Goal: Information Seeking & Learning: Learn about a topic

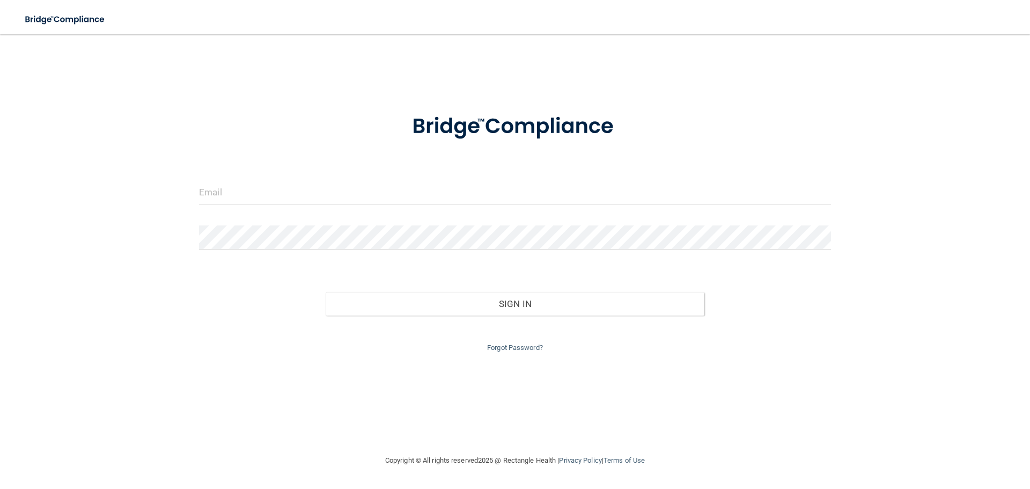
click at [310, 194] on input "email" at bounding box center [515, 192] width 632 height 24
type input "[EMAIL_ADDRESS][DOMAIN_NAME]"
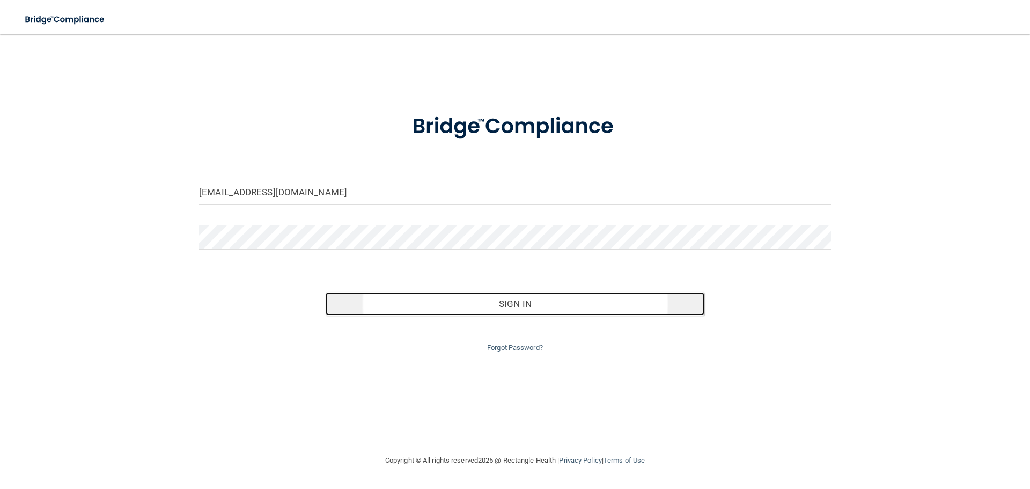
click at [678, 301] on button "Sign In" at bounding box center [515, 304] width 379 height 24
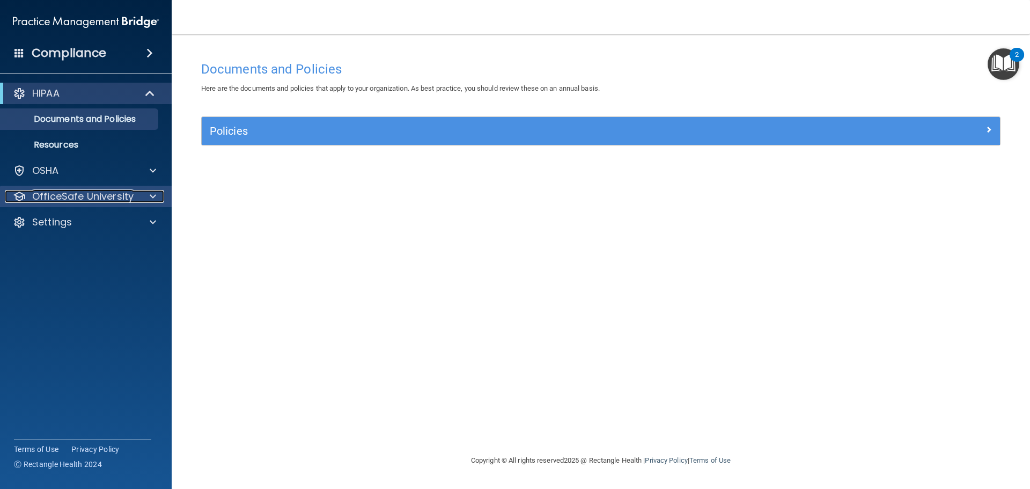
click at [86, 197] on p "OfficeSafe University" at bounding box center [82, 196] width 101 height 13
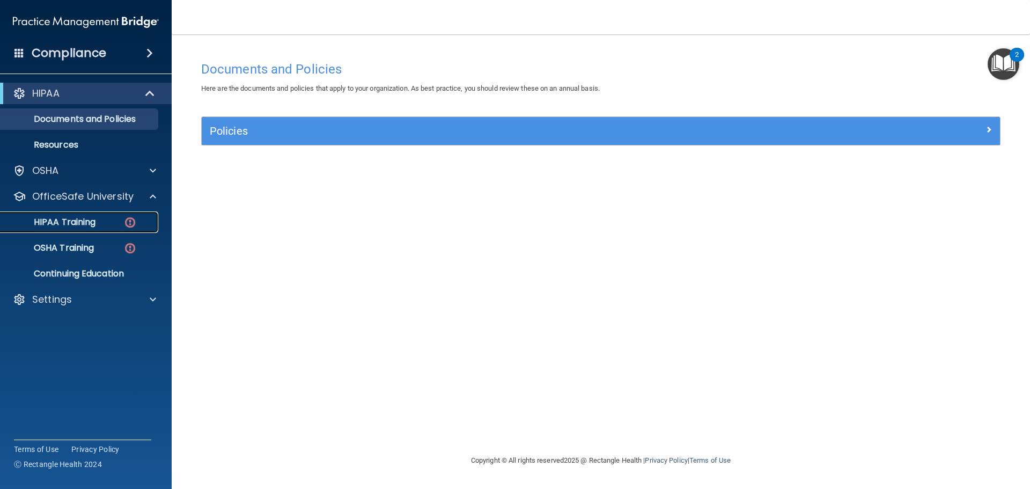
click at [95, 217] on p "HIPAA Training" at bounding box center [51, 222] width 89 height 11
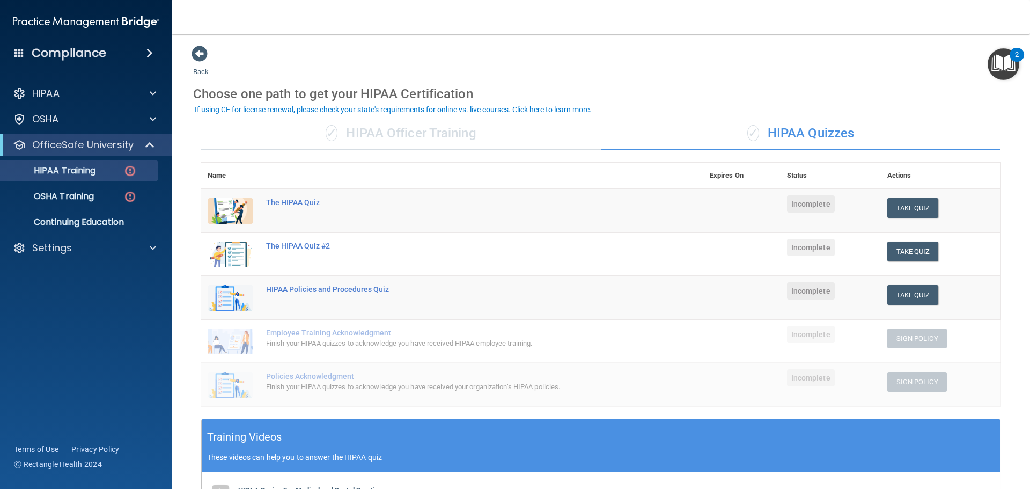
click at [420, 134] on div "✓ HIPAA Officer Training" at bounding box center [401, 134] width 400 height 32
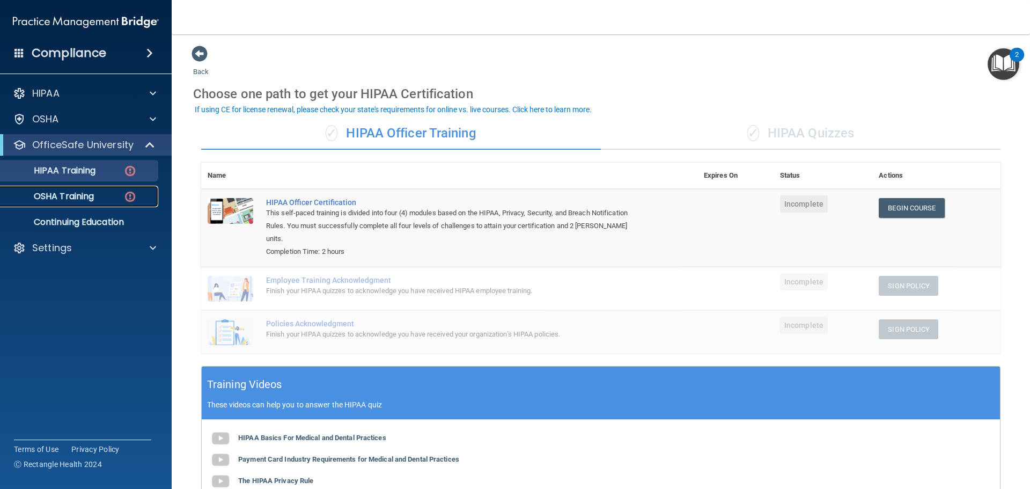
click at [54, 194] on p "OSHA Training" at bounding box center [50, 196] width 87 height 11
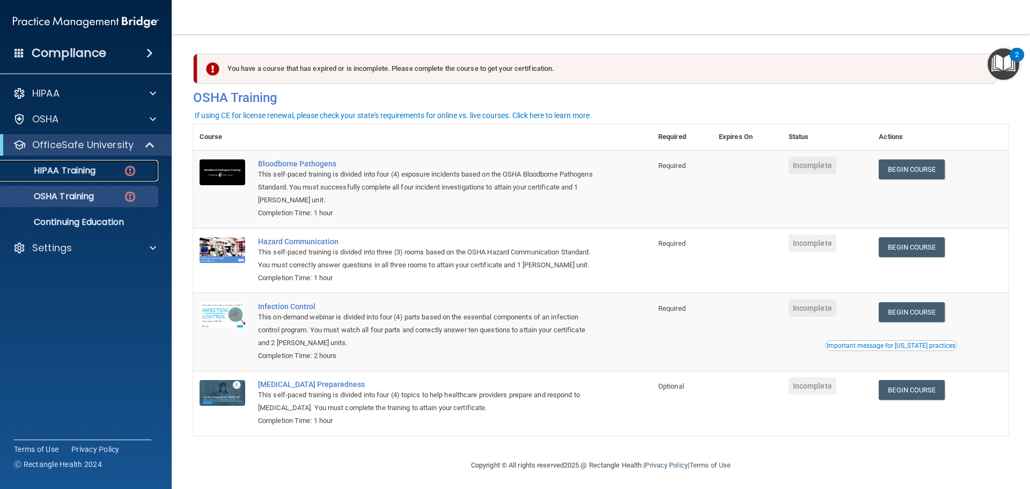
click at [76, 170] on p "HIPAA Training" at bounding box center [51, 170] width 89 height 11
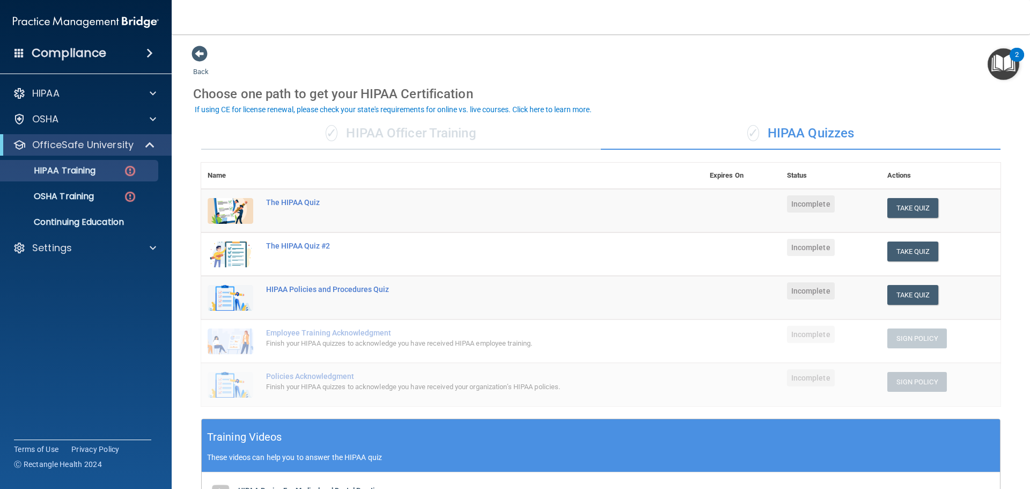
click at [405, 137] on div "✓ HIPAA Officer Training" at bounding box center [401, 134] width 400 height 32
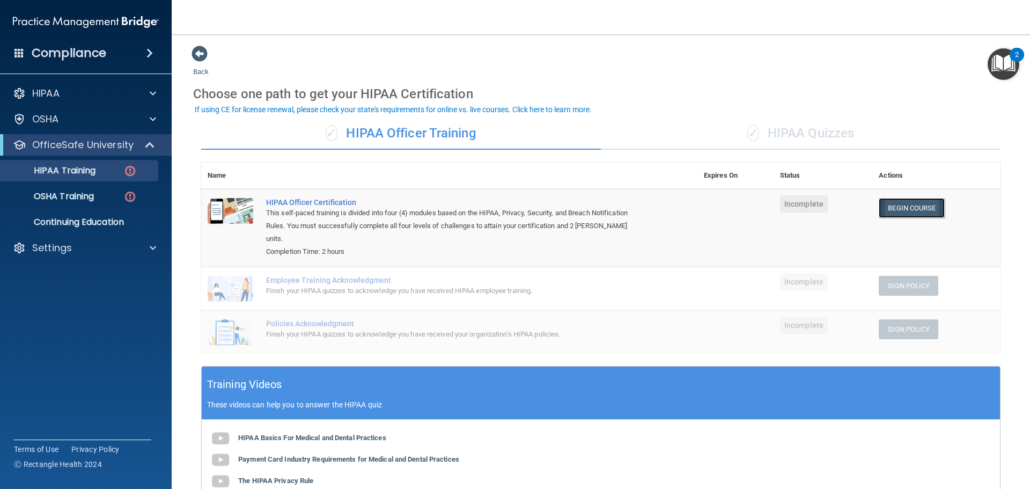
click at [899, 208] on link "Begin Course" at bounding box center [911, 208] width 65 height 20
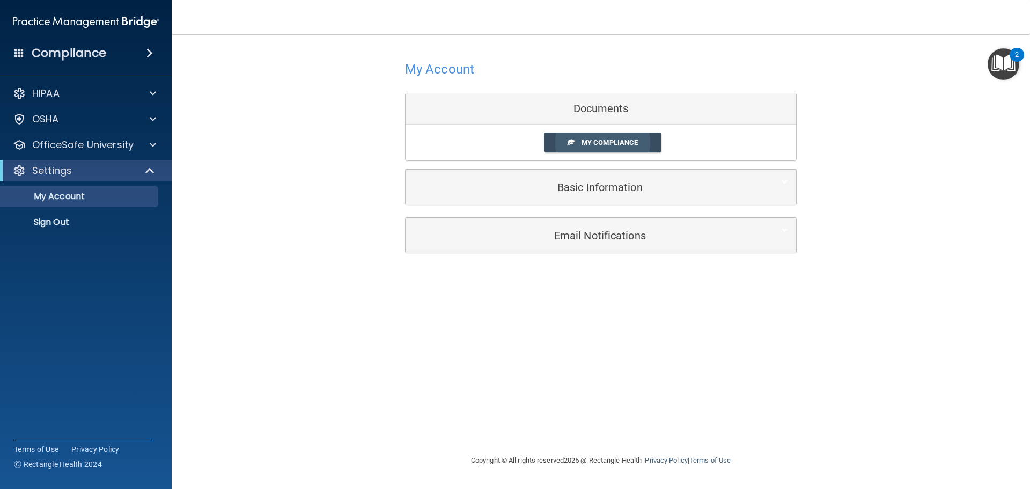
click at [615, 145] on span "My Compliance" at bounding box center [610, 142] width 56 height 8
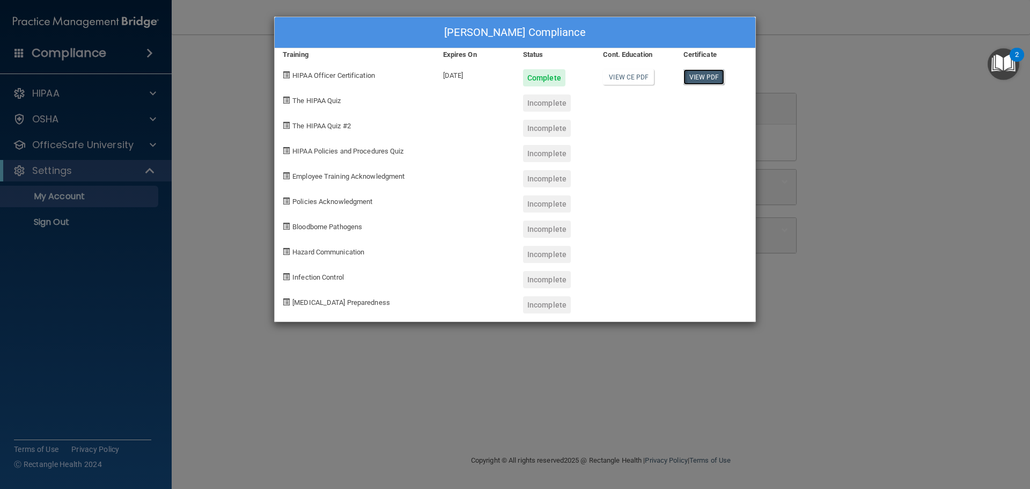
click at [705, 79] on link "View PDF" at bounding box center [704, 77] width 41 height 16
click at [526, 30] on div "[PERSON_NAME] Compliance" at bounding box center [515, 32] width 481 height 31
click at [223, 91] on div "Krystha Torres's Compliance Training Expires On Status Cont. Education Certific…" at bounding box center [515, 244] width 1030 height 489
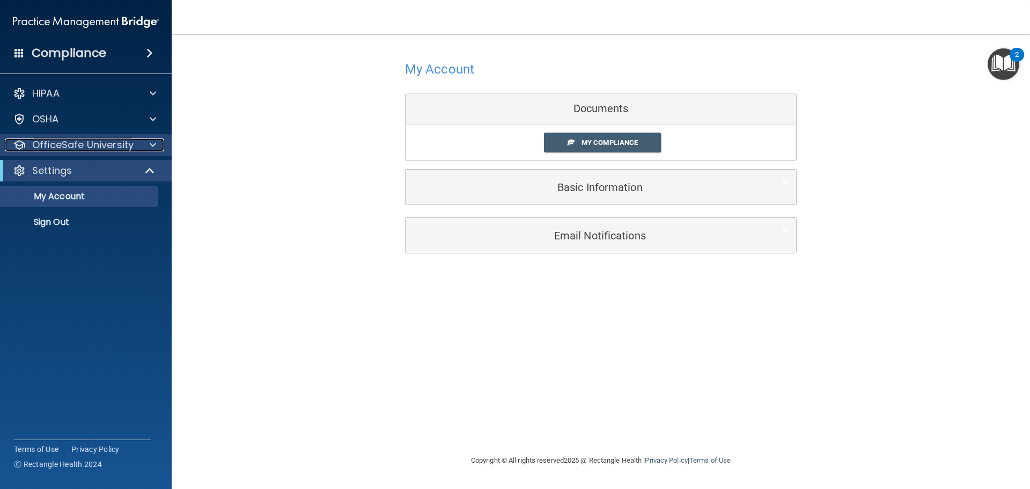
click at [111, 149] on p "OfficeSafe University" at bounding box center [82, 144] width 101 height 13
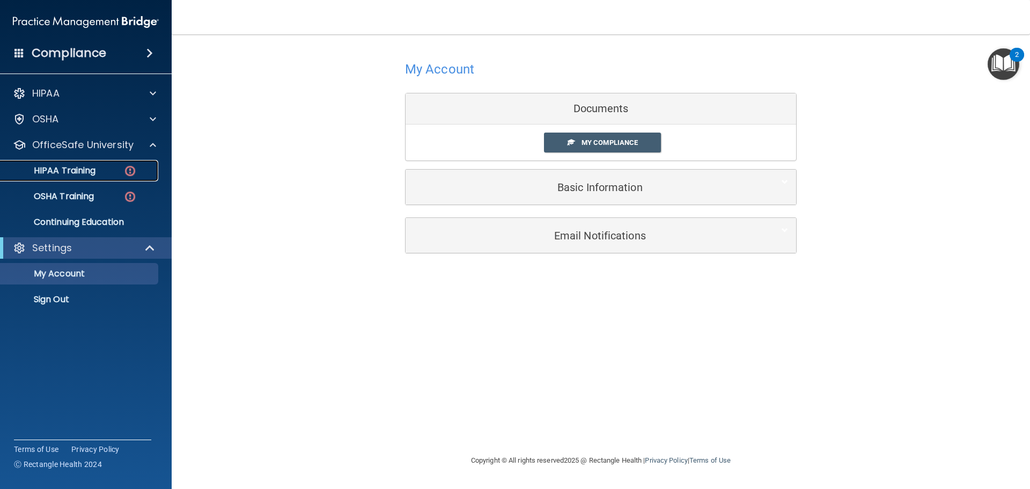
click at [97, 171] on div "HIPAA Training" at bounding box center [80, 170] width 146 height 11
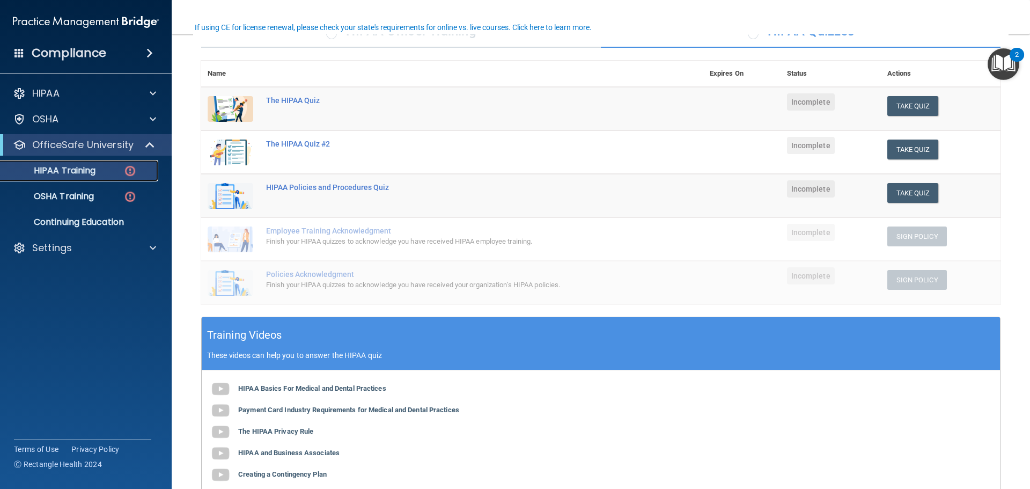
scroll to position [48, 0]
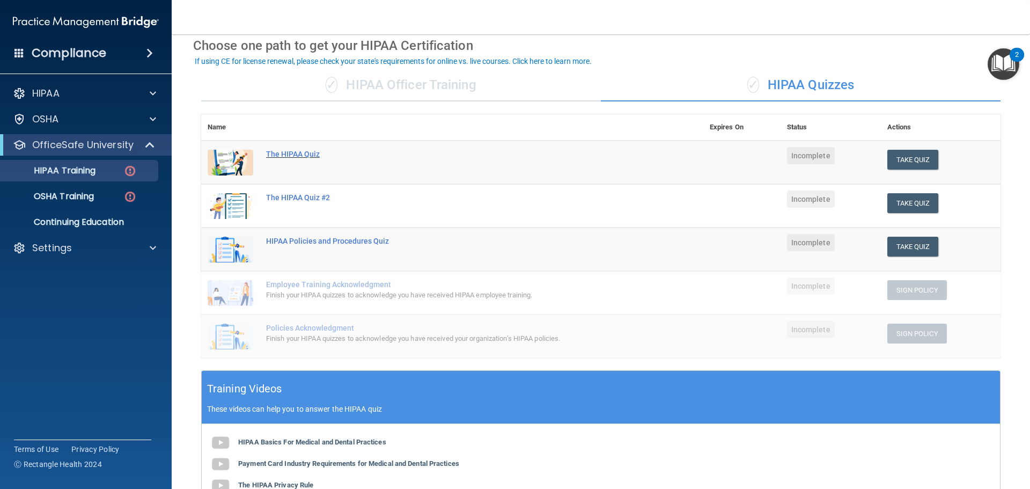
click at [282, 151] on div "The HIPAA Quiz" at bounding box center [458, 154] width 384 height 9
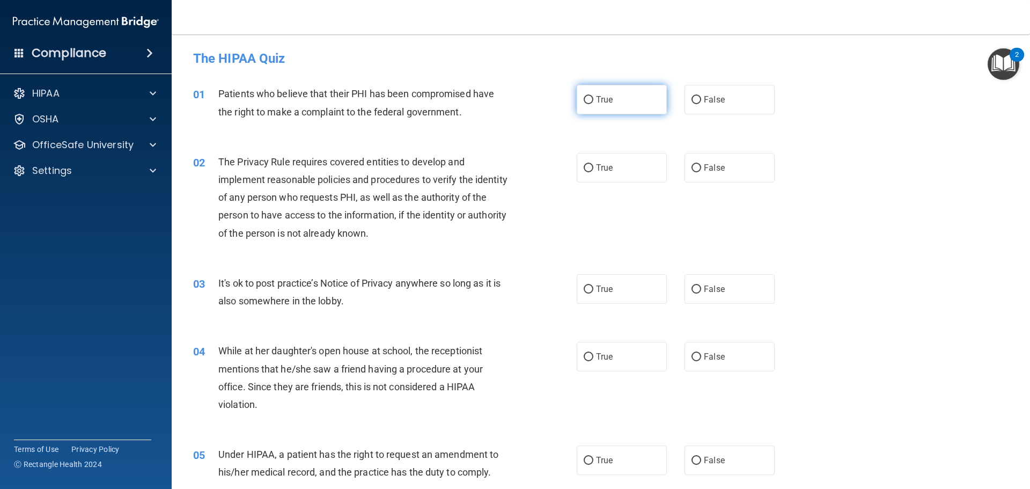
click at [614, 96] on label "True" at bounding box center [622, 100] width 90 height 30
click at [593, 96] on input "True" at bounding box center [589, 100] width 10 height 8
radio input "true"
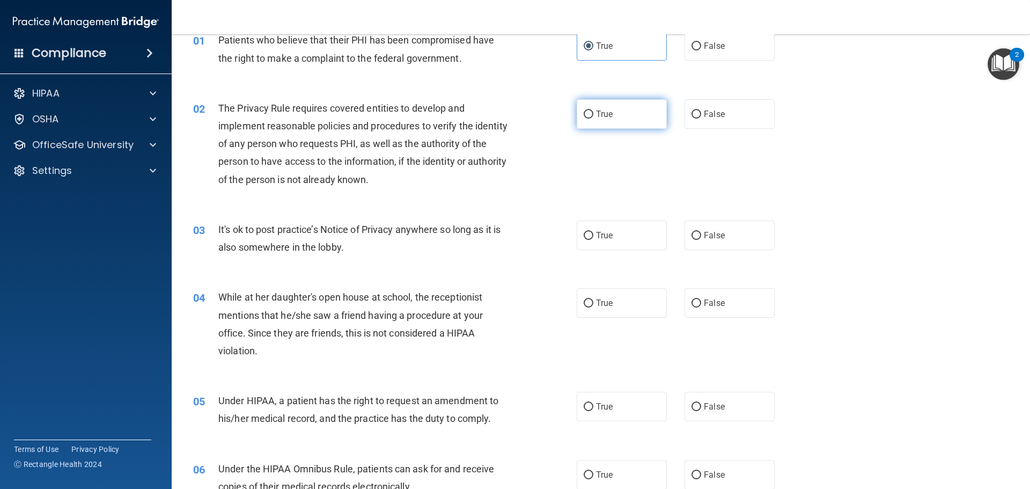
click at [589, 117] on input "True" at bounding box center [589, 115] width 10 height 8
radio input "true"
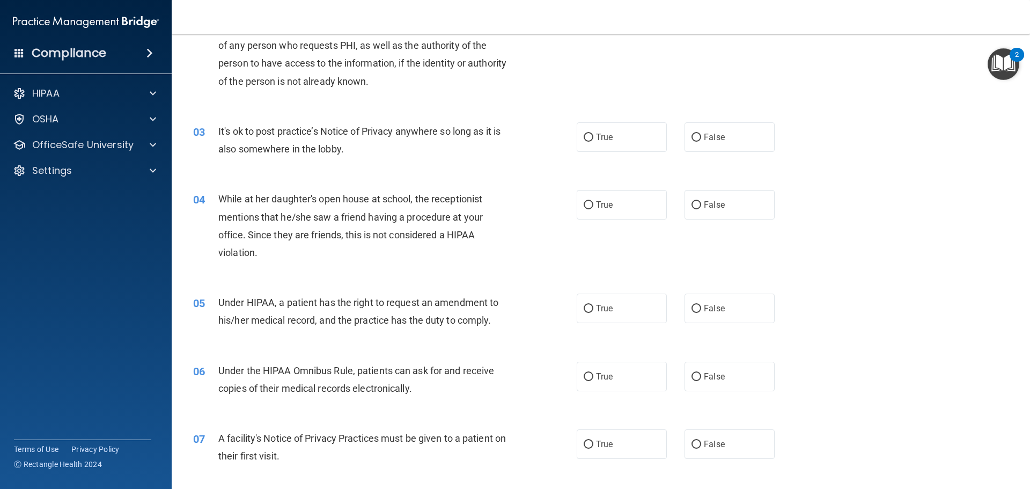
scroll to position [161, 0]
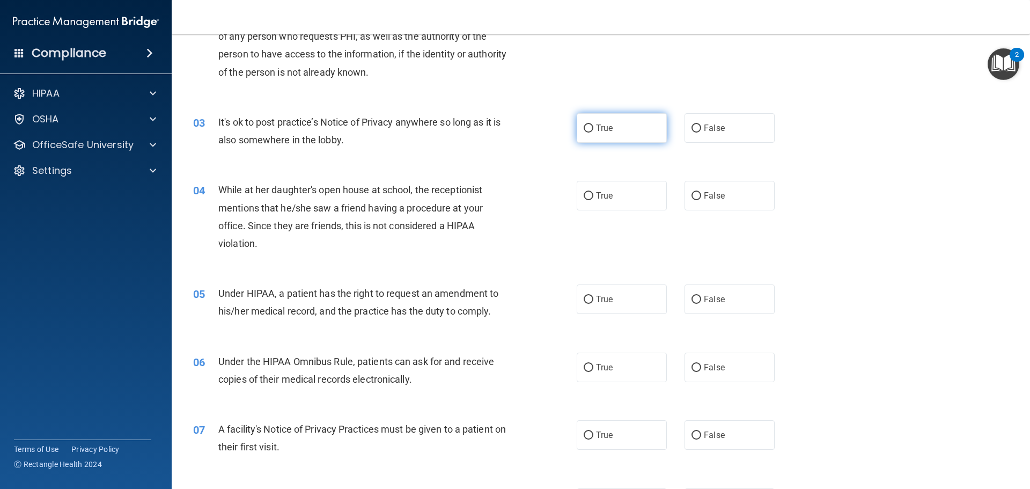
click at [584, 126] on input "True" at bounding box center [589, 128] width 10 height 8
radio input "true"
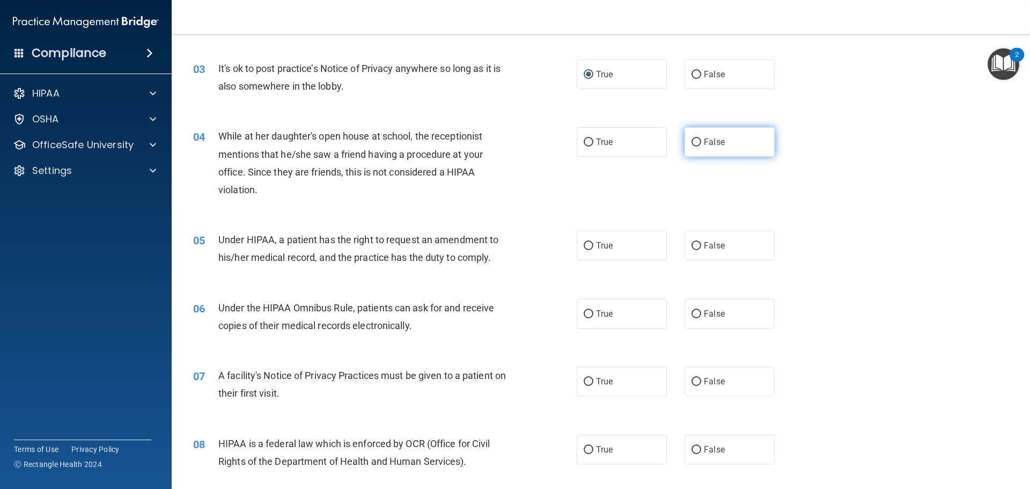
click at [696, 145] on label "False" at bounding box center [730, 142] width 90 height 30
click at [696, 145] on input "False" at bounding box center [697, 142] width 10 height 8
radio input "true"
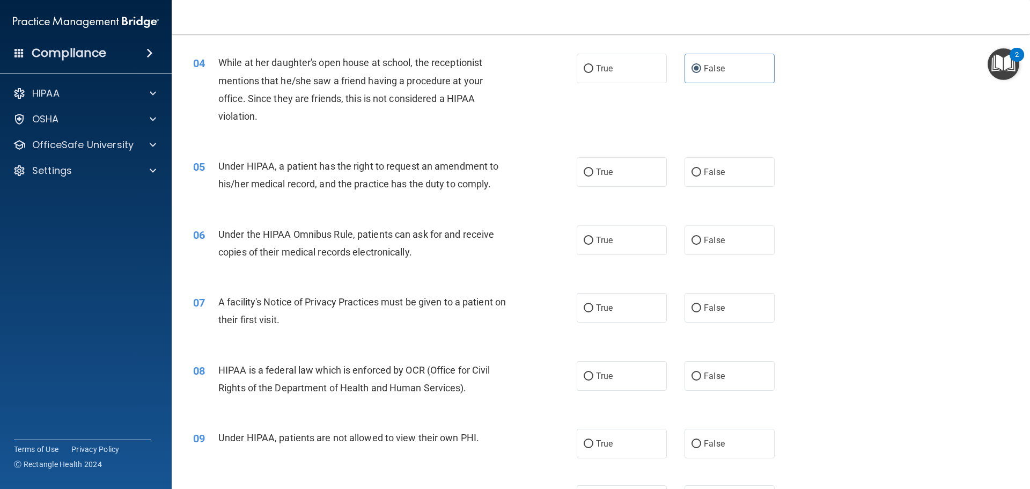
scroll to position [322, 0]
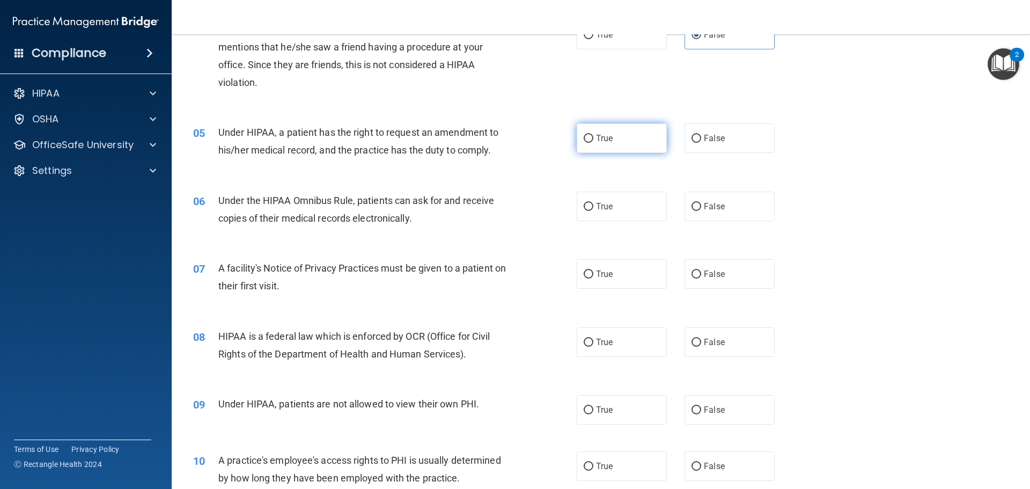
click at [588, 137] on input "True" at bounding box center [589, 139] width 10 height 8
radio input "true"
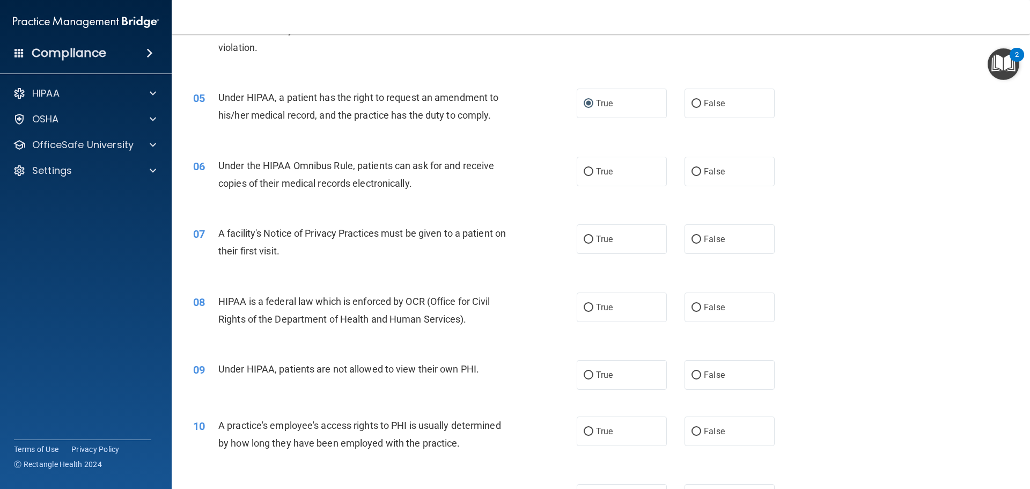
scroll to position [376, 0]
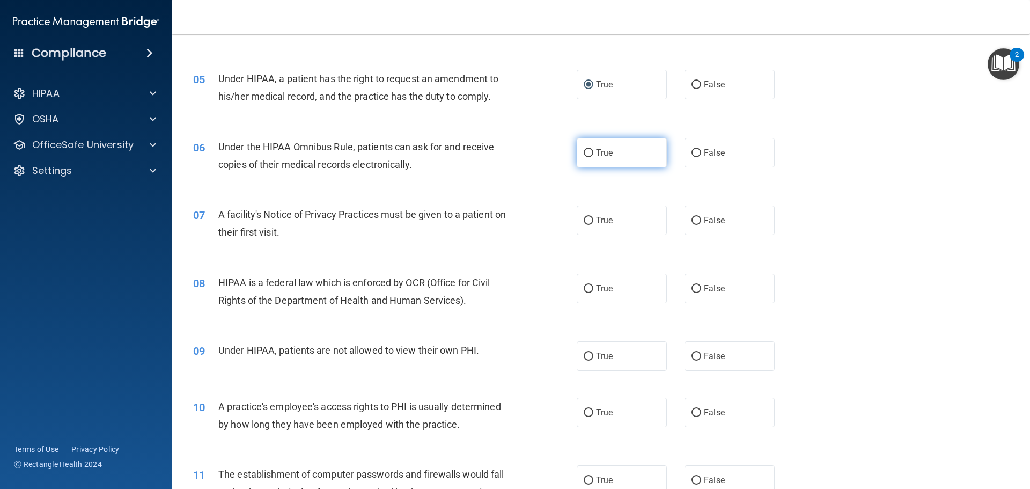
click at [584, 151] on input "True" at bounding box center [589, 153] width 10 height 8
radio input "true"
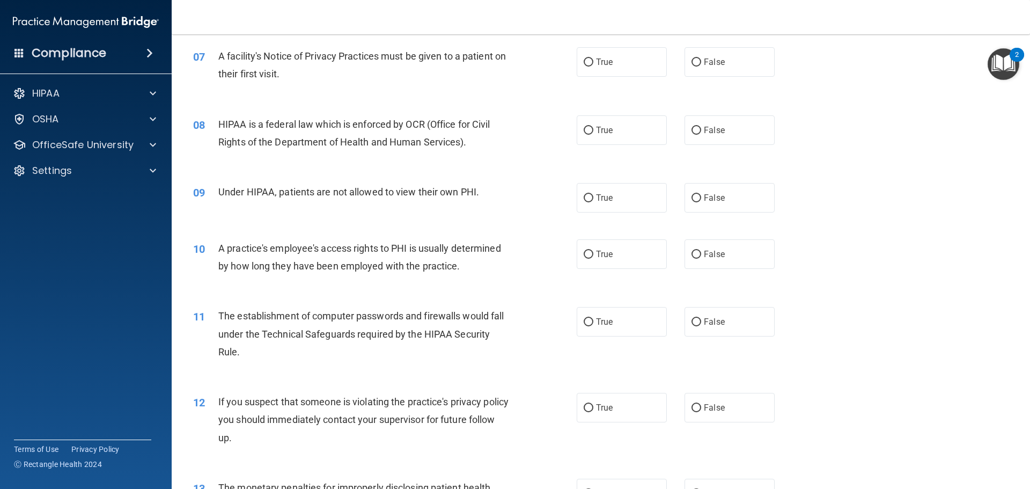
scroll to position [537, 0]
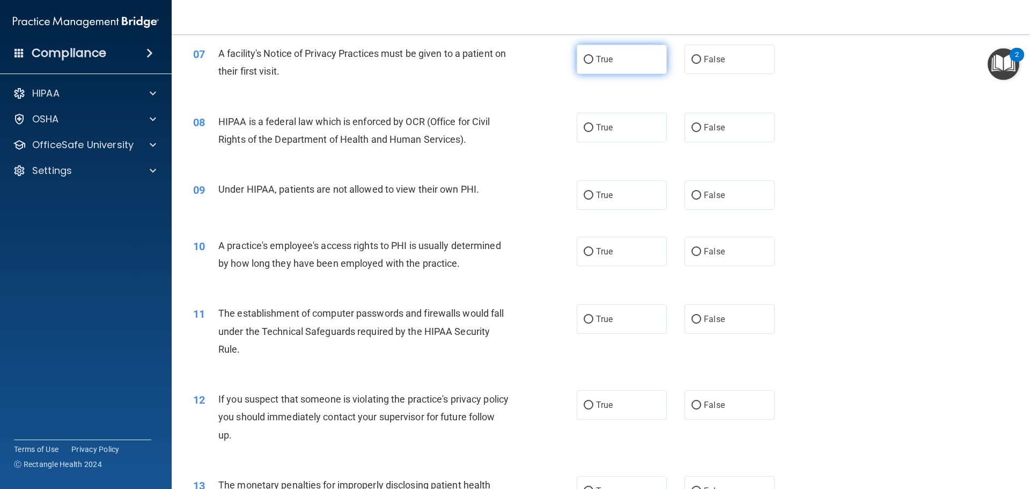
click at [612, 47] on label "True" at bounding box center [622, 60] width 90 height 30
click at [593, 56] on input "True" at bounding box center [589, 60] width 10 height 8
radio input "true"
click at [594, 137] on label "True" at bounding box center [622, 128] width 90 height 30
click at [593, 132] on input "True" at bounding box center [589, 128] width 10 height 8
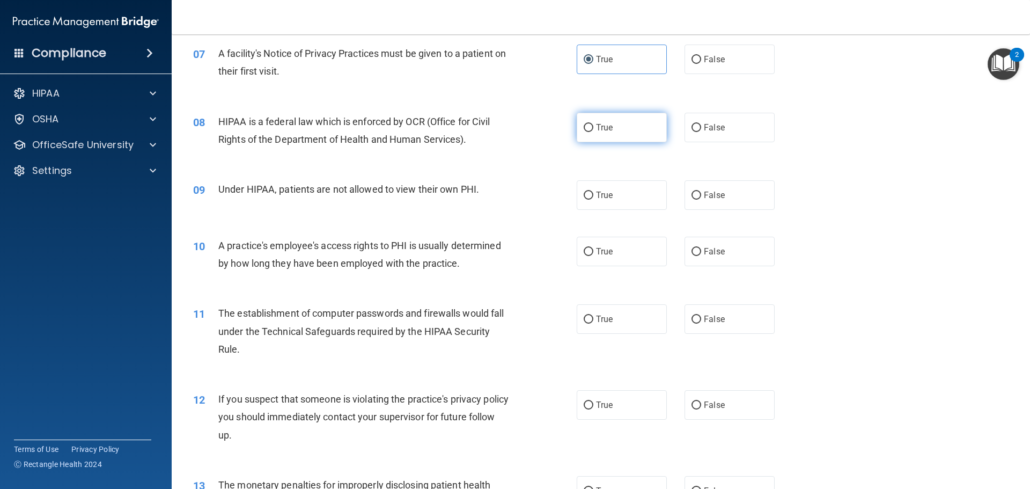
radio input "true"
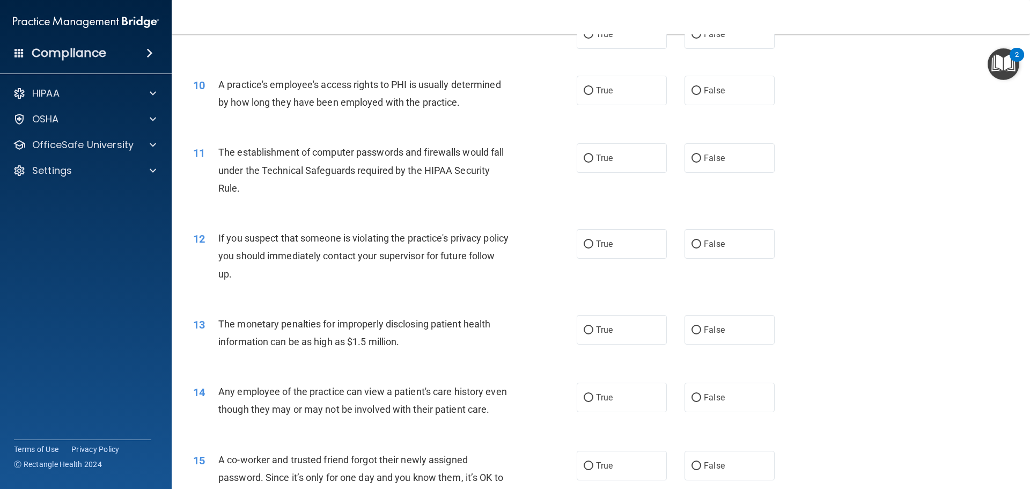
scroll to position [644, 0]
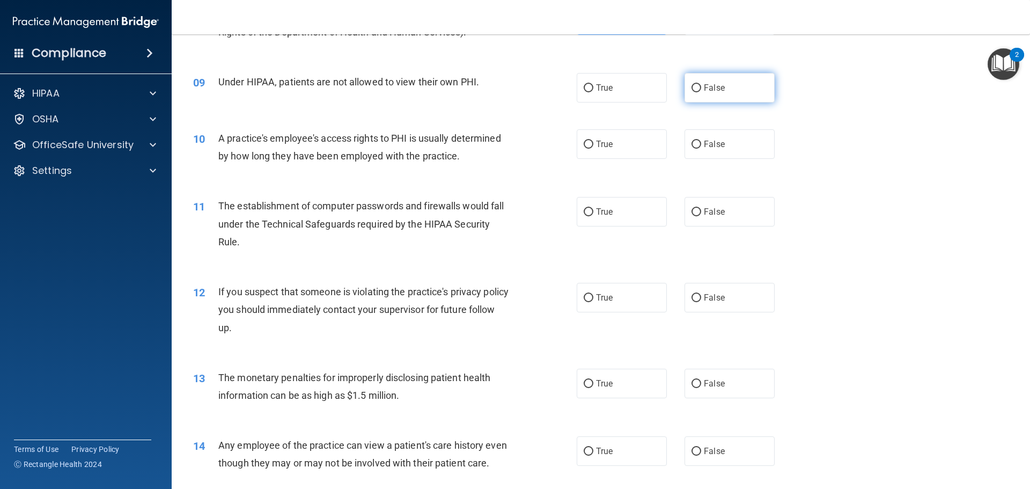
click at [696, 88] on label "False" at bounding box center [730, 88] width 90 height 30
click at [696, 88] on input "False" at bounding box center [697, 88] width 10 height 8
radio input "true"
click at [700, 153] on label "False" at bounding box center [730, 144] width 90 height 30
click at [700, 149] on input "False" at bounding box center [697, 145] width 10 height 8
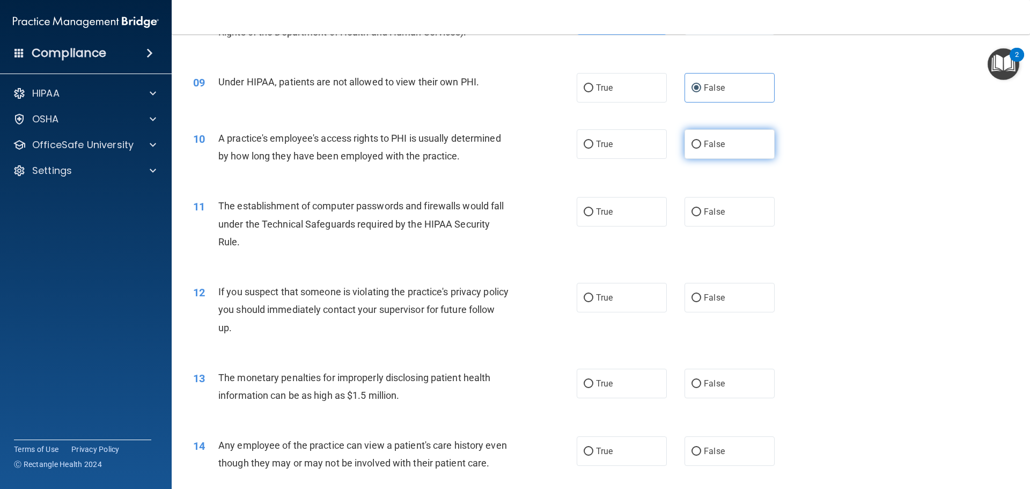
radio input "true"
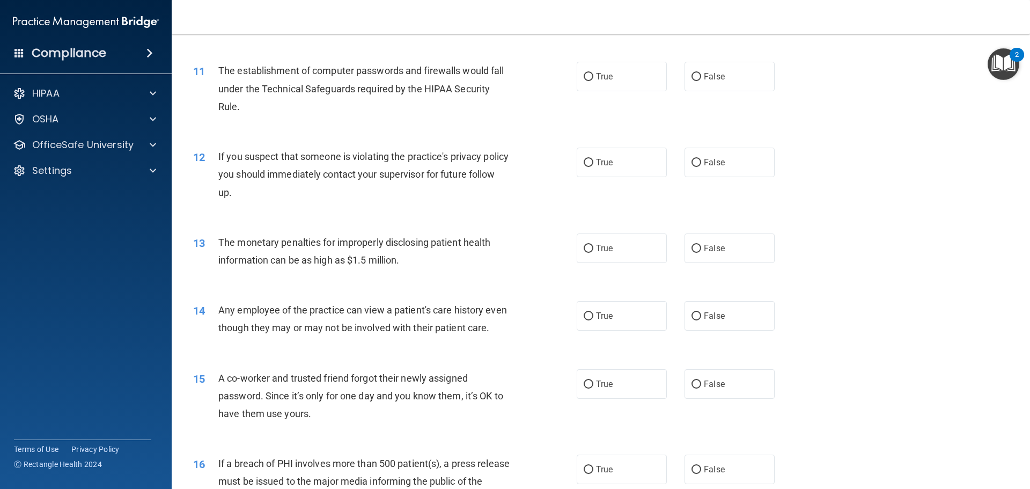
scroll to position [805, 0]
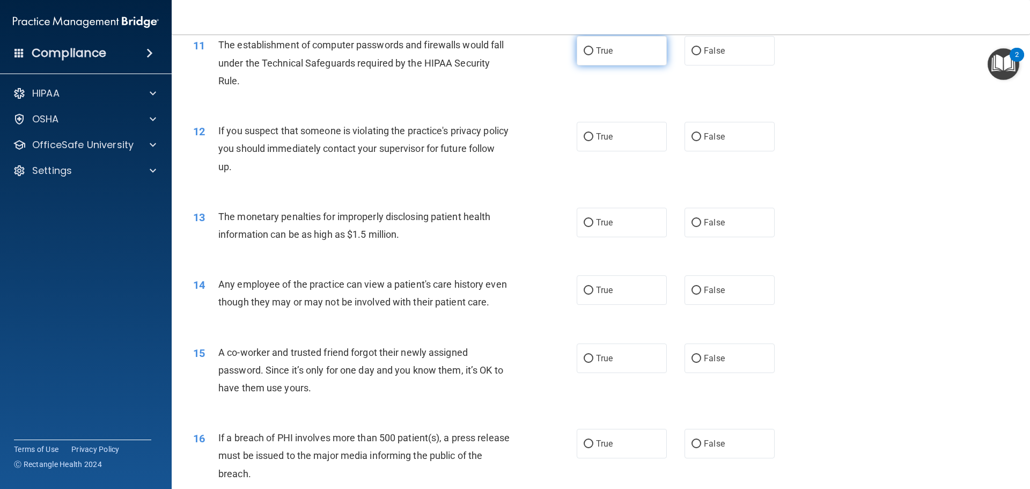
click at [589, 57] on label "True" at bounding box center [622, 51] width 90 height 30
click at [589, 55] on input "True" at bounding box center [589, 51] width 10 height 8
radio input "true"
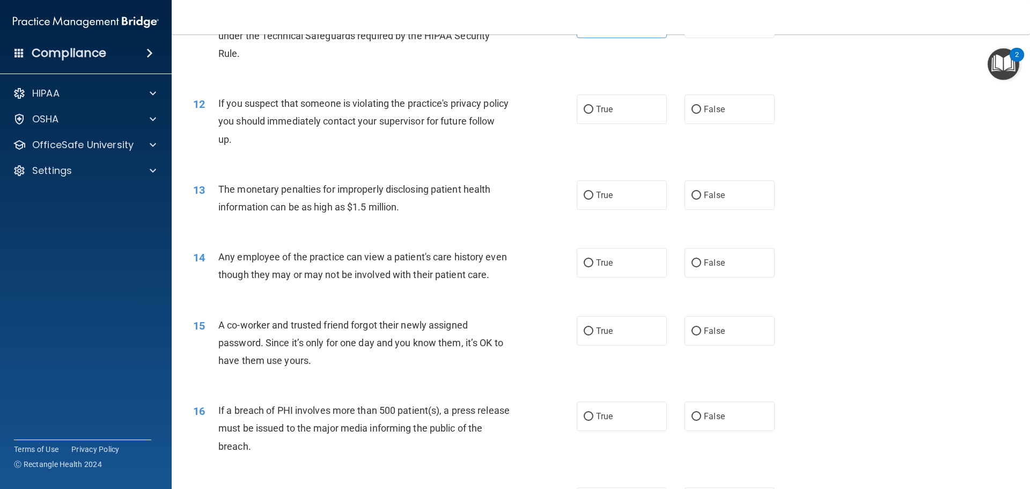
scroll to position [859, 0]
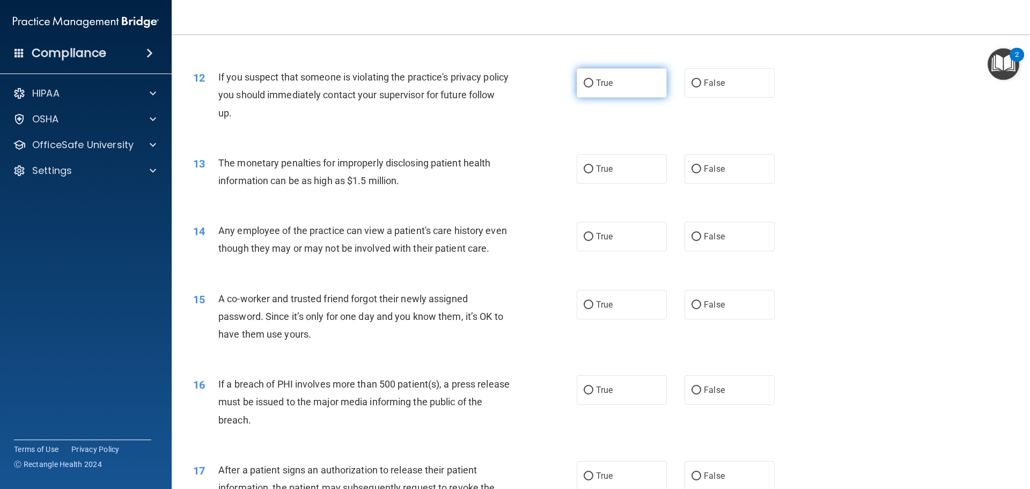
click at [605, 84] on span "True" at bounding box center [604, 83] width 17 height 10
click at [593, 84] on input "True" at bounding box center [589, 83] width 10 height 8
radio input "true"
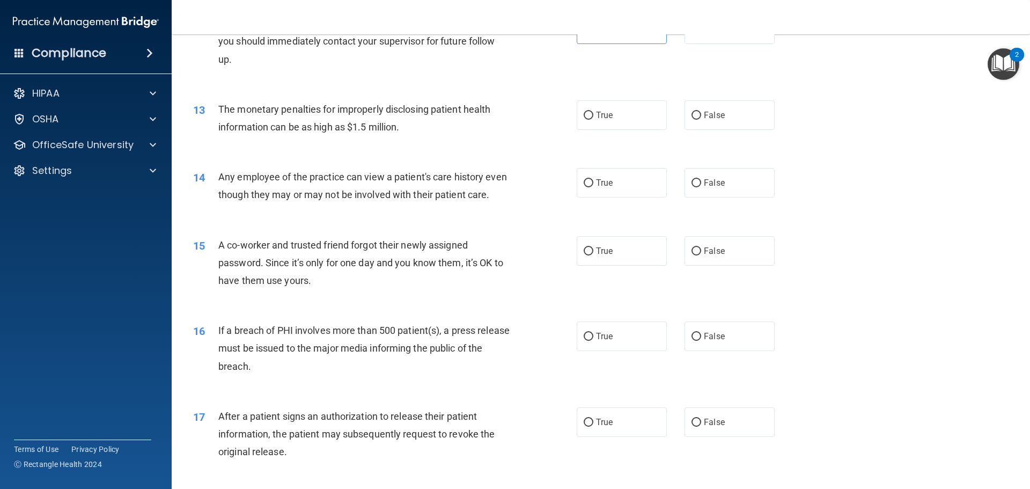
scroll to position [966, 0]
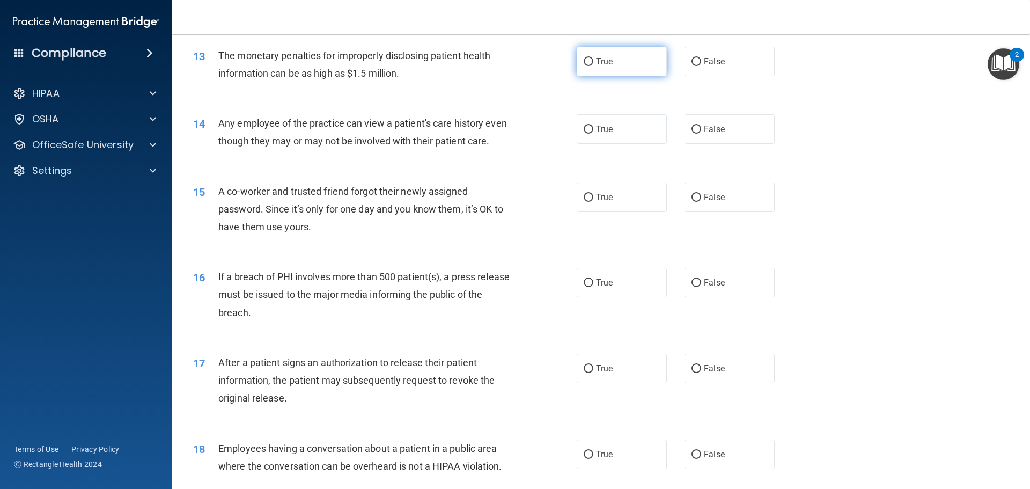
click at [613, 69] on label "True" at bounding box center [622, 62] width 90 height 30
click at [593, 66] on input "True" at bounding box center [589, 62] width 10 height 8
radio input "true"
click at [685, 135] on label "False" at bounding box center [730, 129] width 90 height 30
click at [692, 134] on input "False" at bounding box center [697, 130] width 10 height 8
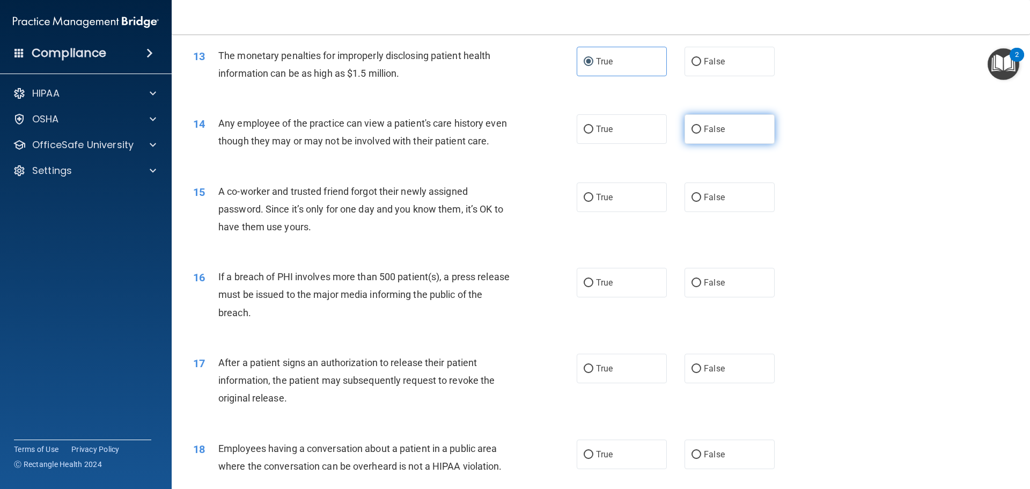
radio input "true"
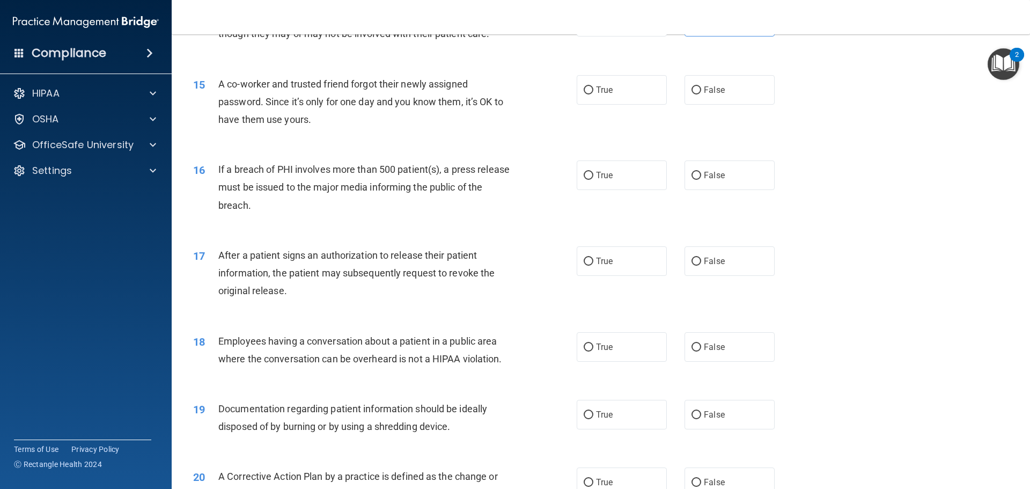
scroll to position [1127, 0]
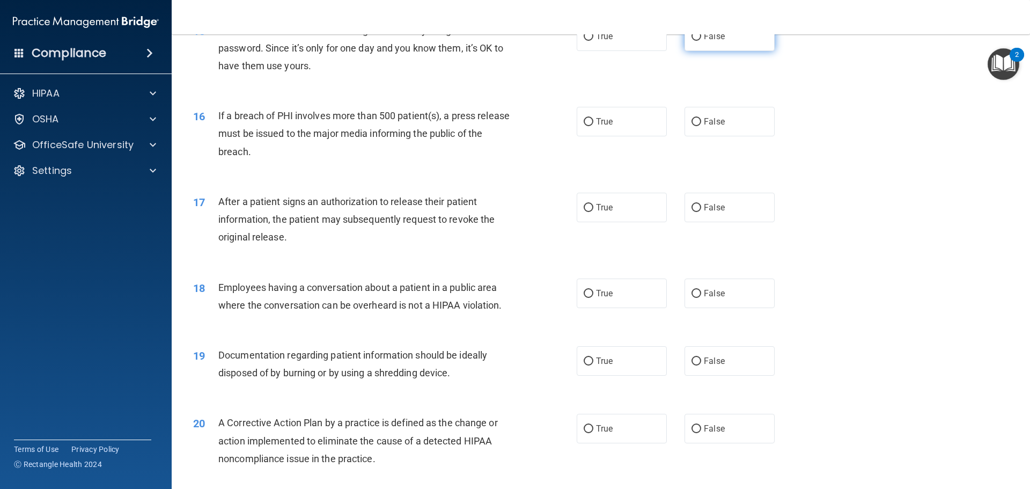
click at [738, 51] on label "False" at bounding box center [730, 36] width 90 height 30
click at [701, 41] on input "False" at bounding box center [697, 37] width 10 height 8
radio input "true"
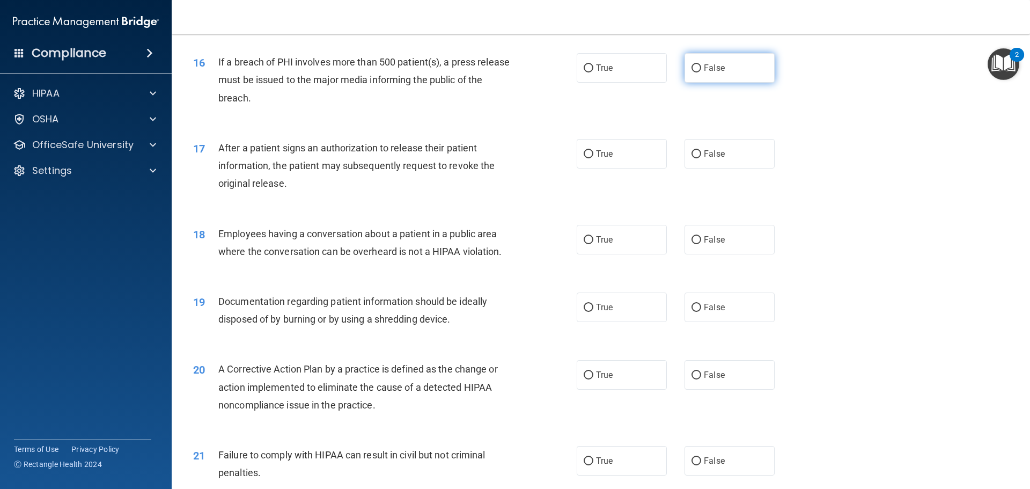
click at [704, 73] on span "False" at bounding box center [714, 68] width 21 height 10
click at [701, 72] on input "False" at bounding box center [697, 68] width 10 height 8
radio input "true"
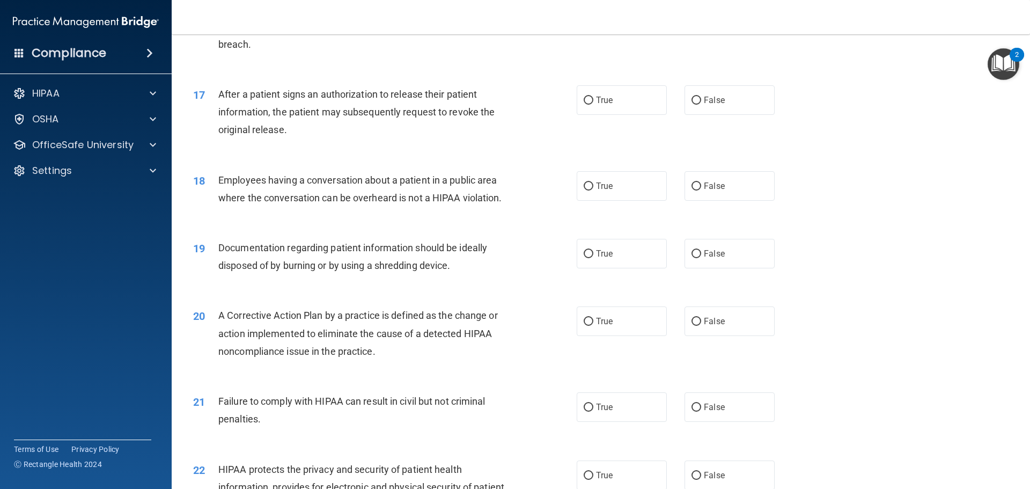
scroll to position [1288, 0]
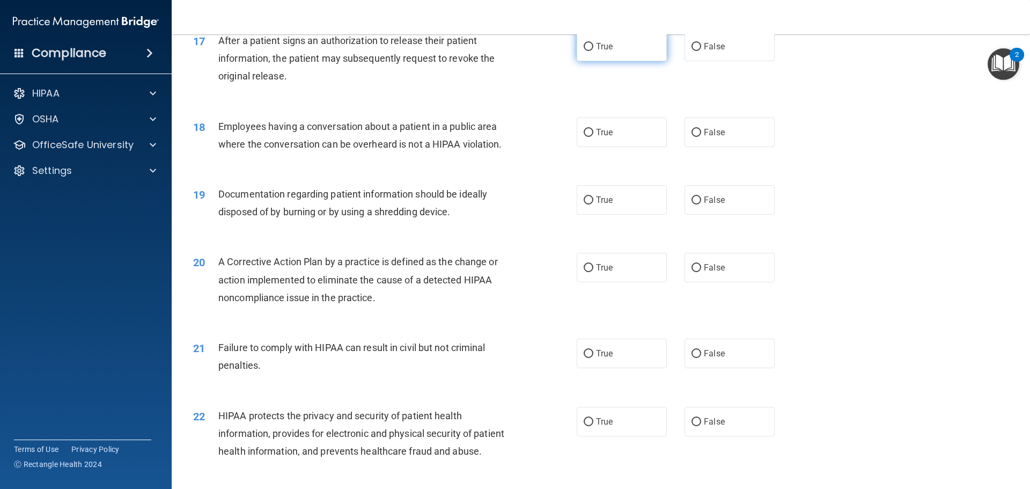
click at [647, 61] on label "True" at bounding box center [622, 47] width 90 height 30
click at [593, 51] on input "True" at bounding box center [589, 47] width 10 height 8
radio input "true"
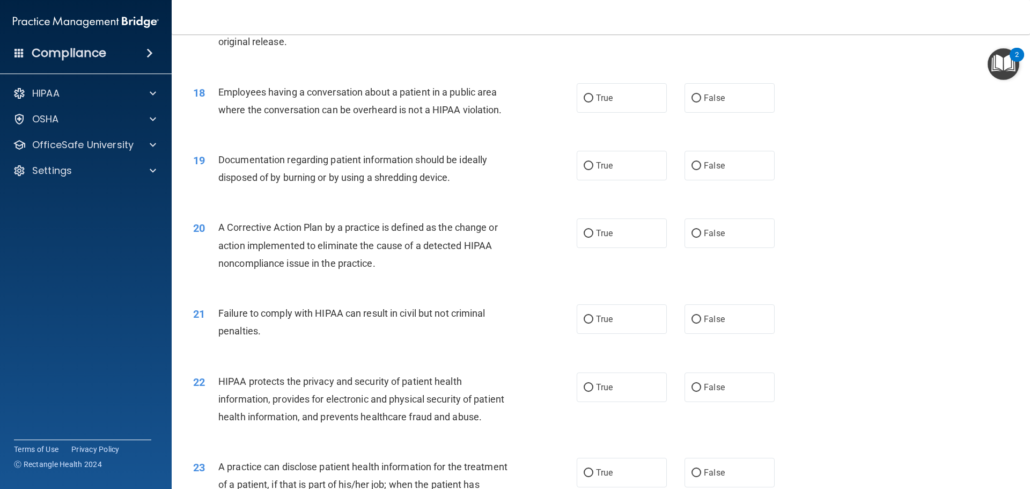
scroll to position [1341, 0]
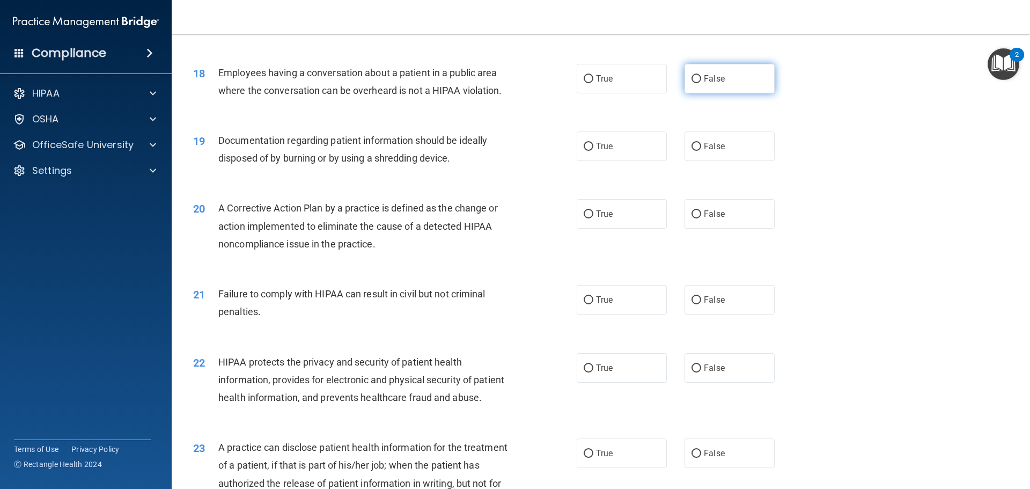
click at [731, 93] on label "False" at bounding box center [730, 79] width 90 height 30
click at [701, 83] on input "False" at bounding box center [697, 79] width 10 height 8
radio input "true"
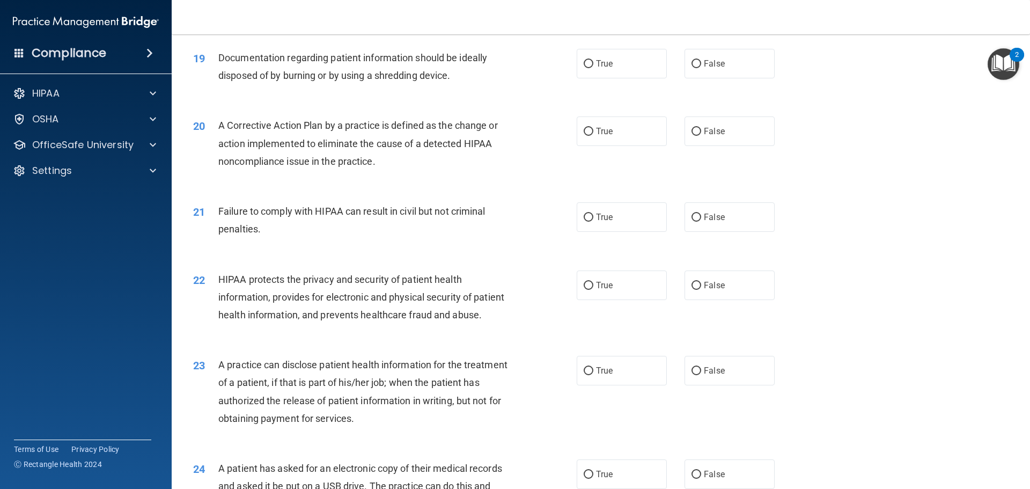
scroll to position [1449, 0]
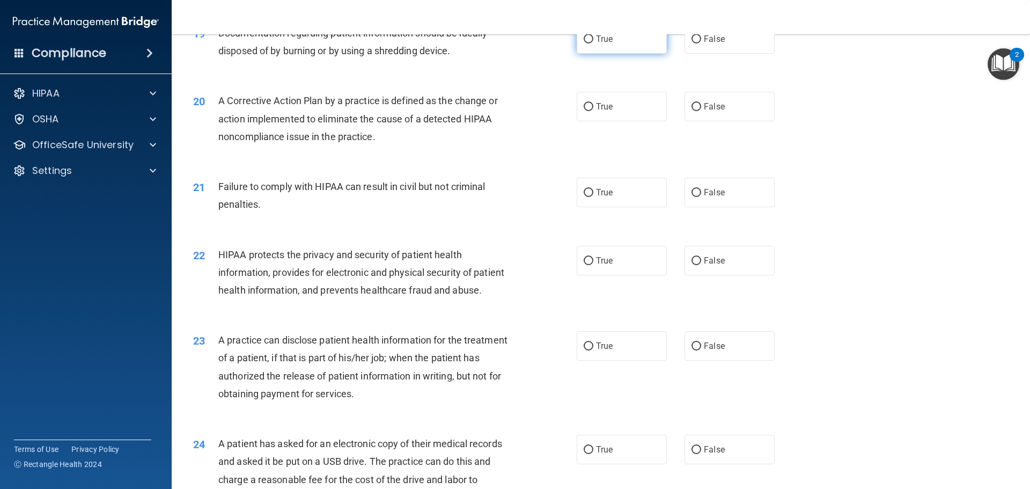
click at [599, 44] on span "True" at bounding box center [604, 39] width 17 height 10
click at [593, 43] on input "True" at bounding box center [589, 39] width 10 height 8
radio input "true"
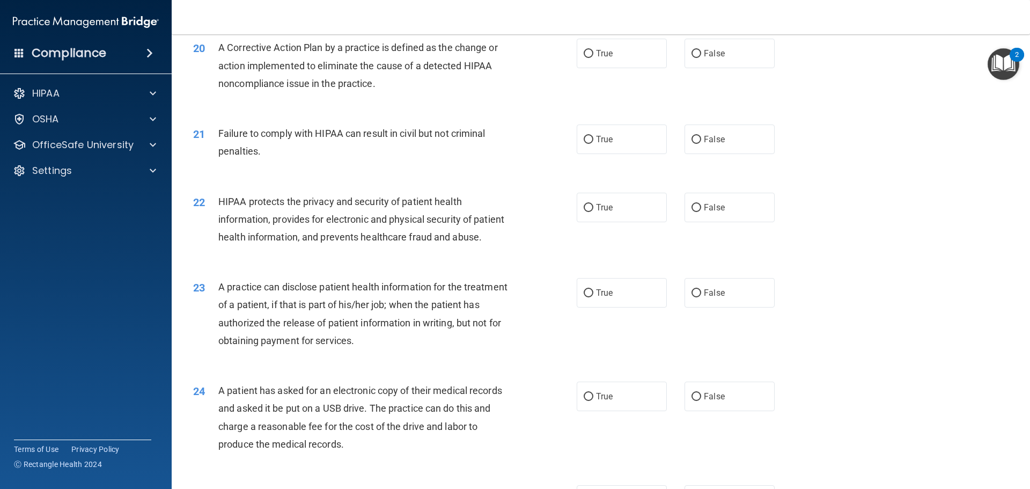
scroll to position [1502, 0]
click at [603, 68] on label "True" at bounding box center [622, 53] width 90 height 30
click at [593, 57] on input "True" at bounding box center [589, 53] width 10 height 8
radio input "true"
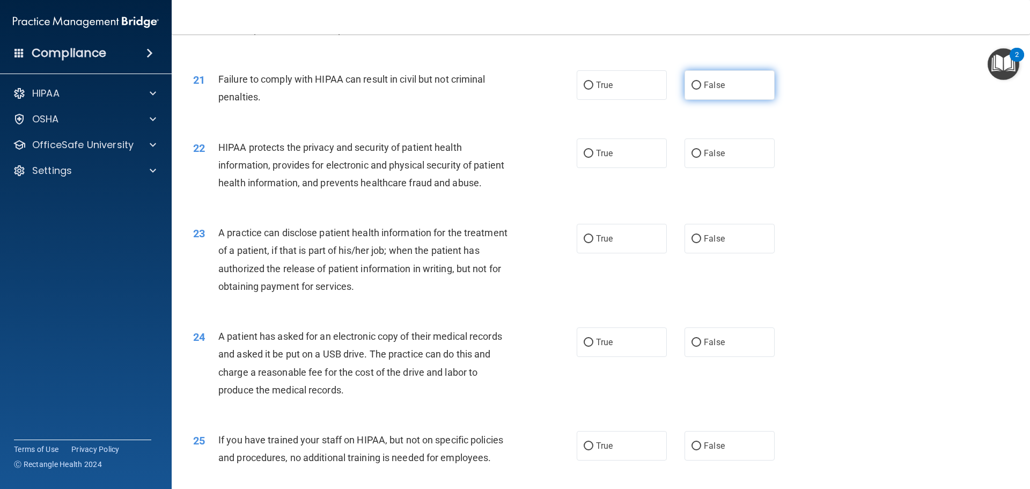
click at [695, 100] on label "False" at bounding box center [730, 85] width 90 height 30
click at [695, 90] on input "False" at bounding box center [697, 86] width 10 height 8
radio input "true"
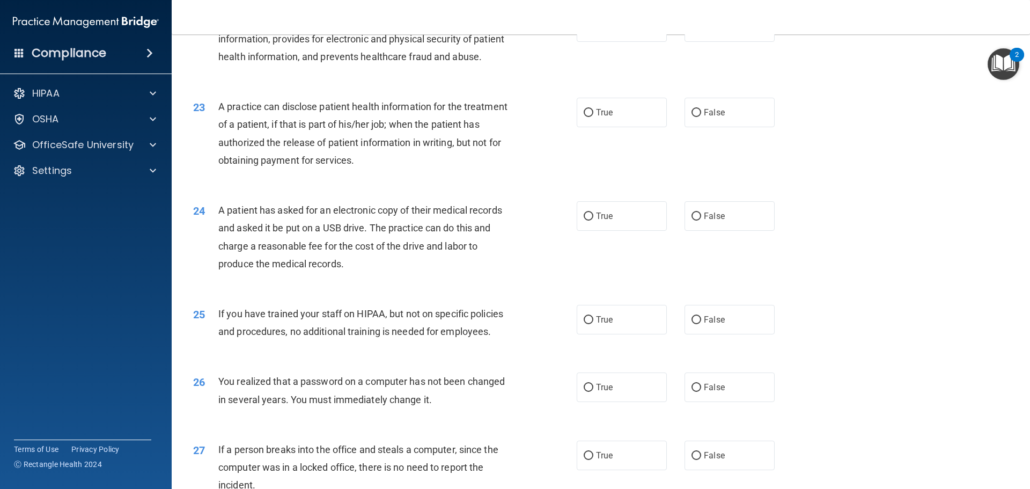
scroll to position [1663, 0]
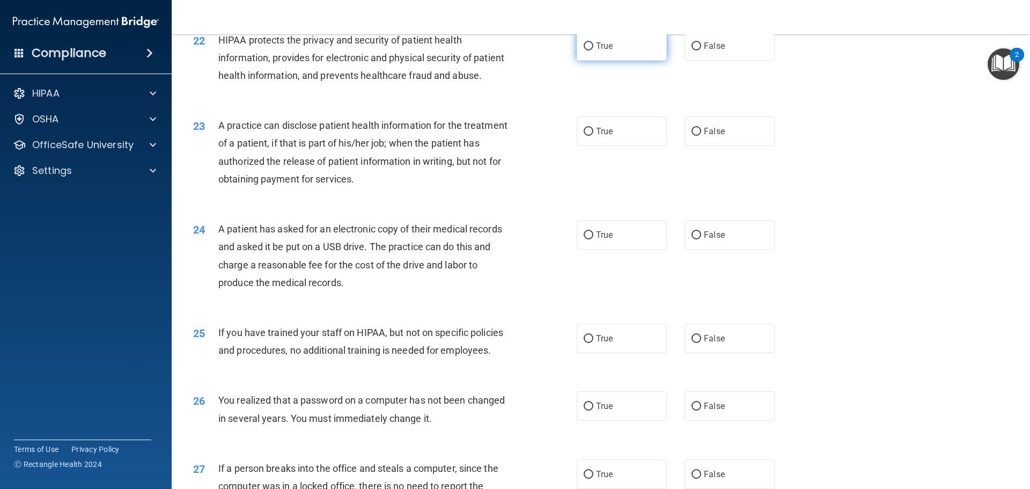
click at [611, 61] on label "True" at bounding box center [622, 46] width 90 height 30
click at [593, 50] on input "True" at bounding box center [589, 46] width 10 height 8
radio input "true"
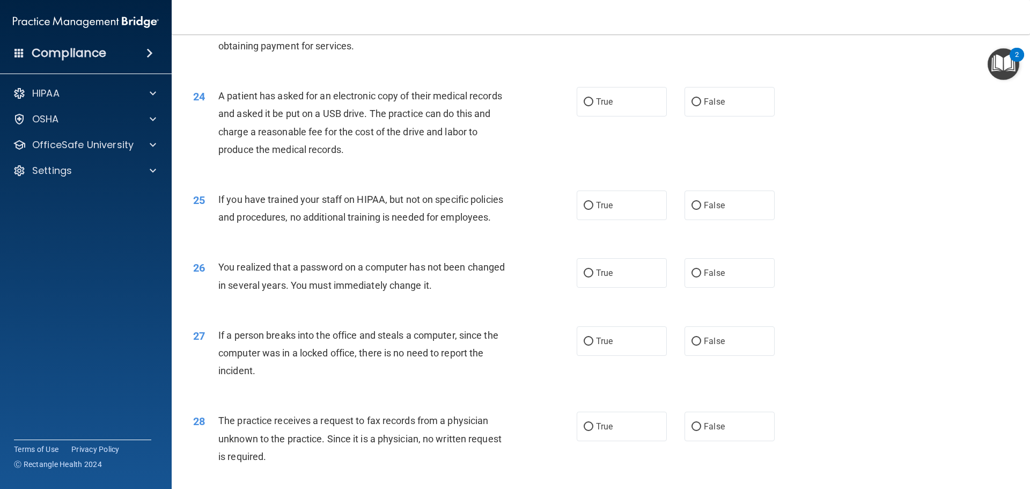
scroll to position [1771, 0]
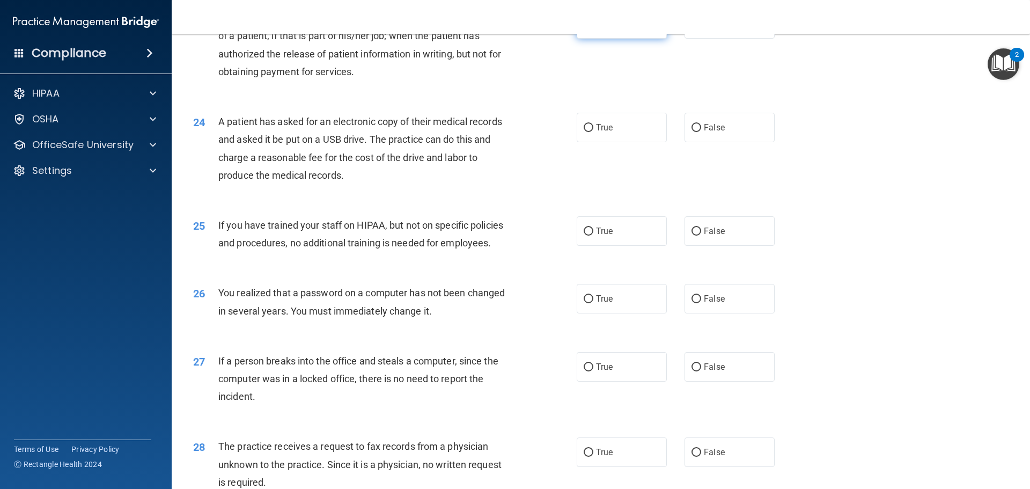
click at [584, 39] on label "True" at bounding box center [622, 24] width 90 height 30
click at [584, 28] on input "True" at bounding box center [589, 24] width 10 height 8
radio input "true"
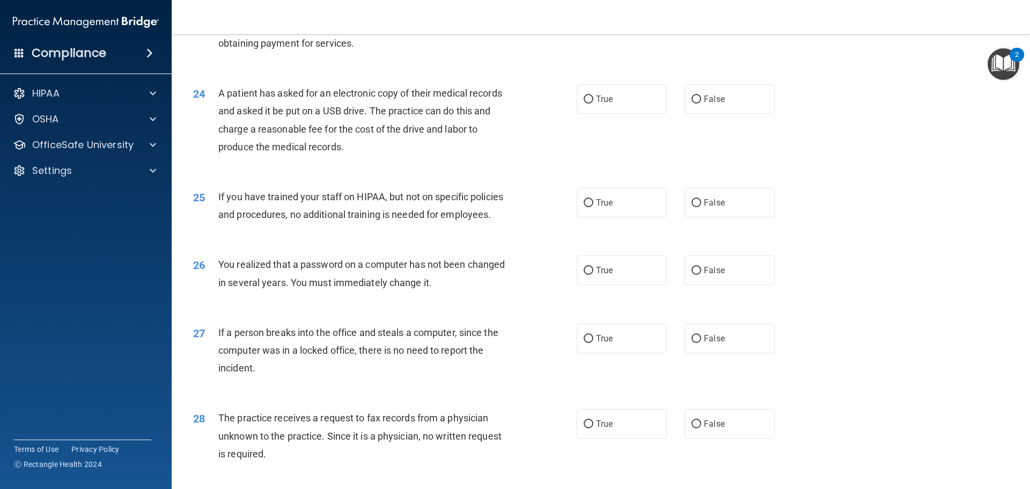
scroll to position [1824, 0]
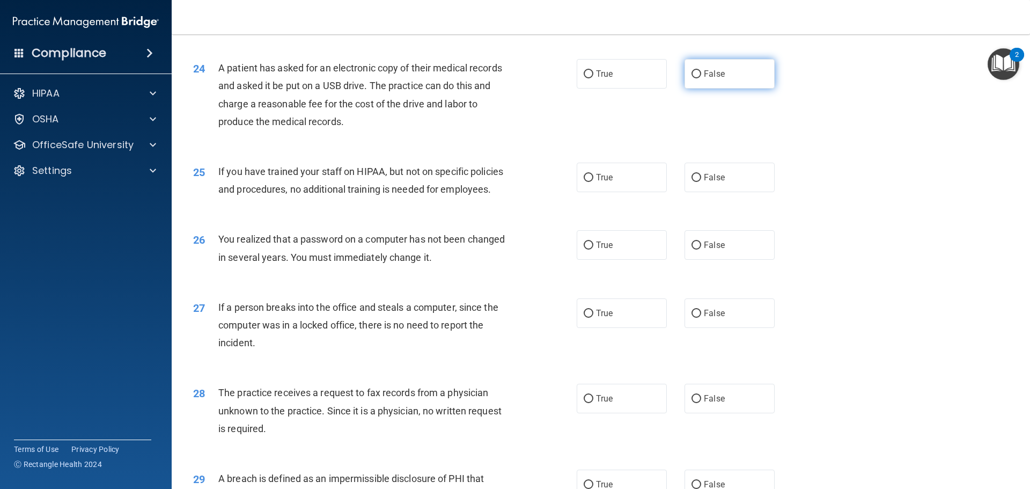
click at [717, 89] on label "False" at bounding box center [730, 74] width 90 height 30
click at [701, 78] on input "False" at bounding box center [697, 74] width 10 height 8
radio input "true"
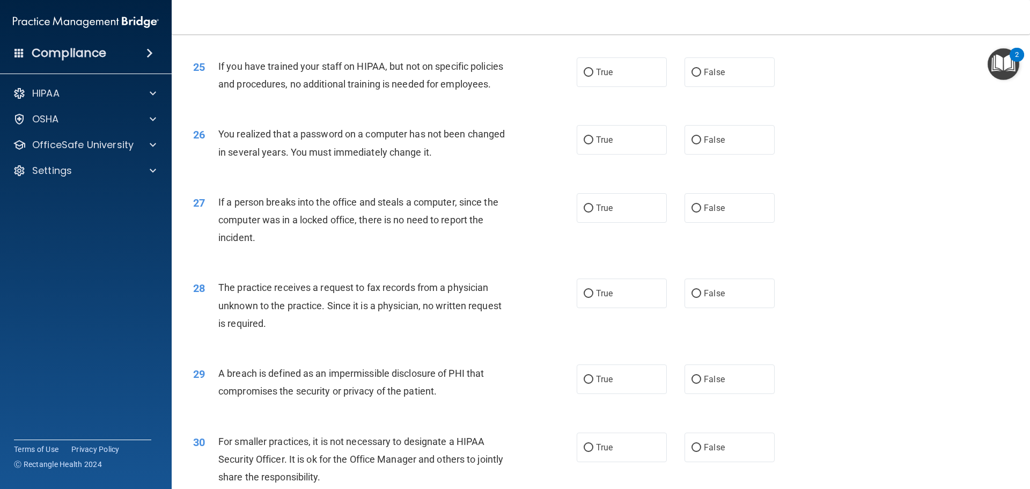
scroll to position [1932, 0]
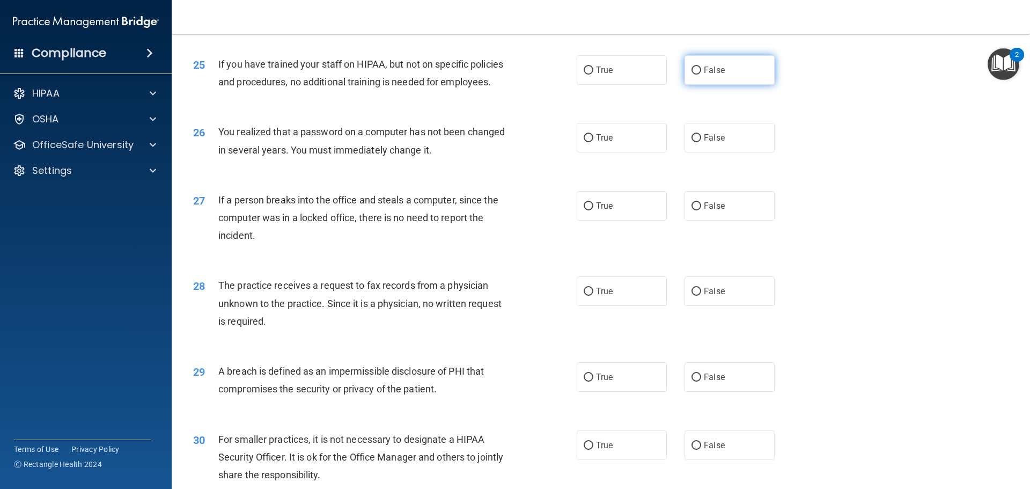
click at [740, 85] on label "False" at bounding box center [730, 70] width 90 height 30
click at [701, 75] on input "False" at bounding box center [697, 71] width 10 height 8
radio input "true"
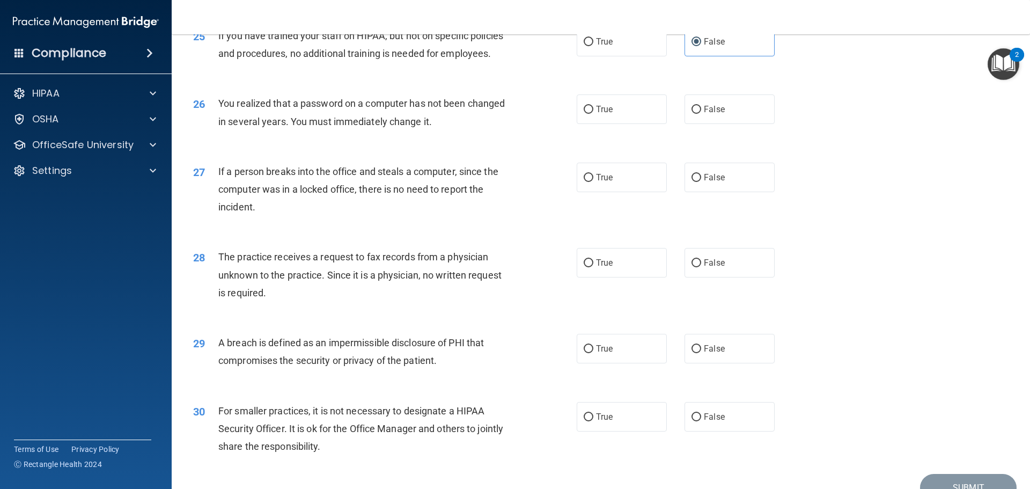
scroll to position [1985, 0]
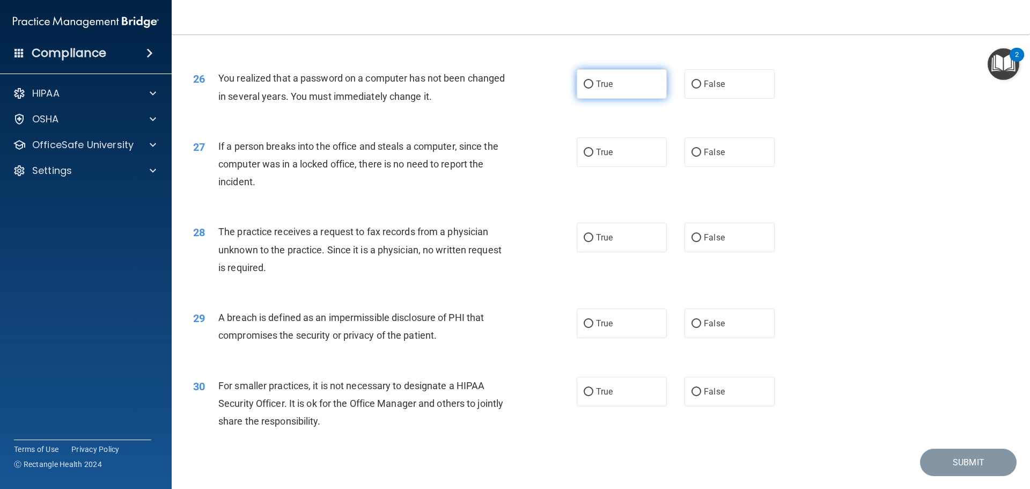
click at [616, 99] on label "True" at bounding box center [622, 84] width 90 height 30
click at [593, 89] on input "True" at bounding box center [589, 84] width 10 height 8
radio input "true"
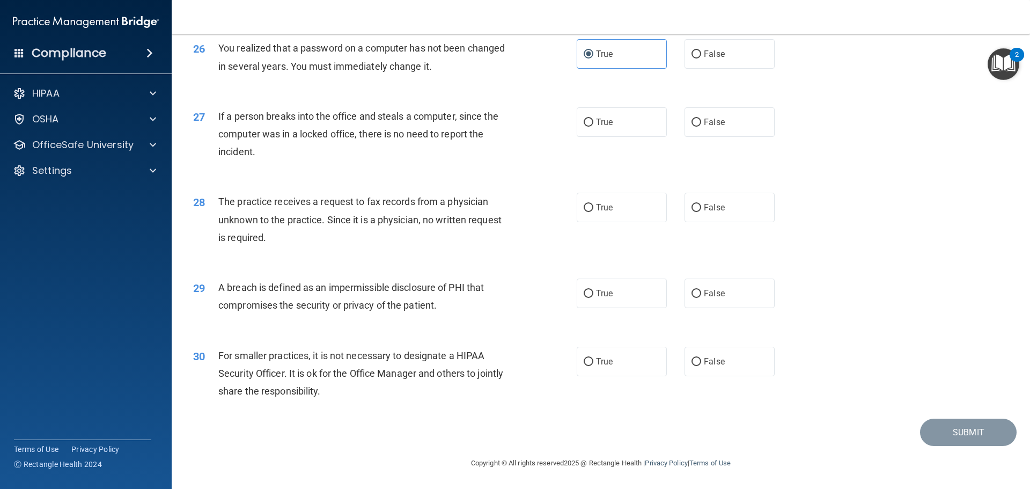
scroll to position [2051, 0]
click at [705, 124] on span "False" at bounding box center [714, 122] width 21 height 10
click at [701, 124] on input "False" at bounding box center [697, 123] width 10 height 8
radio input "true"
click at [704, 210] on span "False" at bounding box center [714, 207] width 21 height 10
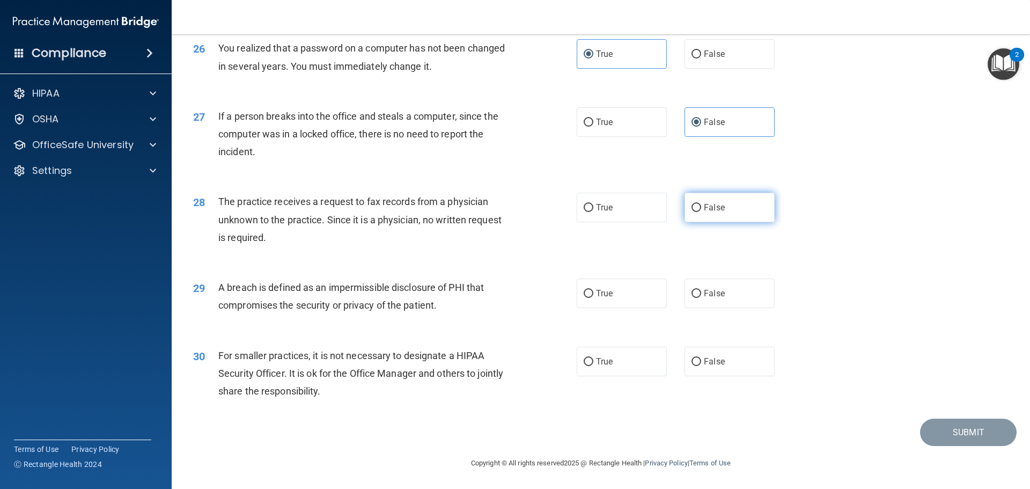
click at [701, 210] on input "False" at bounding box center [697, 208] width 10 height 8
radio input "true"
click at [624, 313] on div "29 A breach is defined as an impermissible disclosure of PHI that compromises t…" at bounding box center [601, 299] width 832 height 68
click at [617, 300] on label "True" at bounding box center [622, 293] width 90 height 30
click at [593, 298] on input "True" at bounding box center [589, 294] width 10 height 8
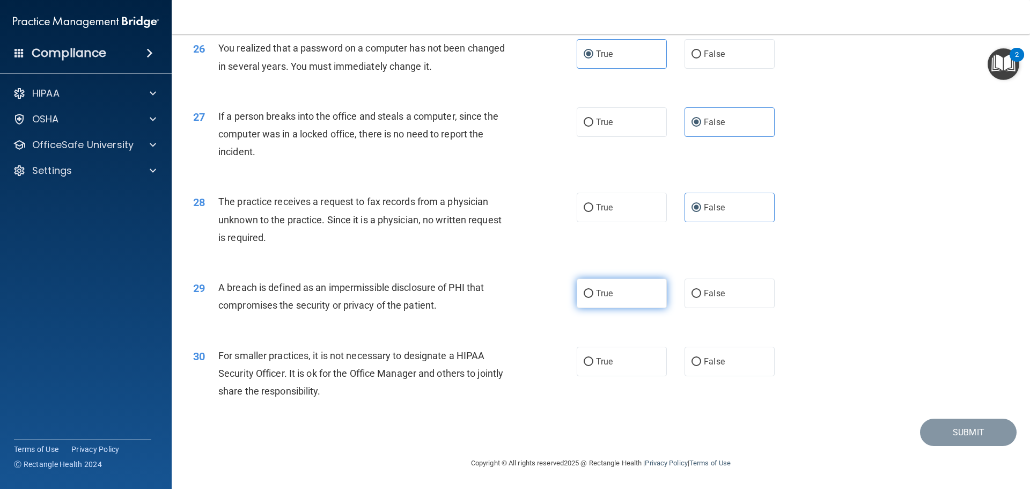
radio input "true"
click at [718, 371] on label "False" at bounding box center [730, 362] width 90 height 30
click at [701, 366] on input "False" at bounding box center [697, 362] width 10 height 8
radio input "true"
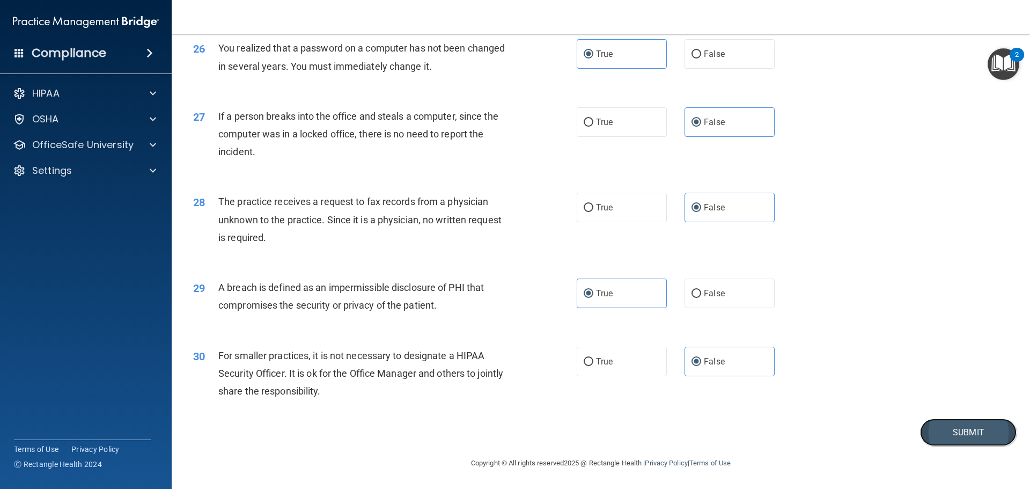
click at [920, 429] on button "Submit" at bounding box center [968, 432] width 97 height 27
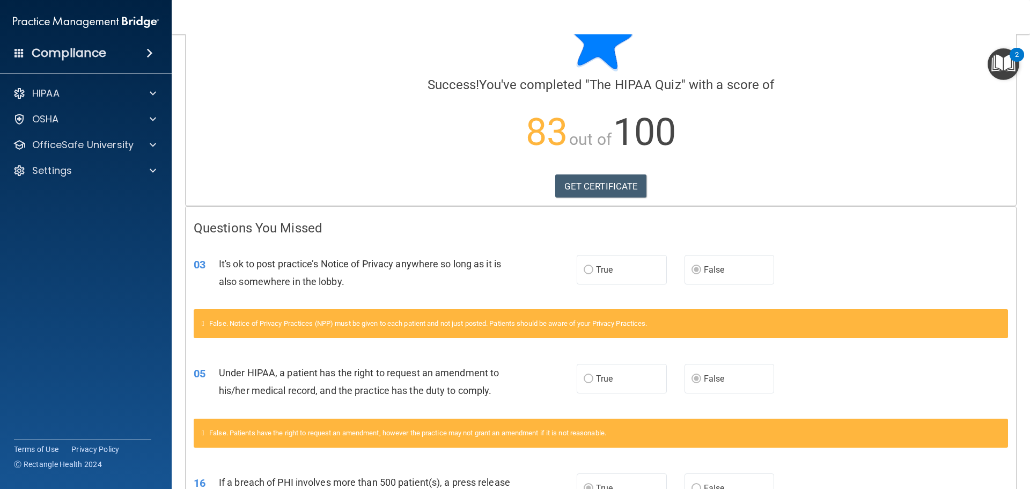
scroll to position [54, 0]
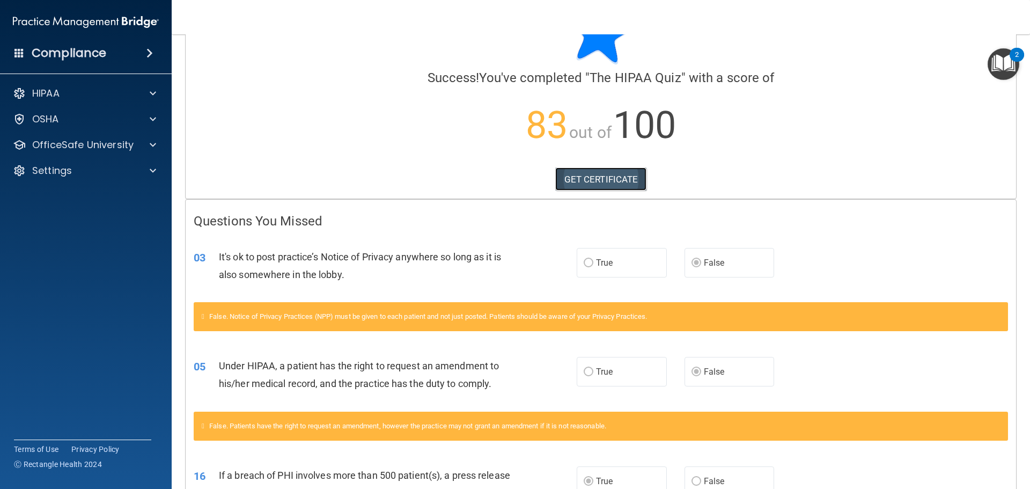
click at [624, 177] on link "GET CERTIFICATE" at bounding box center [601, 179] width 92 height 24
click at [70, 145] on p "OfficeSafe University" at bounding box center [82, 144] width 101 height 13
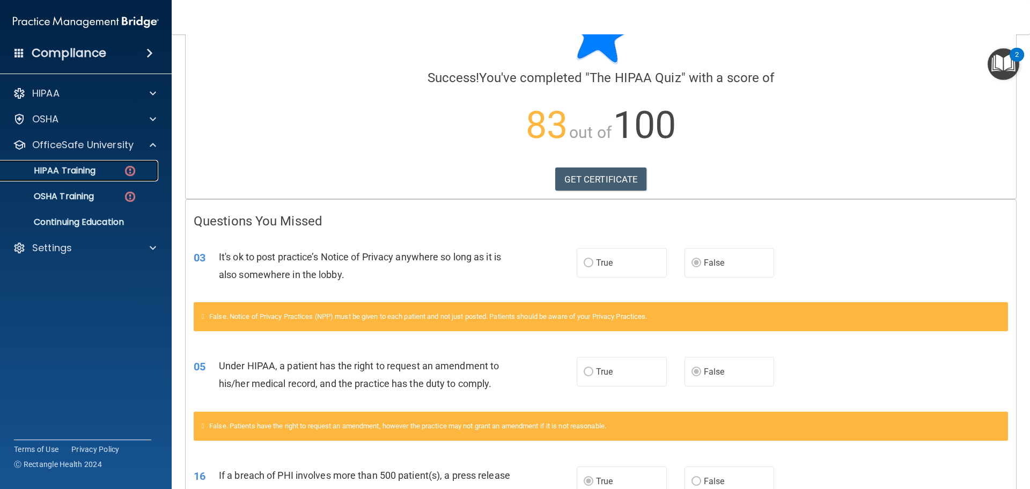
click at [68, 175] on p "HIPAA Training" at bounding box center [51, 170] width 89 height 11
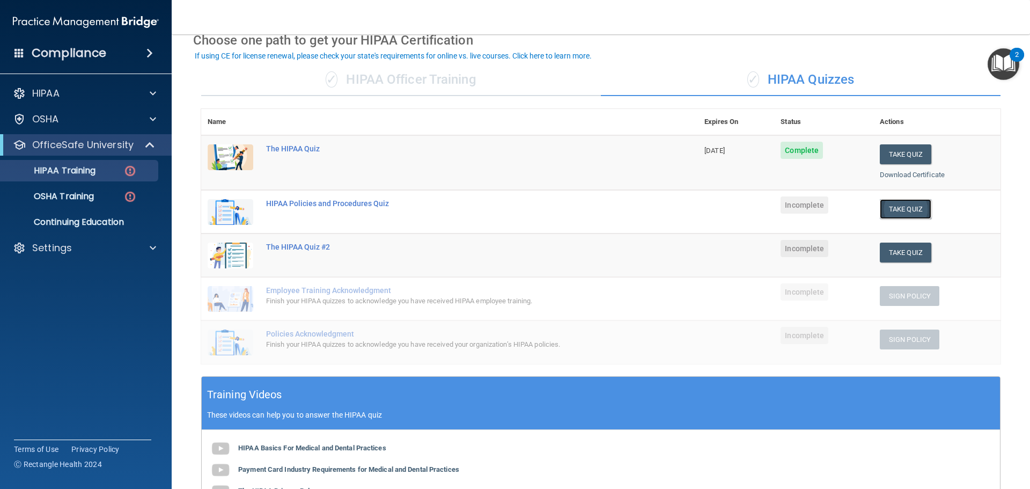
click at [906, 211] on button "Take Quiz" at bounding box center [906, 209] width 52 height 20
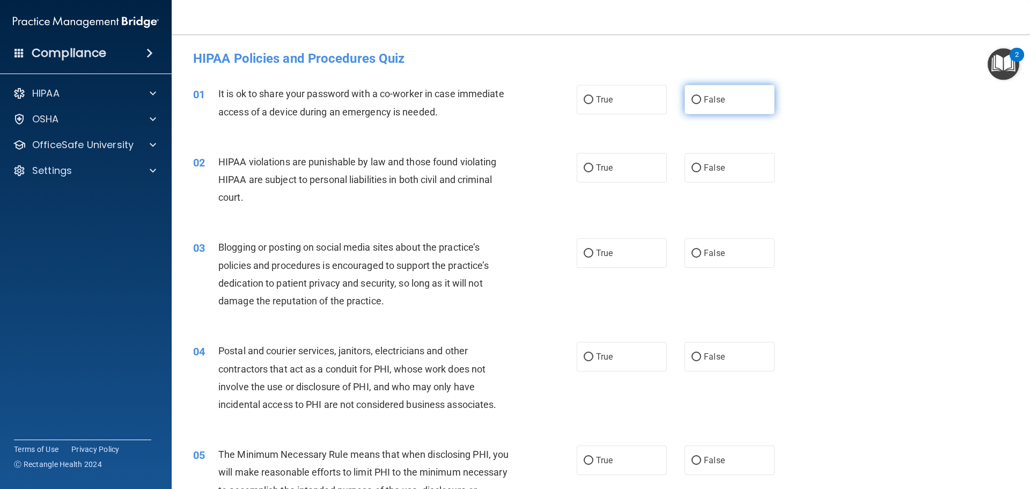
click at [722, 101] on label "False" at bounding box center [730, 100] width 90 height 30
click at [701, 101] on input "False" at bounding box center [697, 100] width 10 height 8
radio input "true"
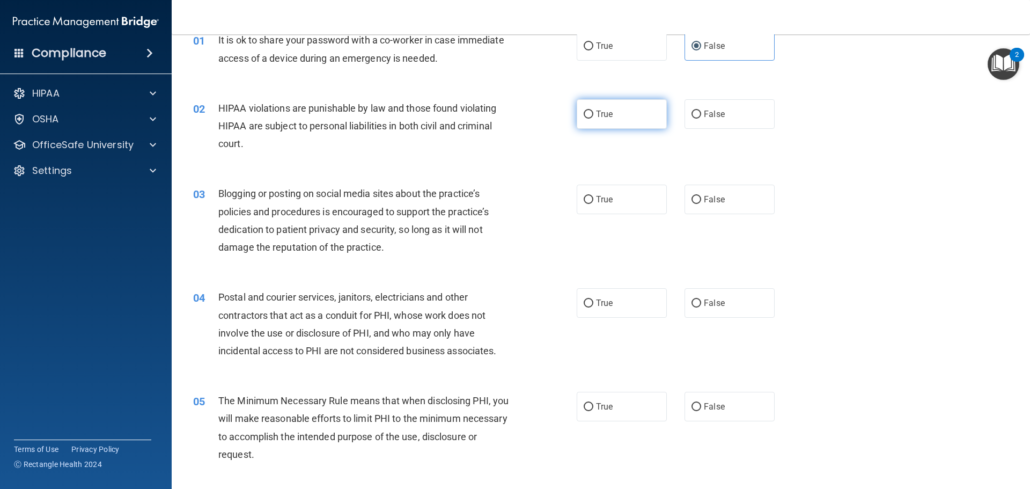
click at [613, 115] on label "True" at bounding box center [622, 114] width 90 height 30
click at [593, 115] on input "True" at bounding box center [589, 115] width 10 height 8
radio input "true"
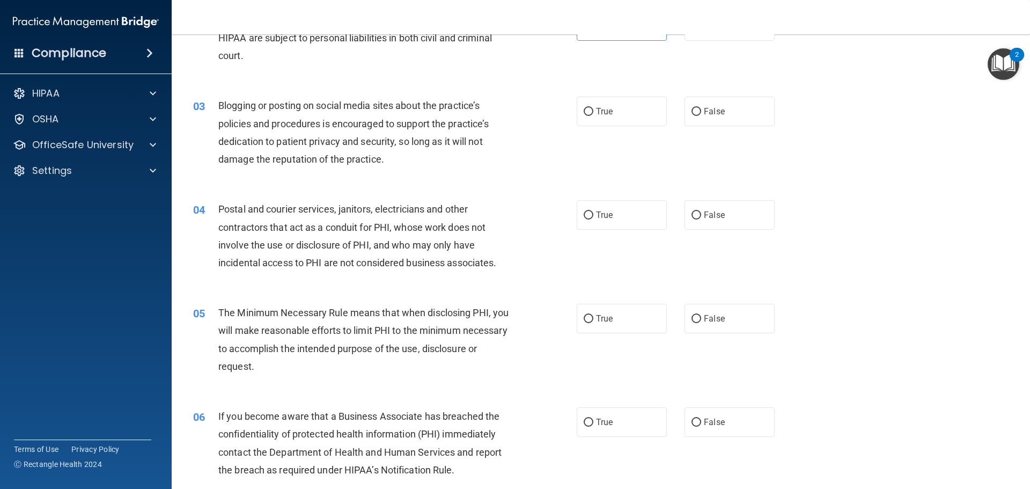
scroll to position [161, 0]
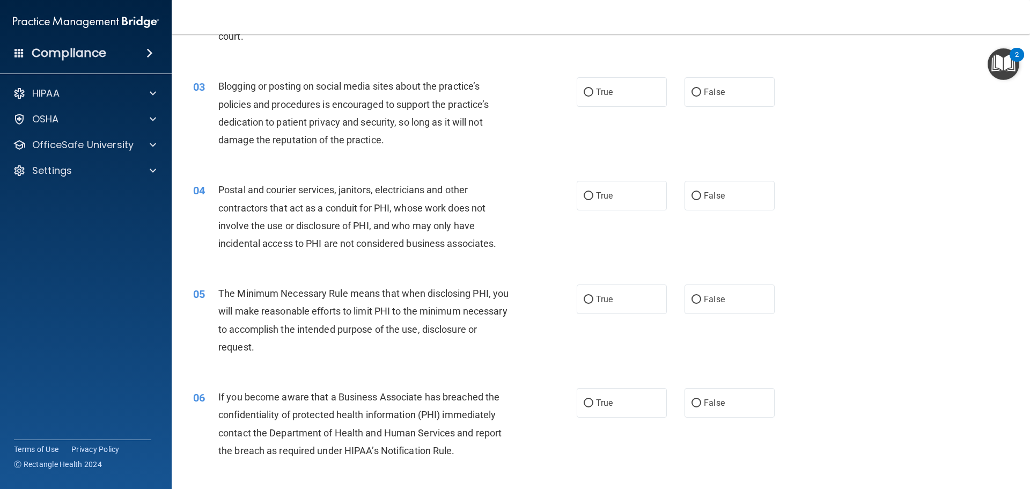
click at [569, 101] on div "03 Blogging or posting on social media sites about the practice’s policies and …" at bounding box center [385, 115] width 416 height 77
click at [595, 102] on label "True" at bounding box center [622, 92] width 90 height 30
click at [593, 97] on input "True" at bounding box center [589, 93] width 10 height 8
radio input "true"
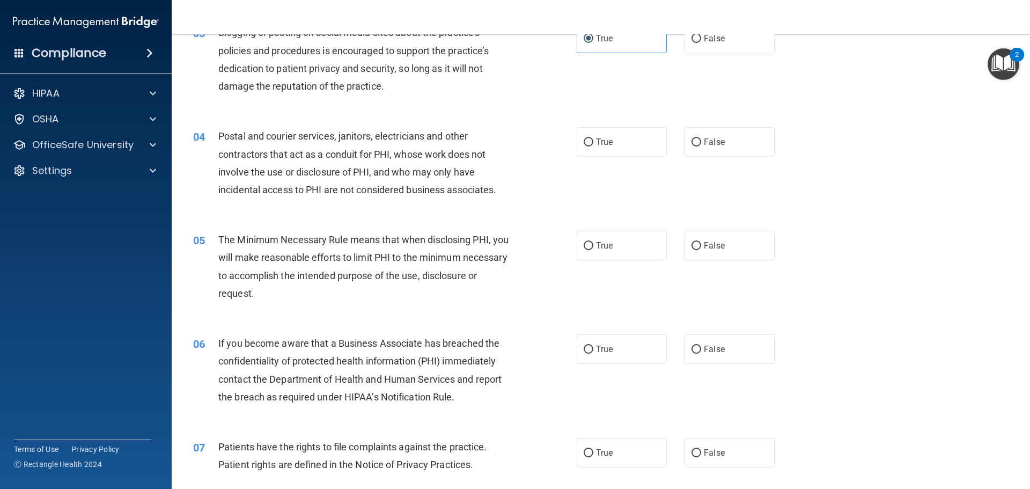
scroll to position [268, 0]
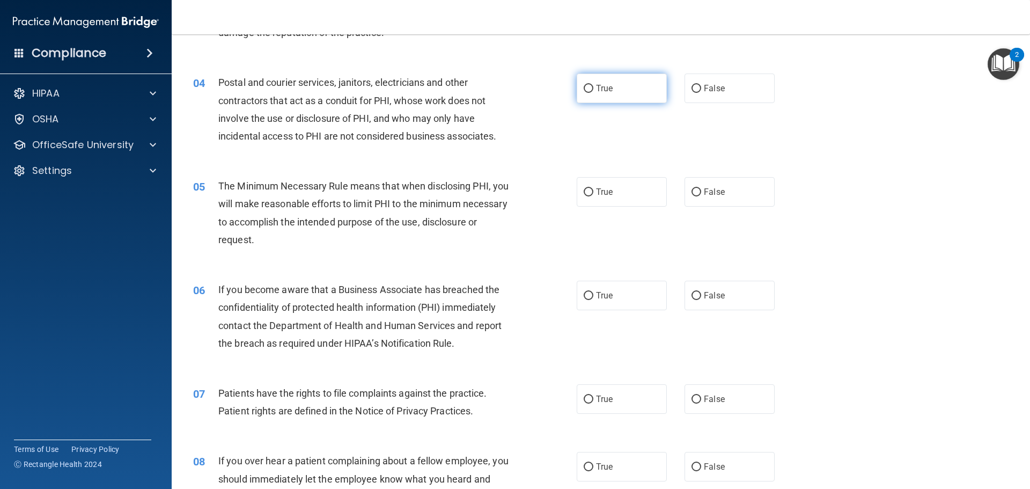
click at [608, 94] on label "True" at bounding box center [622, 89] width 90 height 30
click at [593, 93] on input "True" at bounding box center [589, 89] width 10 height 8
radio input "true"
click at [702, 97] on label "False" at bounding box center [730, 89] width 90 height 30
click at [701, 93] on input "False" at bounding box center [697, 89] width 10 height 8
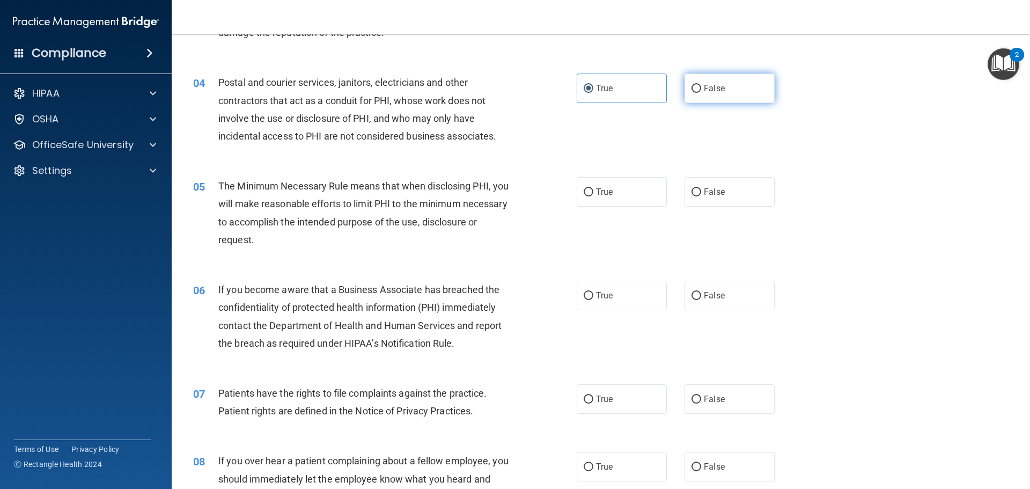
radio input "true"
click at [625, 90] on label "True" at bounding box center [622, 89] width 90 height 30
click at [593, 90] on input "True" at bounding box center [589, 89] width 10 height 8
radio input "true"
radio input "false"
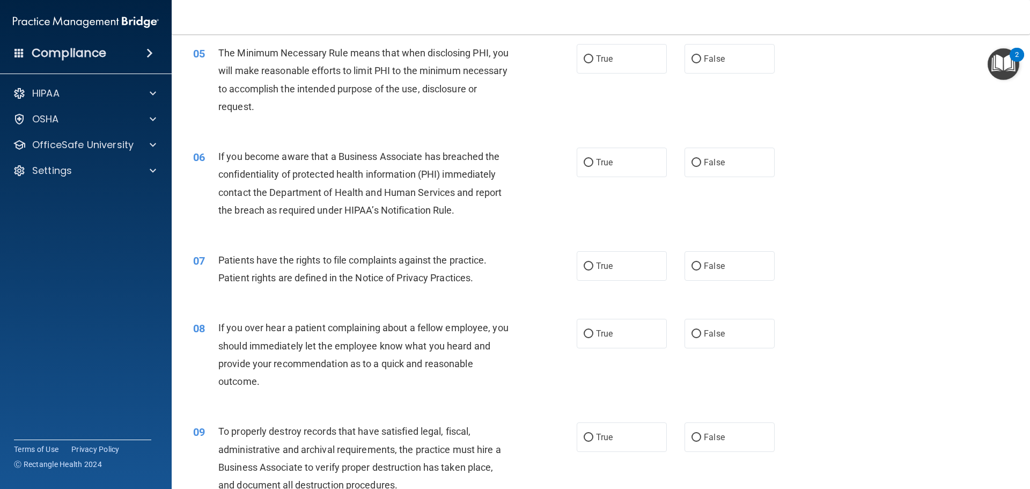
scroll to position [376, 0]
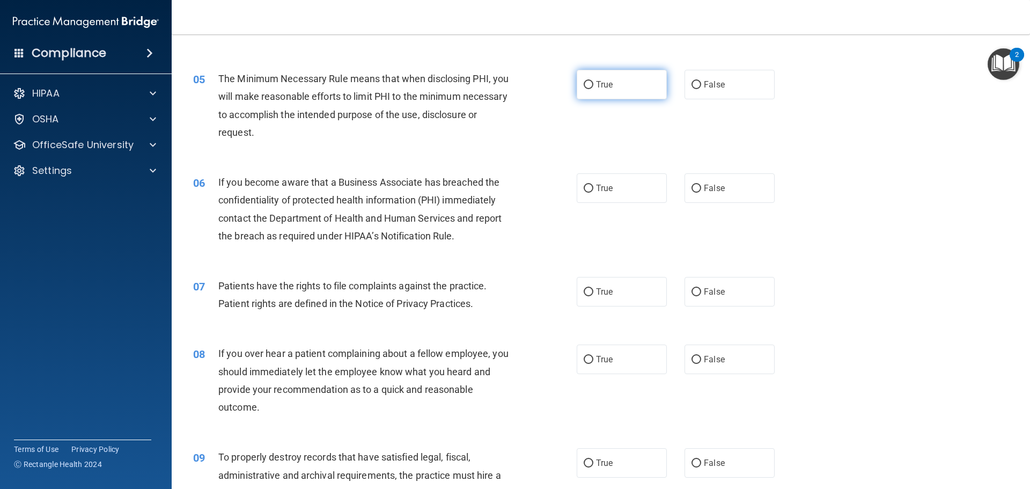
click at [614, 86] on label "True" at bounding box center [622, 85] width 90 height 30
click at [593, 86] on input "True" at bounding box center [589, 85] width 10 height 8
radio input "true"
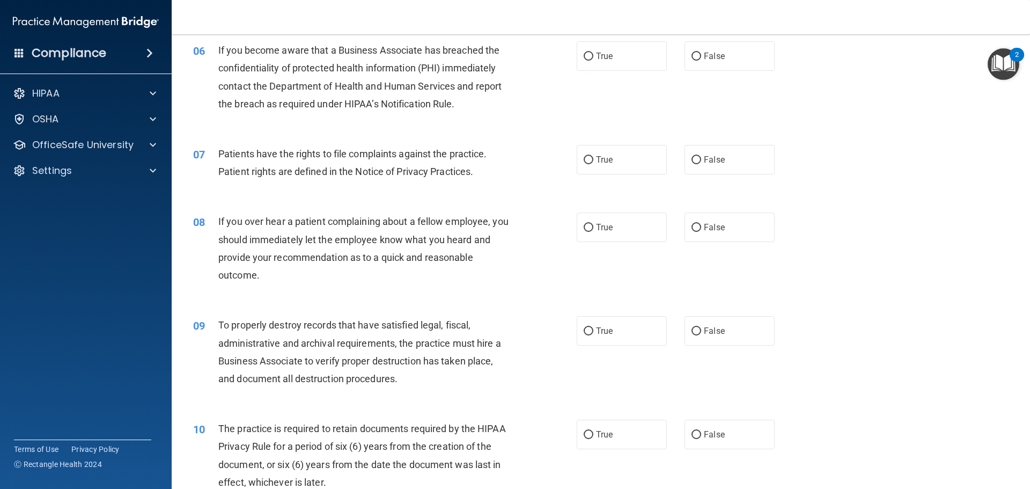
scroll to position [483, 0]
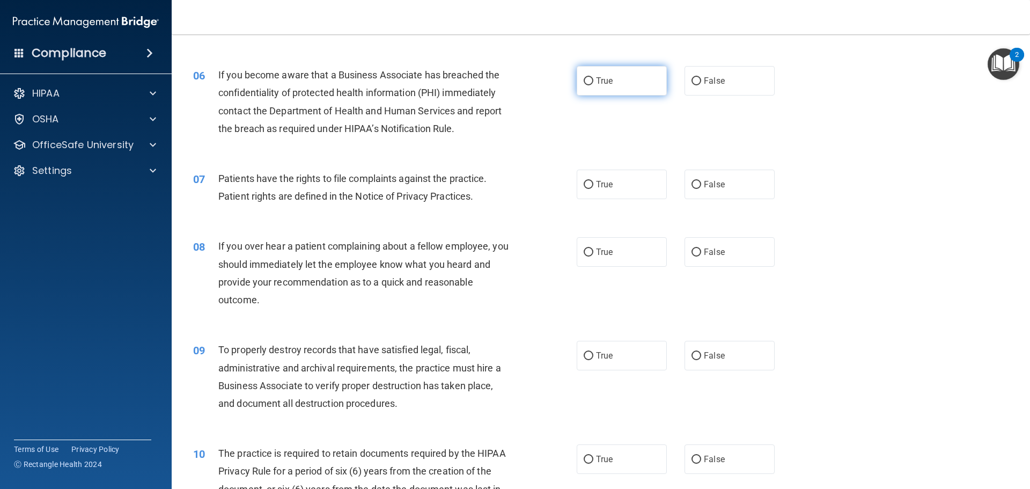
click at [586, 88] on label "True" at bounding box center [622, 81] width 90 height 30
click at [586, 85] on input "True" at bounding box center [589, 81] width 10 height 8
radio input "true"
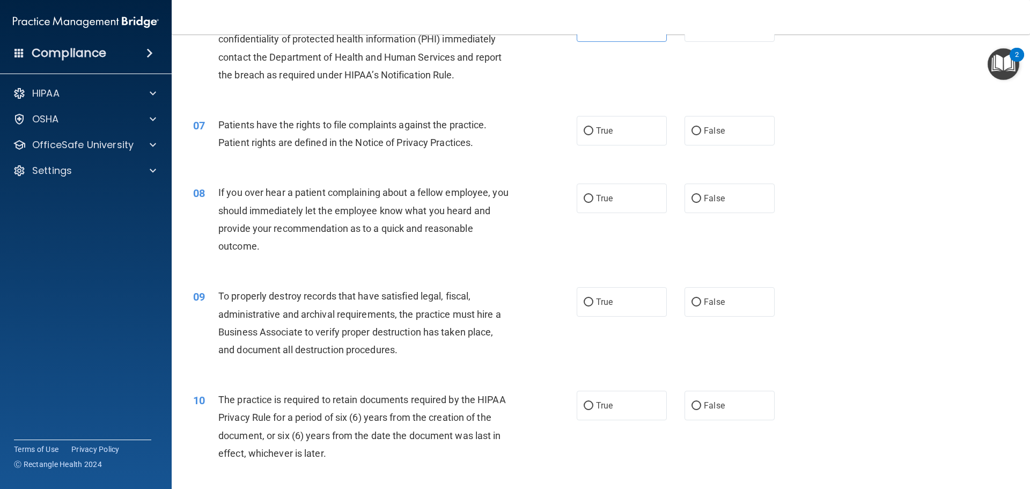
scroll to position [590, 0]
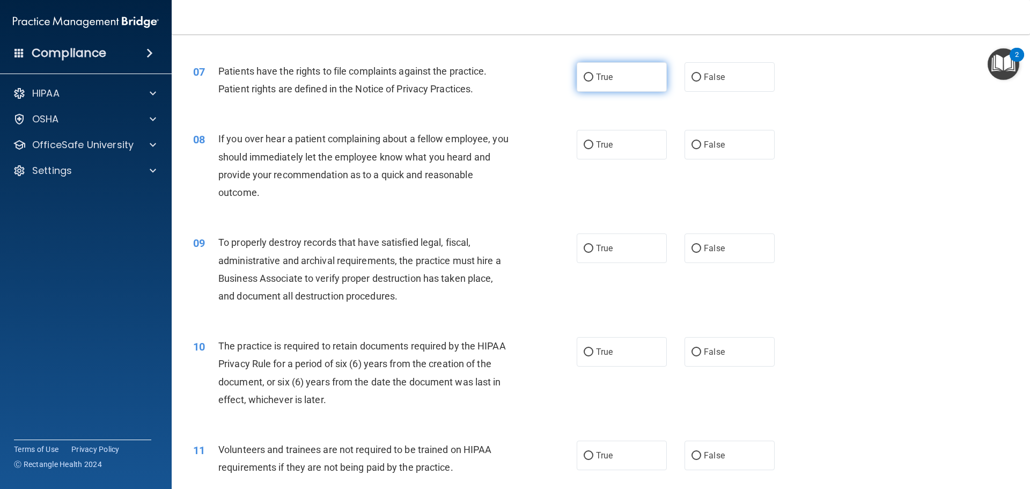
click at [602, 85] on label "True" at bounding box center [622, 77] width 90 height 30
click at [593, 82] on input "True" at bounding box center [589, 78] width 10 height 8
radio input "true"
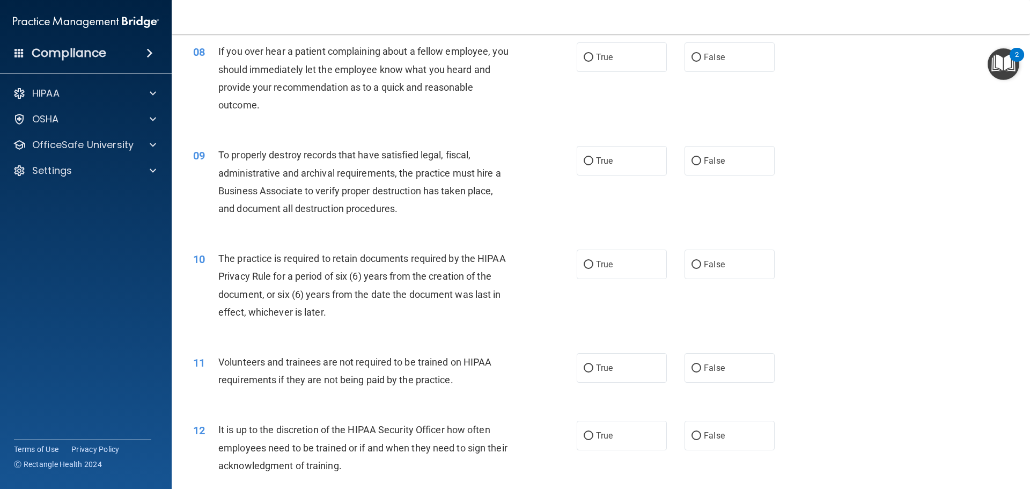
scroll to position [644, 0]
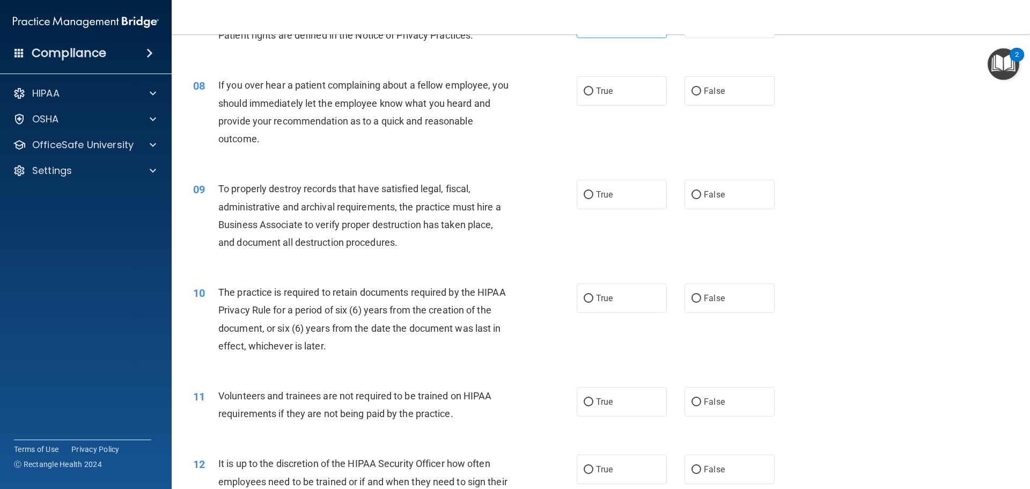
click at [237, 120] on span "If you over hear a patient complaining about a fellow employee, you should imme…" at bounding box center [363, 111] width 290 height 65
click at [614, 83] on label "True" at bounding box center [622, 91] width 90 height 30
click at [593, 87] on input "True" at bounding box center [589, 91] width 10 height 8
radio input "true"
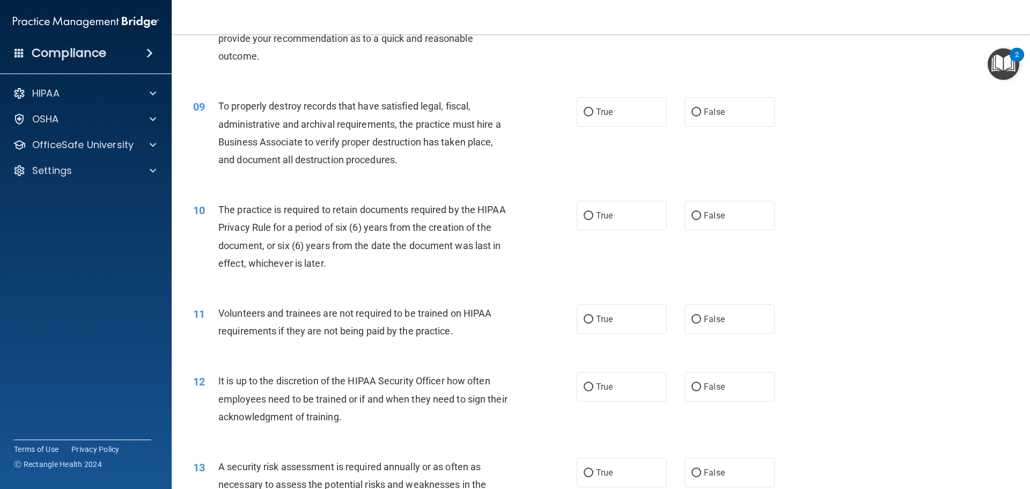
scroll to position [751, 0]
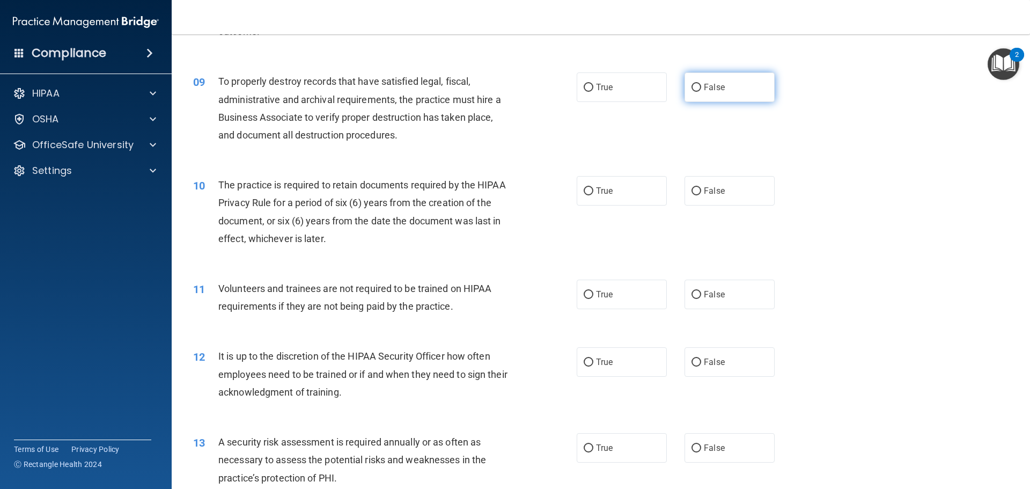
click at [696, 97] on label "False" at bounding box center [730, 87] width 90 height 30
click at [696, 92] on input "False" at bounding box center [697, 88] width 10 height 8
radio input "true"
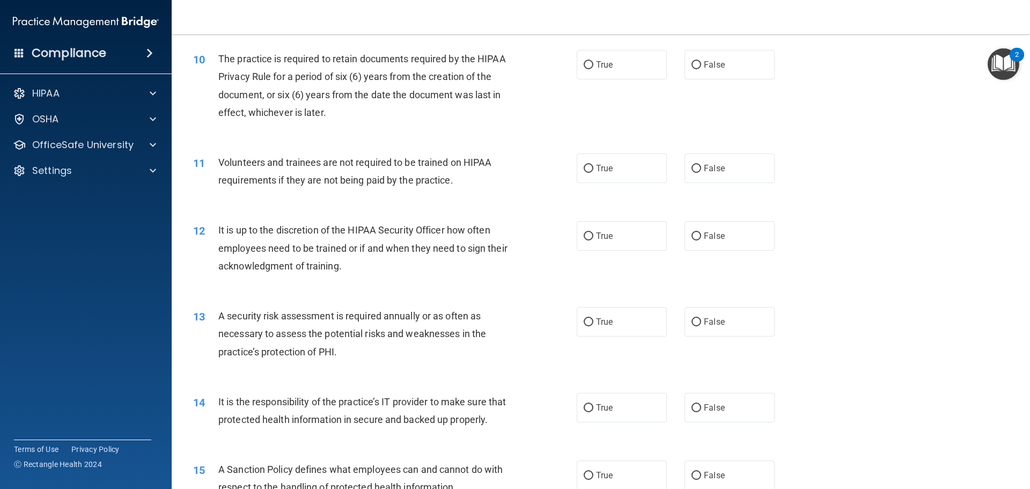
scroll to position [859, 0]
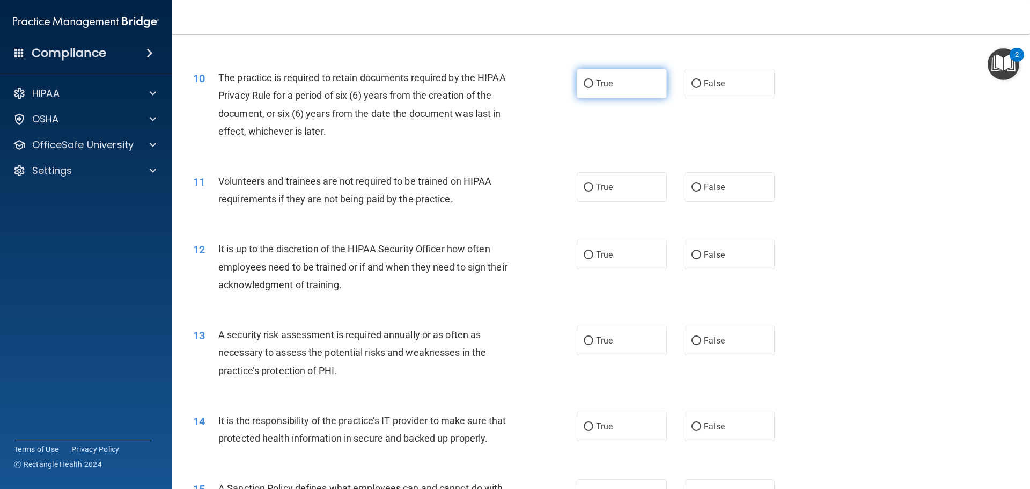
click at [606, 88] on span "True" at bounding box center [604, 83] width 17 height 10
click at [593, 88] on input "True" at bounding box center [589, 84] width 10 height 8
radio input "true"
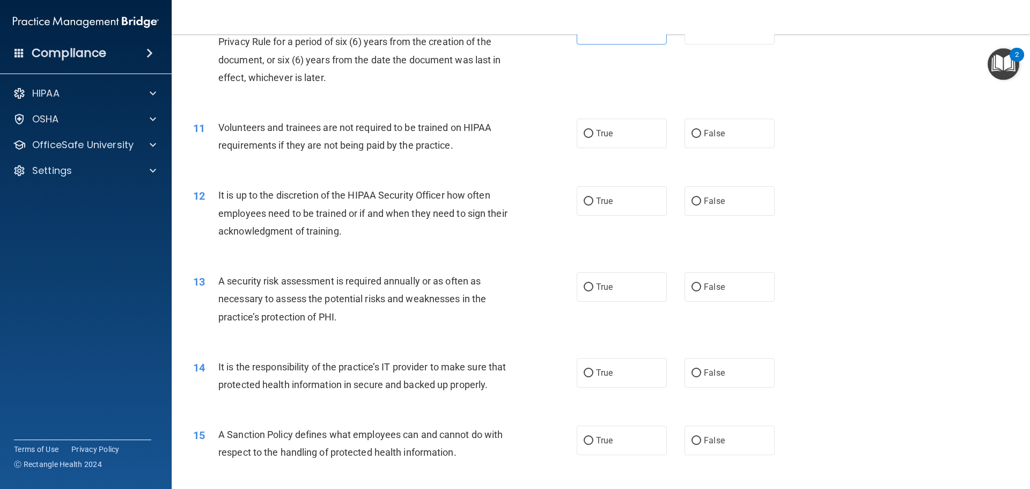
scroll to position [966, 0]
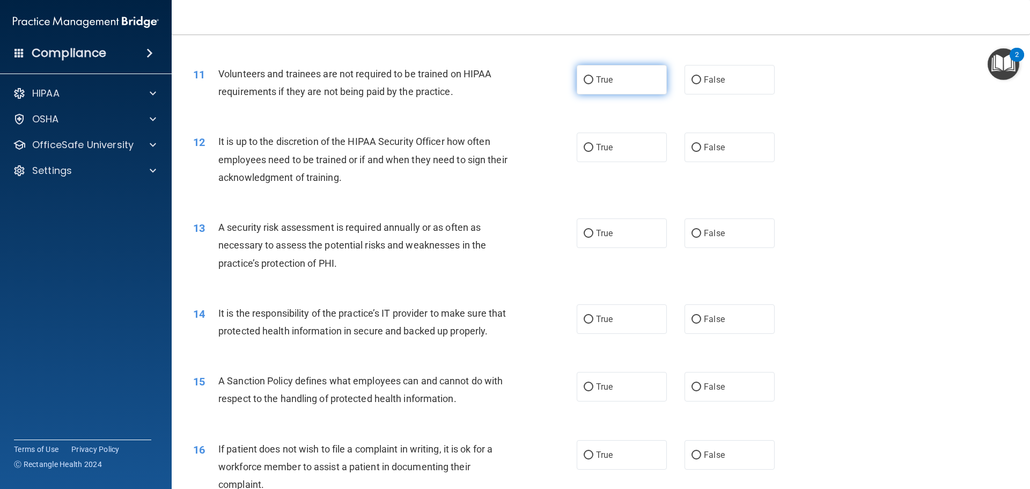
click at [618, 84] on label "True" at bounding box center [622, 80] width 90 height 30
click at [593, 84] on input "True" at bounding box center [589, 80] width 10 height 8
radio input "true"
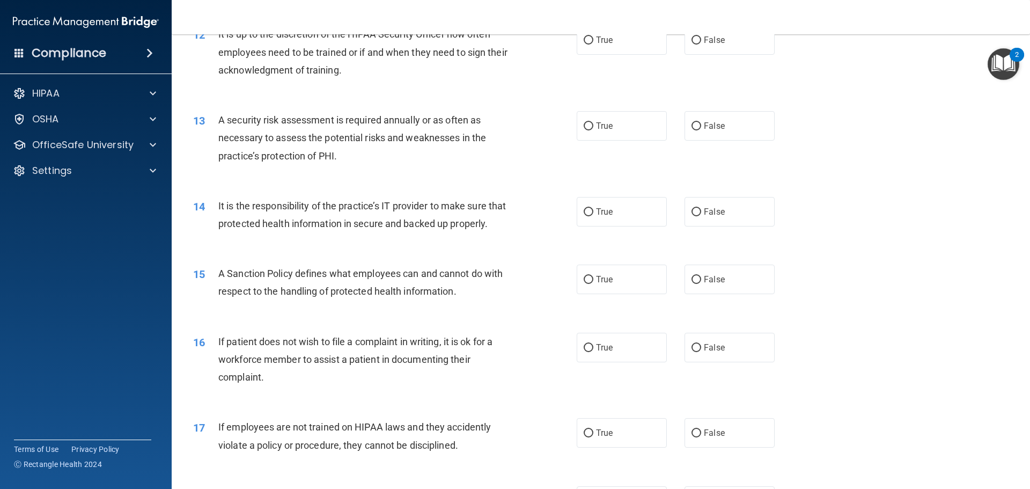
scroll to position [1020, 0]
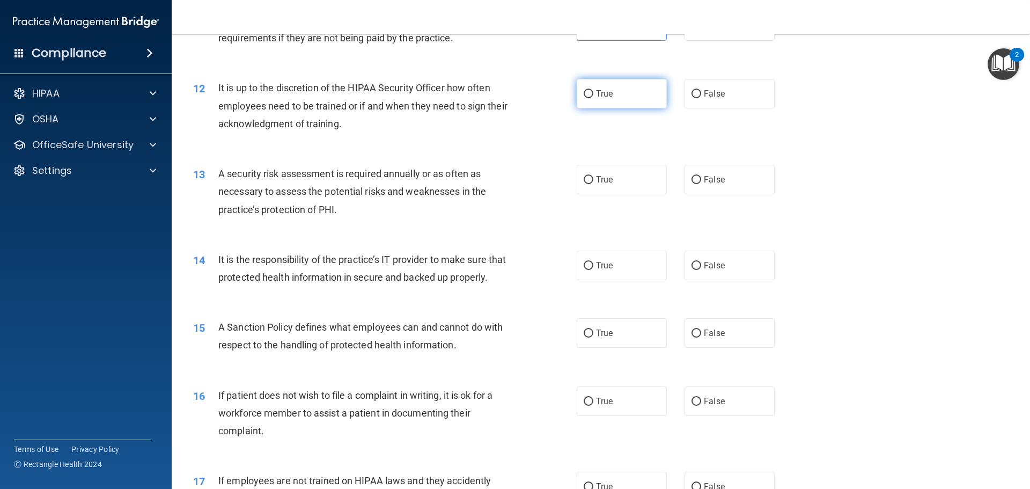
click at [598, 99] on label "True" at bounding box center [622, 94] width 90 height 30
click at [593, 98] on input "True" at bounding box center [589, 94] width 10 height 8
radio input "true"
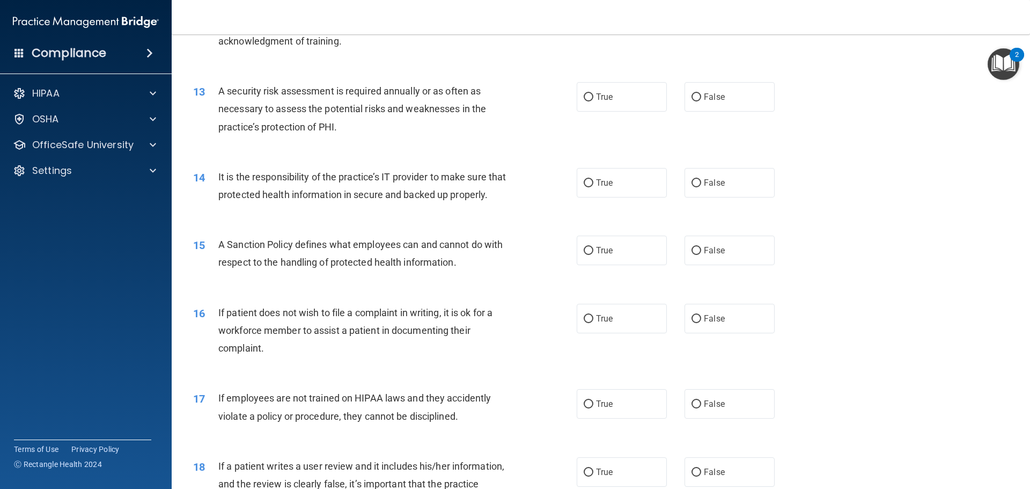
scroll to position [1127, 0]
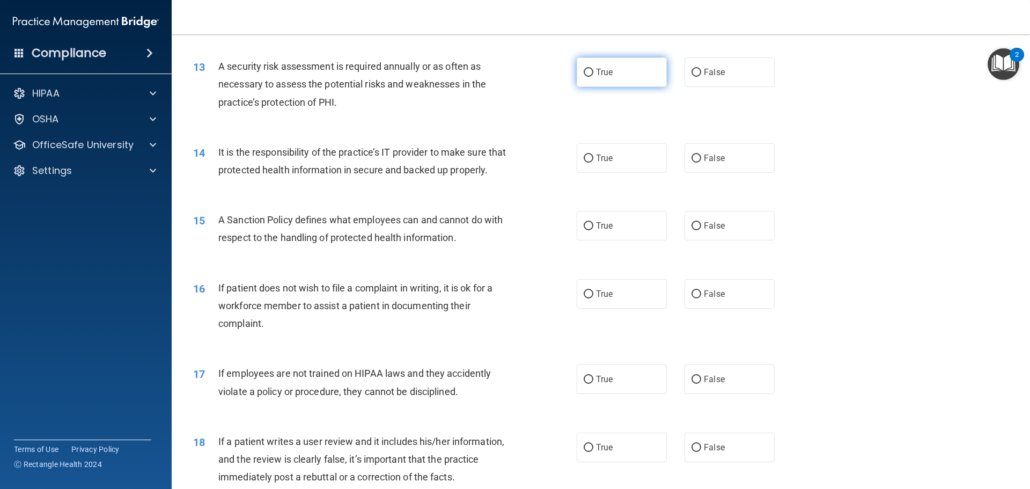
click at [642, 78] on label "True" at bounding box center [622, 72] width 90 height 30
click at [593, 77] on input "True" at bounding box center [589, 73] width 10 height 8
radio input "true"
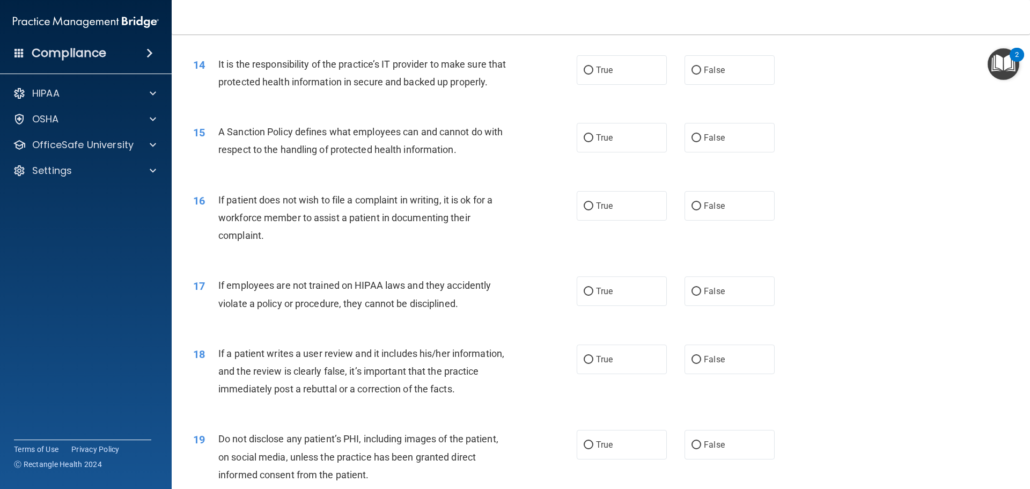
scroll to position [1234, 0]
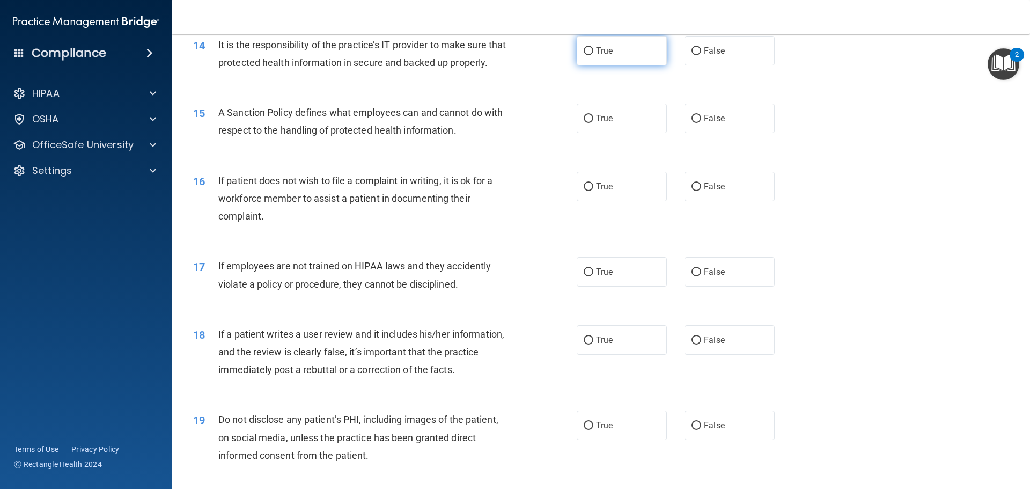
click at [597, 56] on label "True" at bounding box center [622, 51] width 90 height 30
click at [593, 55] on input "True" at bounding box center [589, 51] width 10 height 8
radio input "true"
click at [695, 61] on label "False" at bounding box center [730, 51] width 90 height 30
click at [695, 55] on input "False" at bounding box center [697, 51] width 10 height 8
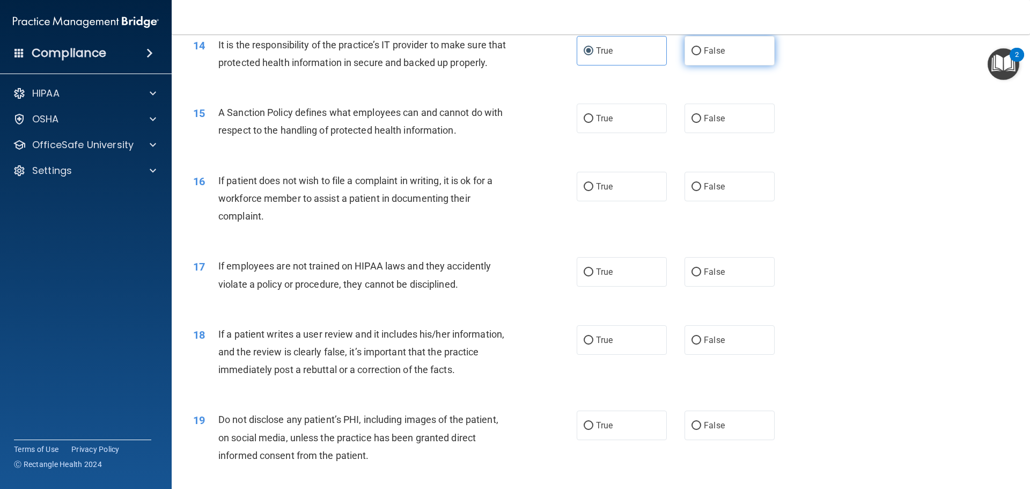
radio input "true"
radio input "false"
click at [599, 123] on span "True" at bounding box center [604, 118] width 17 height 10
click at [593, 123] on input "True" at bounding box center [589, 119] width 10 height 8
radio input "true"
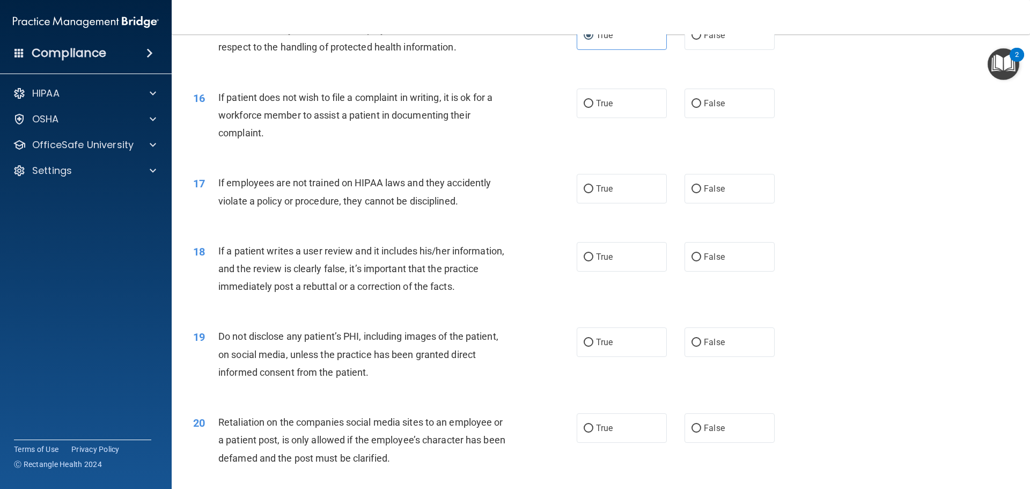
scroll to position [1341, 0]
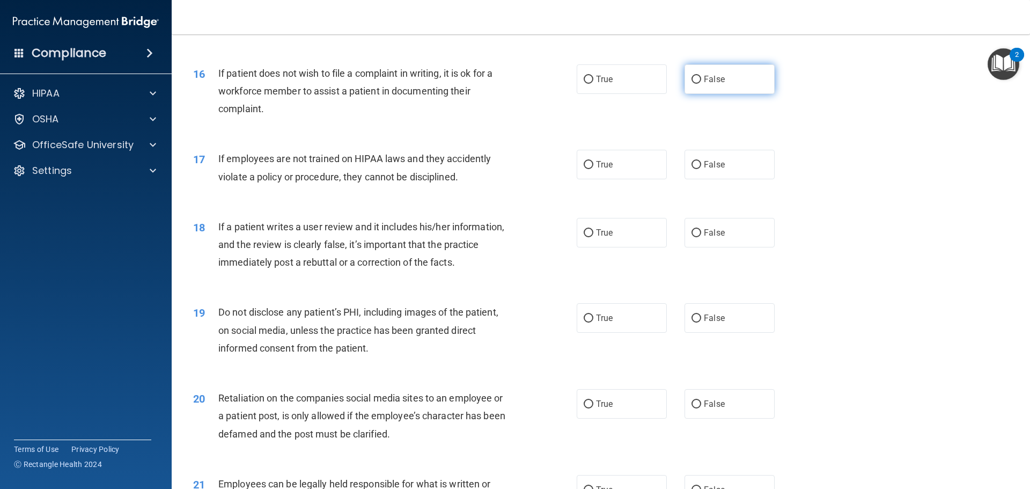
click at [717, 84] on span "False" at bounding box center [714, 79] width 21 height 10
click at [701, 84] on input "False" at bounding box center [697, 80] width 10 height 8
radio input "true"
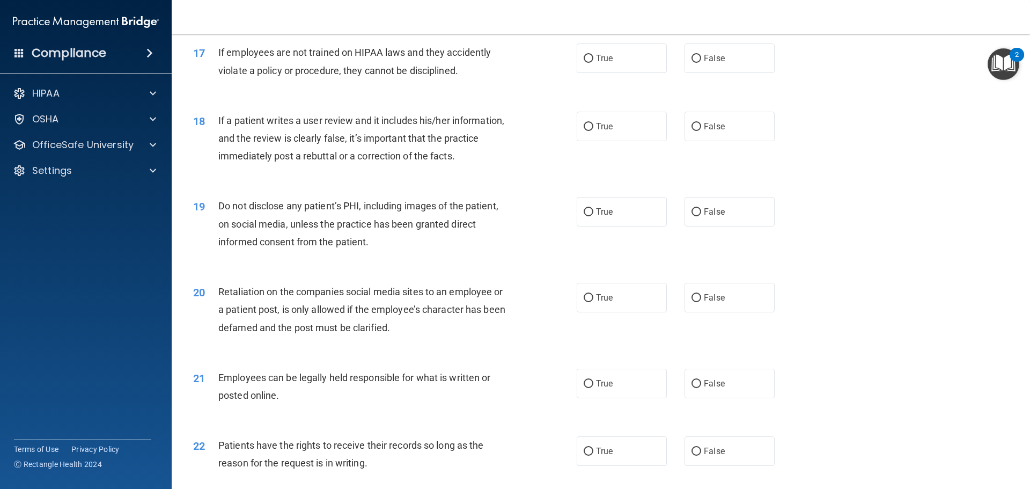
scroll to position [1449, 0]
click at [602, 62] on span "True" at bounding box center [604, 57] width 17 height 10
click at [593, 62] on input "True" at bounding box center [589, 58] width 10 height 8
radio input "true"
click at [710, 62] on span "False" at bounding box center [714, 57] width 21 height 10
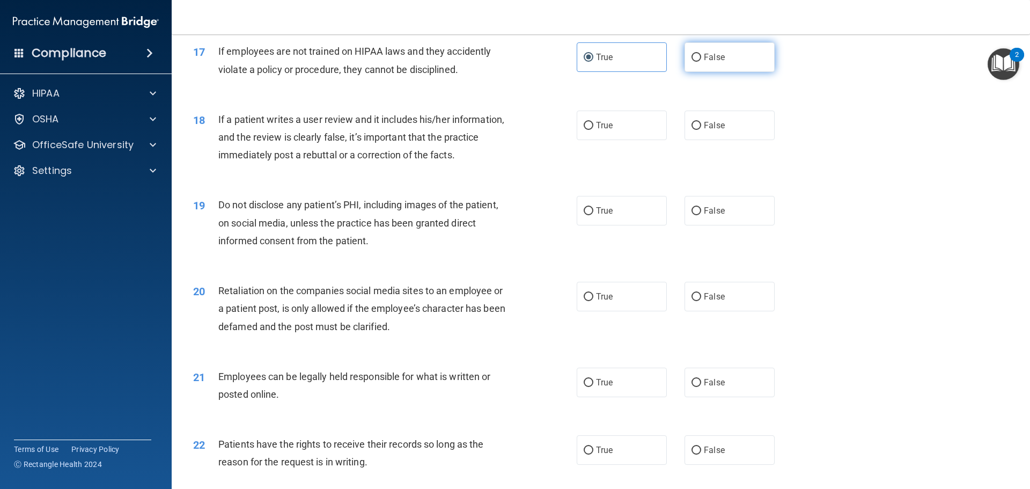
click at [701, 62] on input "False" at bounding box center [697, 58] width 10 height 8
radio input "true"
radio input "false"
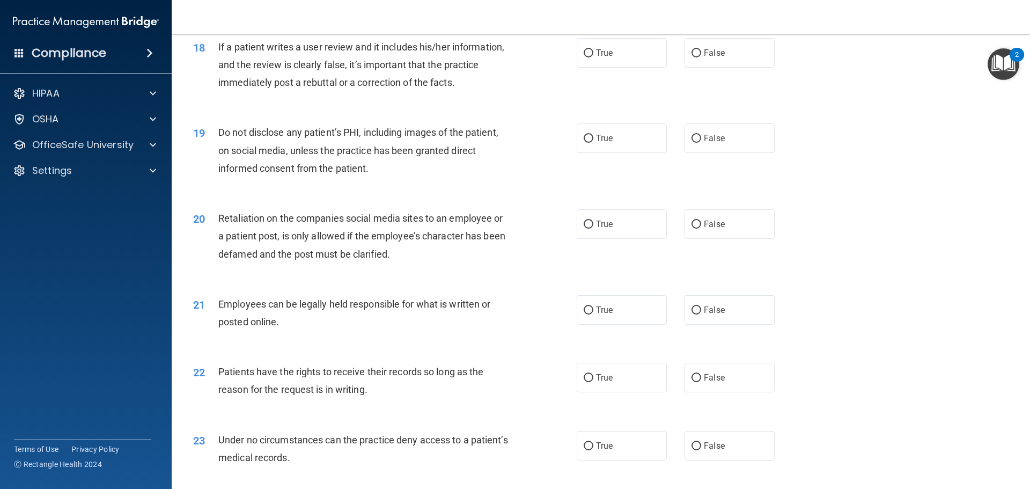
scroll to position [1502, 0]
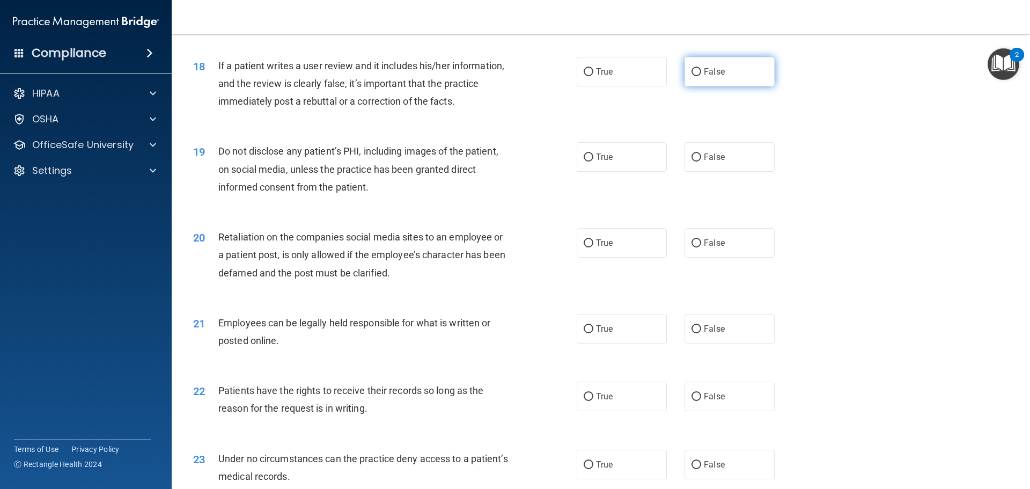
click at [706, 77] on span "False" at bounding box center [714, 72] width 21 height 10
click at [701, 76] on input "False" at bounding box center [697, 72] width 10 height 8
radio input "true"
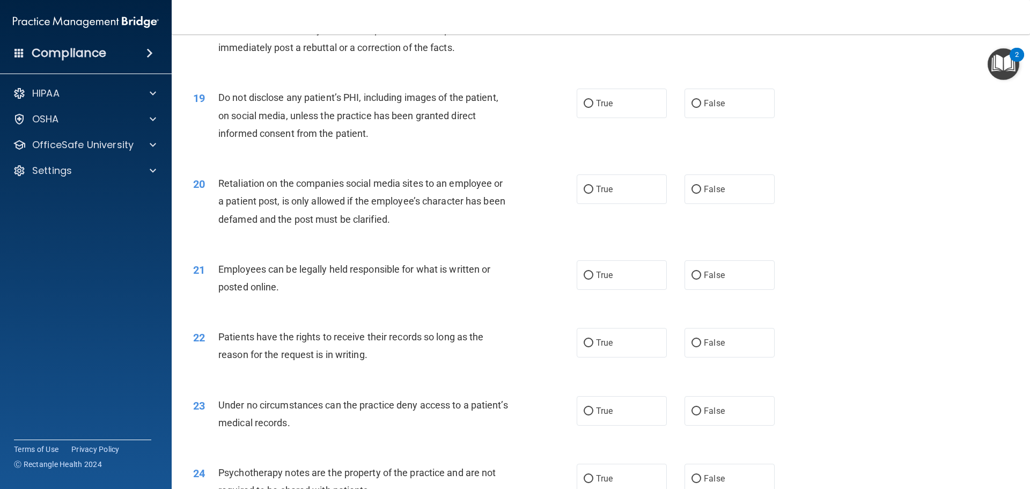
scroll to position [1610, 0]
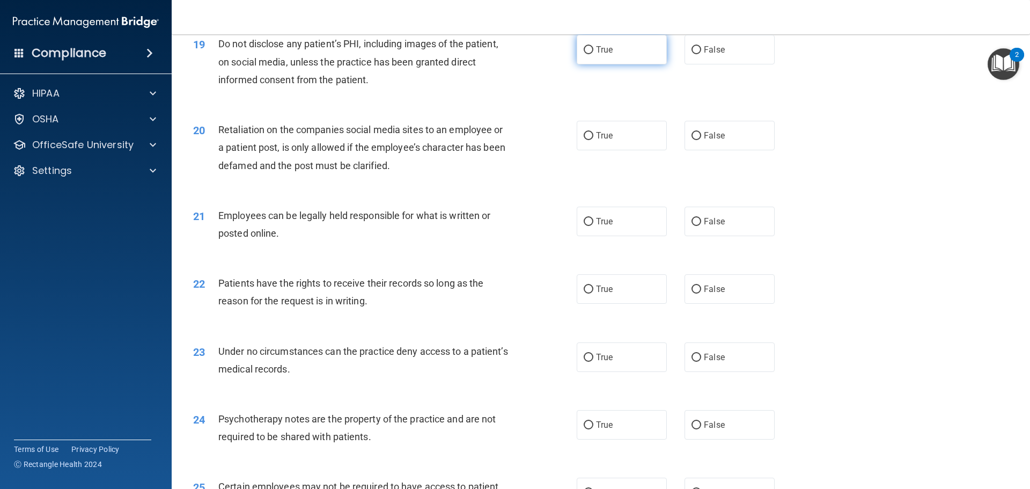
click at [610, 64] on label "True" at bounding box center [622, 50] width 90 height 30
click at [593, 54] on input "True" at bounding box center [589, 50] width 10 height 8
radio input "true"
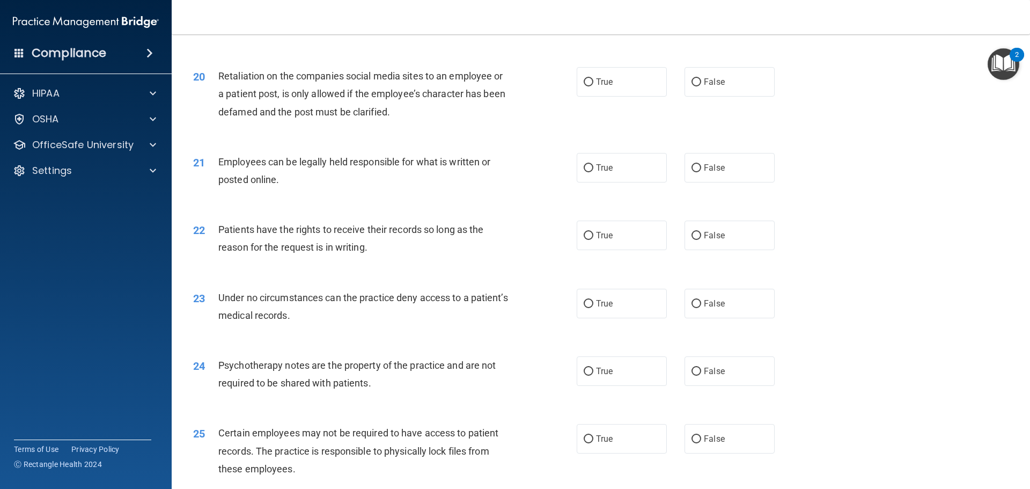
scroll to position [1717, 0]
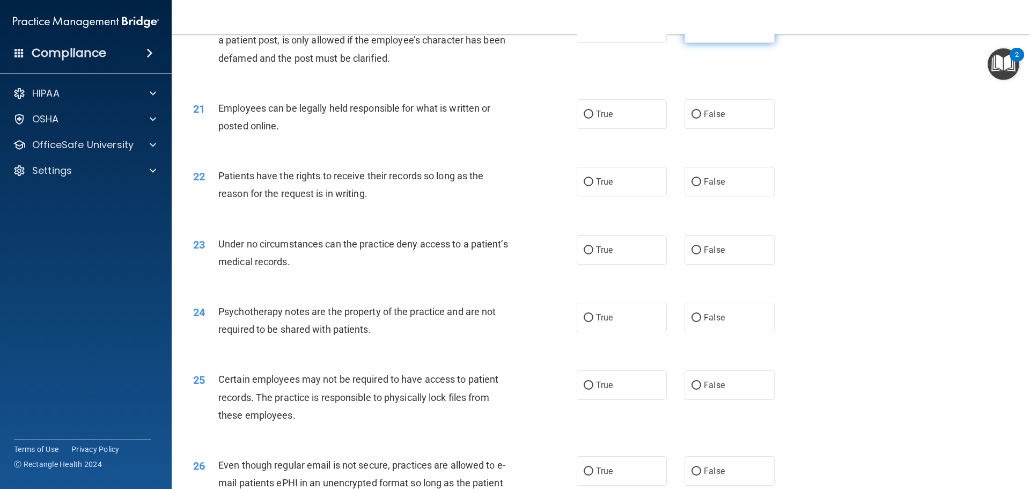
click at [701, 36] on label "False" at bounding box center [730, 28] width 90 height 30
click at [701, 33] on input "False" at bounding box center [697, 29] width 10 height 8
radio input "true"
click at [592, 129] on label "True" at bounding box center [622, 114] width 90 height 30
click at [592, 119] on input "True" at bounding box center [589, 115] width 10 height 8
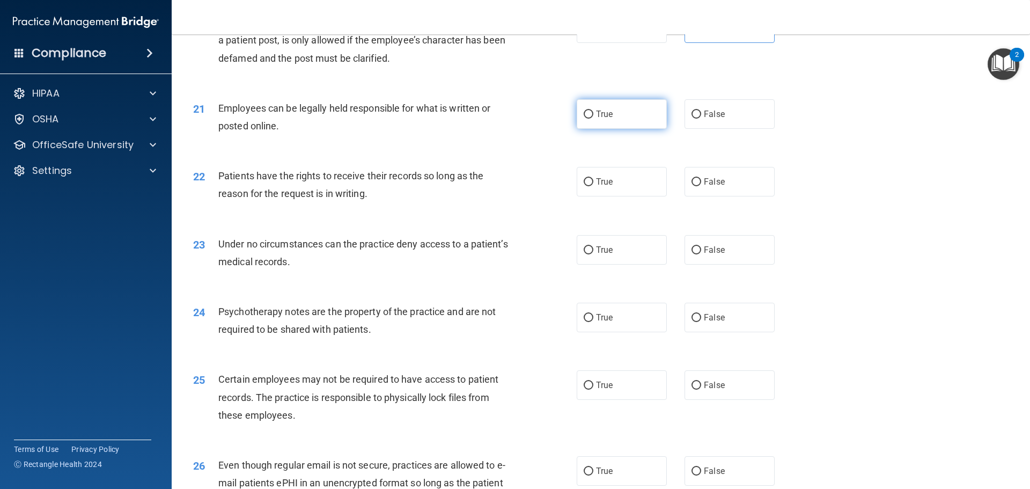
radio input "true"
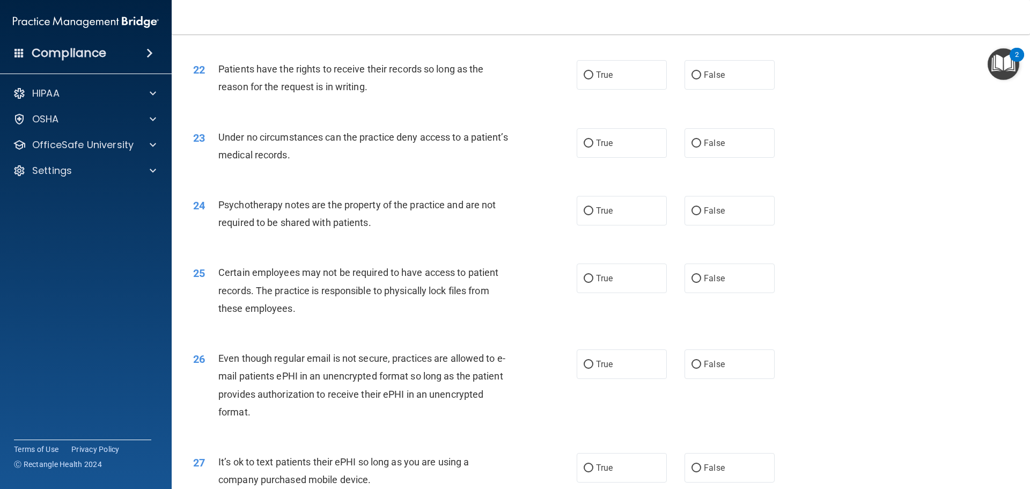
scroll to position [1824, 0]
click at [627, 89] on label "True" at bounding box center [622, 75] width 90 height 30
click at [593, 79] on input "True" at bounding box center [589, 75] width 10 height 8
radio input "true"
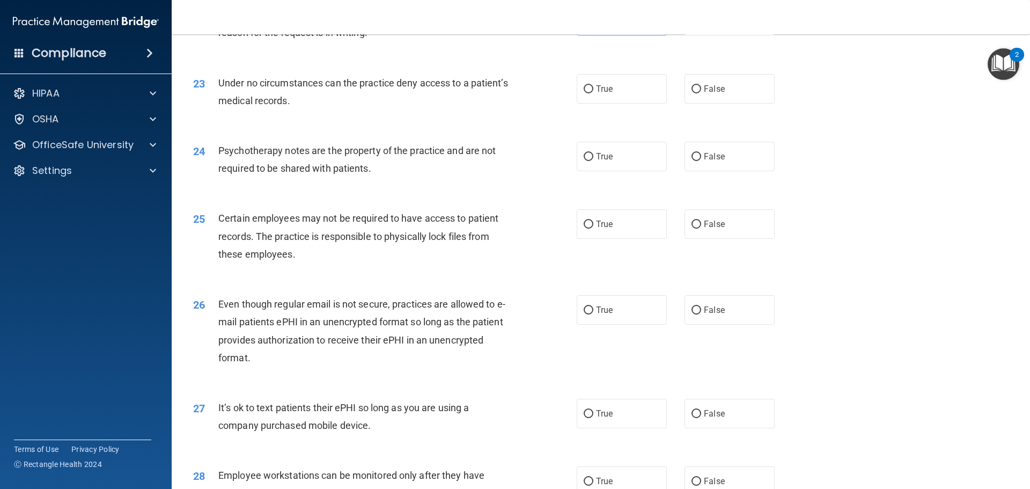
scroll to position [1932, 0]
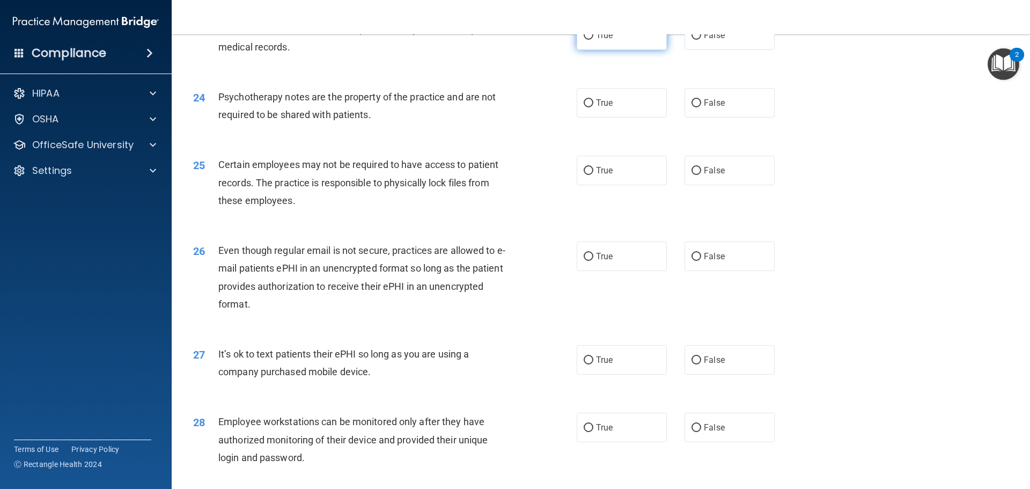
click at [600, 40] on span "True" at bounding box center [604, 35] width 17 height 10
click at [593, 40] on input "True" at bounding box center [589, 36] width 10 height 8
radio input "true"
click at [610, 118] on label "True" at bounding box center [622, 103] width 90 height 30
click at [593, 107] on input "True" at bounding box center [589, 103] width 10 height 8
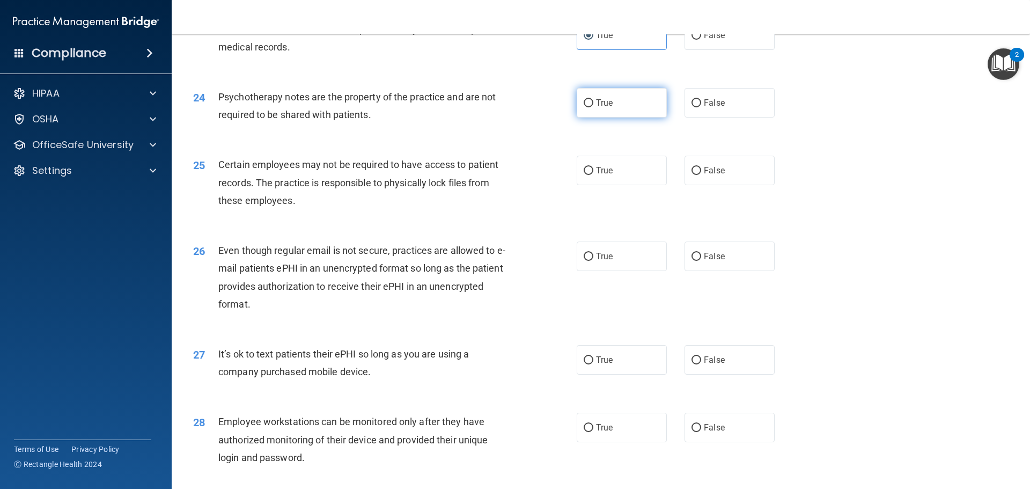
radio input "true"
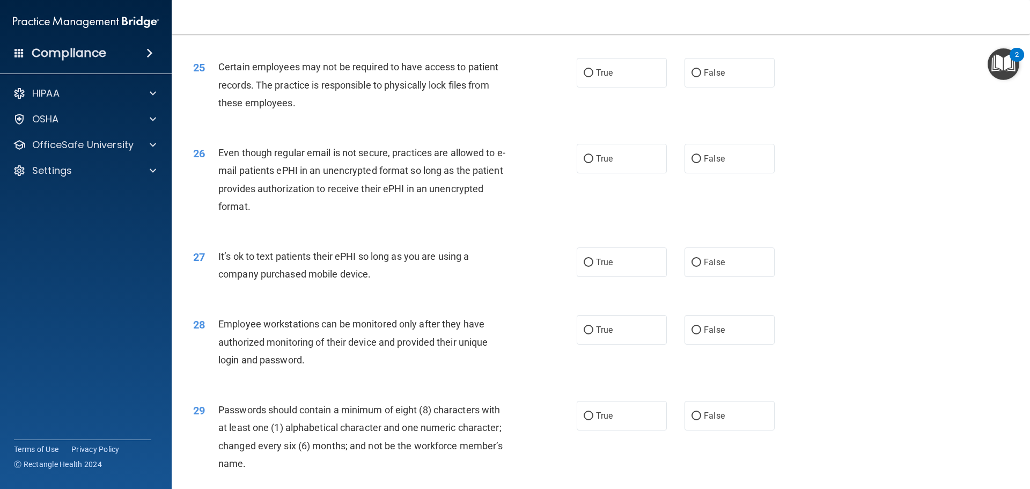
scroll to position [2039, 0]
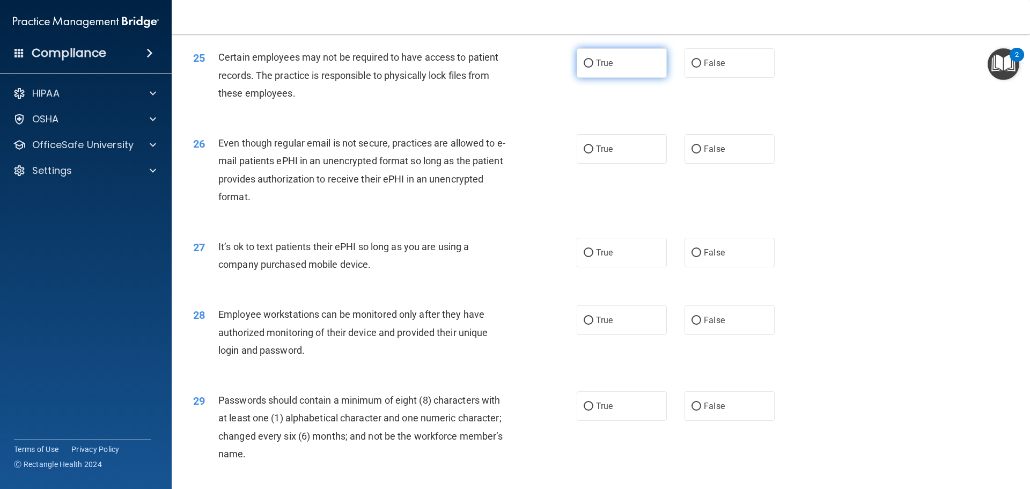
click at [629, 78] on label "True" at bounding box center [622, 63] width 90 height 30
click at [593, 68] on input "True" at bounding box center [589, 64] width 10 height 8
radio input "true"
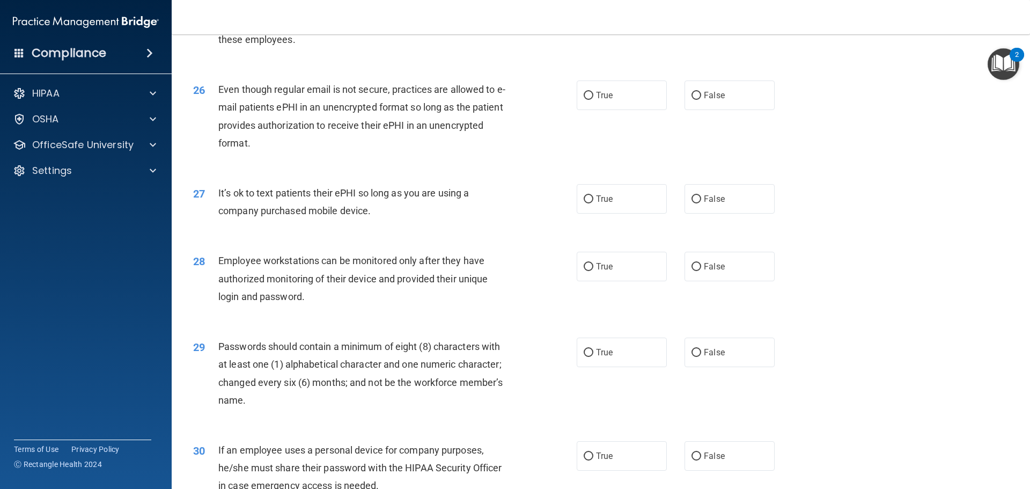
scroll to position [2146, 0]
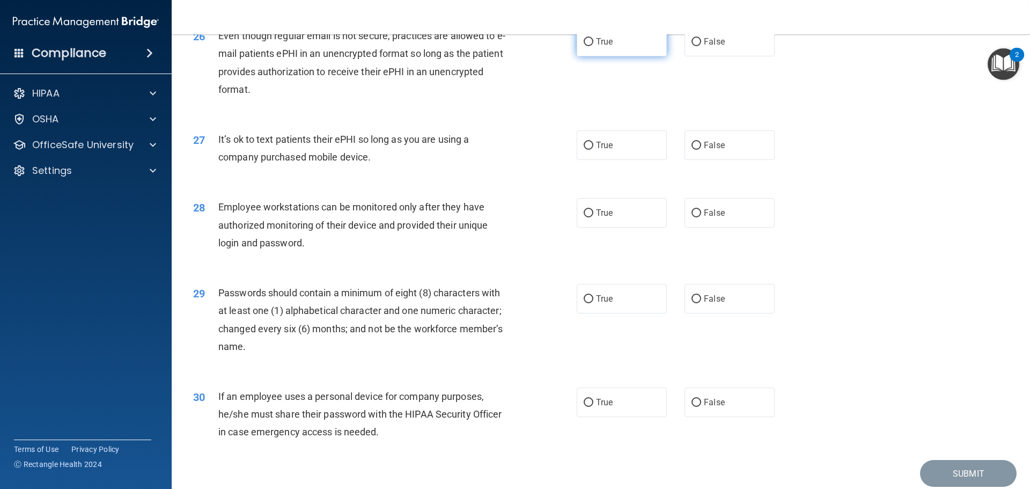
click at [577, 56] on label "True" at bounding box center [622, 42] width 90 height 30
click at [584, 46] on input "True" at bounding box center [589, 42] width 10 height 8
radio input "true"
click at [704, 47] on span "False" at bounding box center [714, 41] width 21 height 10
click at [700, 46] on input "False" at bounding box center [697, 42] width 10 height 8
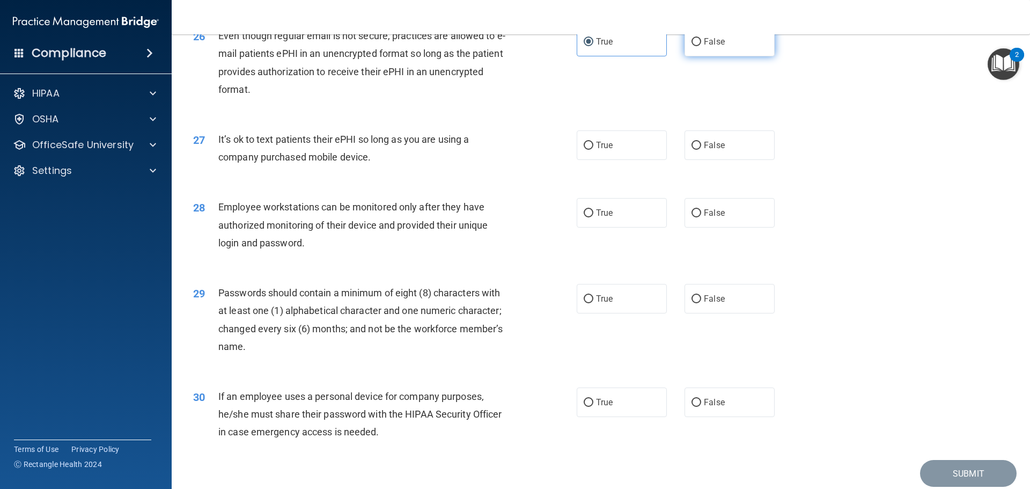
radio input "true"
radio input "false"
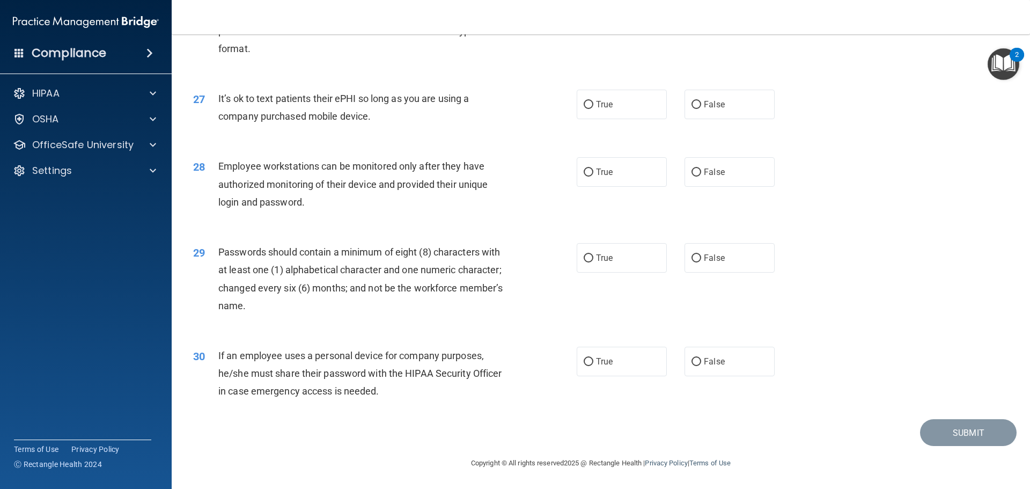
scroll to position [2205, 0]
click at [727, 110] on label "False" at bounding box center [730, 105] width 90 height 30
click at [701, 109] on input "False" at bounding box center [697, 105] width 10 height 8
radio input "true"
click at [591, 102] on label "True" at bounding box center [622, 105] width 90 height 30
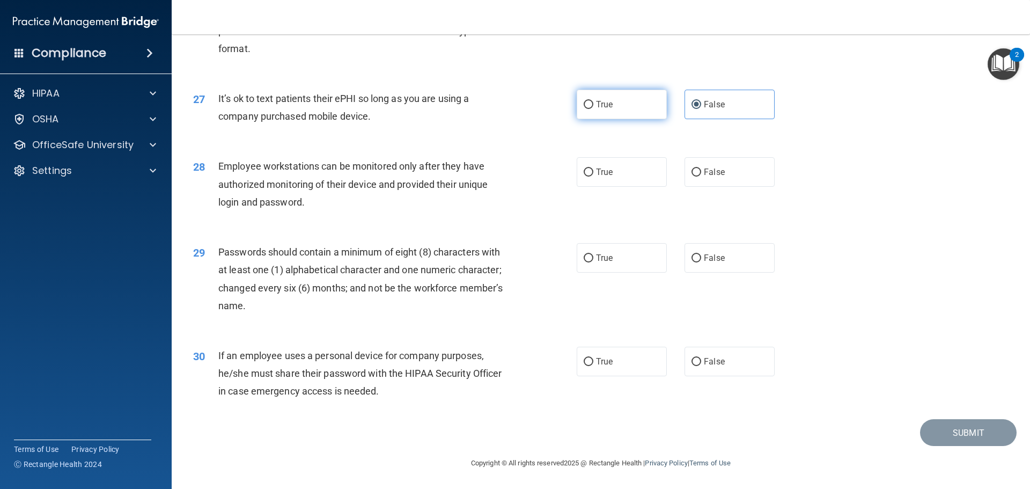
click at [591, 102] on input "True" at bounding box center [589, 105] width 10 height 8
radio input "true"
radio input "false"
click at [633, 179] on label "True" at bounding box center [622, 172] width 90 height 30
click at [593, 177] on input "True" at bounding box center [589, 172] width 10 height 8
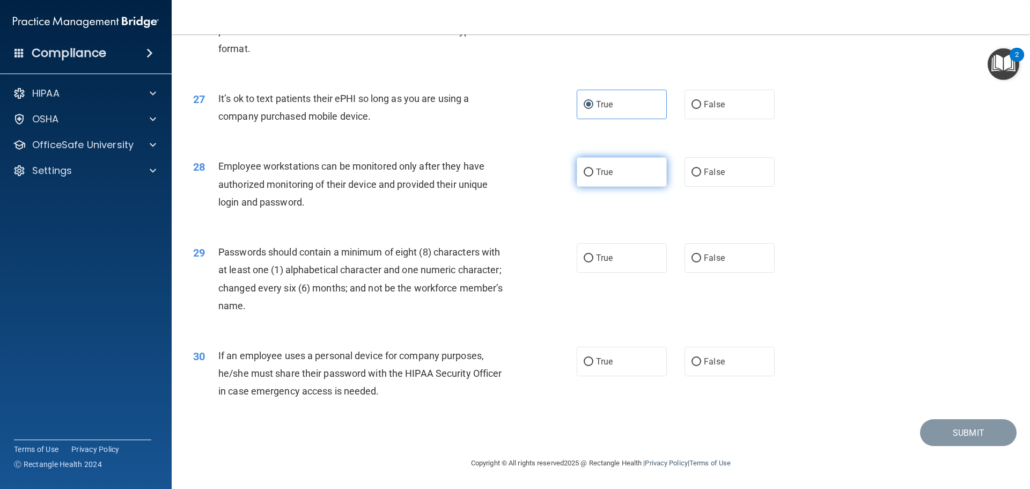
radio input "true"
click at [596, 258] on span "True" at bounding box center [604, 258] width 17 height 10
click at [593, 258] on input "True" at bounding box center [589, 258] width 10 height 8
radio input "true"
click at [614, 370] on label "True" at bounding box center [622, 362] width 90 height 30
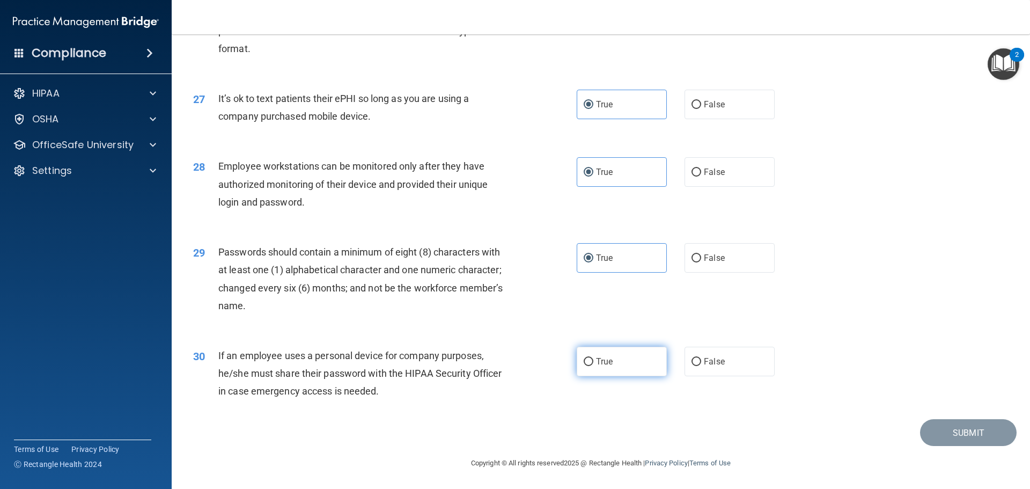
click at [593, 366] on input "True" at bounding box center [589, 362] width 10 height 8
radio input "true"
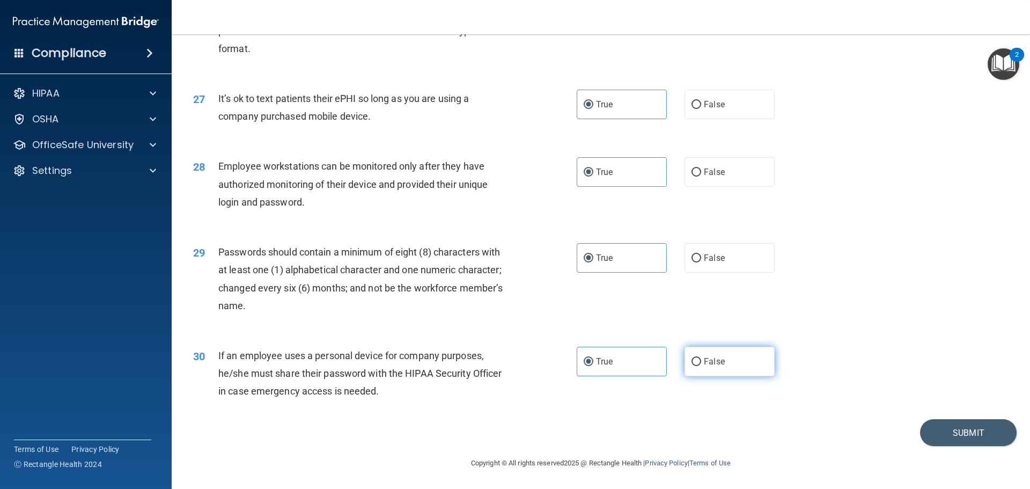
click at [698, 347] on label "False" at bounding box center [730, 362] width 90 height 30
click at [698, 358] on input "False" at bounding box center [697, 362] width 10 height 8
radio input "true"
radio input "false"
click at [942, 433] on button "Submit" at bounding box center [968, 432] width 97 height 27
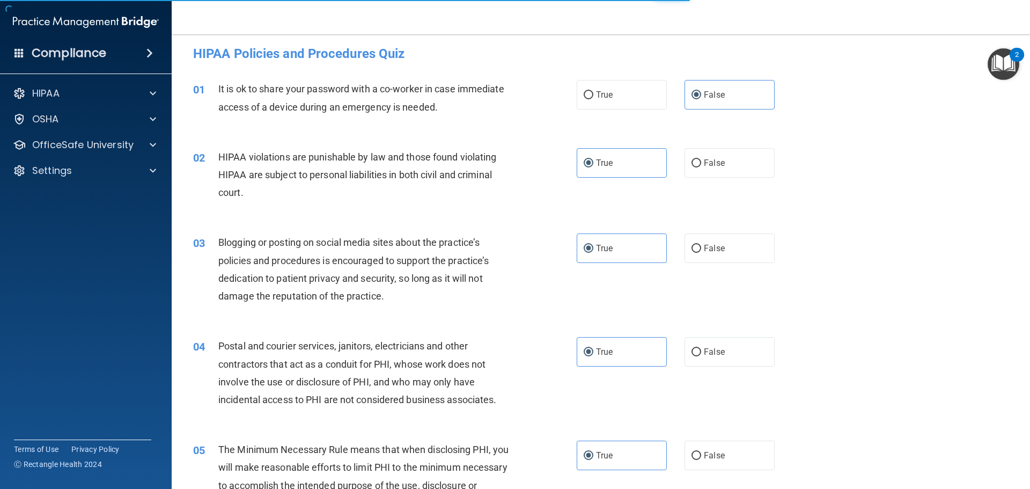
scroll to position [0, 0]
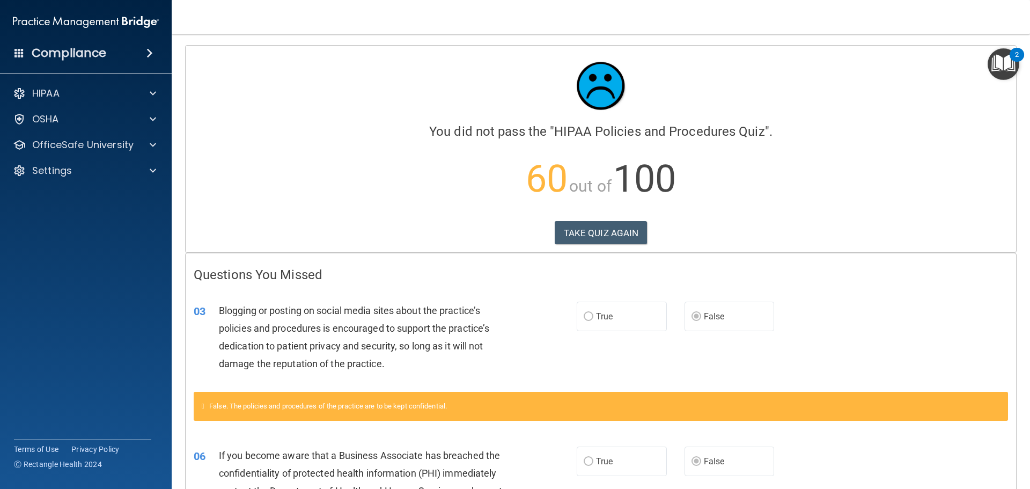
click at [1007, 59] on img "Open Resource Center, 2 new notifications" at bounding box center [1004, 64] width 32 height 32
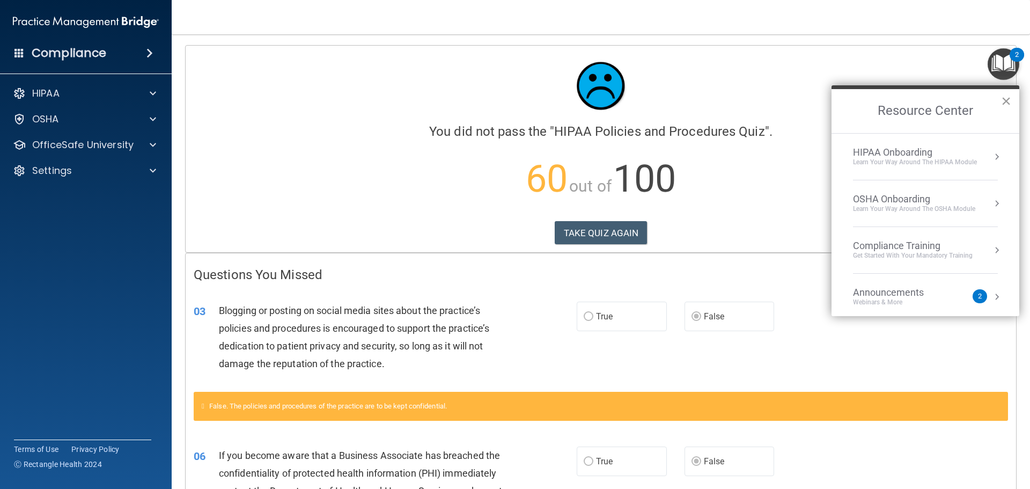
click at [1005, 106] on button "×" at bounding box center [1006, 100] width 10 height 17
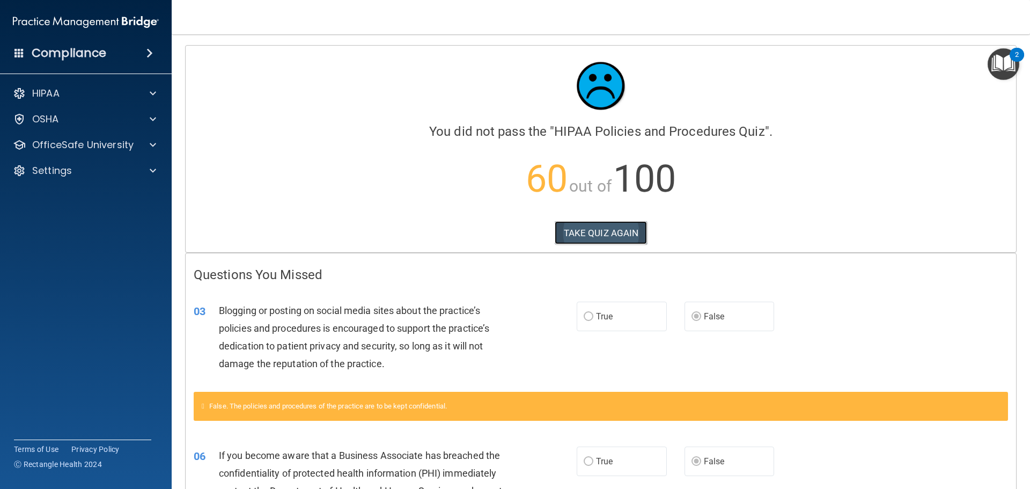
click at [619, 231] on button "TAKE QUIZ AGAIN" at bounding box center [601, 233] width 93 height 24
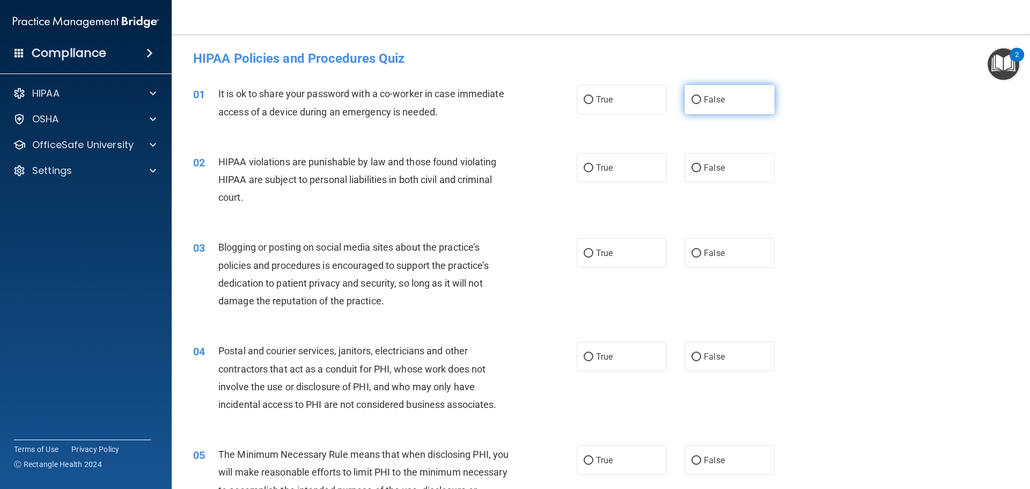
click at [712, 102] on span "False" at bounding box center [714, 99] width 21 height 10
click at [701, 102] on input "False" at bounding box center [697, 100] width 10 height 8
radio input "true"
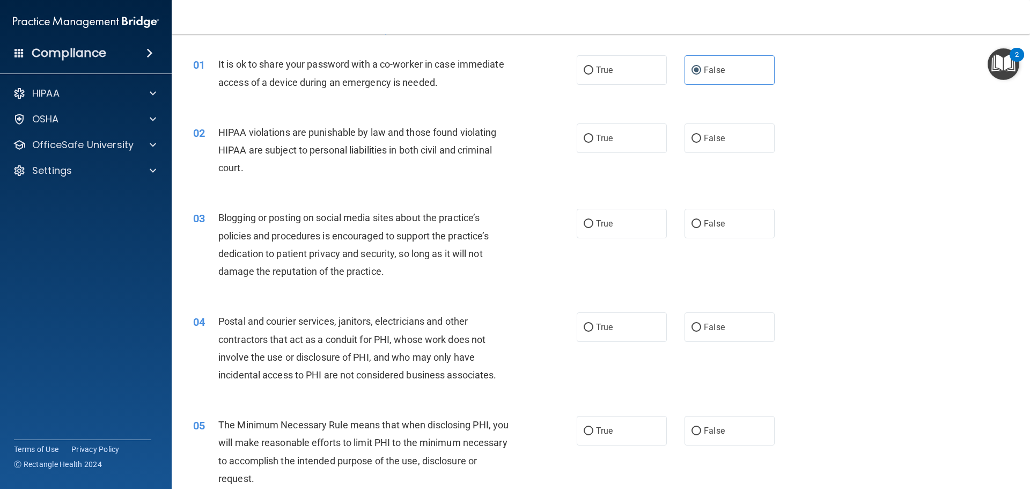
scroll to position [54, 0]
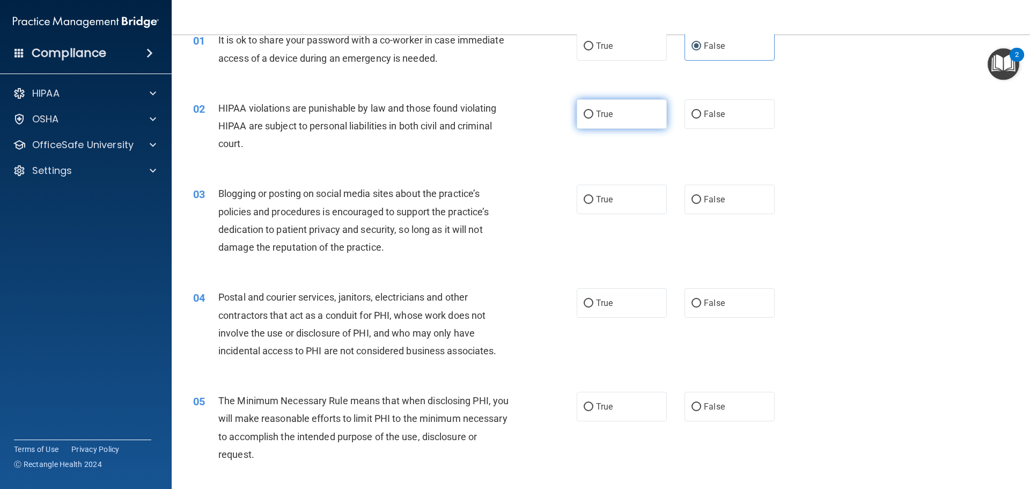
click at [586, 119] on label "True" at bounding box center [622, 114] width 90 height 30
click at [586, 119] on input "True" at bounding box center [589, 115] width 10 height 8
radio input "true"
click at [711, 204] on span "False" at bounding box center [714, 199] width 21 height 10
click at [701, 204] on input "False" at bounding box center [697, 200] width 10 height 8
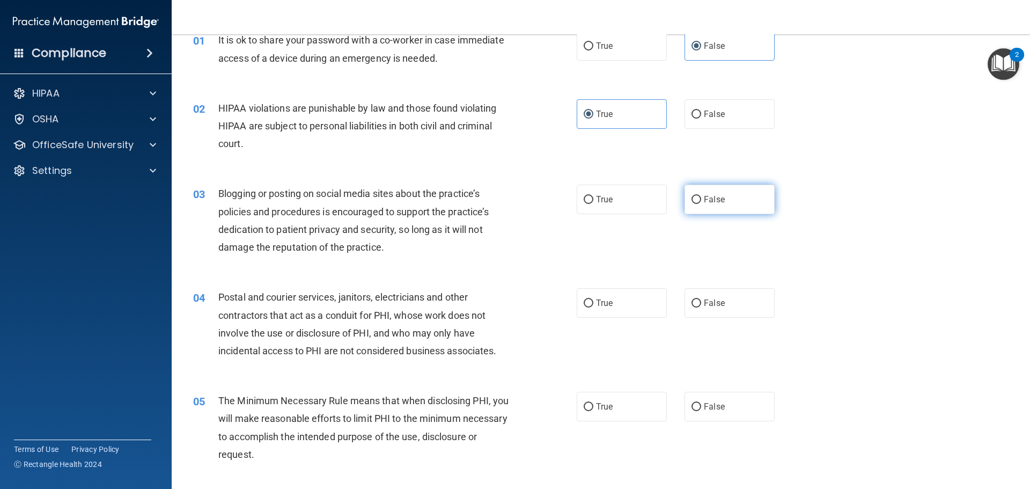
radio input "true"
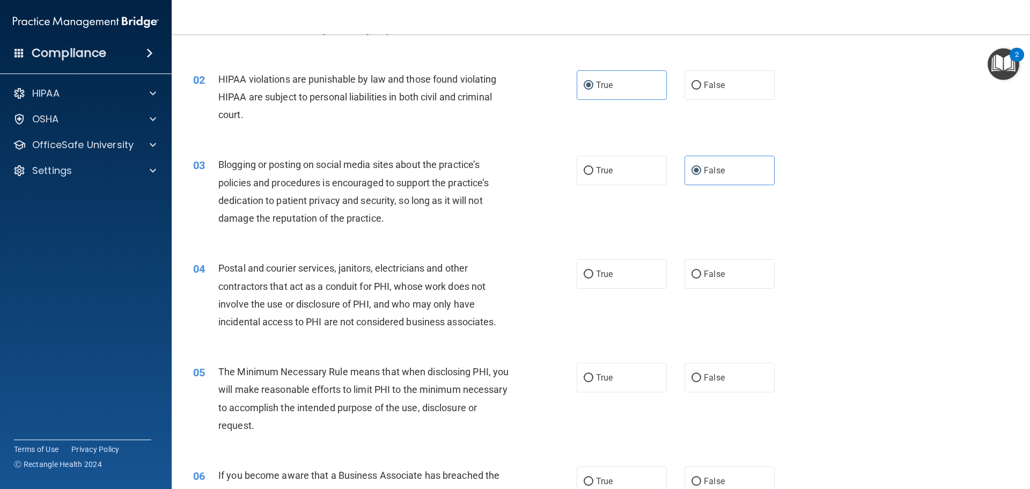
scroll to position [161, 0]
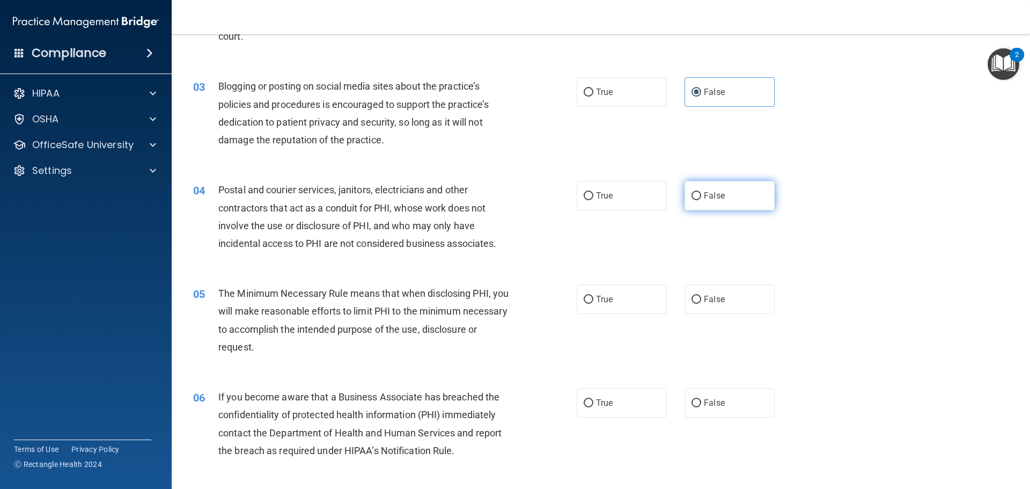
click at [703, 204] on label "False" at bounding box center [730, 196] width 90 height 30
click at [701, 200] on input "False" at bounding box center [697, 196] width 10 height 8
radio input "true"
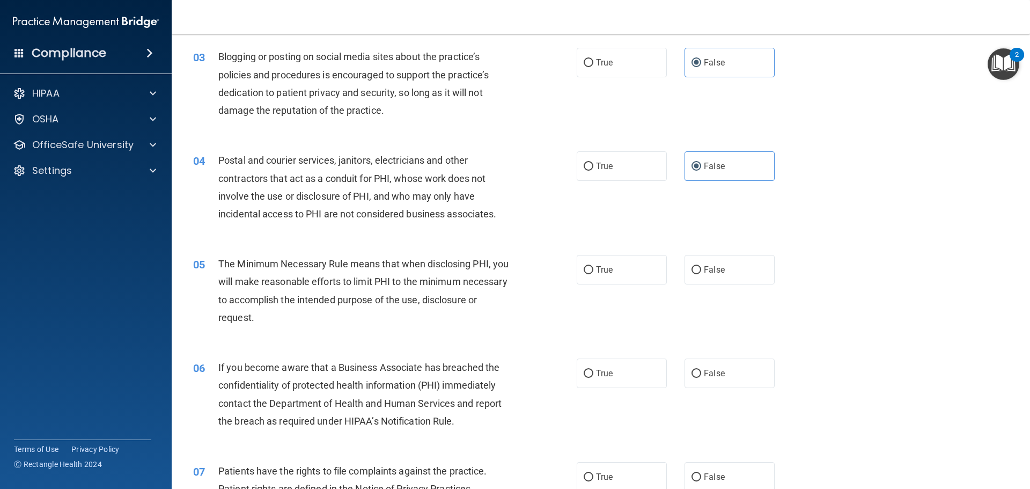
scroll to position [215, 0]
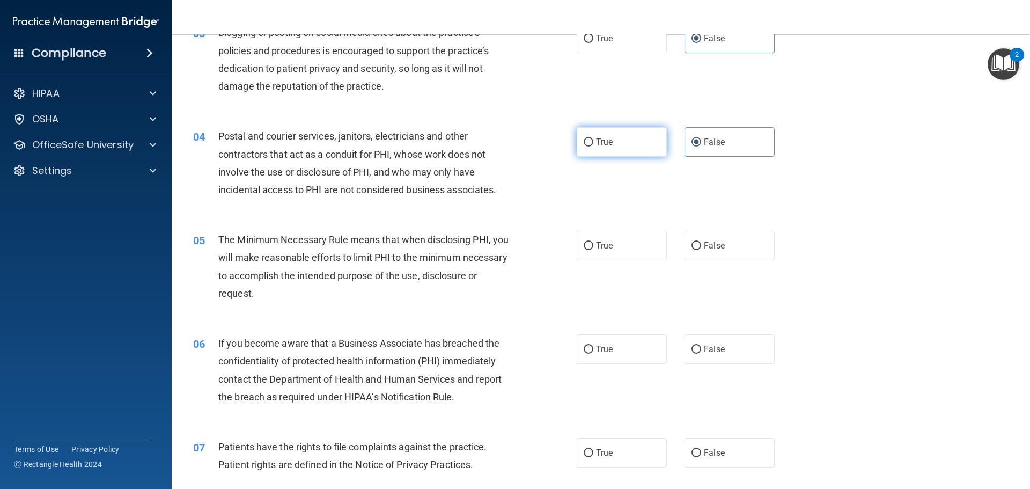
click at [592, 149] on label "True" at bounding box center [622, 142] width 90 height 30
click at [592, 146] on input "True" at bounding box center [589, 142] width 10 height 8
radio input "true"
radio input "false"
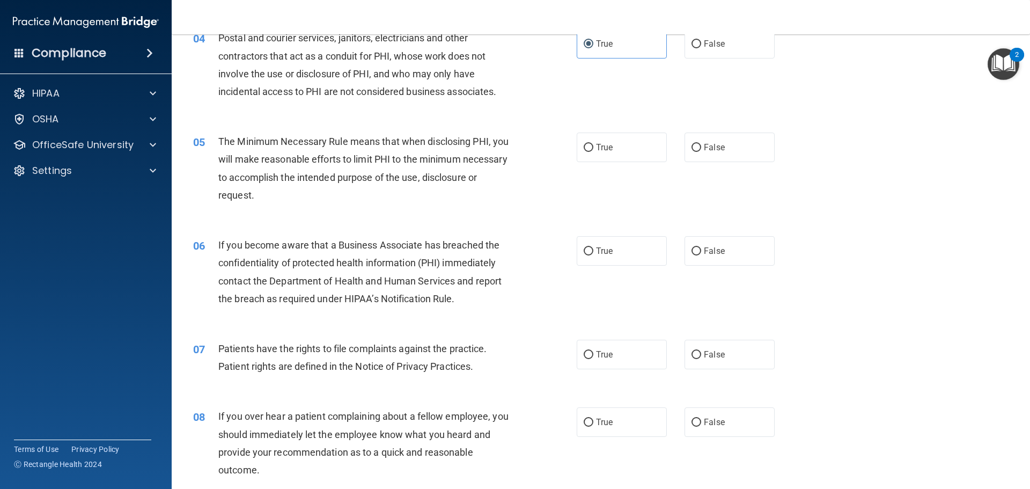
scroll to position [322, 0]
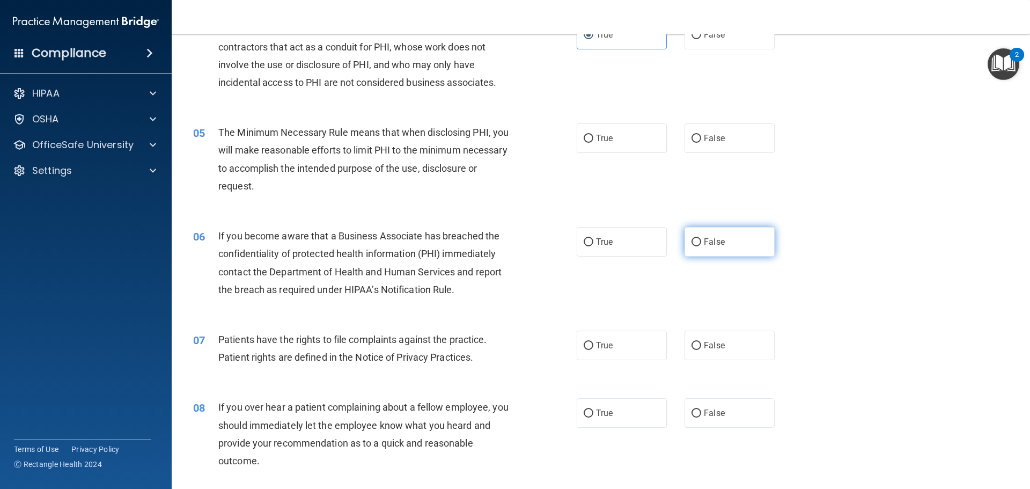
click at [694, 234] on label "False" at bounding box center [730, 242] width 90 height 30
click at [694, 238] on input "False" at bounding box center [697, 242] width 10 height 8
radio input "true"
click at [585, 252] on label "True" at bounding box center [622, 242] width 90 height 30
click at [585, 246] on input "True" at bounding box center [589, 242] width 10 height 8
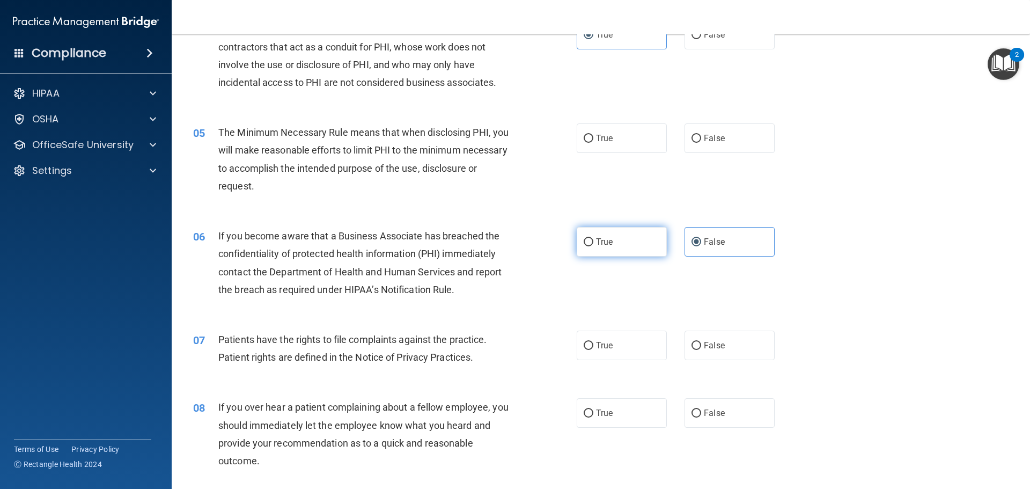
radio input "true"
radio input "false"
click at [623, 143] on label "True" at bounding box center [622, 138] width 90 height 30
click at [593, 143] on input "True" at bounding box center [589, 139] width 10 height 8
radio input "true"
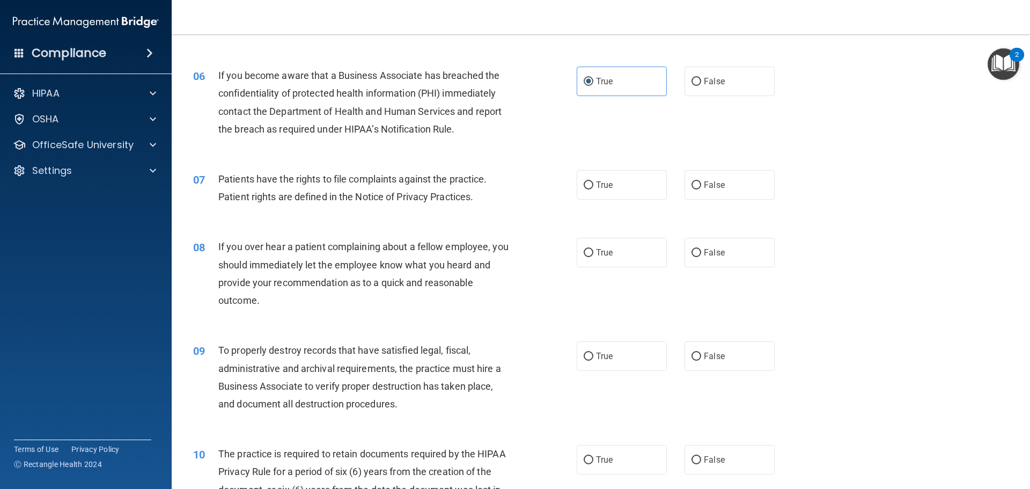
scroll to position [483, 0]
click at [578, 197] on label "True" at bounding box center [622, 185] width 90 height 30
click at [584, 189] on input "True" at bounding box center [589, 185] width 10 height 8
radio input "true"
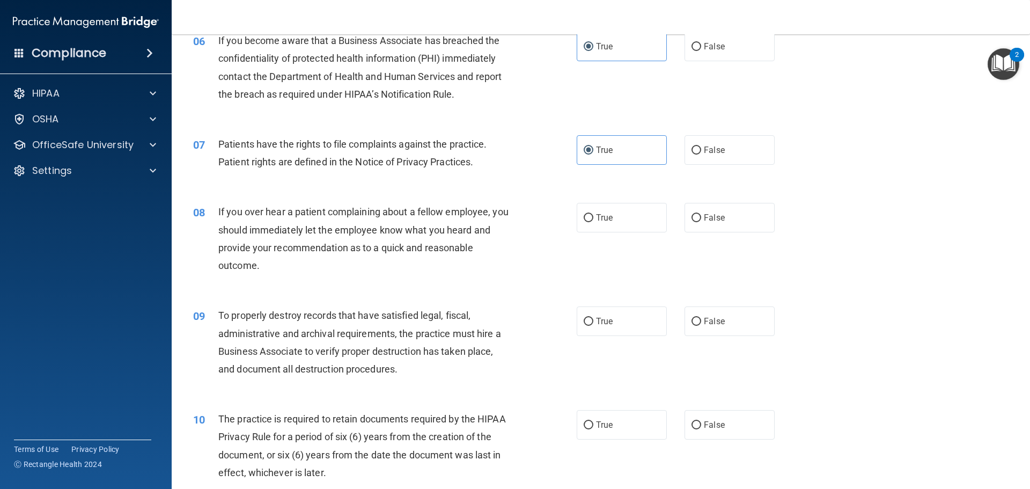
scroll to position [537, 0]
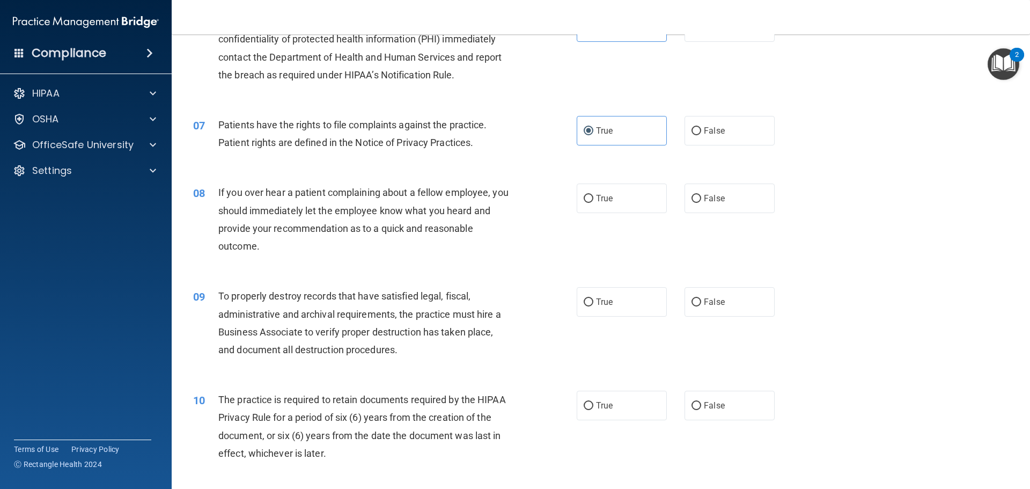
click at [608, 217] on div "08 If you over hear a patient complaining about a fellow employee, you should i…" at bounding box center [601, 222] width 832 height 104
click at [611, 200] on label "True" at bounding box center [622, 199] width 90 height 30
click at [593, 200] on input "True" at bounding box center [589, 199] width 10 height 8
radio input "true"
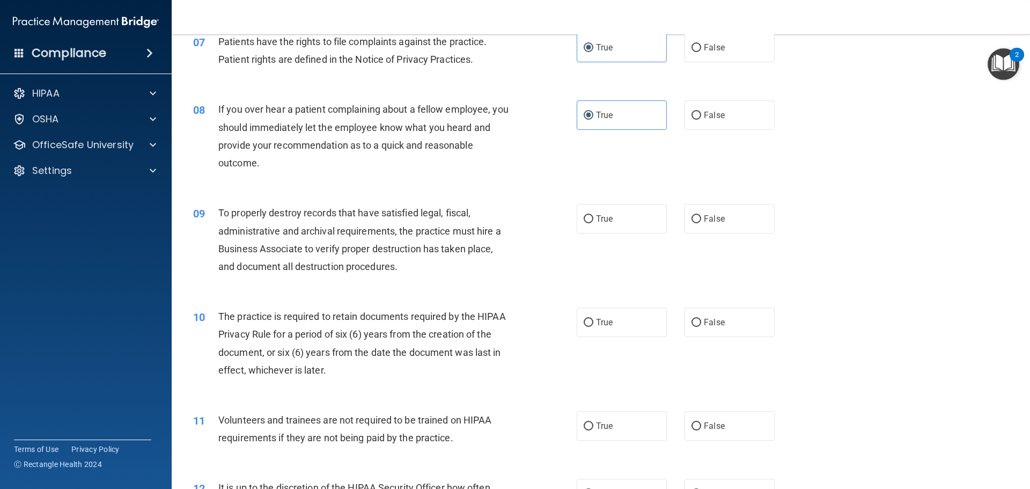
scroll to position [644, 0]
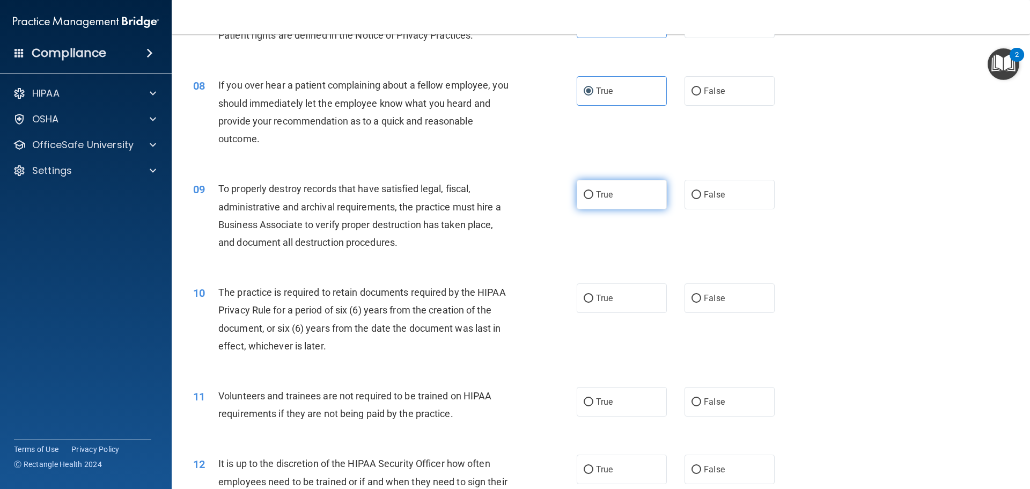
click at [630, 199] on label "True" at bounding box center [622, 195] width 90 height 30
click at [593, 199] on input "True" at bounding box center [589, 195] width 10 height 8
radio input "true"
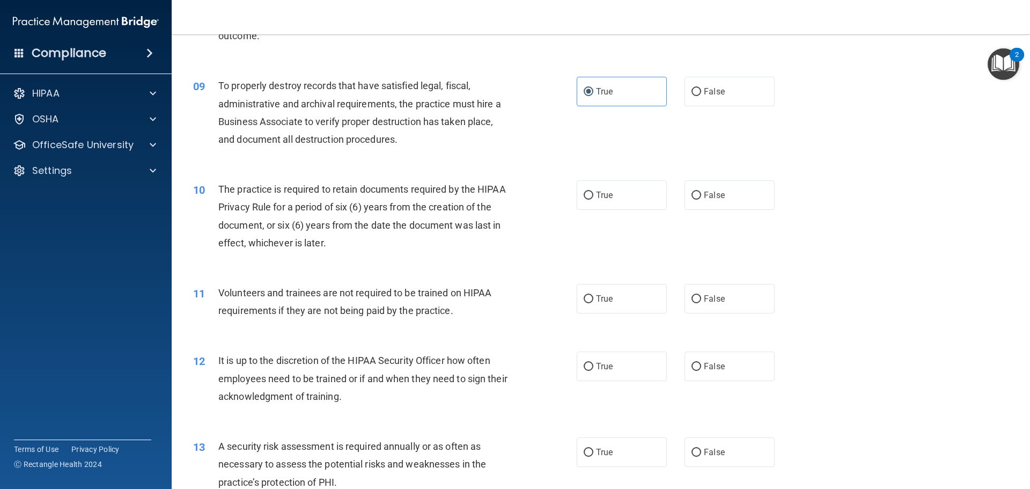
scroll to position [805, 0]
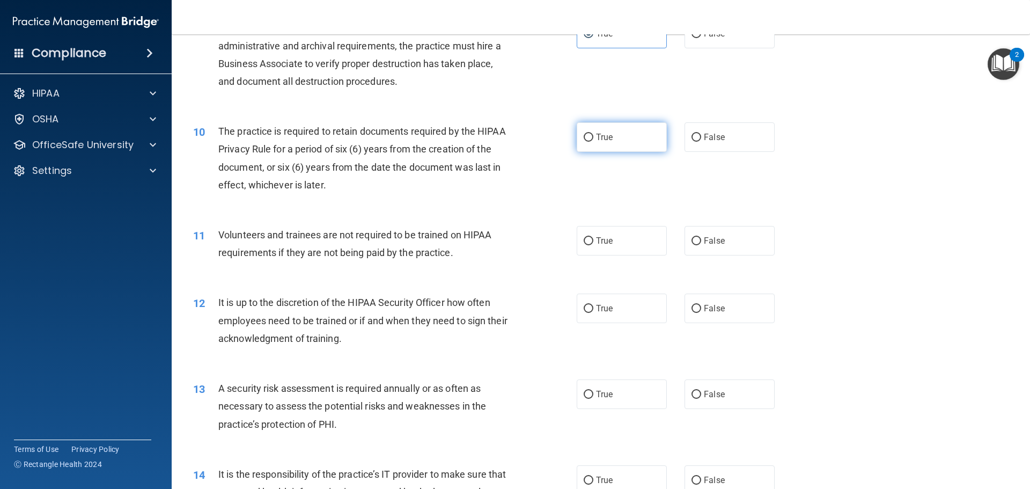
click at [617, 145] on label "True" at bounding box center [622, 137] width 90 height 30
click at [593, 142] on input "True" at bounding box center [589, 138] width 10 height 8
radio input "true"
click at [704, 246] on label "False" at bounding box center [730, 241] width 90 height 30
click at [701, 245] on input "False" at bounding box center [697, 241] width 10 height 8
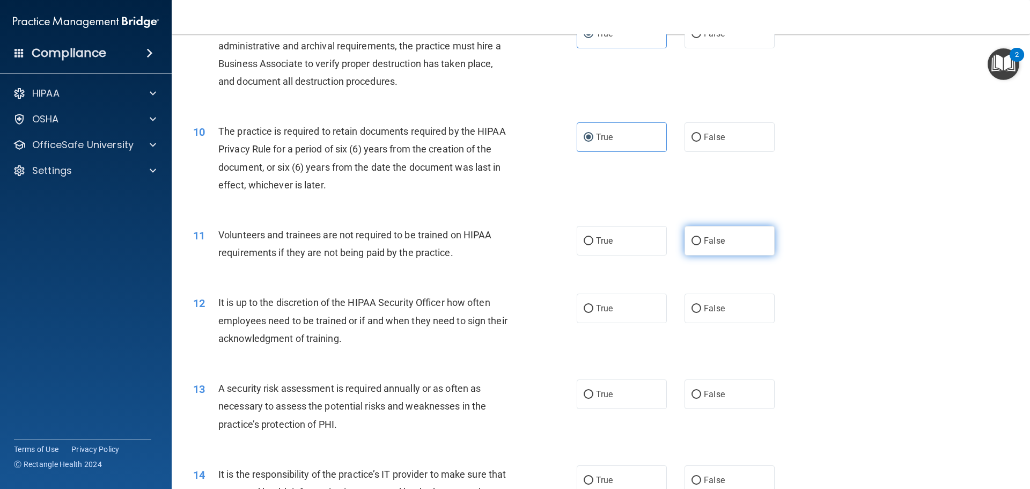
radio input "true"
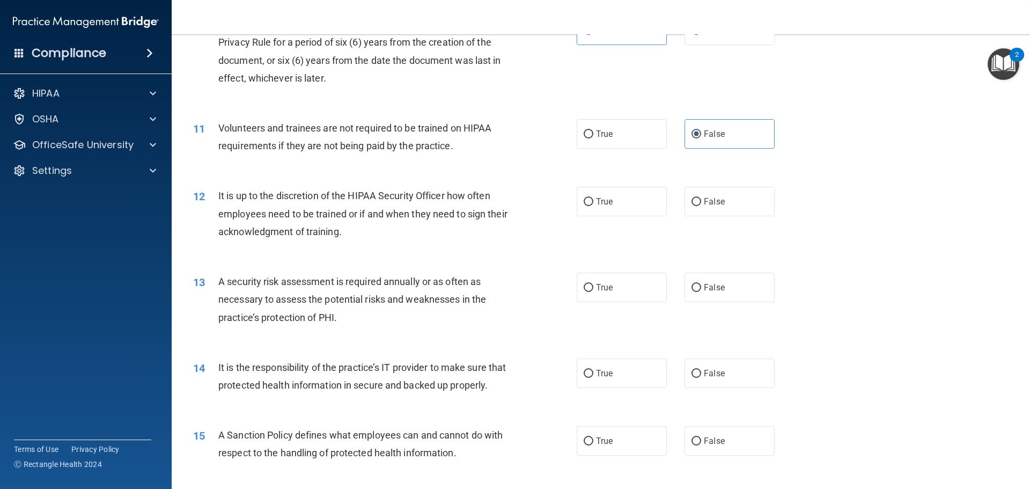
scroll to position [912, 0]
click at [651, 214] on label "True" at bounding box center [622, 201] width 90 height 30
click at [593, 206] on input "True" at bounding box center [589, 201] width 10 height 8
radio input "true"
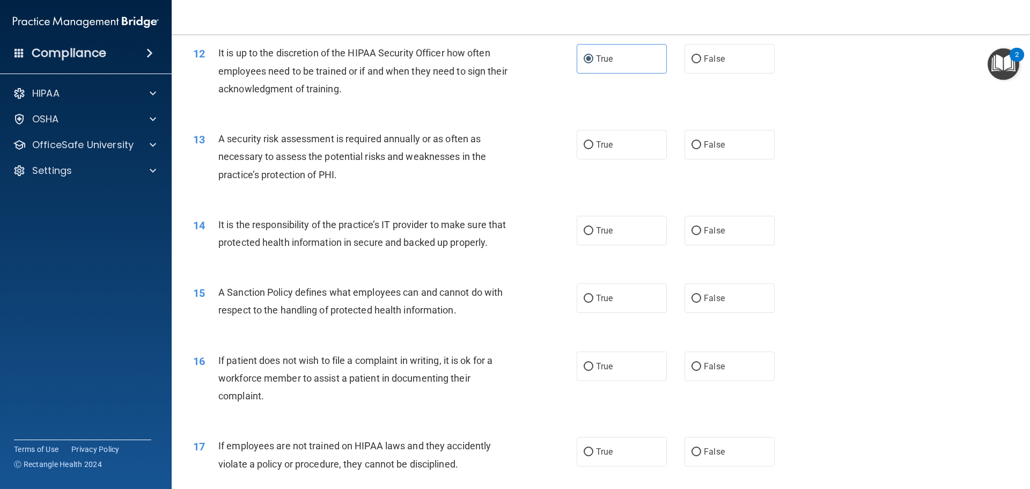
scroll to position [1073, 0]
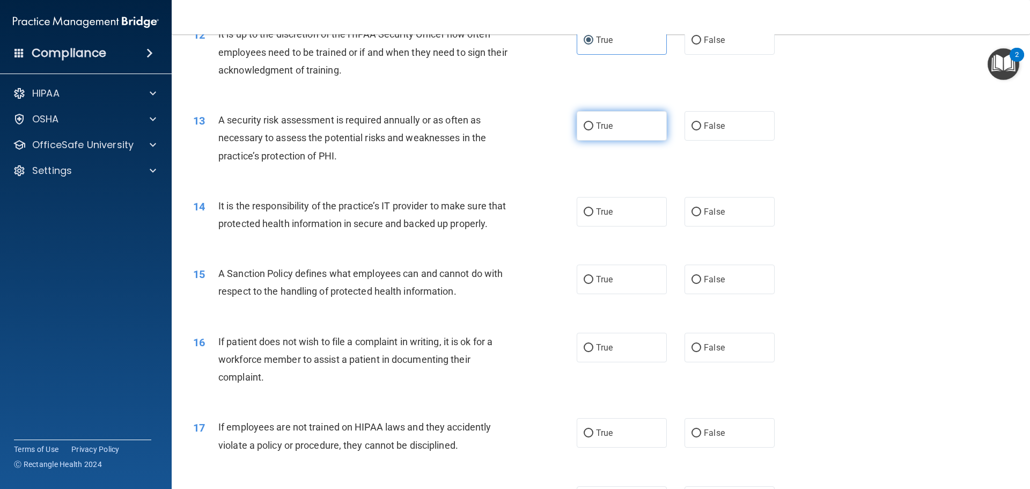
click at [589, 128] on input "True" at bounding box center [589, 126] width 10 height 8
radio input "true"
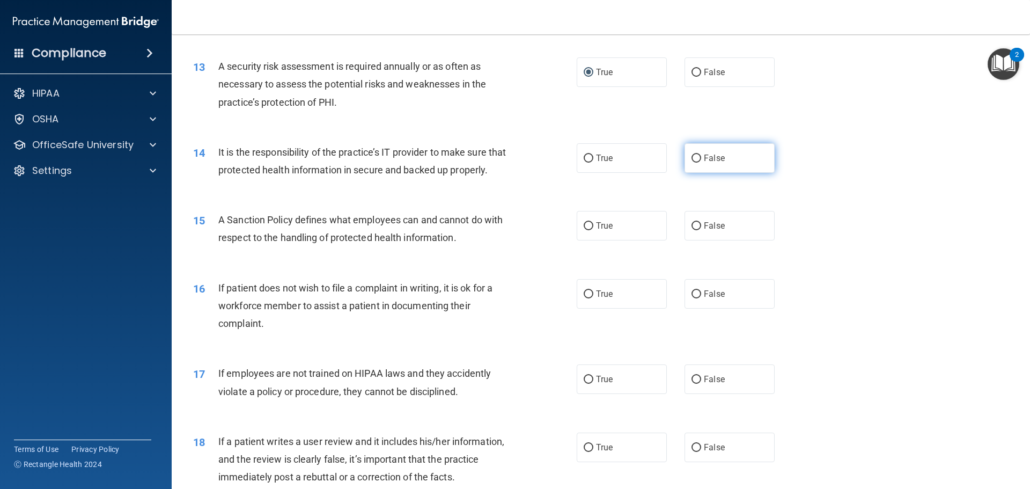
click at [706, 164] on label "False" at bounding box center [730, 158] width 90 height 30
click at [701, 163] on input "False" at bounding box center [697, 159] width 10 height 8
radio input "true"
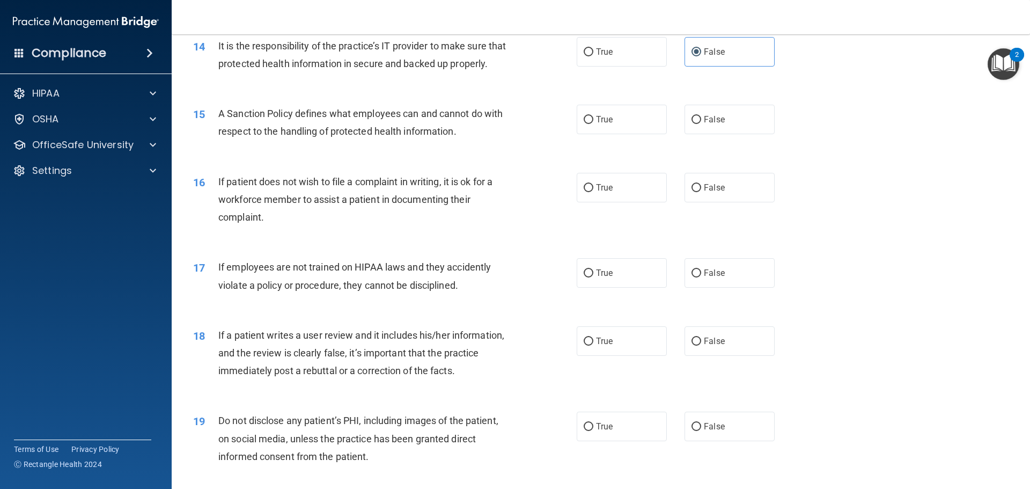
scroll to position [1234, 0]
click at [614, 133] on label "True" at bounding box center [622, 119] width 90 height 30
click at [593, 123] on input "True" at bounding box center [589, 119] width 10 height 8
radio input "true"
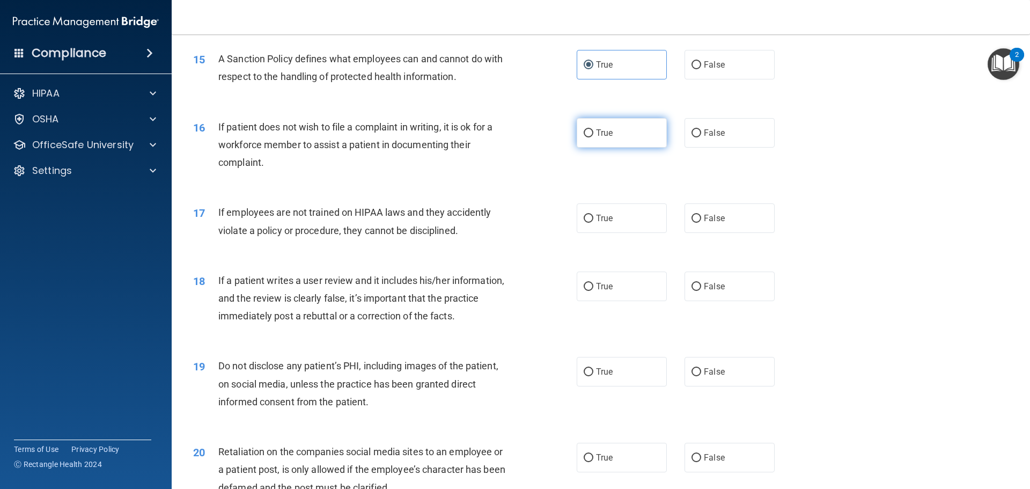
click at [616, 148] on label "True" at bounding box center [622, 133] width 90 height 30
click at [593, 137] on input "True" at bounding box center [589, 133] width 10 height 8
radio input "true"
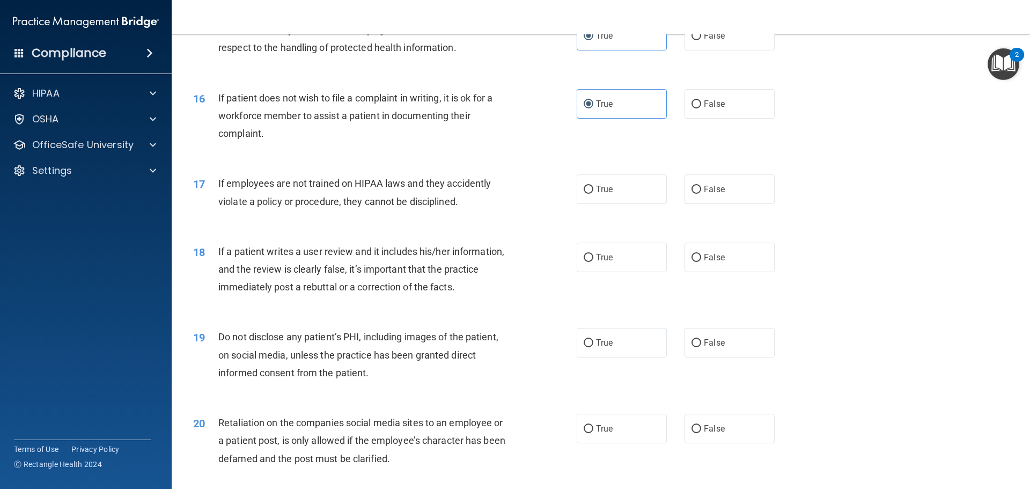
scroll to position [1341, 0]
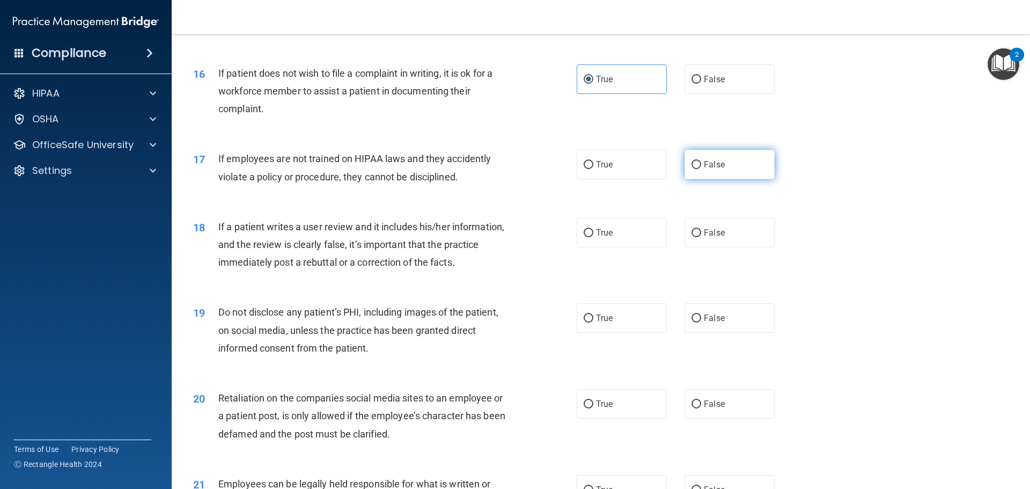
click at [698, 179] on label "False" at bounding box center [730, 165] width 90 height 30
click at [698, 169] on input "False" at bounding box center [697, 165] width 10 height 8
radio input "true"
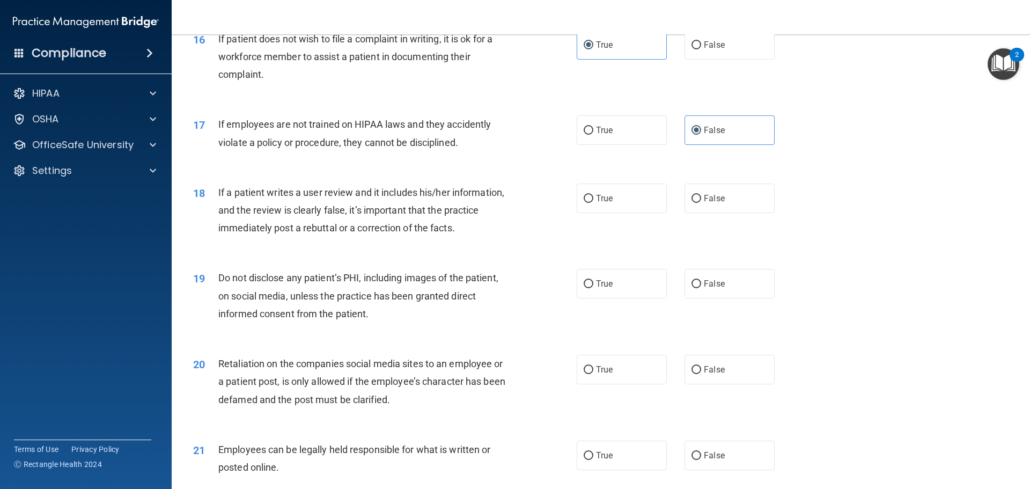
scroll to position [1395, 0]
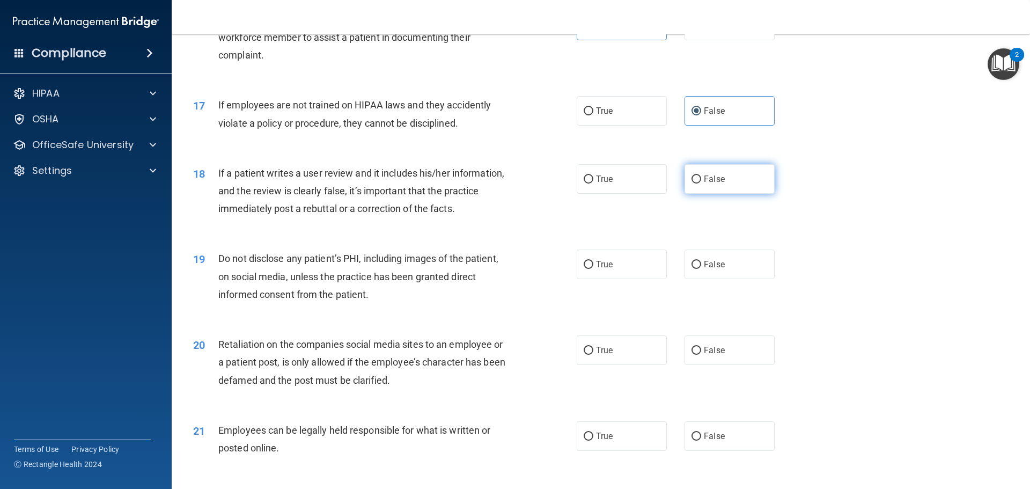
click at [714, 194] on label "False" at bounding box center [730, 179] width 90 height 30
click at [701, 184] on input "False" at bounding box center [697, 179] width 10 height 8
radio input "true"
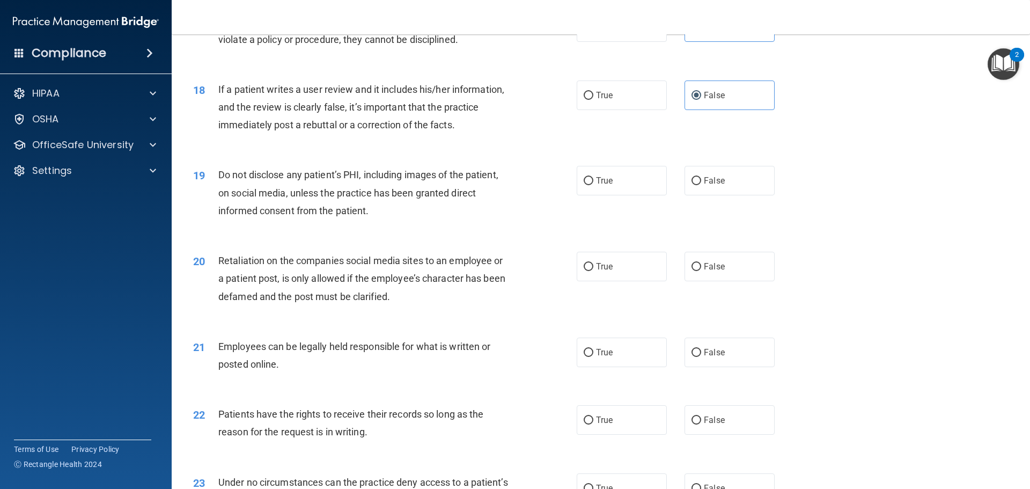
scroll to position [1502, 0]
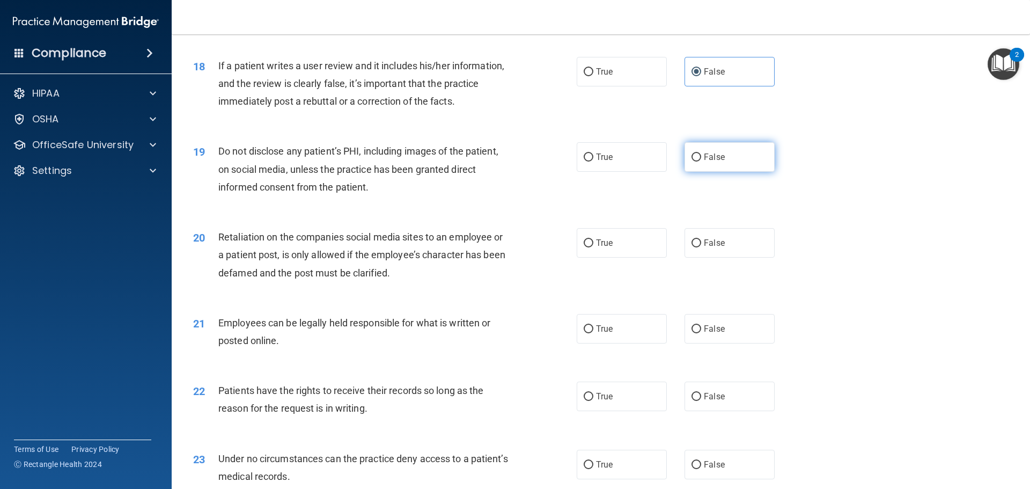
click at [715, 172] on label "False" at bounding box center [730, 157] width 90 height 30
click at [701, 162] on input "False" at bounding box center [697, 157] width 10 height 8
radio input "true"
click at [610, 172] on label "True" at bounding box center [622, 157] width 90 height 30
click at [593, 162] on input "True" at bounding box center [589, 157] width 10 height 8
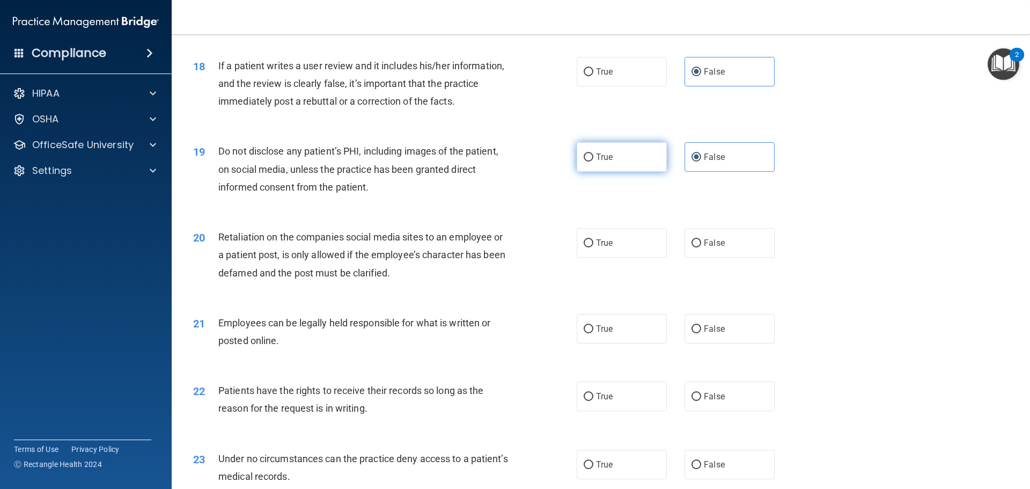
radio input "true"
radio input "false"
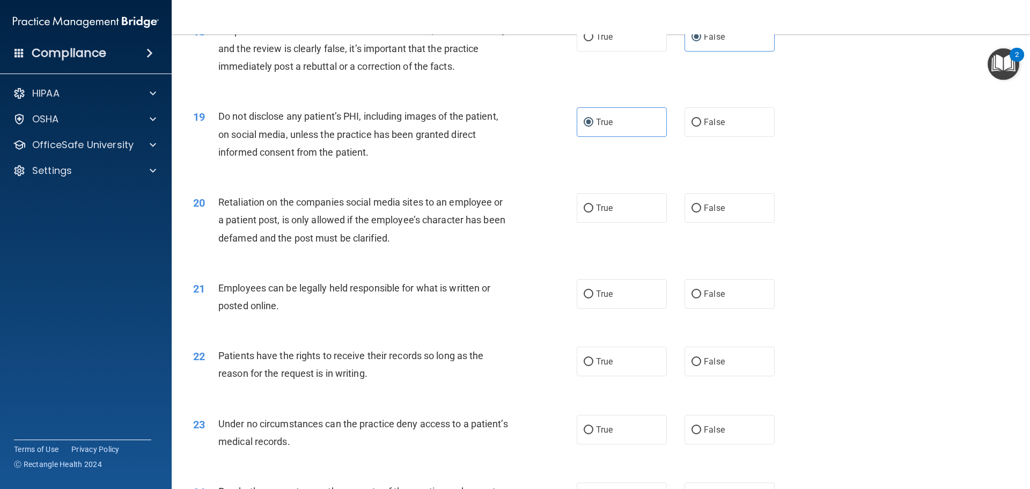
scroll to position [1556, 0]
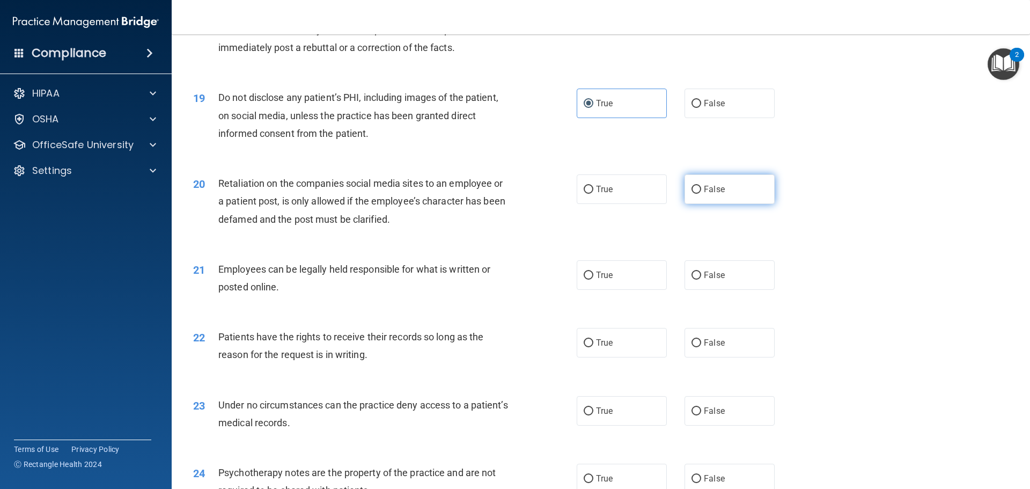
click at [724, 204] on label "False" at bounding box center [730, 189] width 90 height 30
click at [701, 194] on input "False" at bounding box center [697, 190] width 10 height 8
radio input "true"
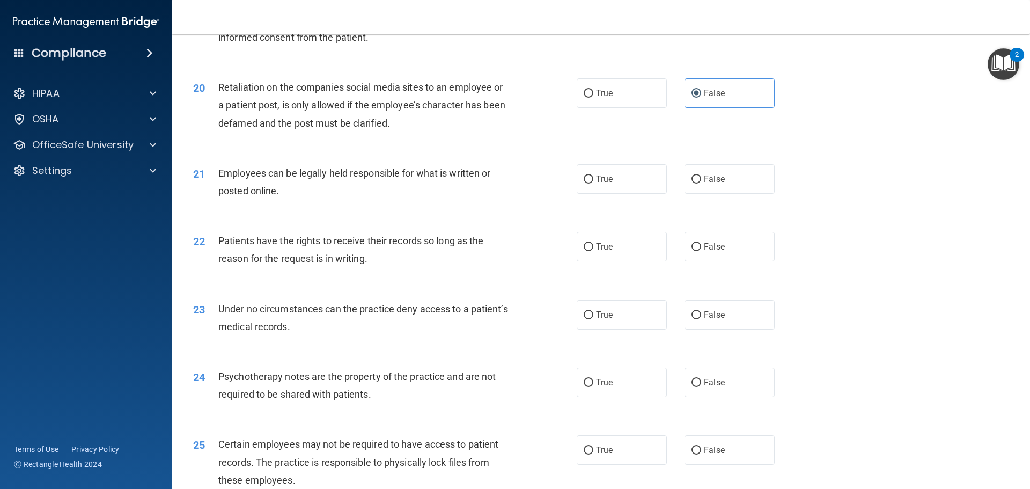
scroll to position [1717, 0]
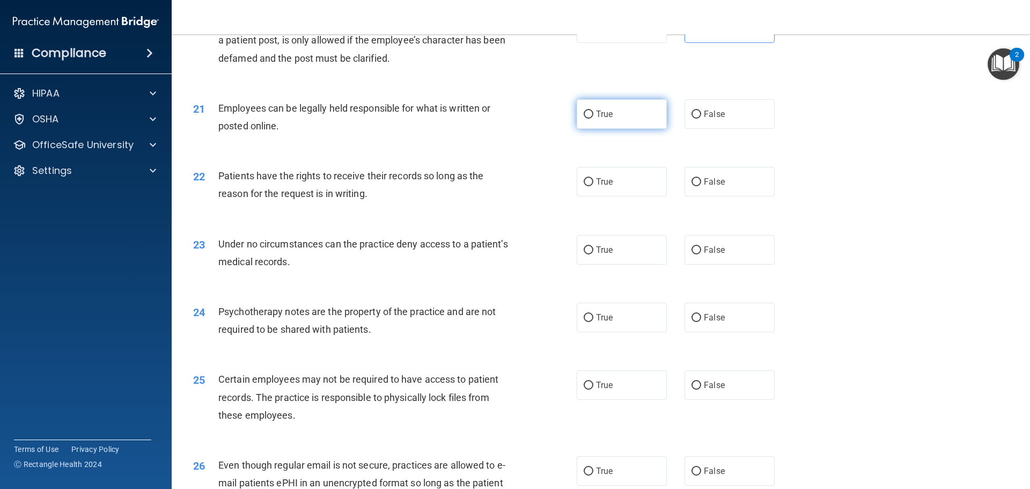
click at [623, 129] on label "True" at bounding box center [622, 114] width 90 height 30
click at [593, 119] on input "True" at bounding box center [589, 115] width 10 height 8
radio input "true"
click at [621, 196] on label "True" at bounding box center [622, 182] width 90 height 30
click at [593, 186] on input "True" at bounding box center [589, 182] width 10 height 8
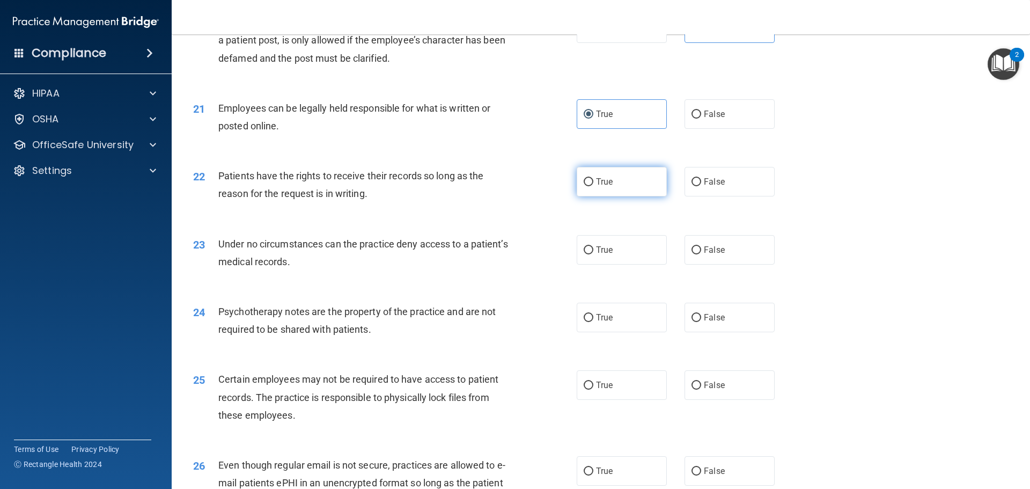
radio input "true"
click at [632, 265] on label "True" at bounding box center [622, 250] width 90 height 30
click at [593, 254] on input "True" at bounding box center [589, 250] width 10 height 8
radio input "true"
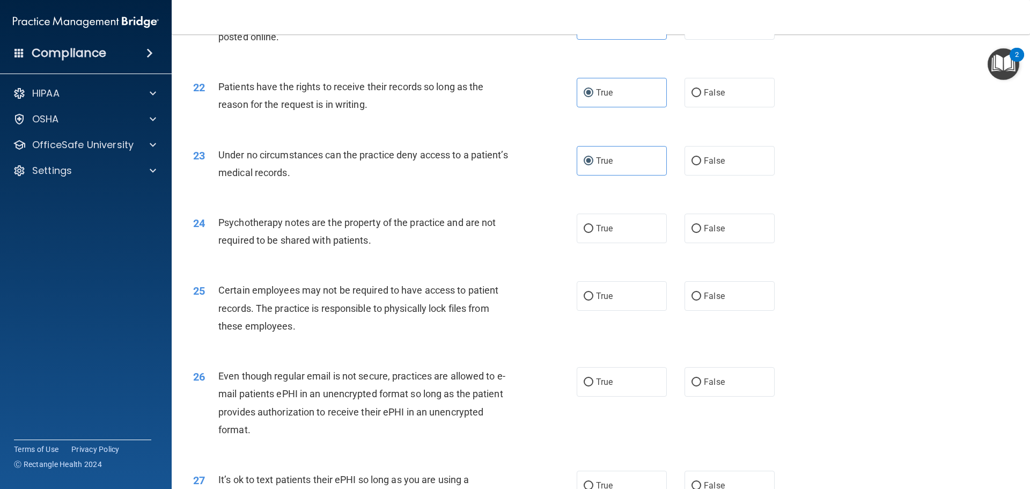
scroll to position [1824, 0]
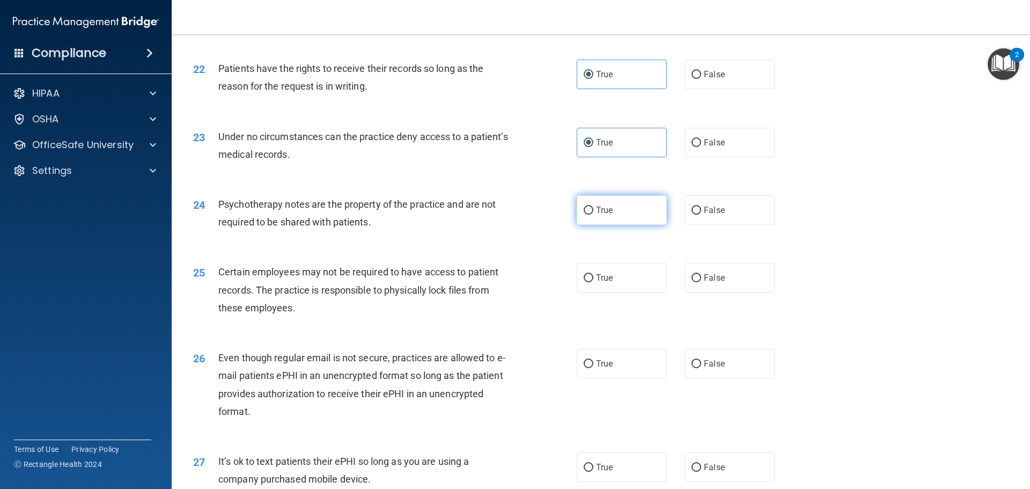
click at [606, 215] on span "True" at bounding box center [604, 210] width 17 height 10
click at [593, 215] on input "True" at bounding box center [589, 211] width 10 height 8
radio input "true"
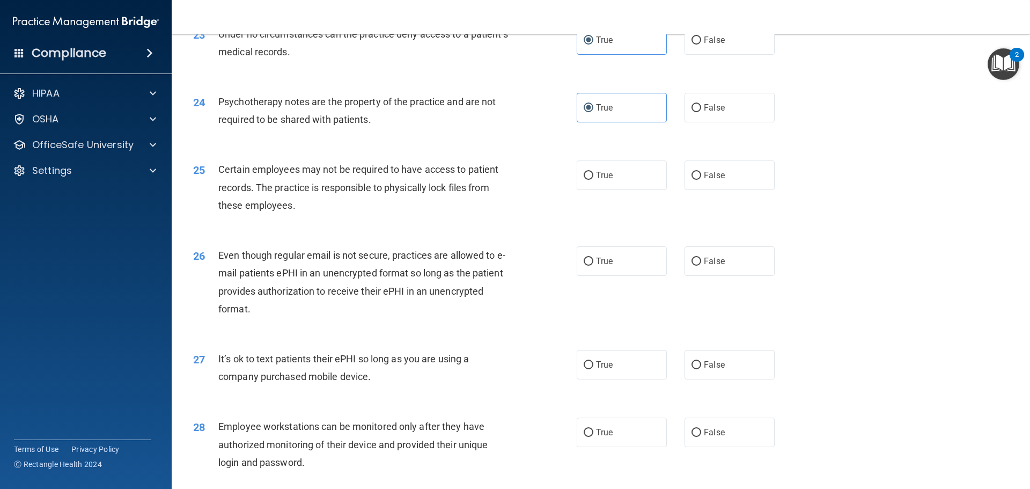
scroll to position [1932, 0]
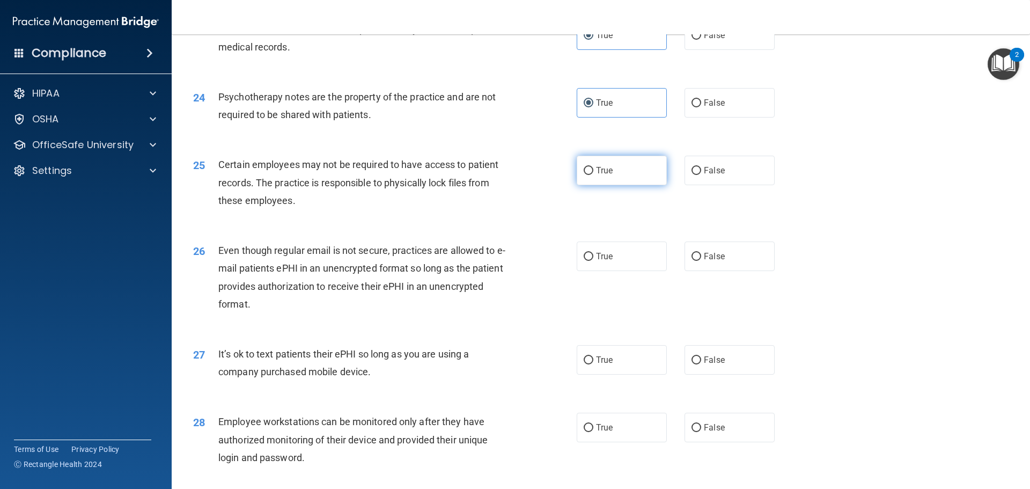
click at [597, 185] on label "True" at bounding box center [622, 171] width 90 height 30
click at [593, 175] on input "True" at bounding box center [589, 171] width 10 height 8
radio input "true"
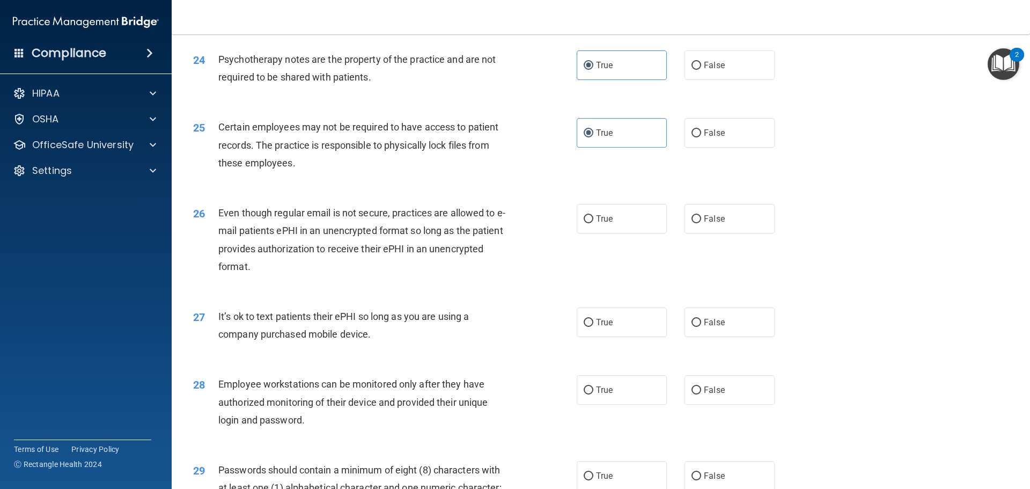
scroll to position [1985, 0]
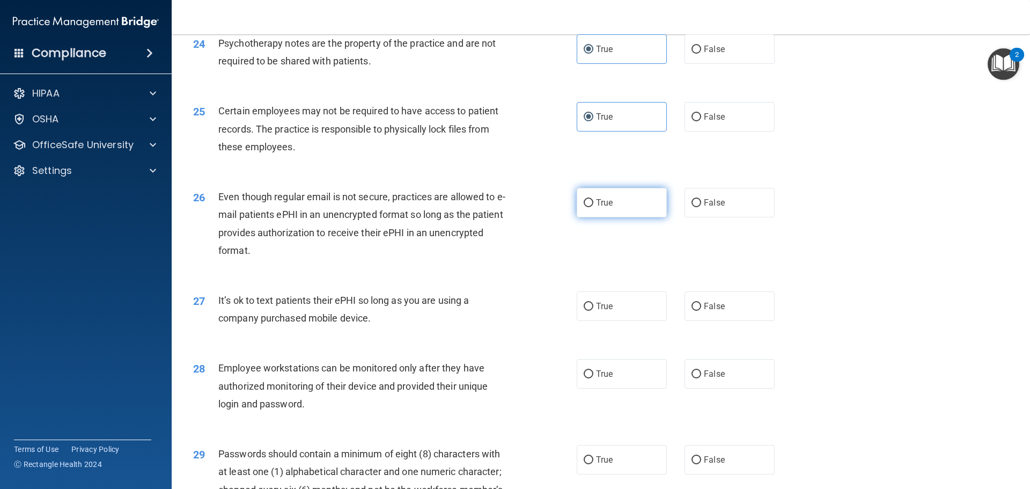
click at [630, 214] on label "True" at bounding box center [622, 203] width 90 height 30
click at [593, 207] on input "True" at bounding box center [589, 203] width 10 height 8
radio input "true"
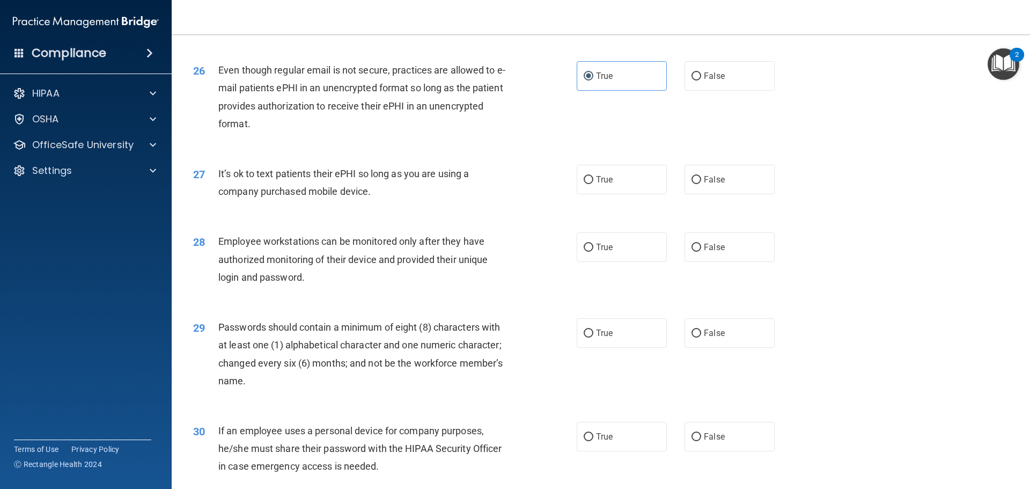
scroll to position [2146, 0]
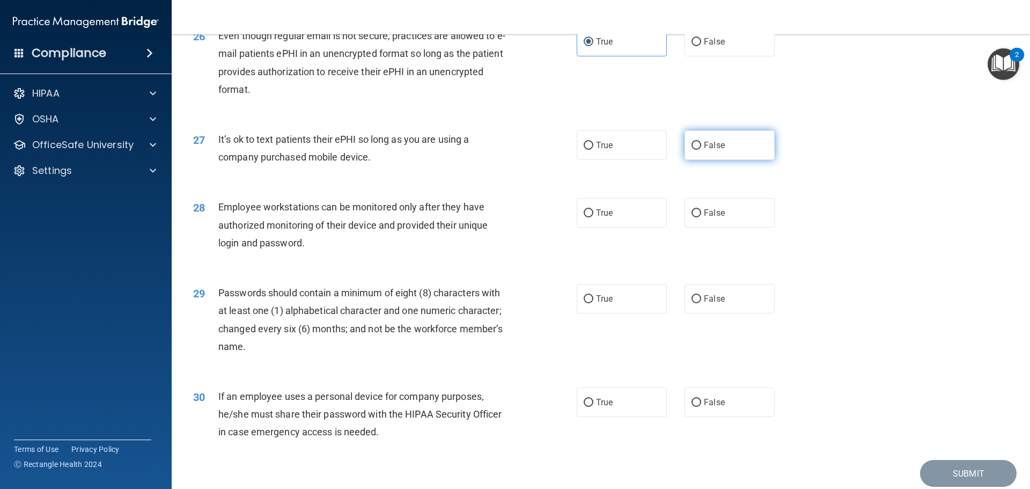
click at [698, 160] on label "False" at bounding box center [730, 145] width 90 height 30
click at [698, 150] on input "False" at bounding box center [697, 146] width 10 height 8
radio input "true"
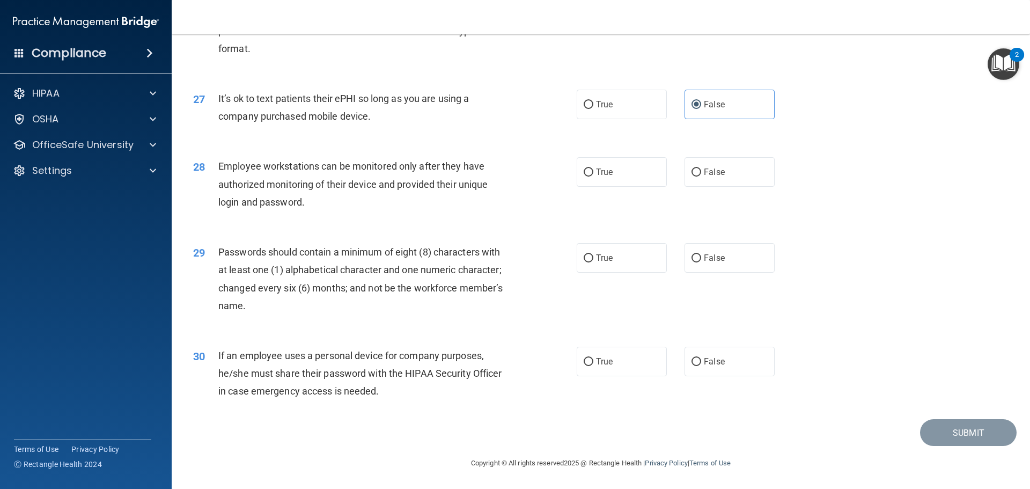
scroll to position [2205, 0]
click at [584, 168] on input "True" at bounding box center [589, 172] width 10 height 8
radio input "true"
click at [620, 265] on label "True" at bounding box center [622, 258] width 90 height 30
click at [593, 262] on input "True" at bounding box center [589, 258] width 10 height 8
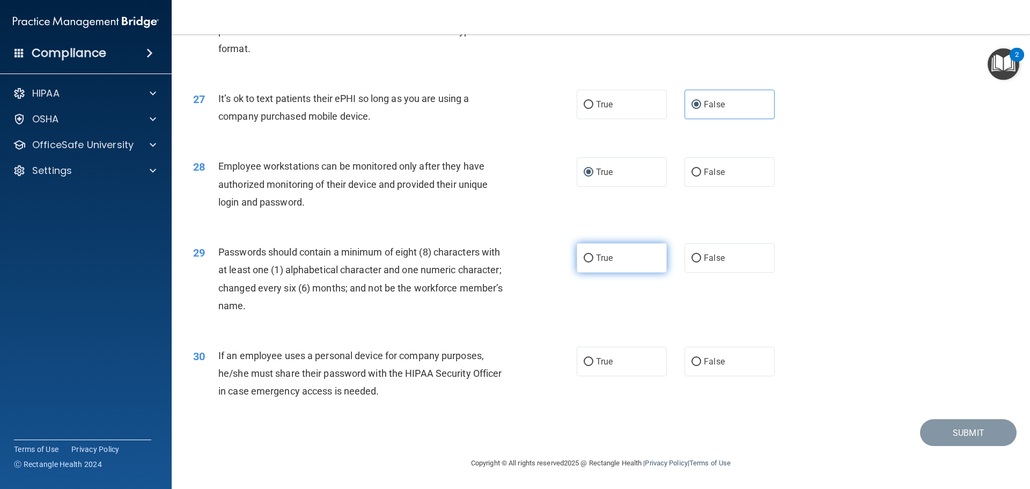
radio input "true"
click at [705, 363] on span "False" at bounding box center [714, 361] width 21 height 10
click at [701, 363] on input "False" at bounding box center [697, 362] width 10 height 8
radio input "true"
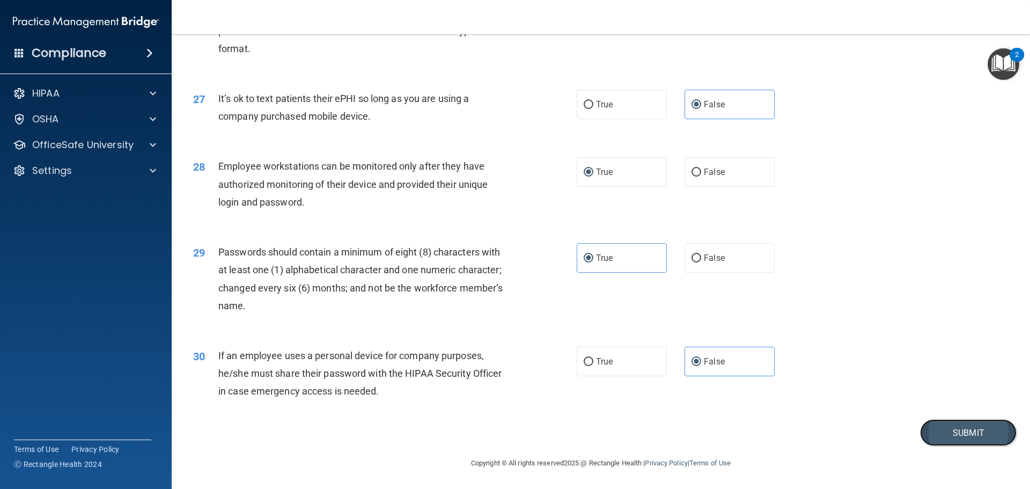
click at [948, 444] on button "Submit" at bounding box center [968, 432] width 97 height 27
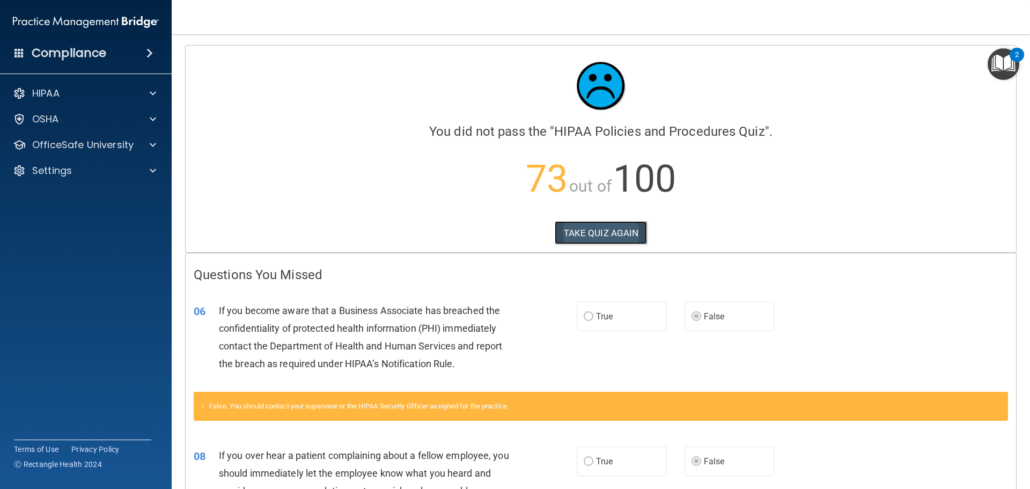
click at [594, 232] on button "TAKE QUIZ AGAIN" at bounding box center [601, 233] width 93 height 24
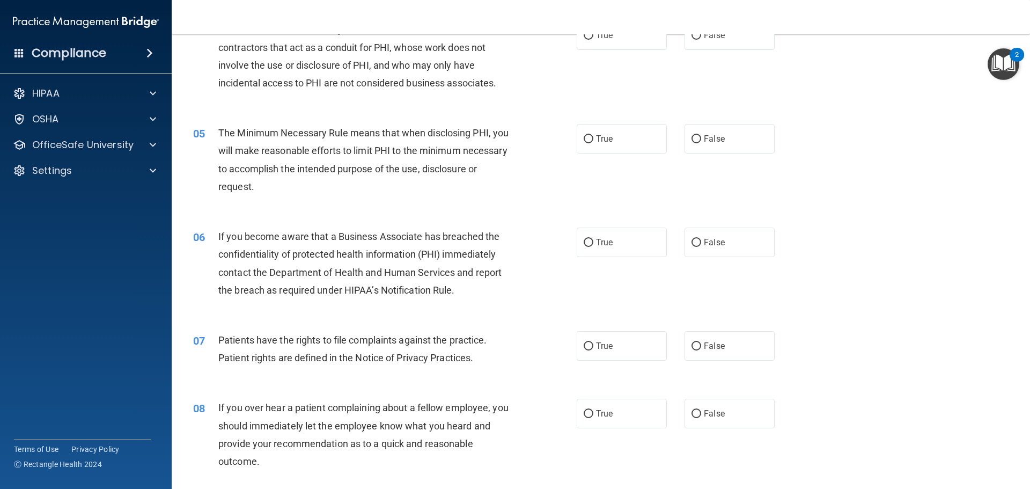
scroll to position [322, 0]
click at [708, 247] on label "False" at bounding box center [730, 242] width 90 height 30
click at [701, 246] on input "False" at bounding box center [697, 242] width 10 height 8
radio input "true"
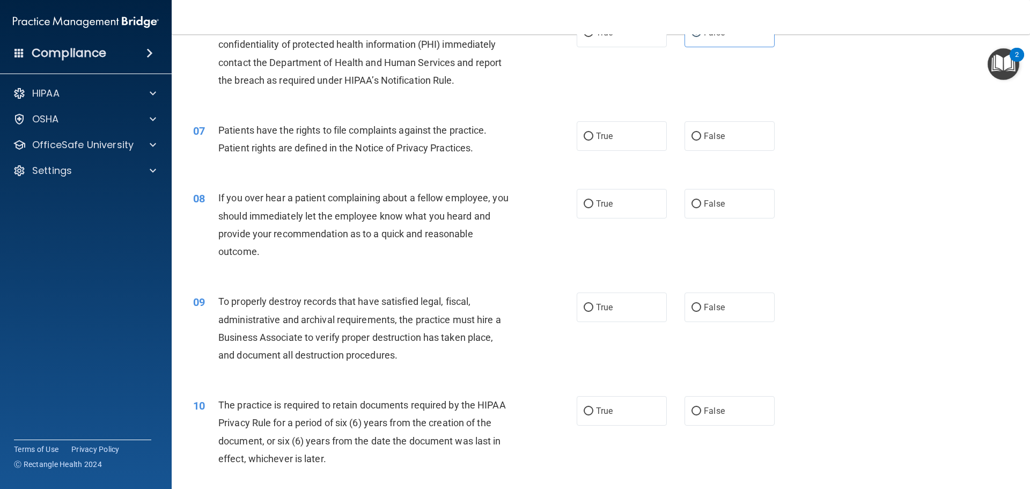
scroll to position [537, 0]
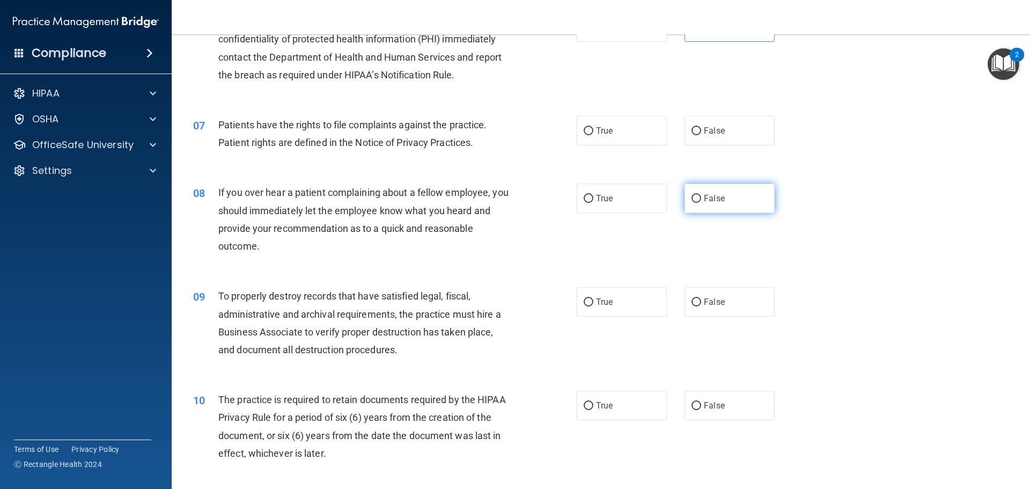
click at [694, 204] on label "False" at bounding box center [730, 199] width 90 height 30
click at [694, 203] on input "False" at bounding box center [697, 199] width 10 height 8
radio input "true"
click at [700, 309] on label "False" at bounding box center [730, 302] width 90 height 30
click at [700, 306] on input "False" at bounding box center [697, 302] width 10 height 8
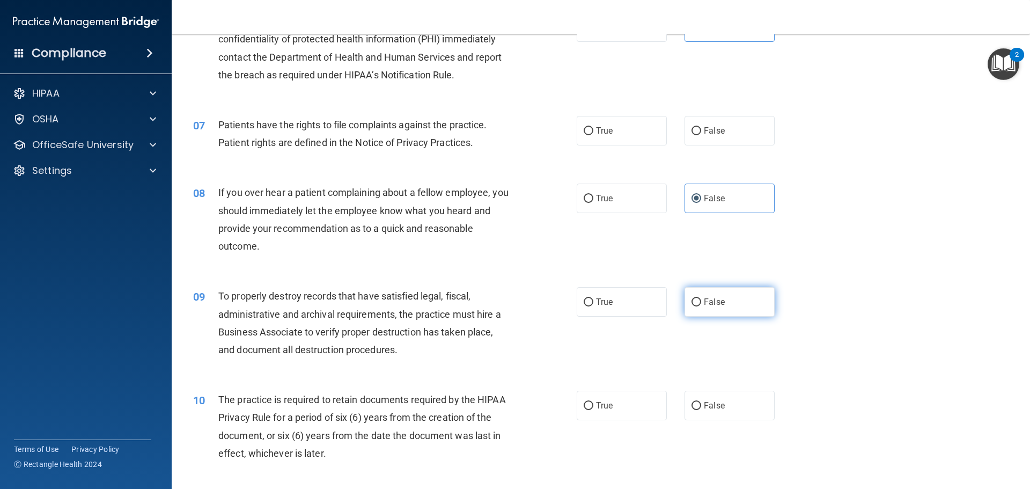
radio input "true"
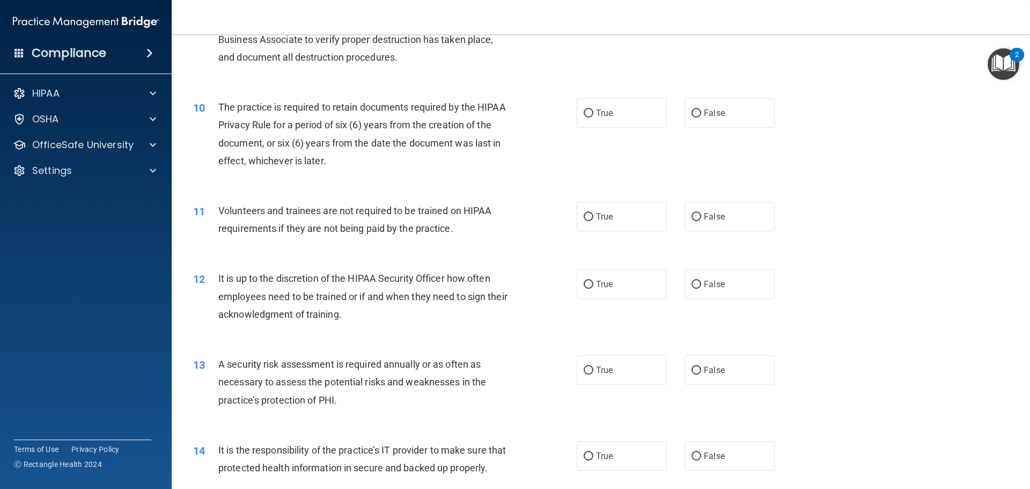
scroll to position [859, 0]
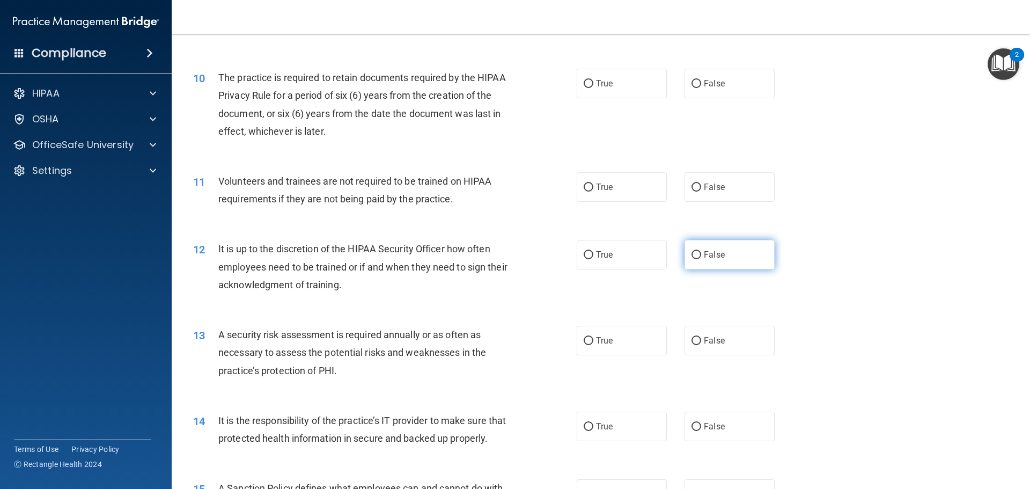
click at [712, 256] on span "False" at bounding box center [714, 255] width 21 height 10
click at [701, 256] on input "False" at bounding box center [697, 255] width 10 height 8
radio input "true"
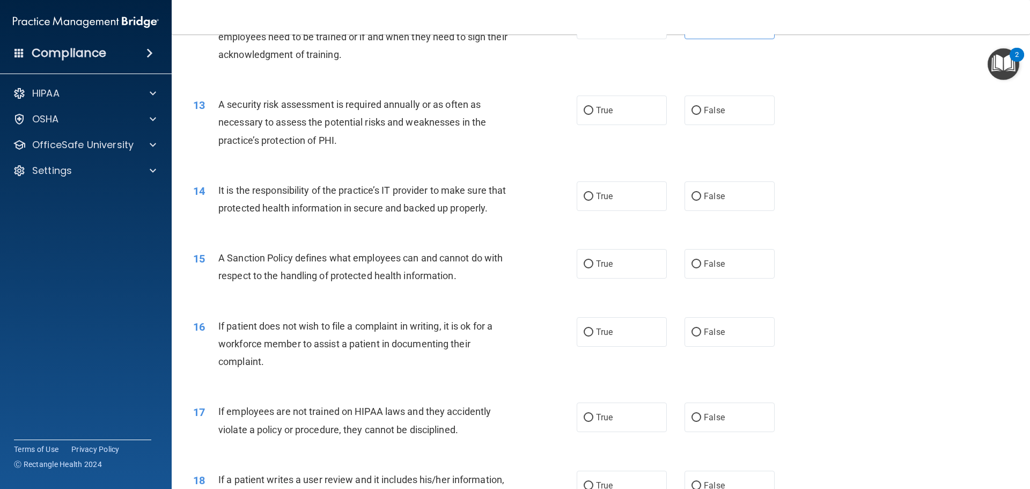
scroll to position [1127, 0]
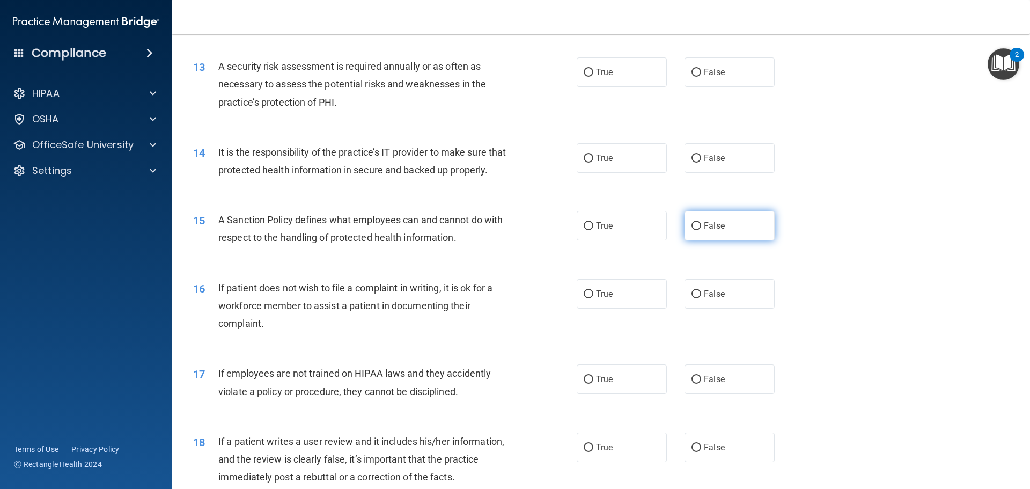
click at [716, 231] on span "False" at bounding box center [714, 226] width 21 height 10
click at [701, 230] on input "False" at bounding box center [697, 226] width 10 height 8
radio input "true"
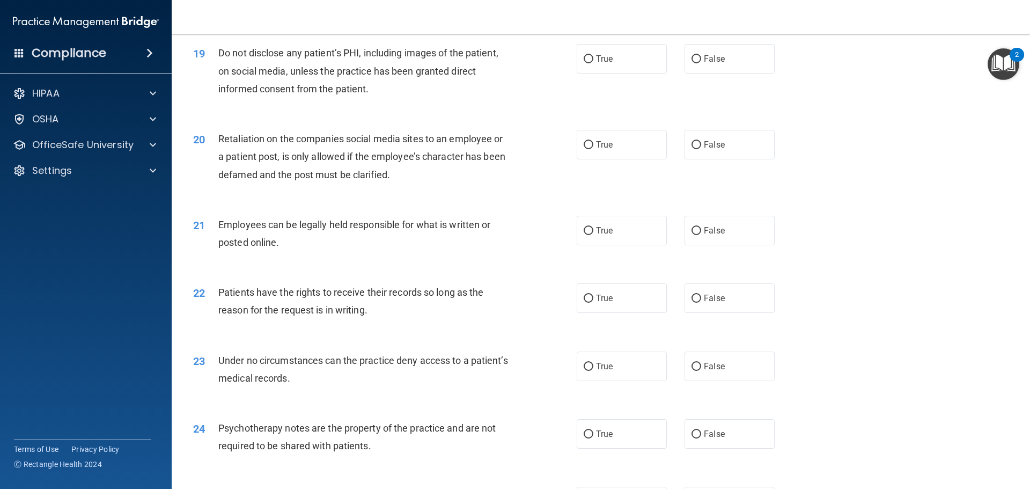
scroll to position [1663, 0]
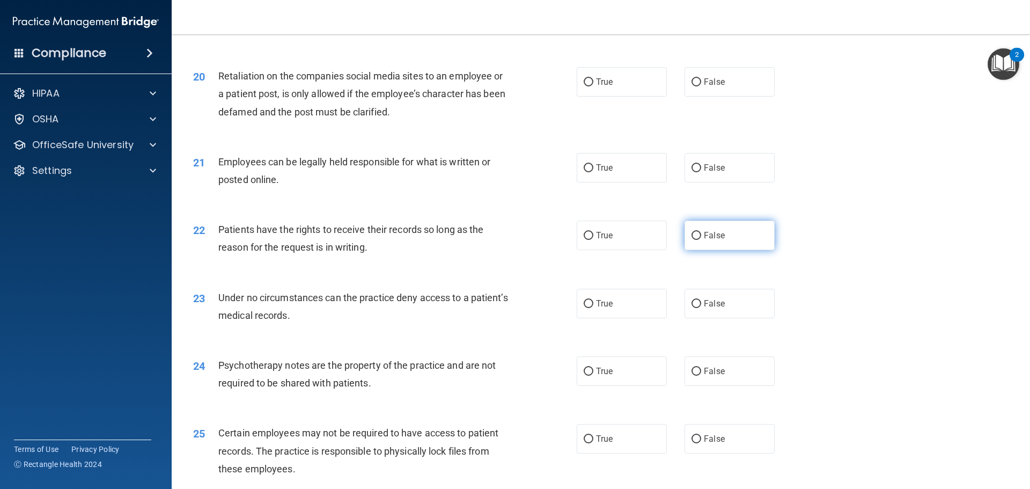
click at [704, 240] on span "False" at bounding box center [714, 235] width 21 height 10
click at [701, 240] on input "False" at bounding box center [697, 236] width 10 height 8
radio input "true"
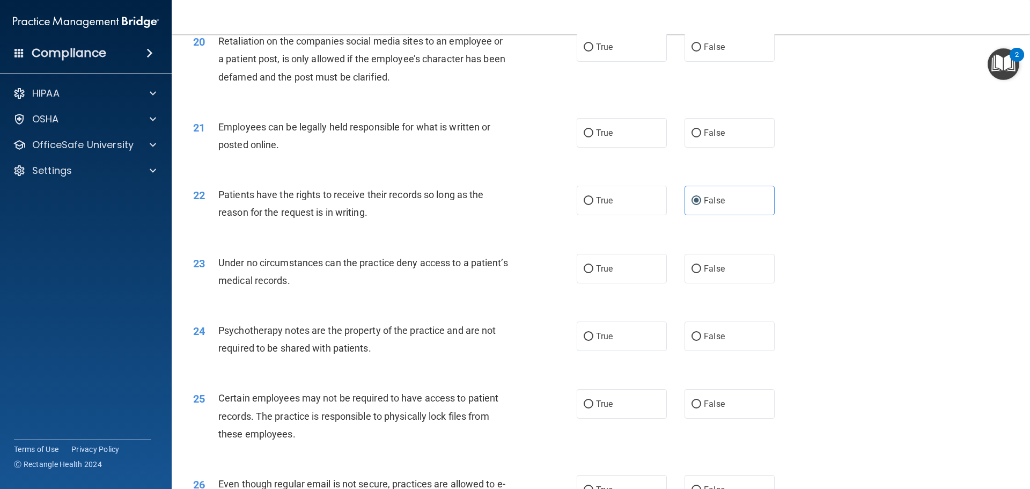
scroll to position [1717, 0]
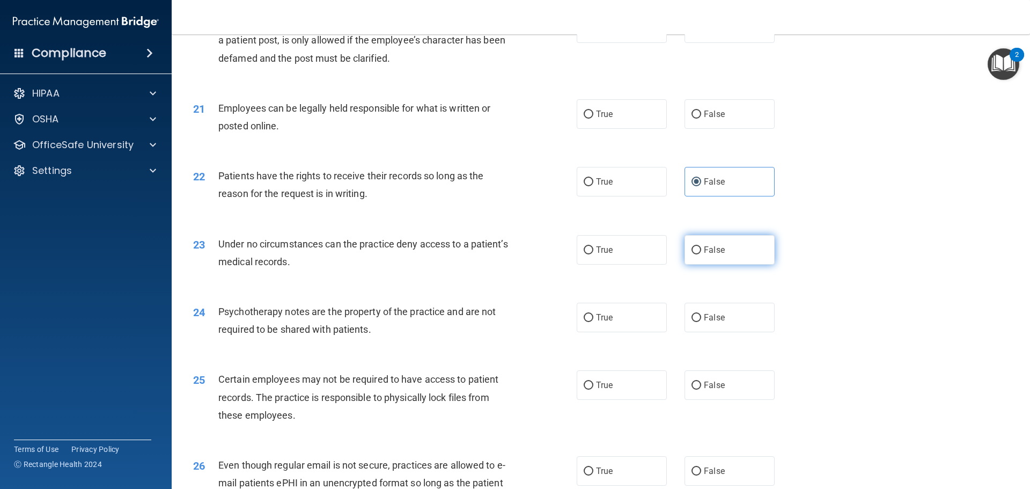
click at [712, 255] on span "False" at bounding box center [714, 250] width 21 height 10
click at [701, 254] on input "False" at bounding box center [697, 250] width 10 height 8
radio input "true"
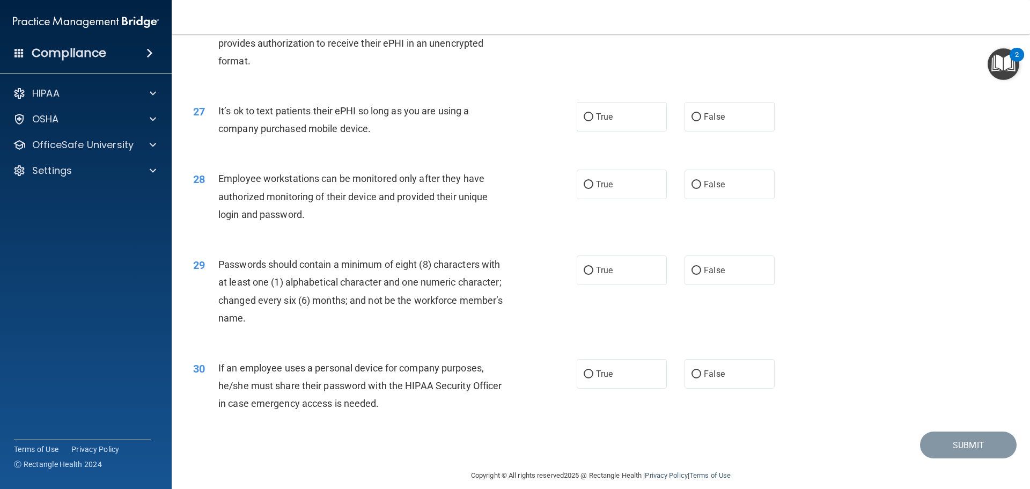
scroll to position [2200, 0]
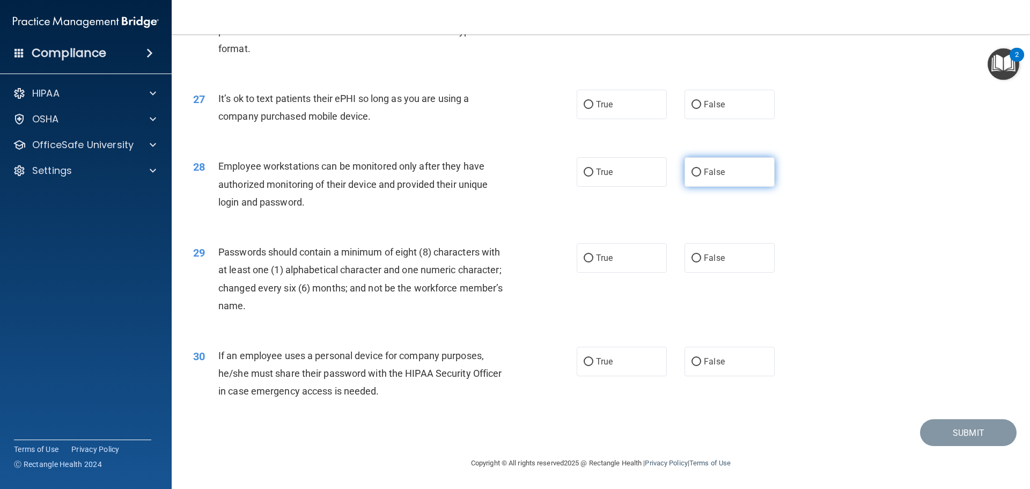
click at [693, 187] on label "False" at bounding box center [730, 172] width 90 height 30
click at [693, 177] on input "False" at bounding box center [697, 172] width 10 height 8
radio input "true"
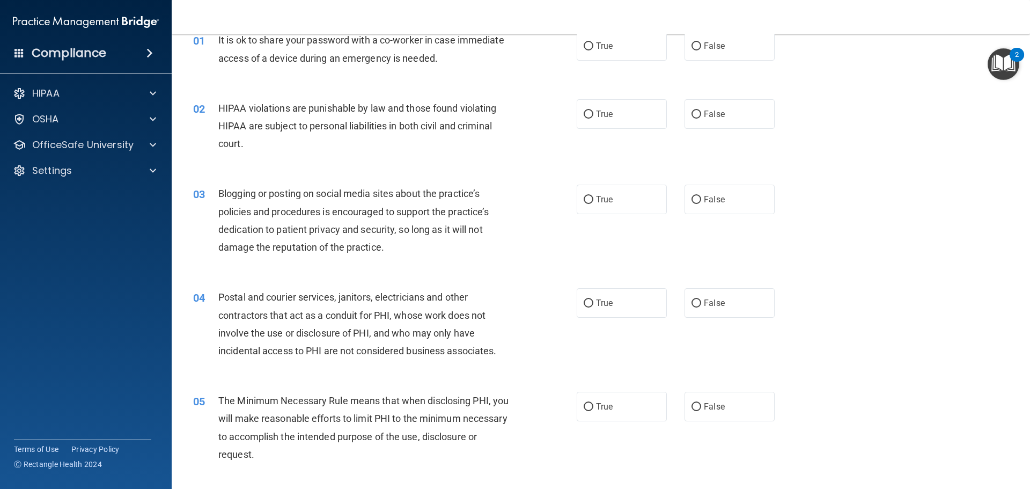
scroll to position [0, 0]
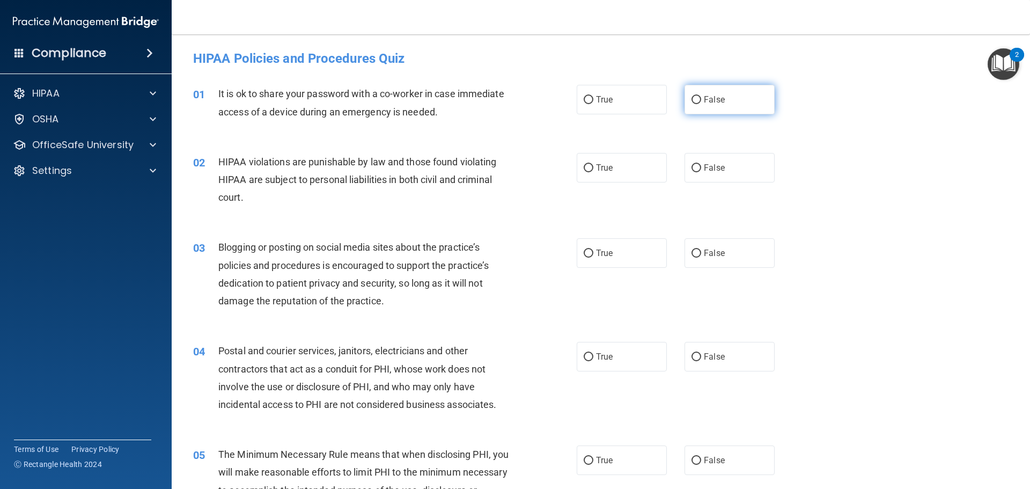
click at [713, 105] on label "False" at bounding box center [730, 100] width 90 height 30
click at [701, 104] on input "False" at bounding box center [697, 100] width 10 height 8
radio input "true"
click at [612, 166] on label "True" at bounding box center [622, 168] width 90 height 30
click at [593, 166] on input "True" at bounding box center [589, 168] width 10 height 8
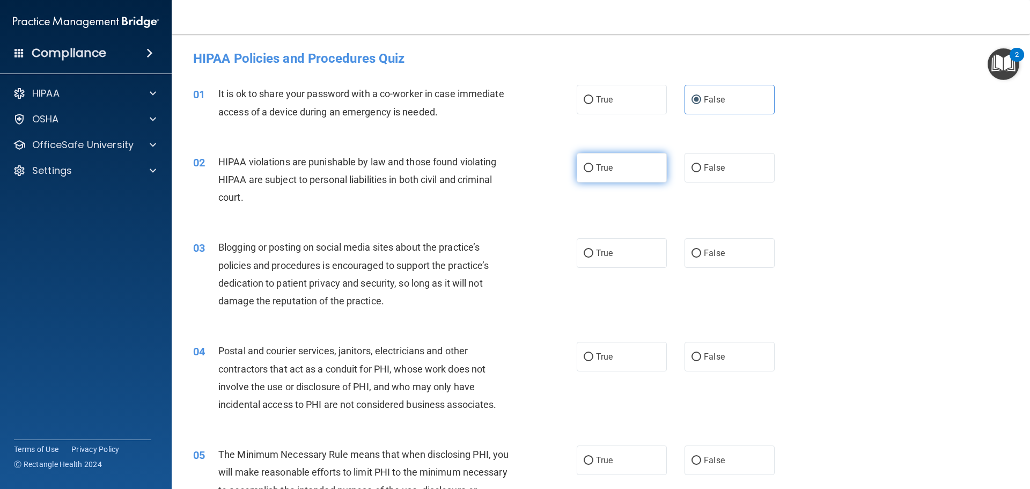
radio input "true"
click at [746, 261] on label "False" at bounding box center [730, 253] width 90 height 30
click at [701, 258] on input "False" at bounding box center [697, 254] width 10 height 8
radio input "true"
click at [606, 252] on span "True" at bounding box center [604, 253] width 17 height 10
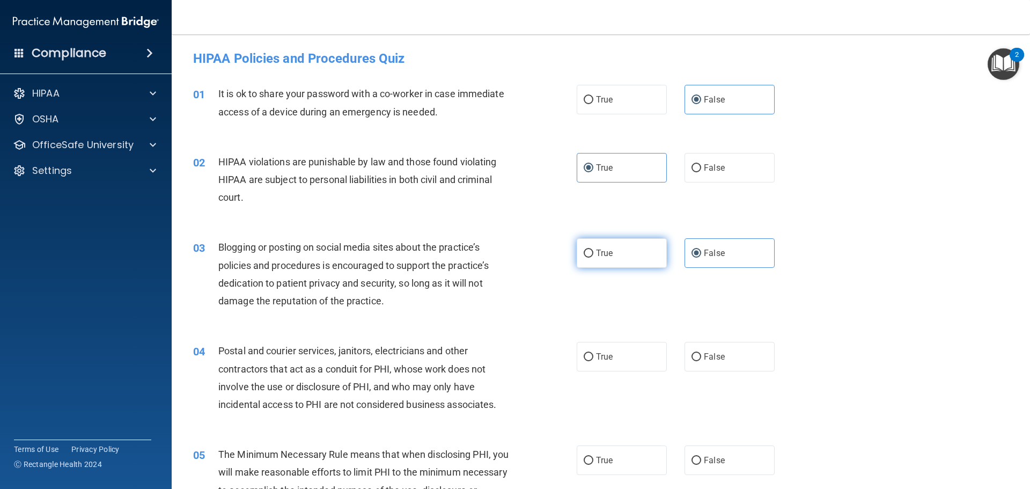
click at [593, 252] on input "True" at bounding box center [589, 254] width 10 height 8
radio input "true"
click at [738, 253] on label "False" at bounding box center [730, 253] width 90 height 30
click at [701, 253] on input "False" at bounding box center [697, 254] width 10 height 8
radio input "true"
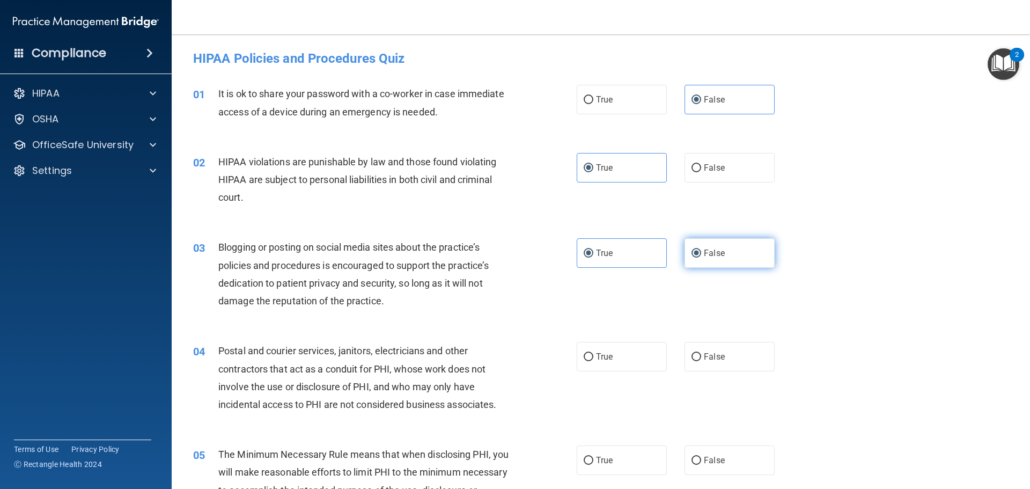
radio input "false"
click at [619, 346] on label "True" at bounding box center [622, 357] width 90 height 30
click at [593, 353] on input "True" at bounding box center [589, 357] width 10 height 8
radio input "true"
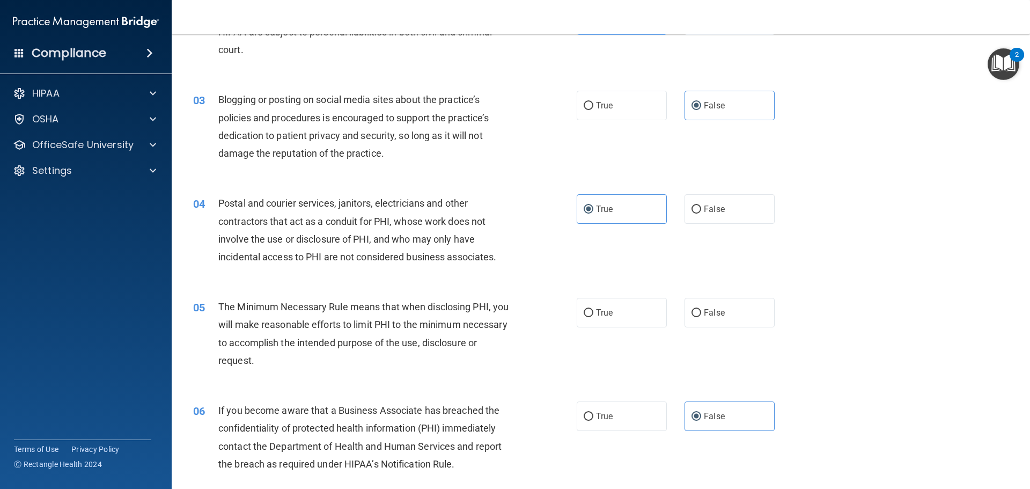
scroll to position [161, 0]
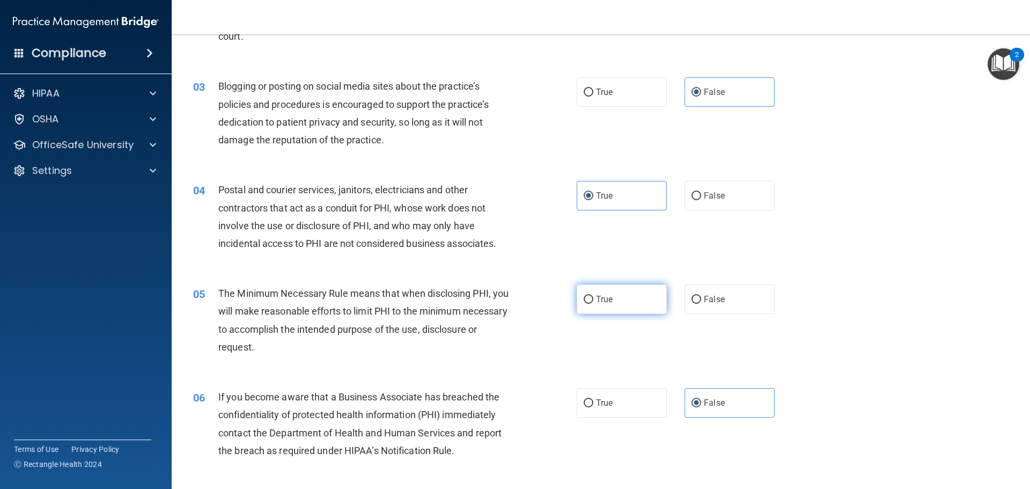
click at [613, 298] on label "True" at bounding box center [622, 299] width 90 height 30
click at [593, 298] on input "True" at bounding box center [589, 300] width 10 height 8
radio input "true"
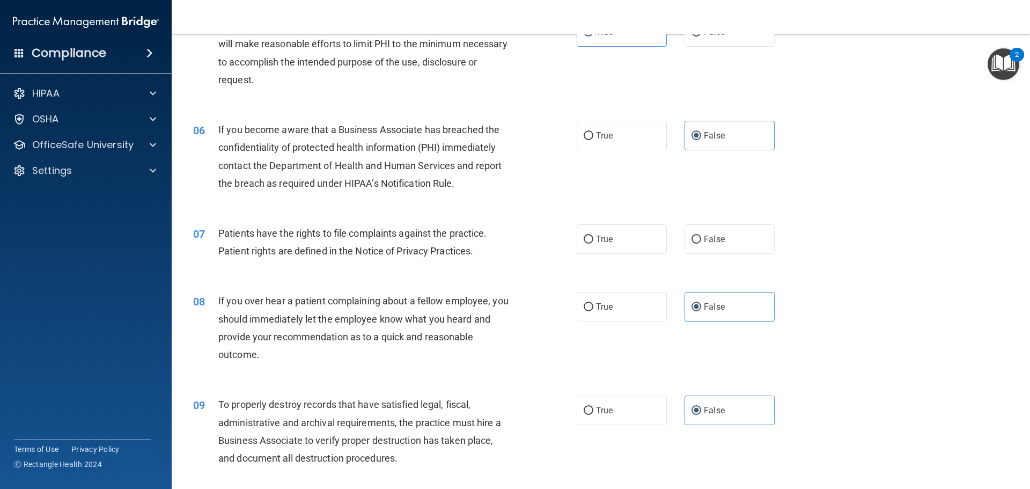
scroll to position [429, 0]
click at [634, 236] on label "True" at bounding box center [622, 238] width 90 height 30
click at [593, 236] on input "True" at bounding box center [589, 238] width 10 height 8
radio input "true"
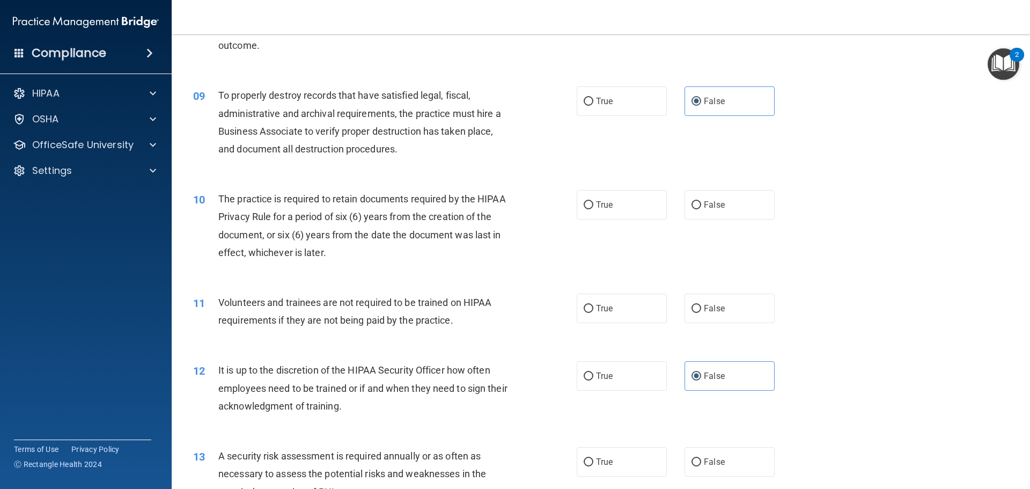
scroll to position [751, 0]
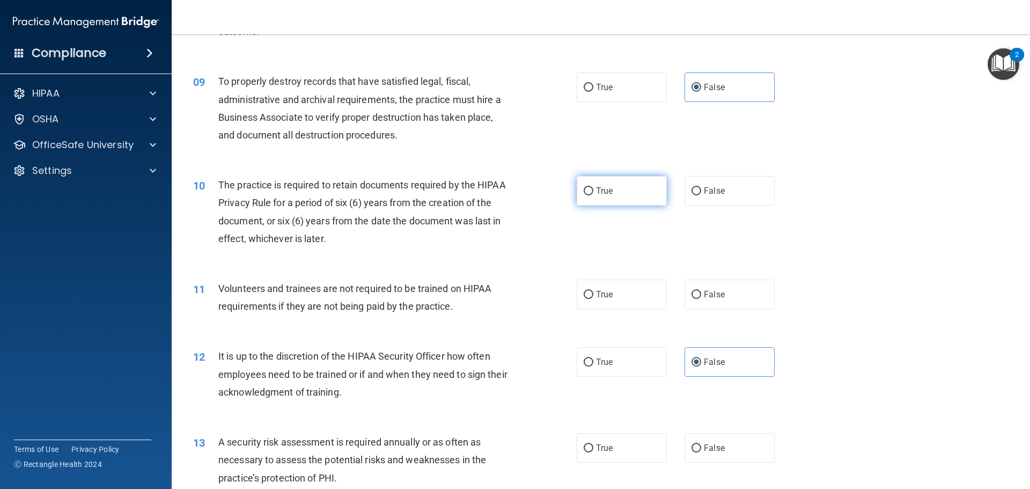
click at [602, 195] on span "True" at bounding box center [604, 191] width 17 height 10
click at [593, 195] on input "True" at bounding box center [589, 191] width 10 height 8
radio input "true"
click at [718, 307] on label "False" at bounding box center [730, 295] width 90 height 30
click at [701, 299] on input "False" at bounding box center [697, 295] width 10 height 8
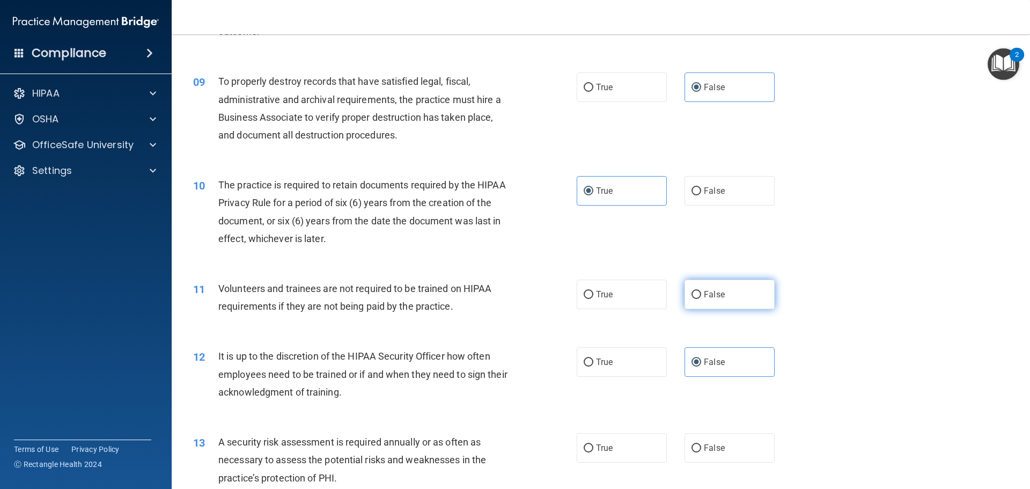
radio input "true"
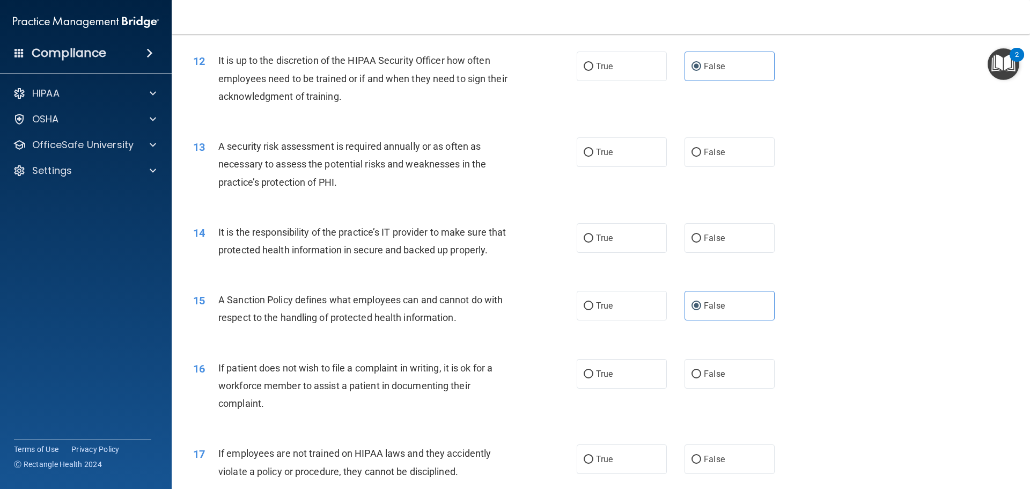
scroll to position [1073, 0]
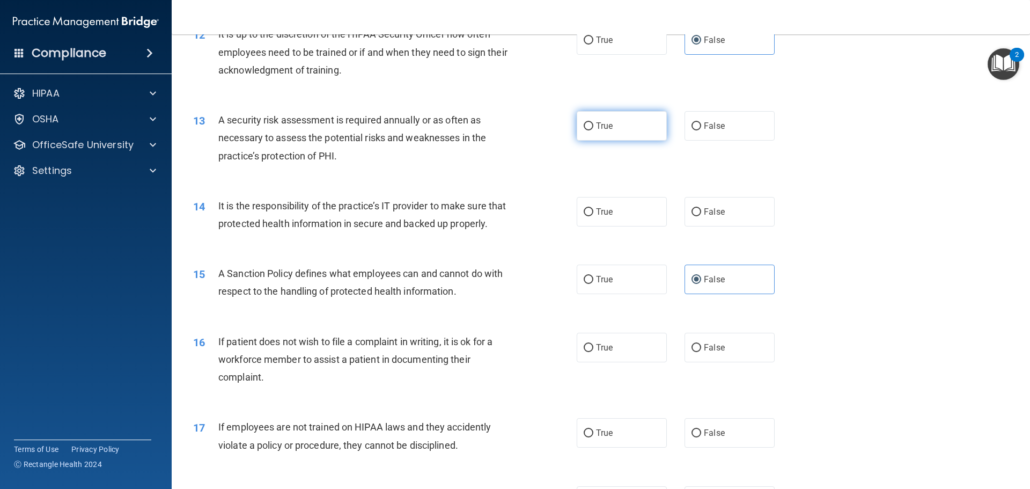
click at [628, 132] on label "True" at bounding box center [622, 126] width 90 height 30
click at [593, 130] on input "True" at bounding box center [589, 126] width 10 height 8
radio input "true"
click at [714, 208] on span "False" at bounding box center [714, 212] width 21 height 10
click at [701, 208] on input "False" at bounding box center [697, 212] width 10 height 8
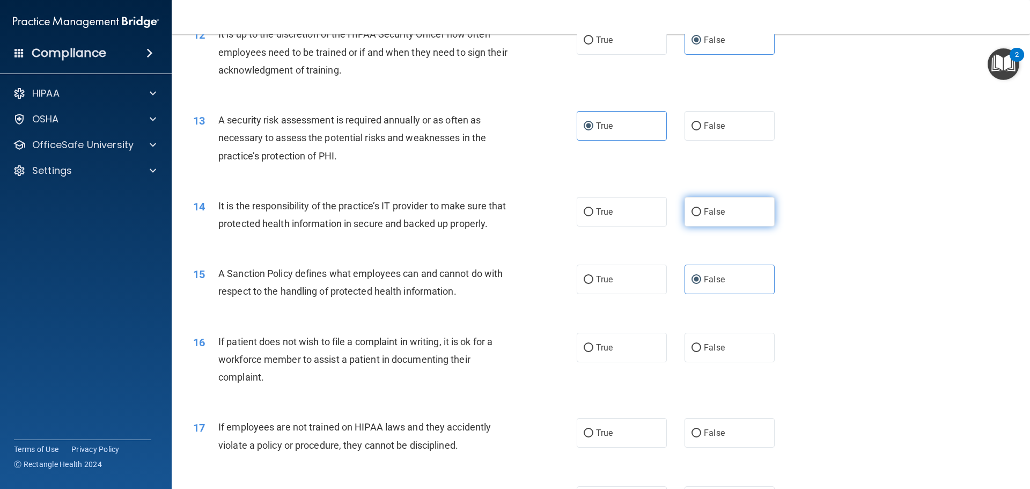
radio input "true"
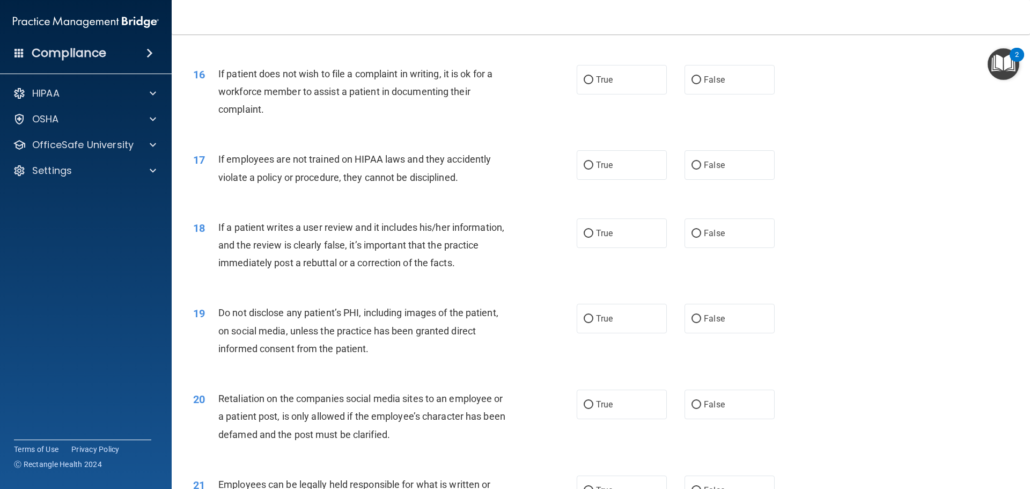
scroll to position [1341, 0]
click at [622, 94] on label "True" at bounding box center [622, 79] width 90 height 30
click at [593, 84] on input "True" at bounding box center [589, 80] width 10 height 8
radio input "true"
click at [732, 175] on label "False" at bounding box center [730, 165] width 90 height 30
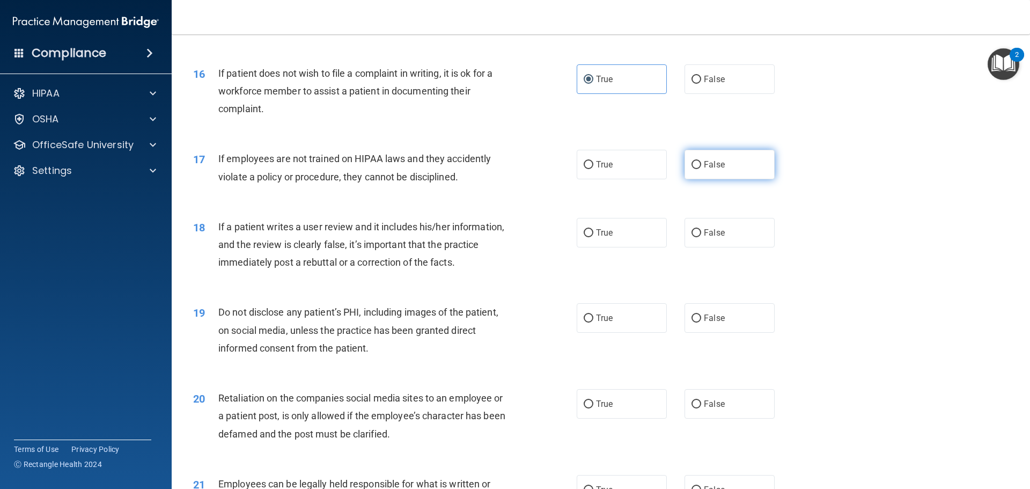
click at [701, 169] on input "False" at bounding box center [697, 165] width 10 height 8
radio input "true"
click at [722, 240] on label "False" at bounding box center [730, 233] width 90 height 30
click at [701, 237] on input "False" at bounding box center [697, 233] width 10 height 8
radio input "true"
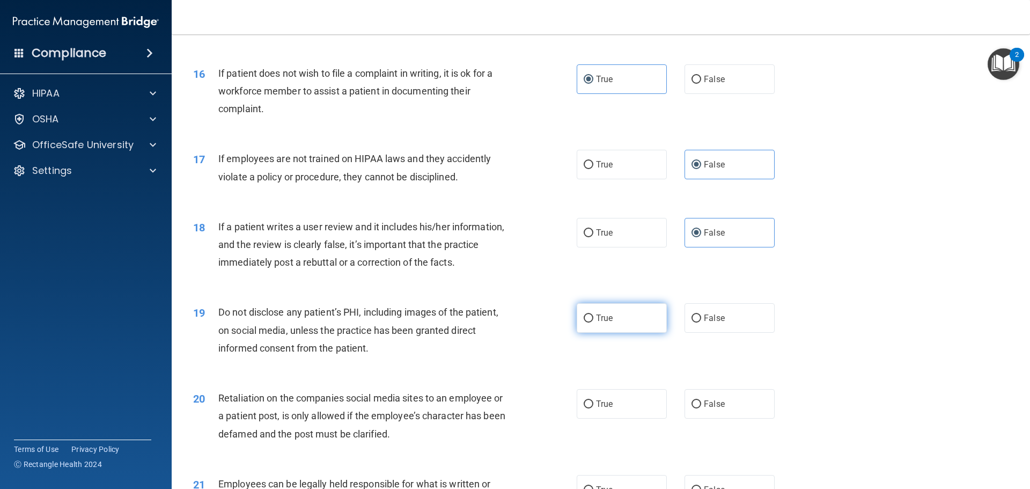
click at [610, 333] on label "True" at bounding box center [622, 318] width 90 height 30
click at [593, 322] on input "True" at bounding box center [589, 318] width 10 height 8
radio input "true"
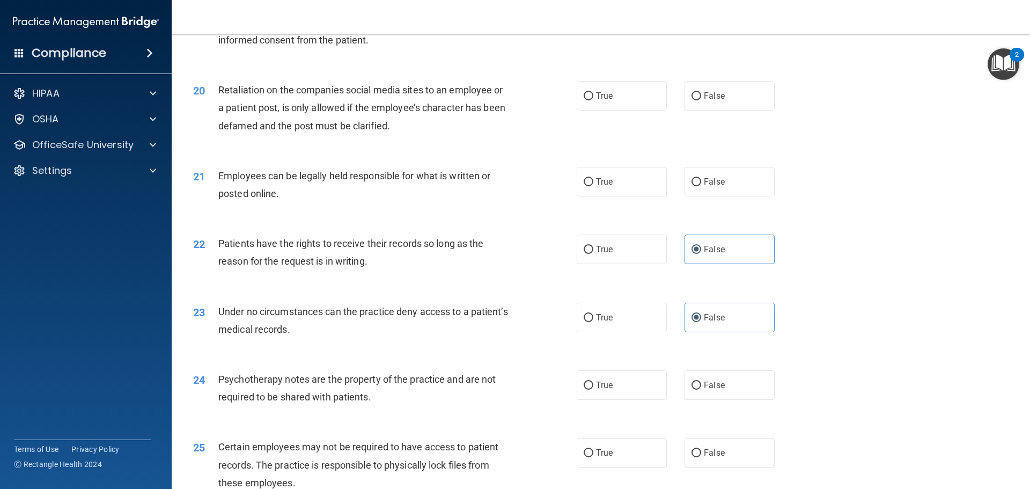
scroll to position [1663, 0]
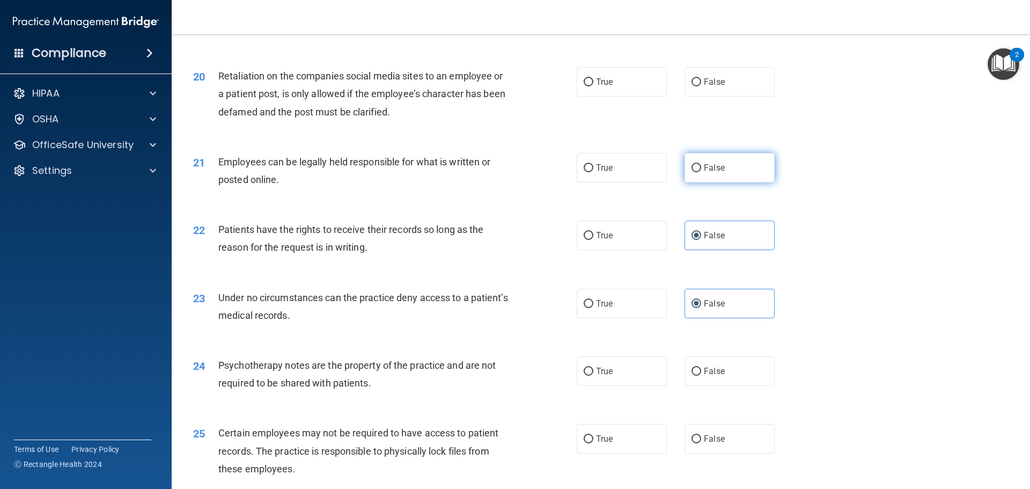
click at [737, 182] on label "False" at bounding box center [730, 168] width 90 height 30
click at [701, 172] on input "False" at bounding box center [697, 168] width 10 height 8
radio input "true"
click at [713, 97] on label "False" at bounding box center [730, 82] width 90 height 30
click at [701, 86] on input "False" at bounding box center [697, 82] width 10 height 8
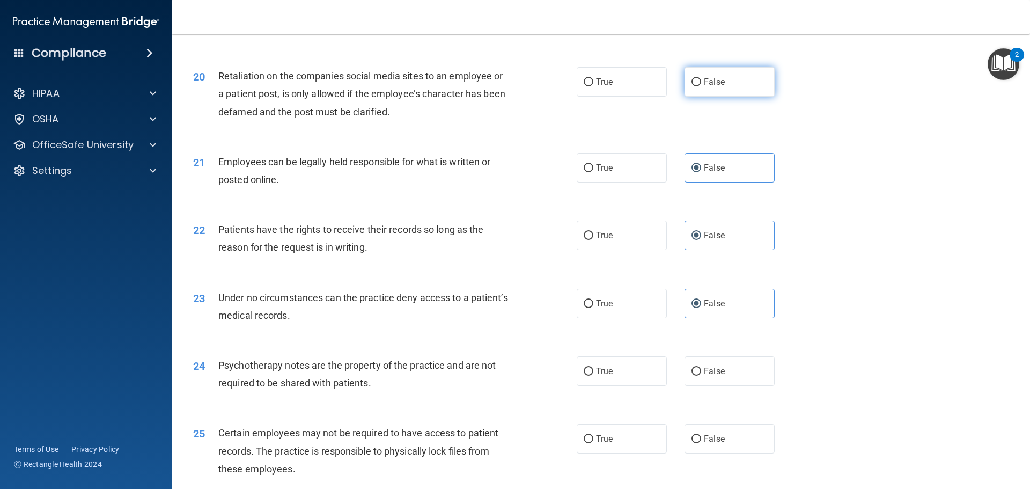
radio input "true"
click at [612, 182] on label "True" at bounding box center [622, 168] width 90 height 30
click at [593, 172] on input "True" at bounding box center [589, 168] width 10 height 8
radio input "true"
radio input "false"
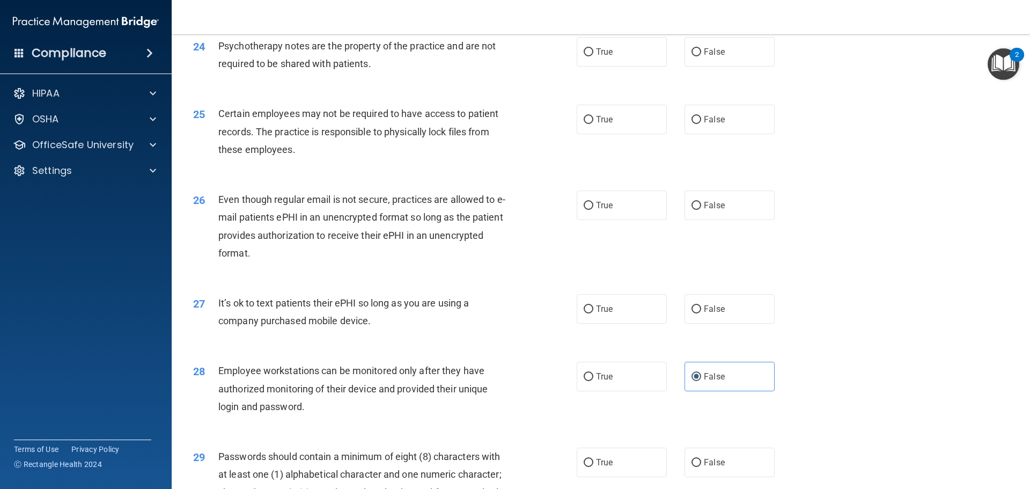
scroll to position [1985, 0]
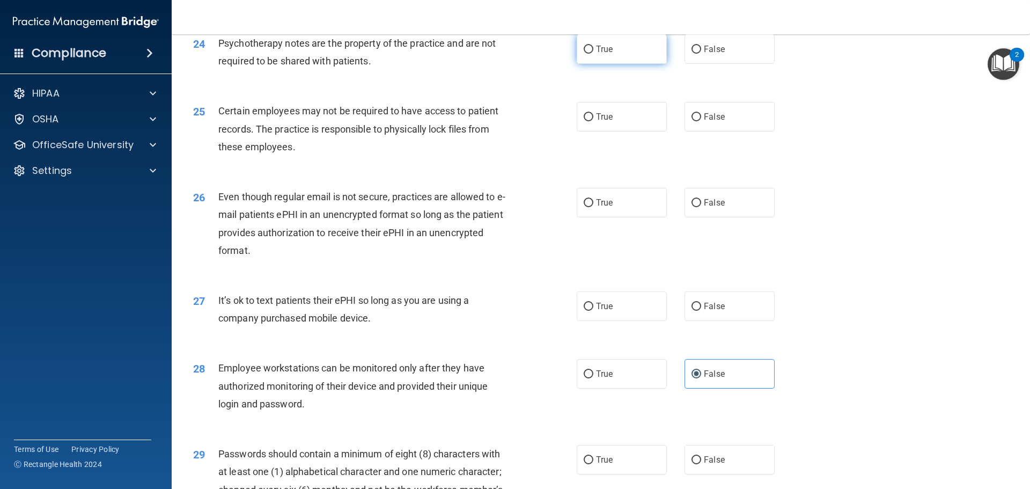
click at [612, 64] on label "True" at bounding box center [622, 49] width 90 height 30
click at [593, 54] on input "True" at bounding box center [589, 50] width 10 height 8
radio input "true"
click at [636, 131] on label "True" at bounding box center [622, 117] width 90 height 30
click at [593, 121] on input "True" at bounding box center [589, 117] width 10 height 8
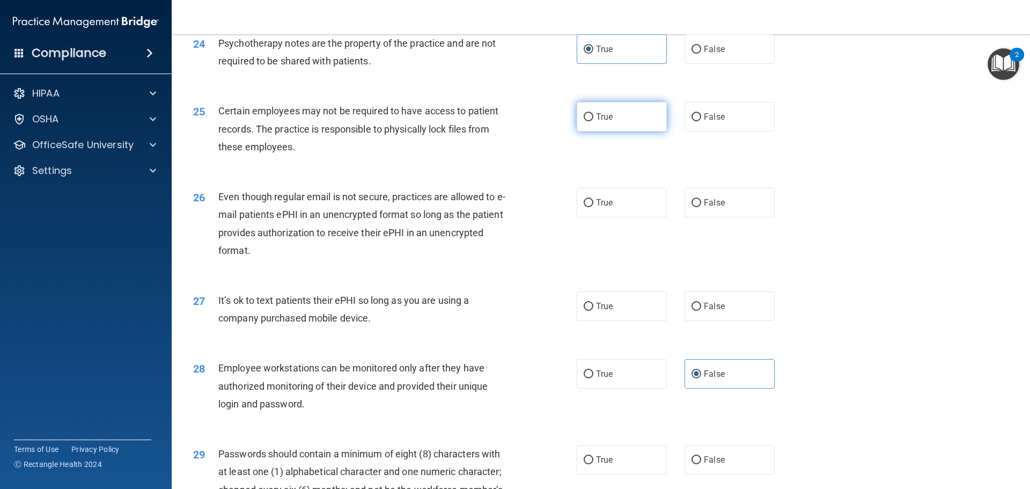
radio input "true"
click at [616, 217] on label "True" at bounding box center [622, 203] width 90 height 30
click at [593, 207] on input "True" at bounding box center [589, 203] width 10 height 8
radio input "true"
click at [694, 311] on input "False" at bounding box center [697, 307] width 10 height 8
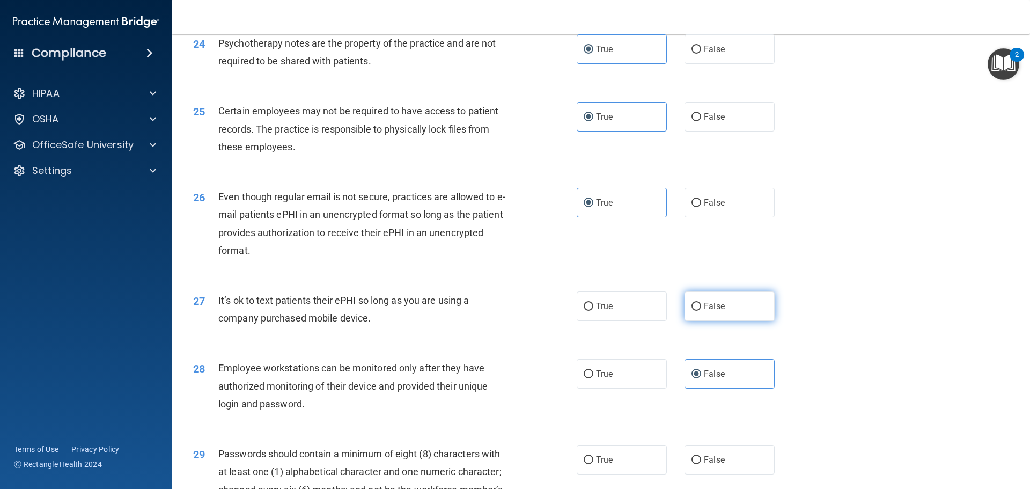
radio input "true"
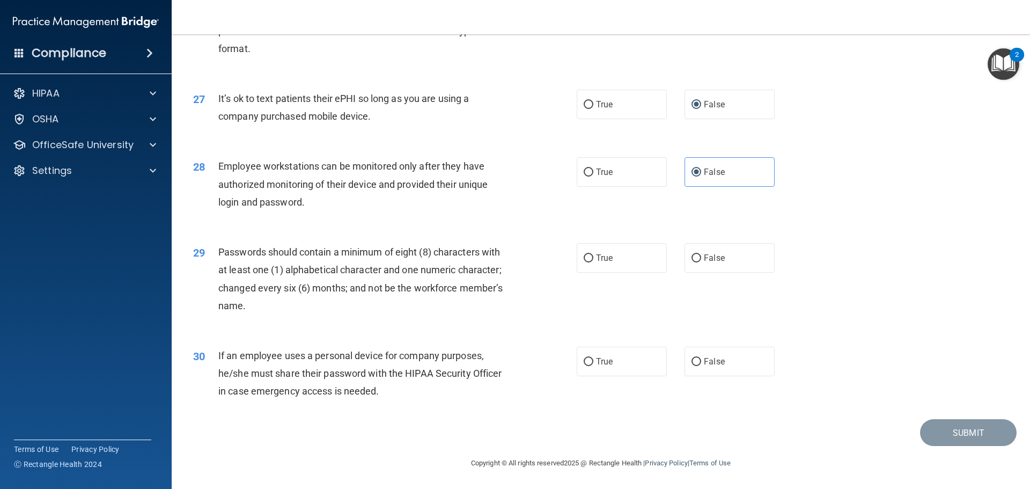
scroll to position [2205, 0]
click at [596, 260] on span "True" at bounding box center [604, 258] width 17 height 10
click at [592, 260] on input "True" at bounding box center [589, 258] width 10 height 8
radio input "true"
click at [704, 362] on span "False" at bounding box center [714, 361] width 21 height 10
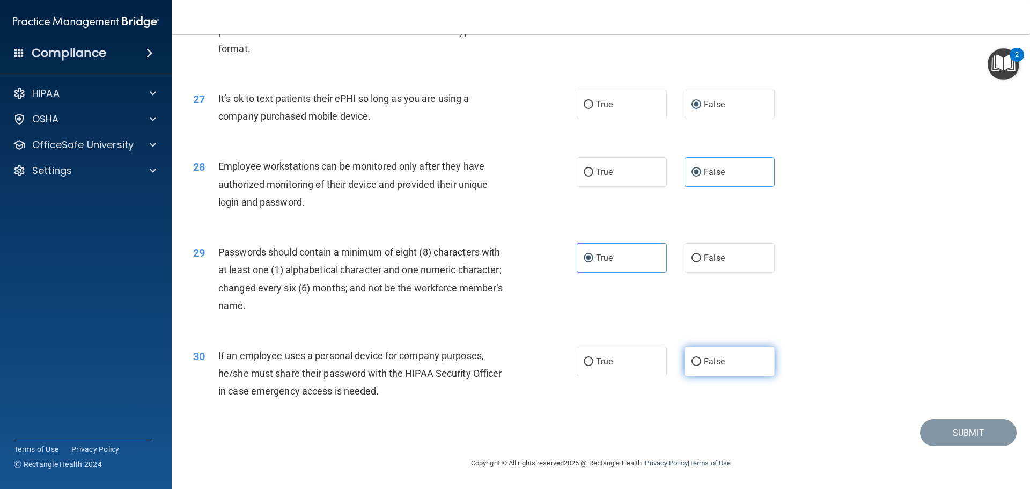
click at [701, 362] on input "False" at bounding box center [697, 362] width 10 height 8
radio input "true"
click at [946, 430] on button "Submit" at bounding box center [968, 432] width 97 height 27
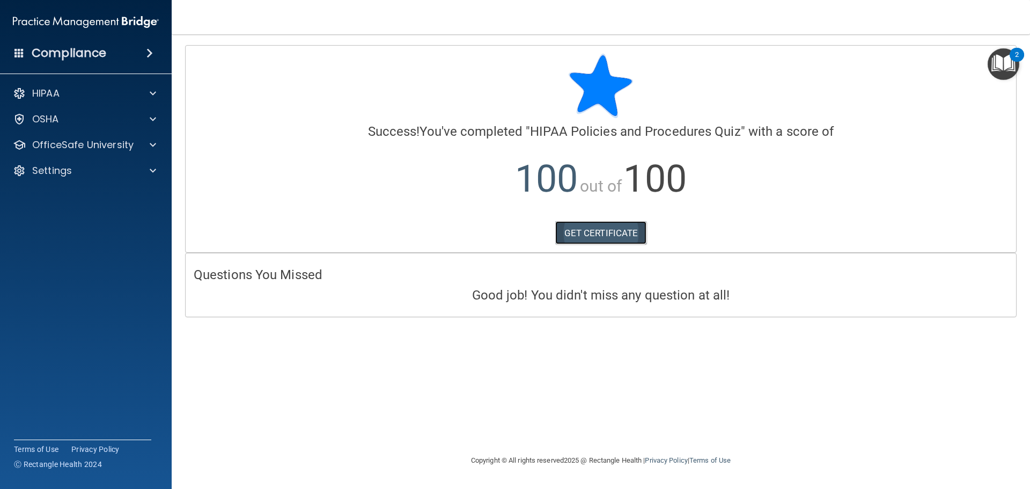
click at [637, 234] on link "GET CERTIFICATE" at bounding box center [601, 233] width 92 height 24
click at [80, 146] on p "OfficeSafe University" at bounding box center [82, 144] width 101 height 13
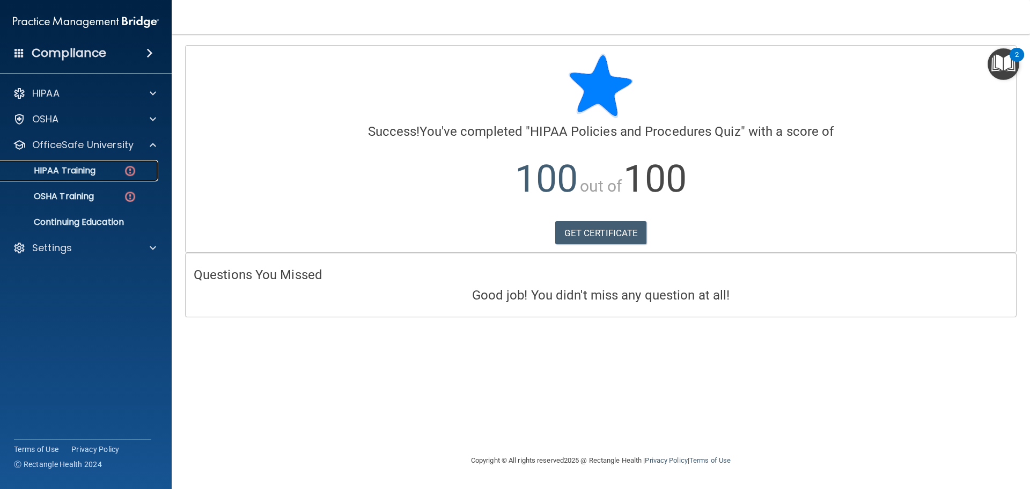
click at [90, 167] on p "HIPAA Training" at bounding box center [51, 170] width 89 height 11
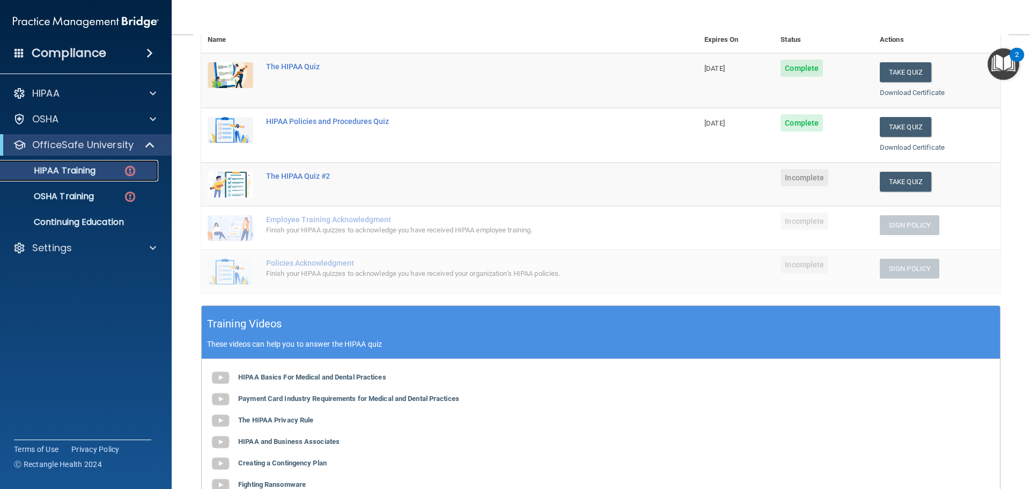
scroll to position [161, 0]
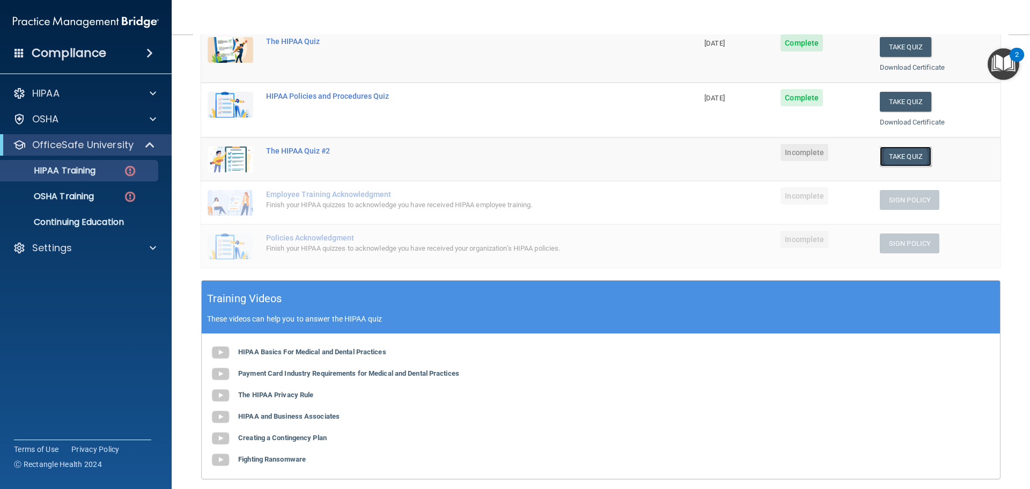
click at [906, 157] on button "Take Quiz" at bounding box center [906, 156] width 52 height 20
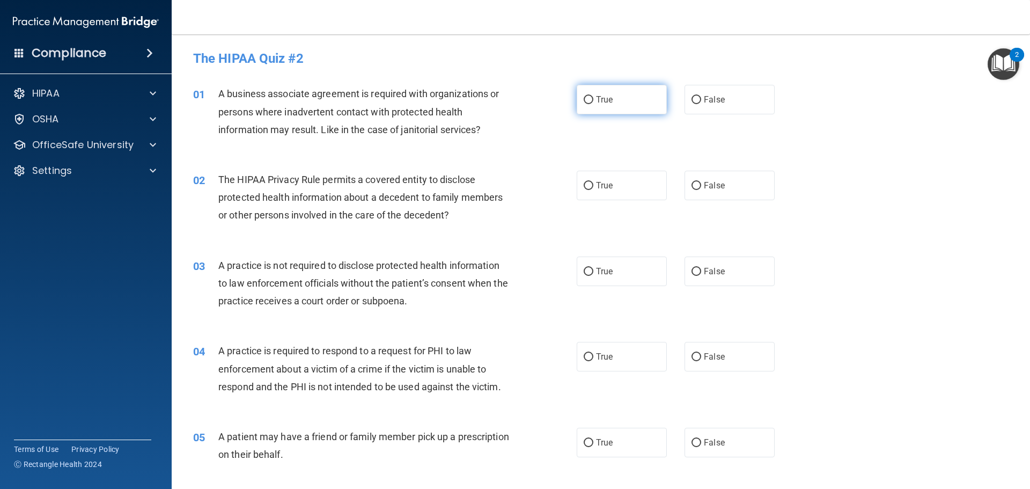
click at [606, 98] on span "True" at bounding box center [604, 99] width 17 height 10
click at [593, 98] on input "True" at bounding box center [589, 100] width 10 height 8
radio input "true"
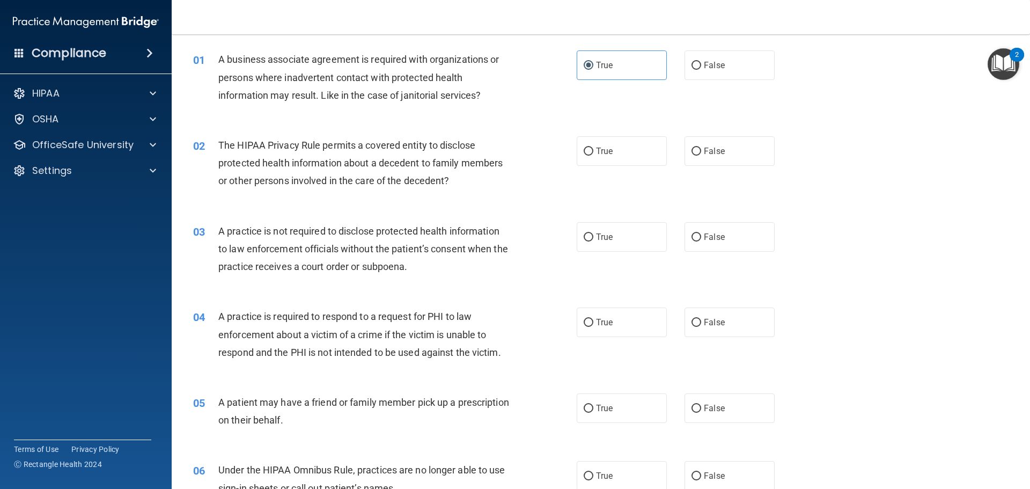
scroll to position [54, 0]
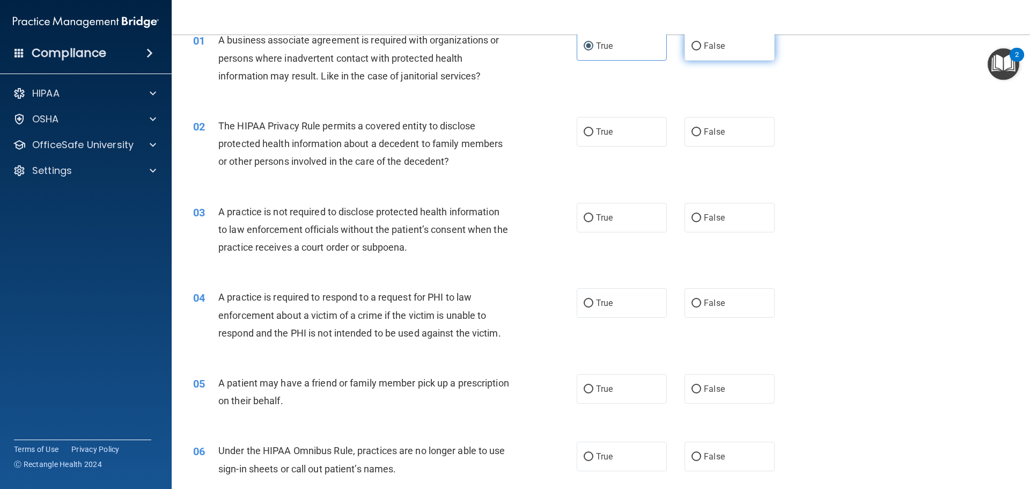
click at [708, 58] on label "False" at bounding box center [730, 46] width 90 height 30
click at [701, 50] on input "False" at bounding box center [697, 46] width 10 height 8
radio input "true"
click at [581, 54] on label "True" at bounding box center [622, 46] width 90 height 30
click at [584, 50] on input "True" at bounding box center [589, 46] width 10 height 8
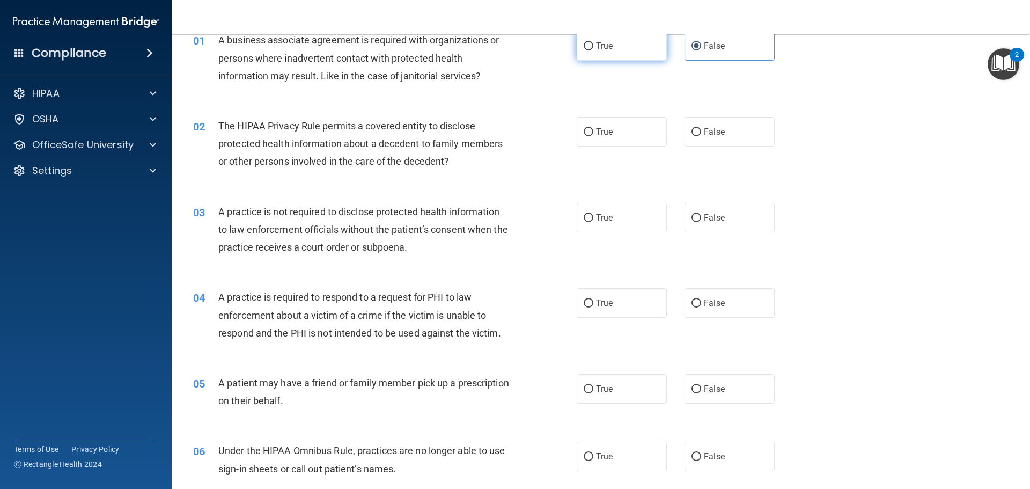
radio input "true"
radio input "false"
click at [598, 139] on label "True" at bounding box center [622, 132] width 90 height 30
click at [593, 136] on input "True" at bounding box center [589, 132] width 10 height 8
radio input "true"
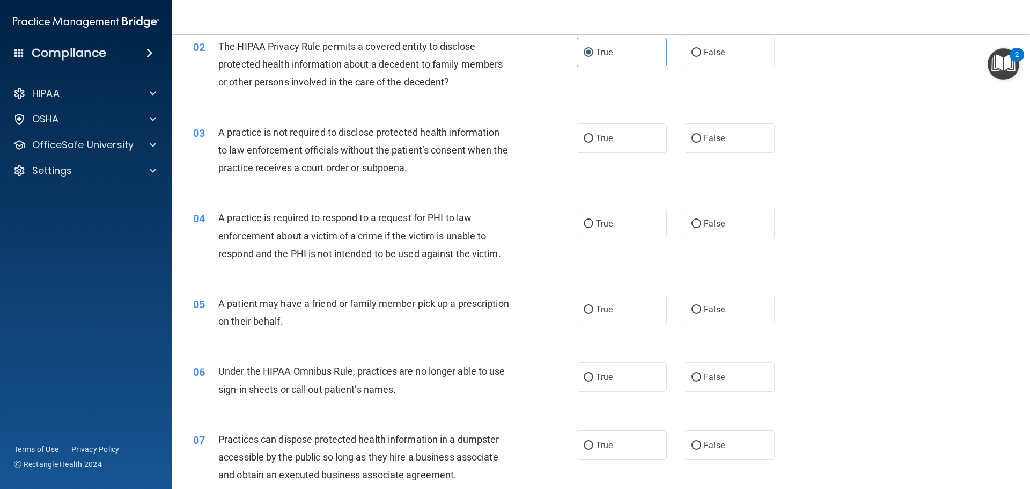
scroll to position [161, 0]
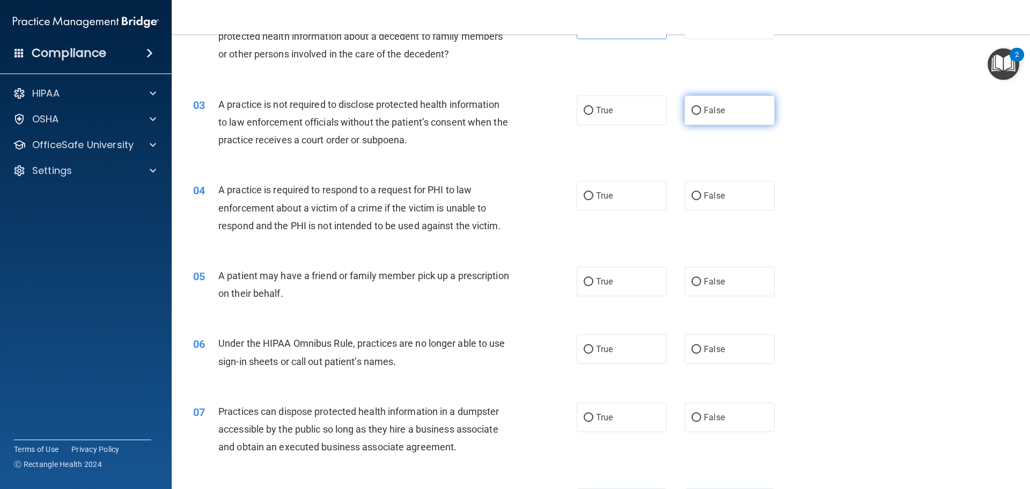
click at [717, 114] on span "False" at bounding box center [714, 110] width 21 height 10
click at [701, 114] on input "False" at bounding box center [697, 111] width 10 height 8
radio input "true"
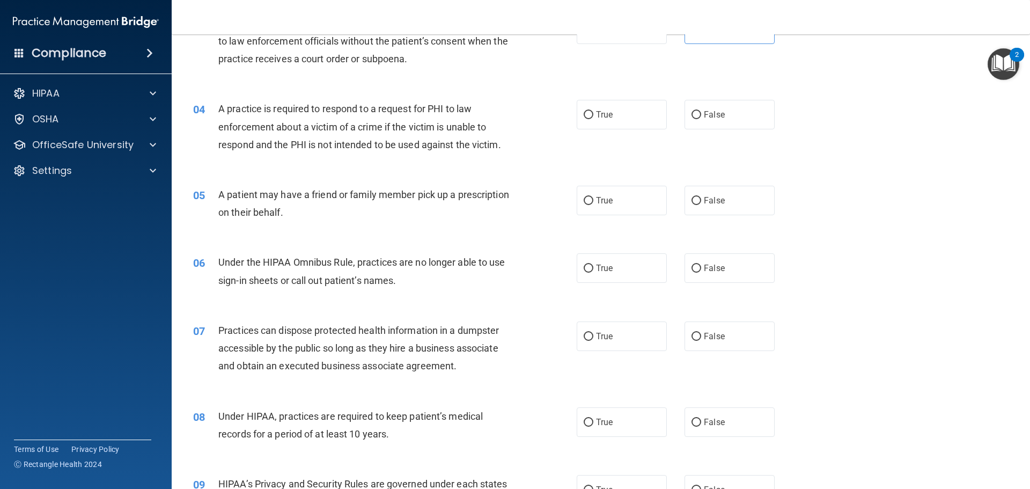
scroll to position [268, 0]
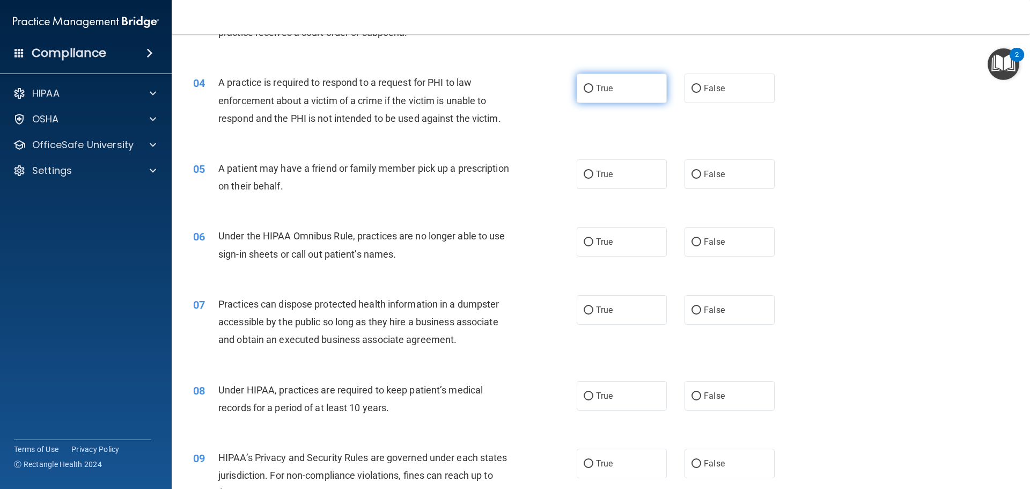
click at [584, 96] on label "True" at bounding box center [622, 89] width 90 height 30
click at [584, 93] on input "True" at bounding box center [589, 89] width 10 height 8
radio input "true"
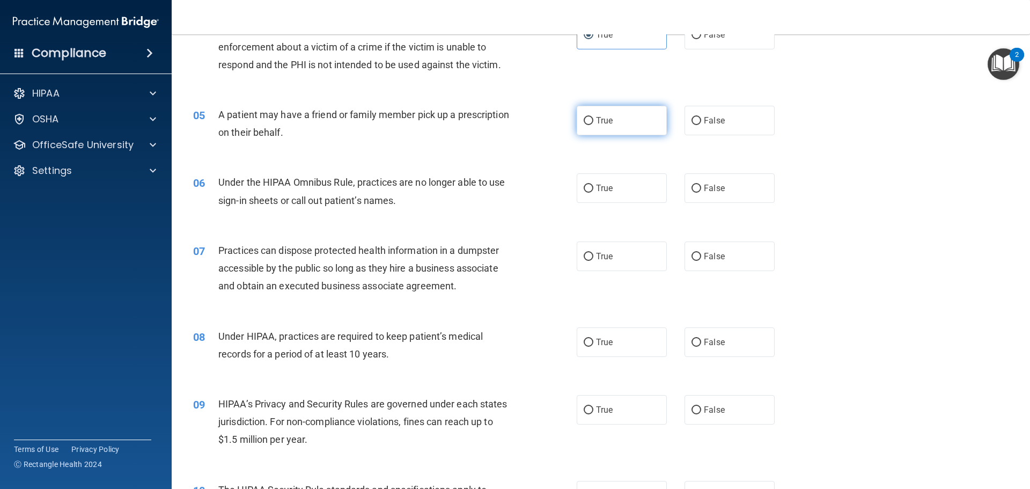
click at [644, 122] on label "True" at bounding box center [622, 121] width 90 height 30
click at [593, 122] on input "True" at bounding box center [589, 121] width 10 height 8
radio input "true"
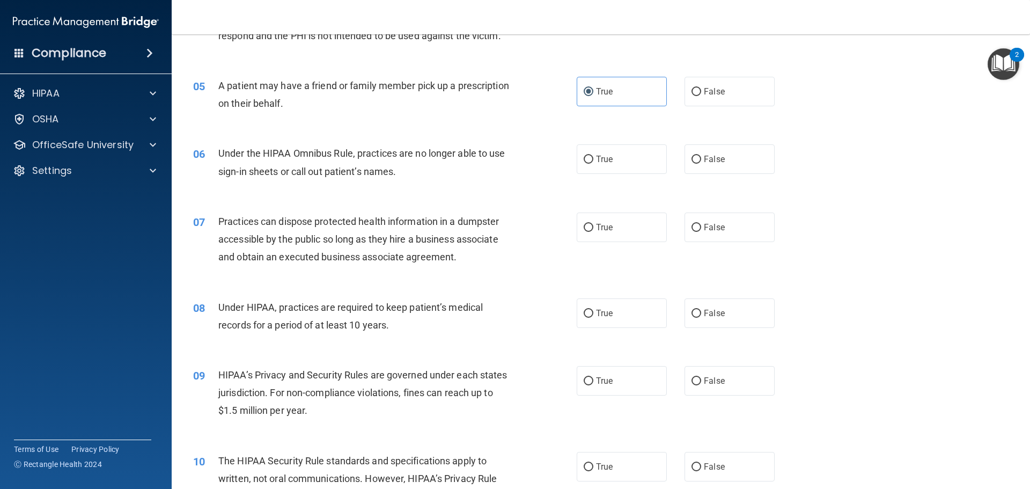
scroll to position [376, 0]
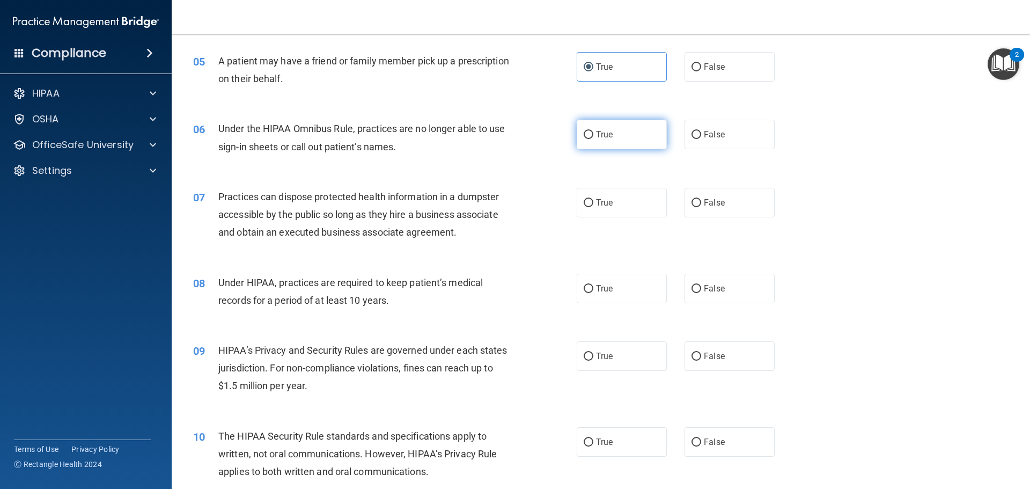
click at [611, 134] on label "True" at bounding box center [622, 135] width 90 height 30
click at [593, 134] on input "True" at bounding box center [589, 135] width 10 height 8
radio input "true"
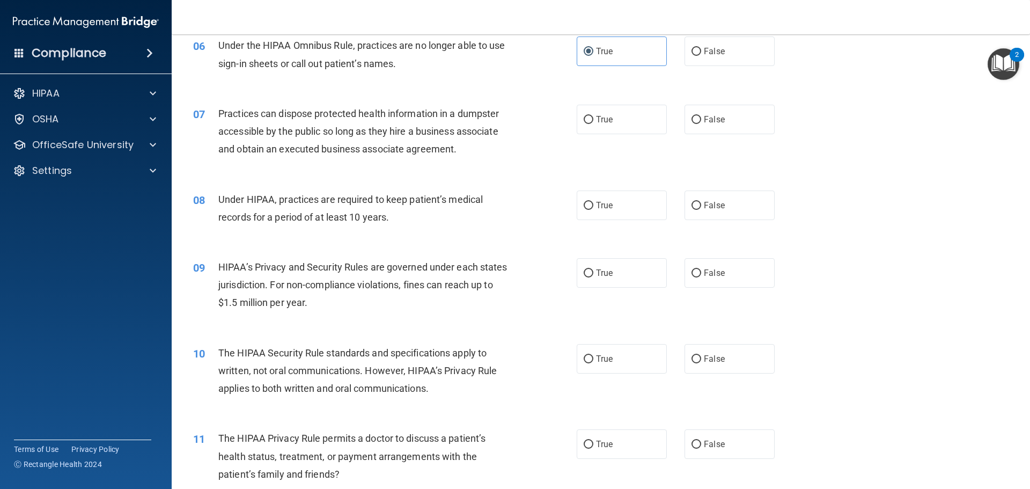
scroll to position [483, 0]
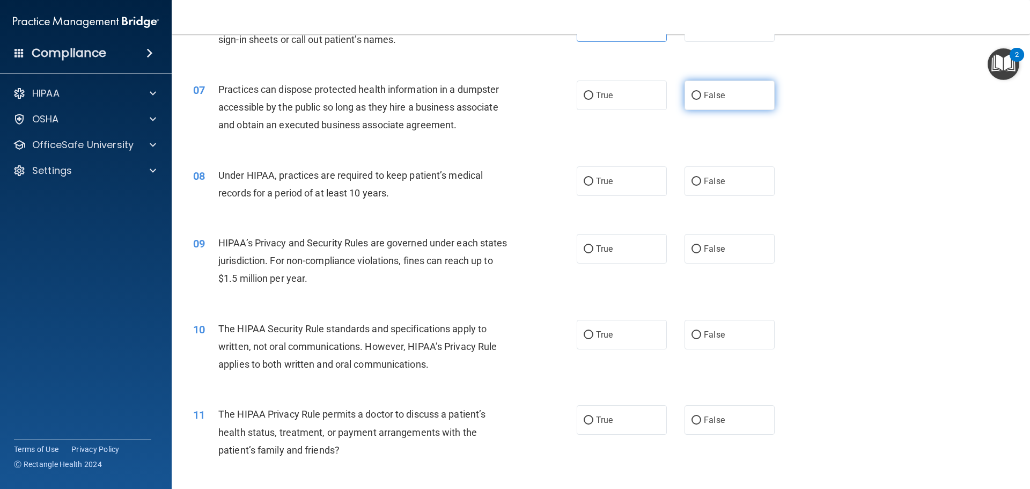
click at [728, 99] on label "False" at bounding box center [730, 95] width 90 height 30
click at [701, 99] on input "False" at bounding box center [697, 96] width 10 height 8
radio input "true"
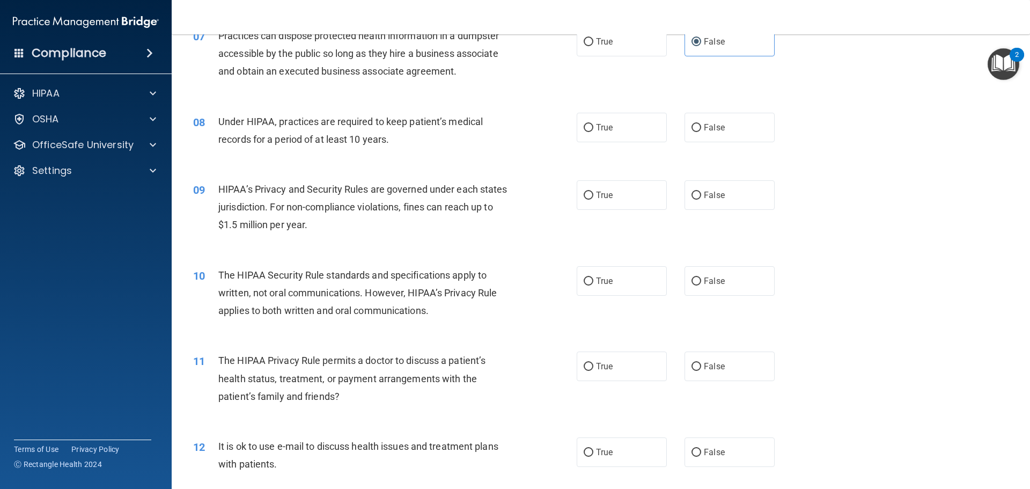
scroll to position [590, 0]
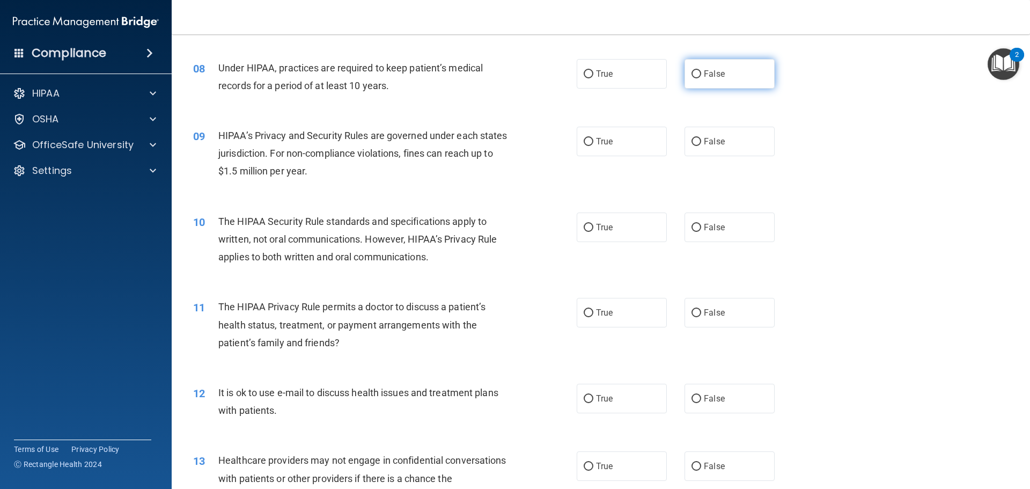
click at [721, 69] on label "False" at bounding box center [730, 74] width 90 height 30
click at [701, 70] on input "False" at bounding box center [697, 74] width 10 height 8
radio input "true"
click at [633, 156] on label "True" at bounding box center [622, 142] width 90 height 30
click at [593, 146] on input "True" at bounding box center [589, 142] width 10 height 8
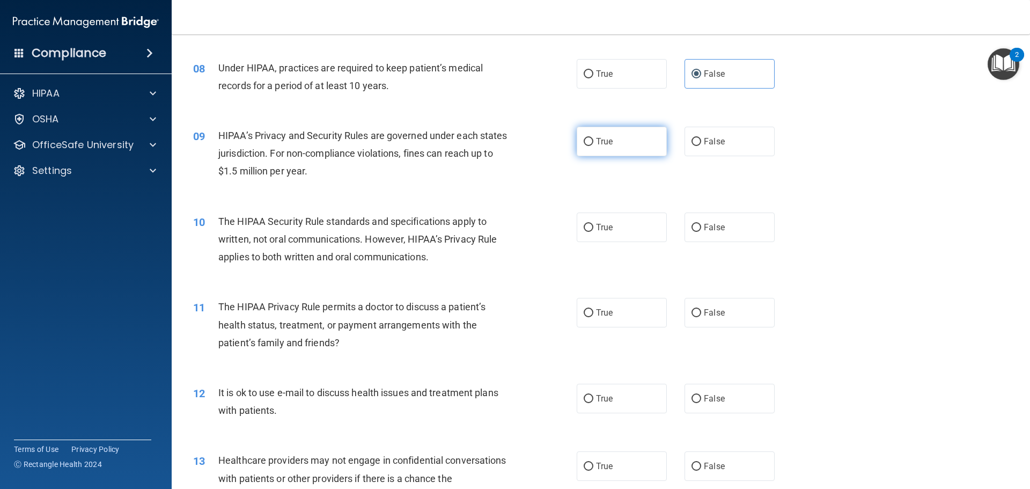
radio input "true"
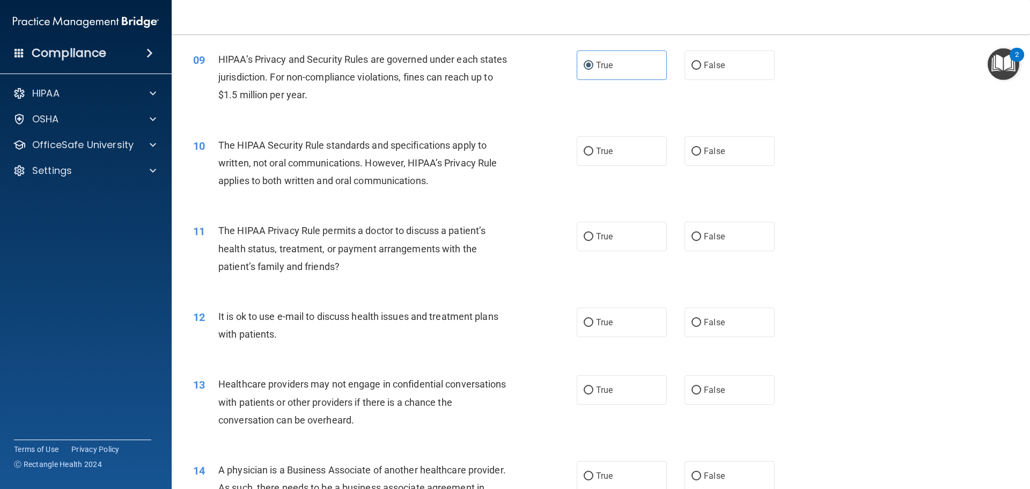
scroll to position [698, 0]
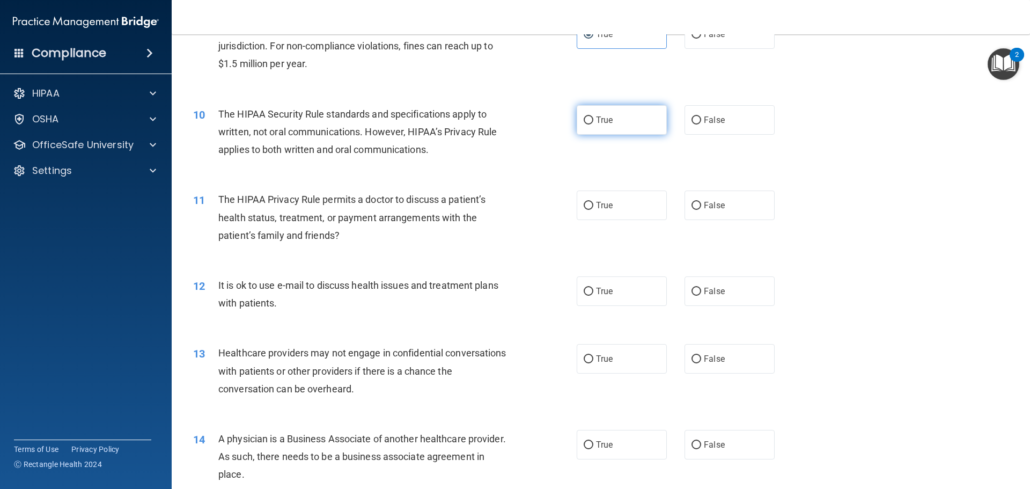
click at [609, 126] on label "True" at bounding box center [622, 120] width 90 height 30
click at [593, 124] on input "True" at bounding box center [589, 120] width 10 height 8
radio input "true"
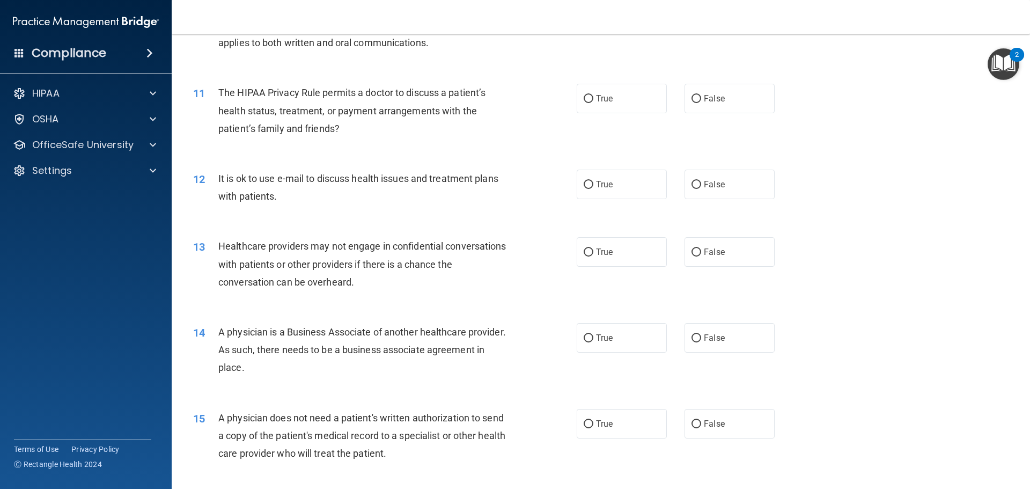
scroll to position [805, 0]
click at [617, 96] on label "True" at bounding box center [622, 98] width 90 height 30
click at [593, 96] on input "True" at bounding box center [589, 98] width 10 height 8
radio input "true"
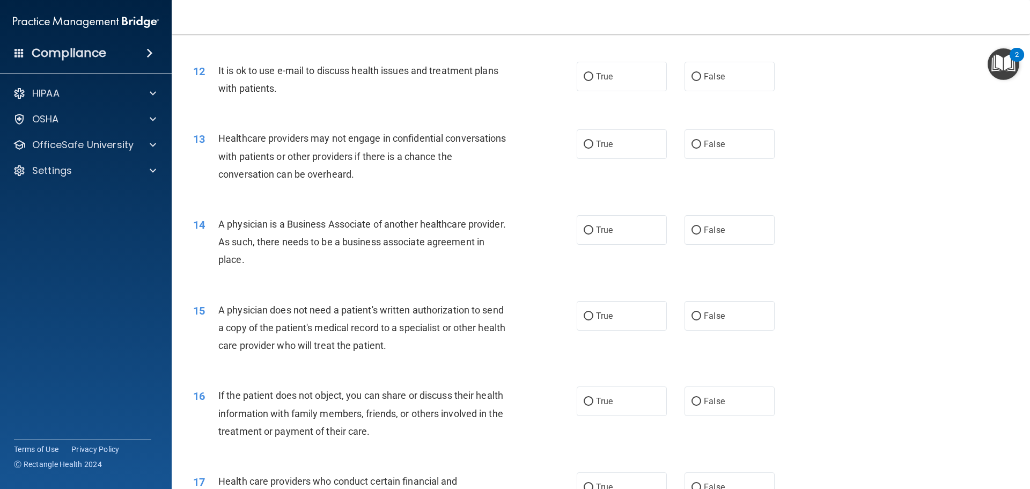
scroll to position [859, 0]
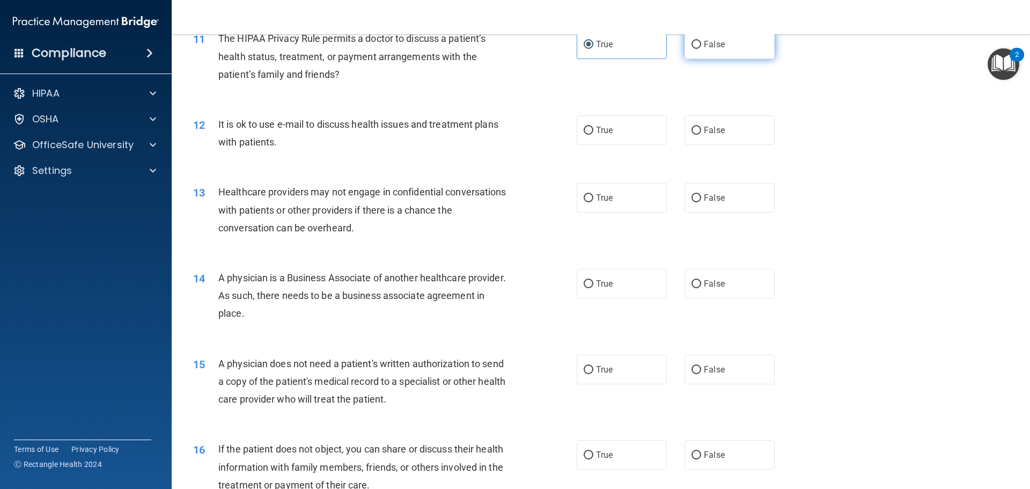
click at [734, 52] on label "False" at bounding box center [730, 45] width 90 height 30
click at [701, 49] on input "False" at bounding box center [697, 45] width 10 height 8
radio input "true"
radio input "false"
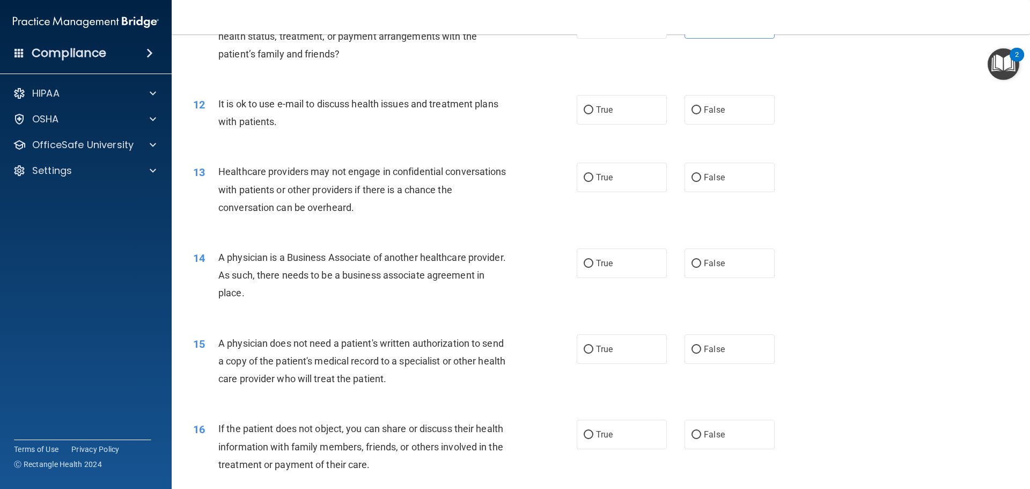
scroll to position [912, 0]
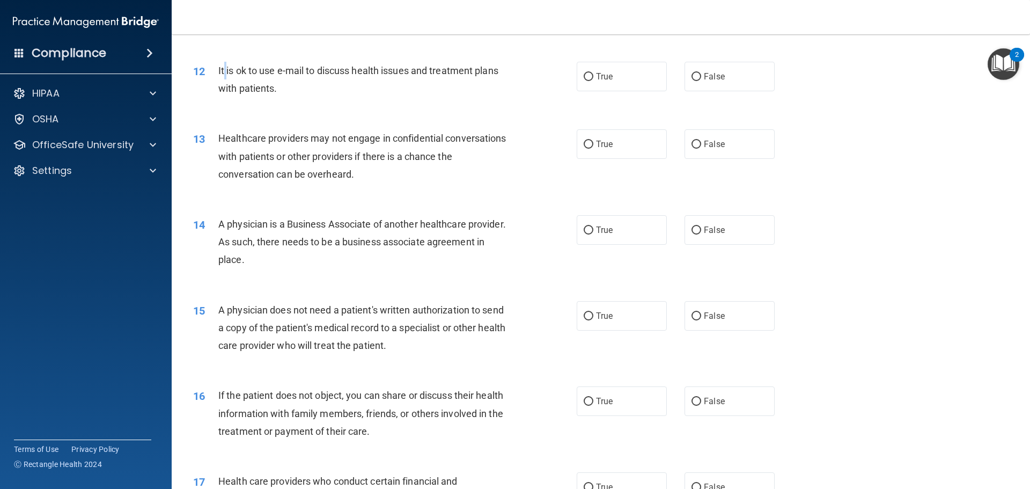
drag, startPoint x: 227, startPoint y: 67, endPoint x: 224, endPoint y: 75, distance: 8.7
click at [224, 75] on span "It is ok to use e-mail to discuss health issues and treatment plans with patien…" at bounding box center [358, 79] width 280 height 29
click at [722, 83] on label "False" at bounding box center [730, 77] width 90 height 30
click at [701, 81] on input "False" at bounding box center [697, 77] width 10 height 8
radio input "true"
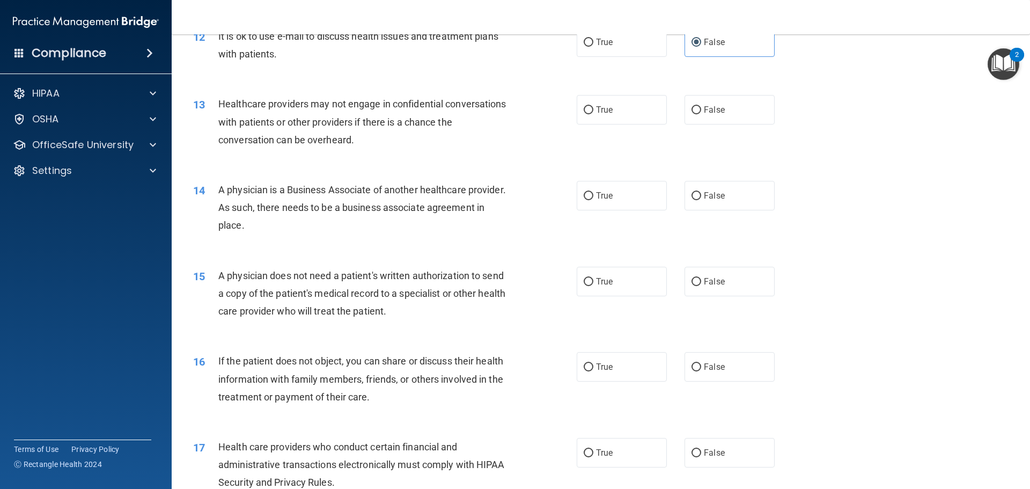
scroll to position [966, 0]
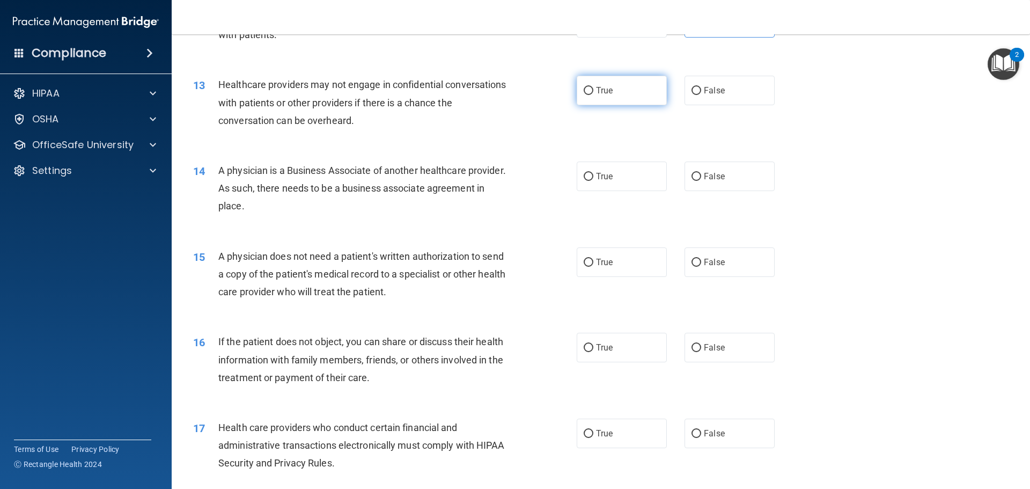
click at [612, 95] on label "True" at bounding box center [622, 91] width 90 height 30
click at [593, 95] on input "True" at bounding box center [589, 91] width 10 height 8
radio input "true"
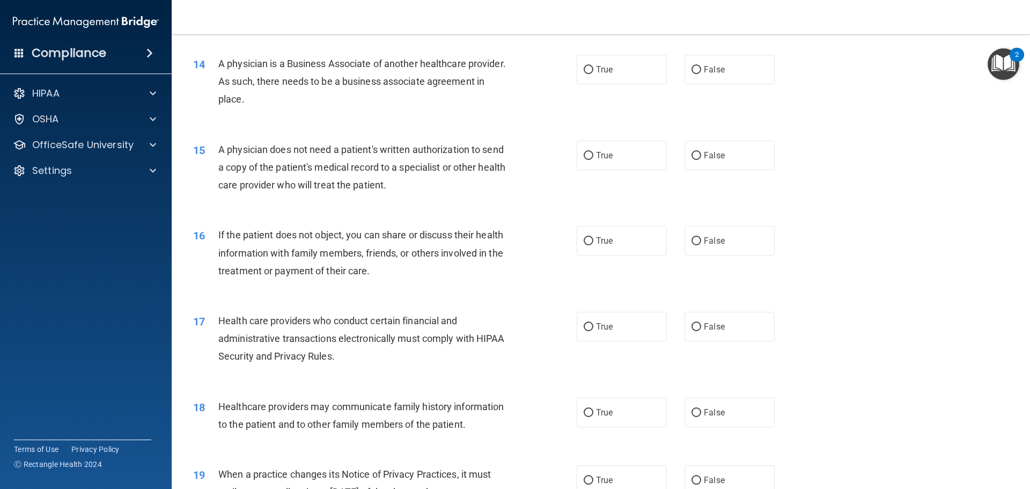
scroll to position [1073, 0]
click at [694, 73] on input "False" at bounding box center [697, 69] width 10 height 8
radio input "true"
click at [622, 78] on label "True" at bounding box center [622, 69] width 90 height 30
click at [593, 74] on input "True" at bounding box center [589, 69] width 10 height 8
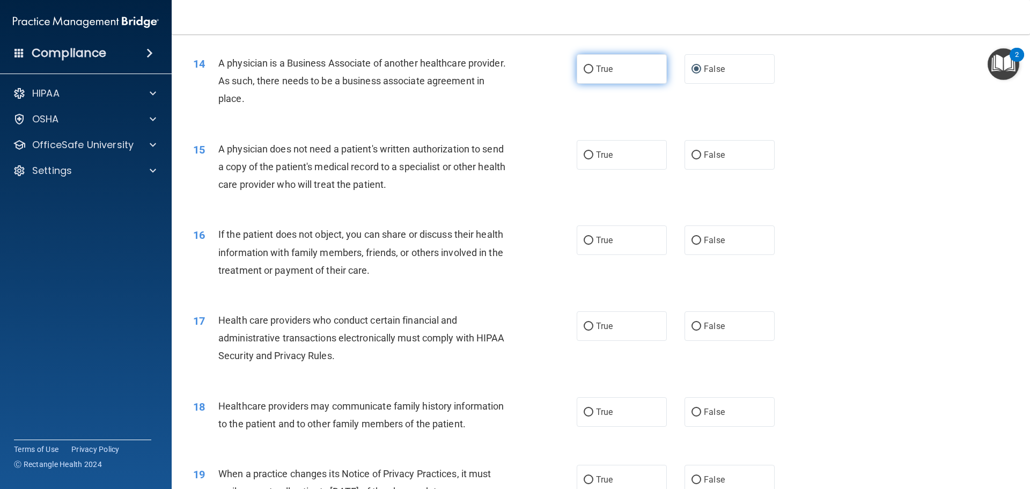
radio input "true"
click at [748, 78] on label "False" at bounding box center [730, 69] width 90 height 30
click at [701, 74] on input "False" at bounding box center [697, 69] width 10 height 8
radio input "true"
radio input "false"
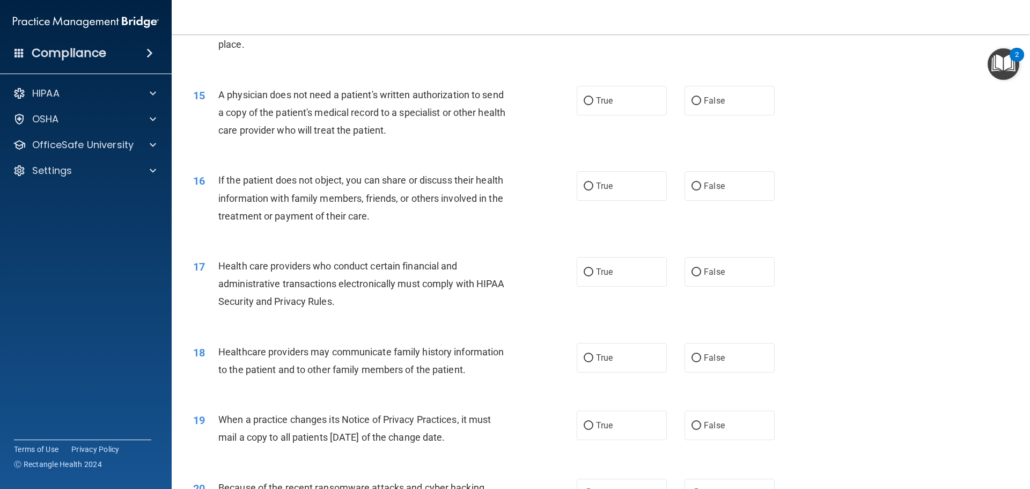
scroll to position [1127, 0]
click at [594, 112] on label "True" at bounding box center [622, 101] width 90 height 30
click at [593, 106] on input "True" at bounding box center [589, 102] width 10 height 8
radio input "true"
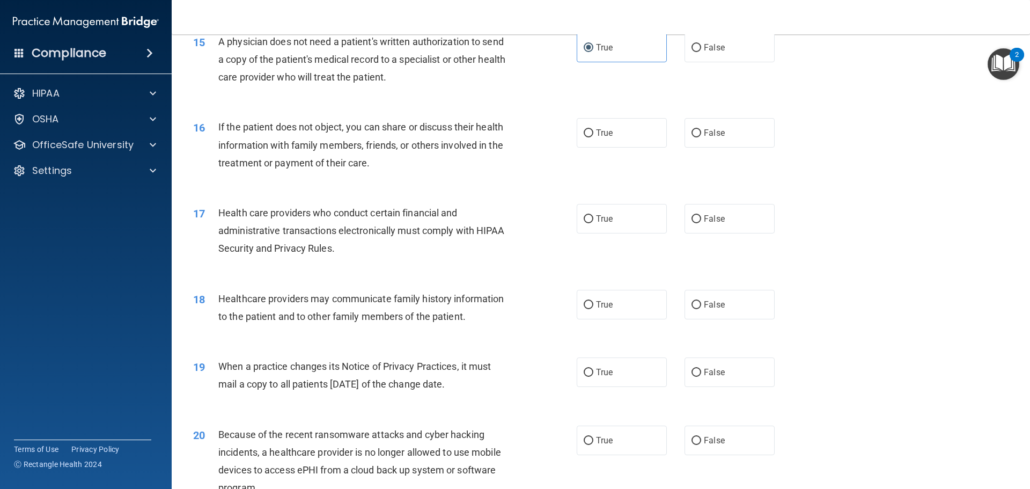
scroll to position [1234, 0]
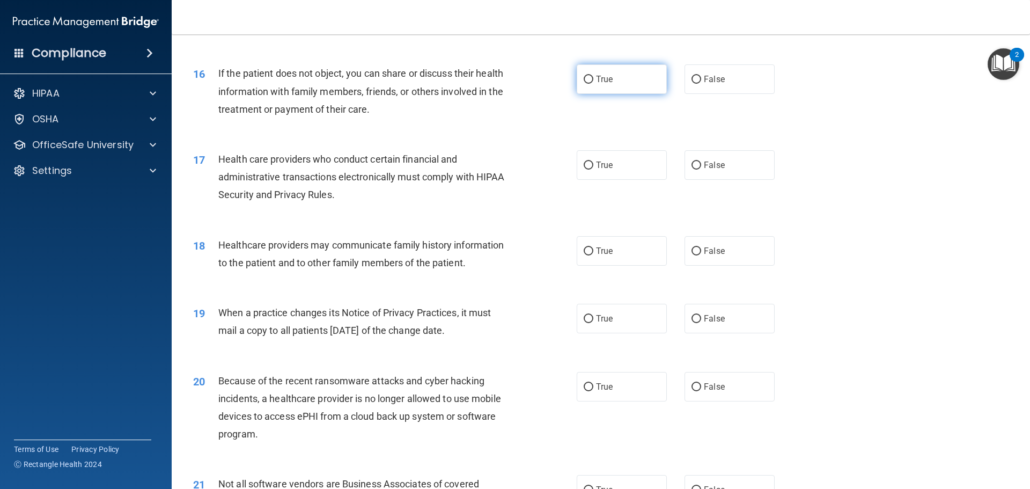
click at [611, 78] on label "True" at bounding box center [622, 79] width 90 height 30
click at [593, 78] on input "True" at bounding box center [589, 80] width 10 height 8
radio input "true"
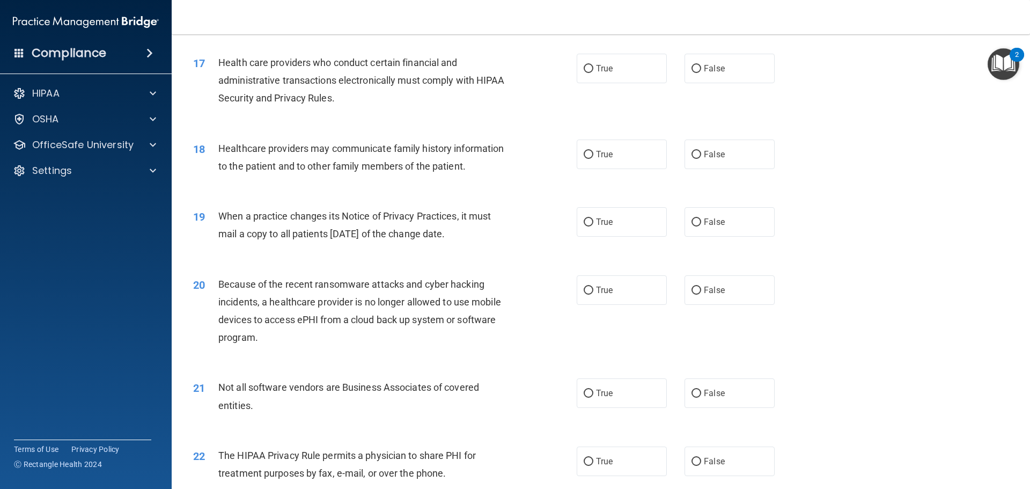
scroll to position [1341, 0]
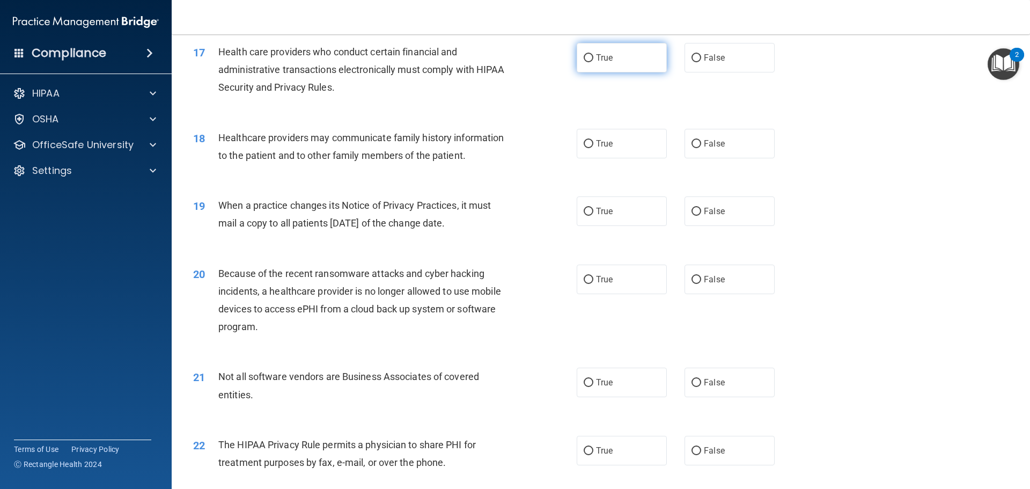
click at [618, 70] on label "True" at bounding box center [622, 58] width 90 height 30
click at [593, 62] on input "True" at bounding box center [589, 58] width 10 height 8
radio input "true"
click at [716, 158] on div "18 Healthcare providers may communicate family history information to the patie…" at bounding box center [601, 149] width 832 height 68
click at [716, 152] on label "False" at bounding box center [730, 144] width 90 height 30
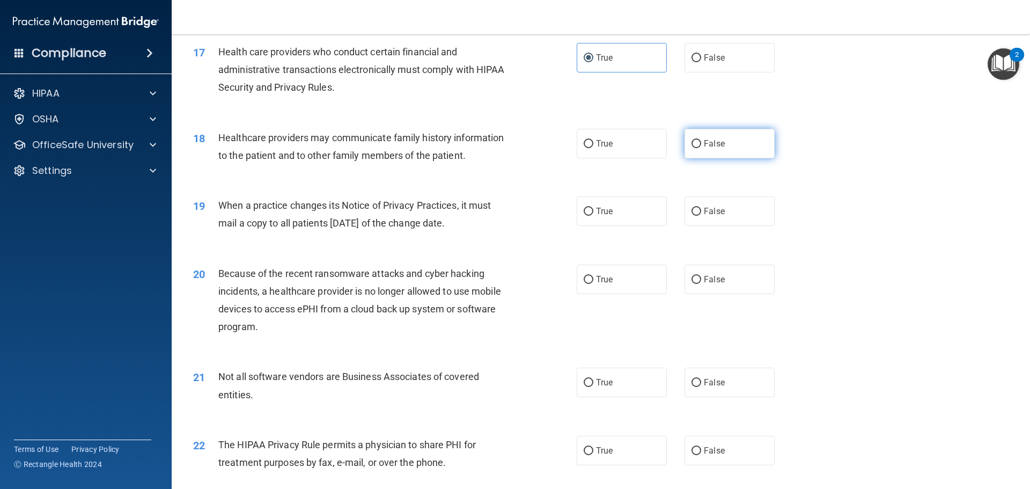
click at [701, 148] on input "False" at bounding box center [697, 144] width 10 height 8
radio input "true"
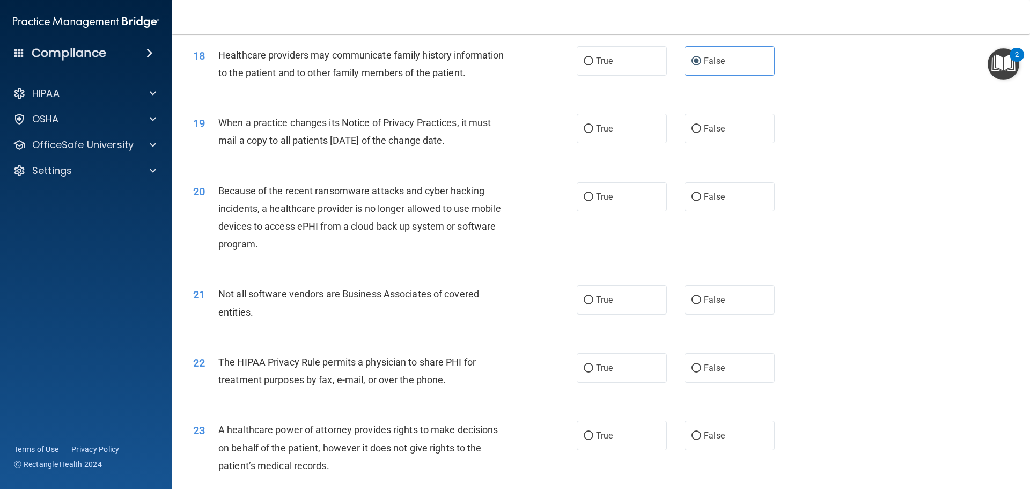
scroll to position [1449, 0]
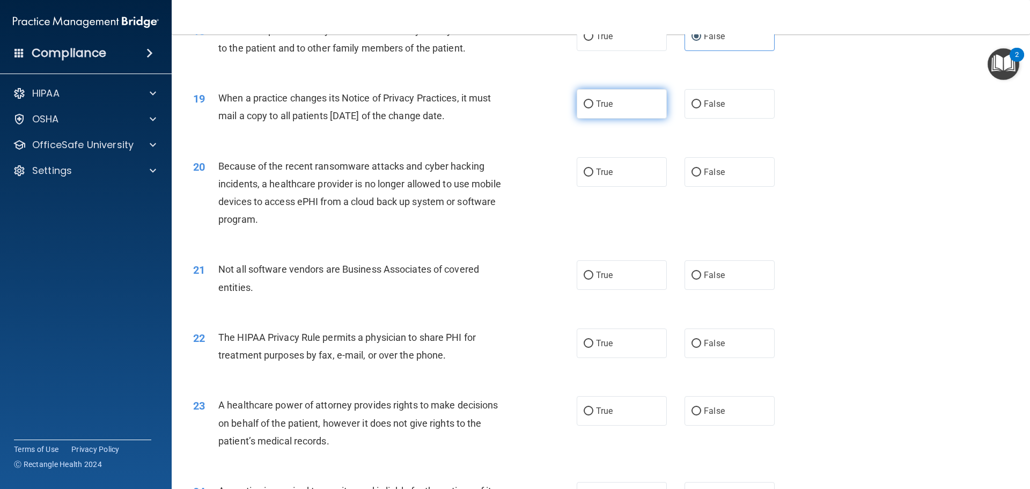
click at [603, 111] on label "True" at bounding box center [622, 104] width 90 height 30
click at [593, 108] on input "True" at bounding box center [589, 104] width 10 height 8
radio input "true"
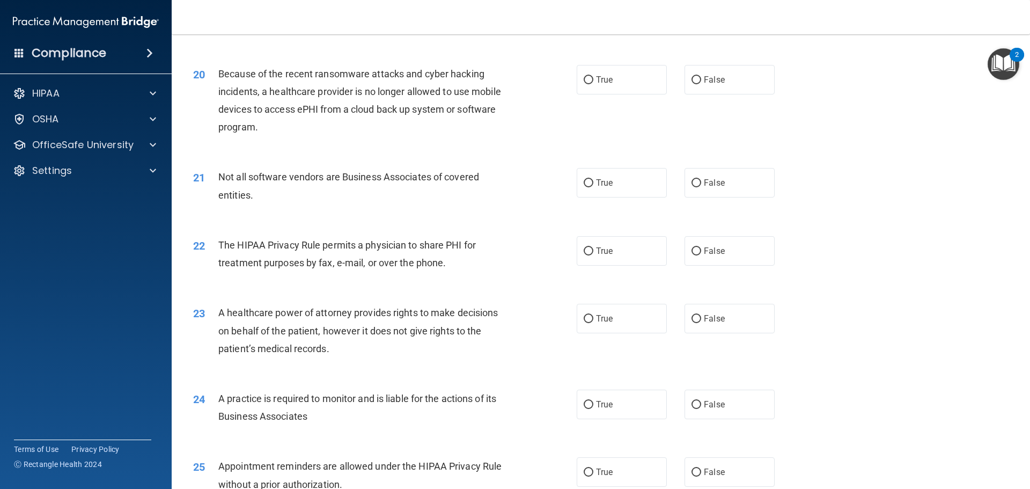
scroll to position [1556, 0]
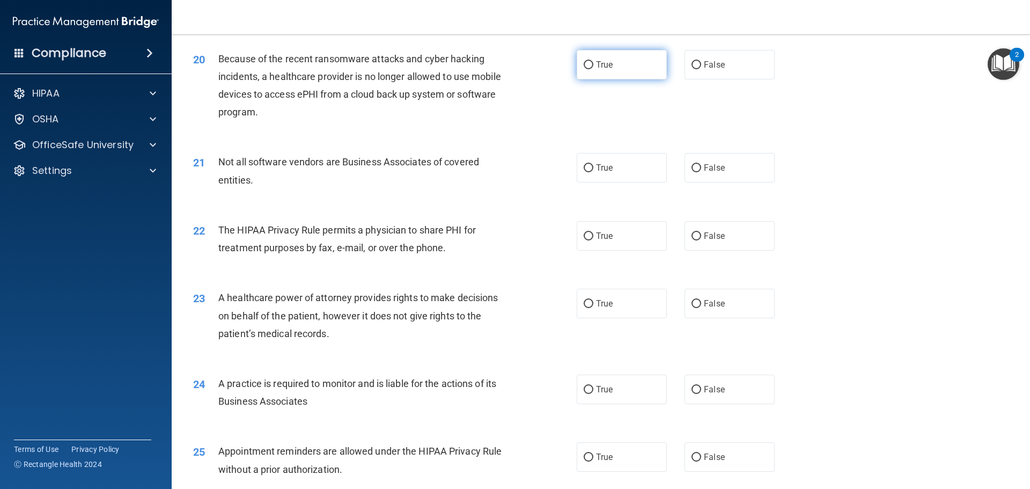
click at [636, 69] on label "True" at bounding box center [622, 65] width 90 height 30
click at [593, 69] on input "True" at bounding box center [589, 65] width 10 height 8
radio input "true"
click at [646, 170] on label "True" at bounding box center [622, 168] width 90 height 30
click at [593, 170] on input "True" at bounding box center [589, 168] width 10 height 8
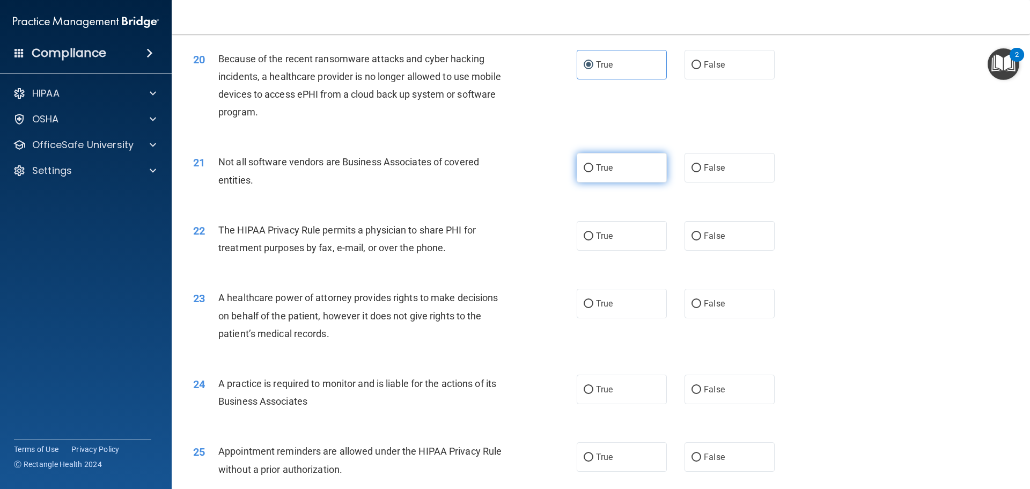
radio input "true"
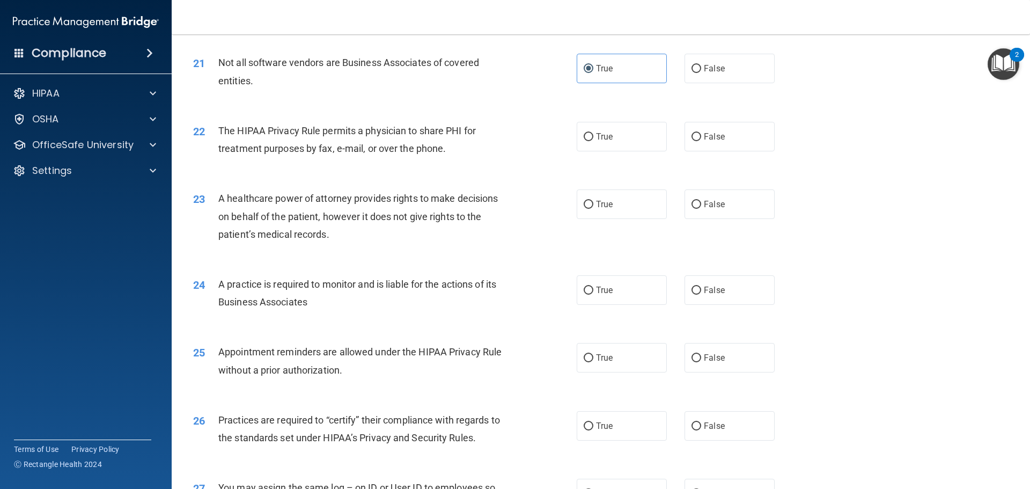
scroll to position [1663, 0]
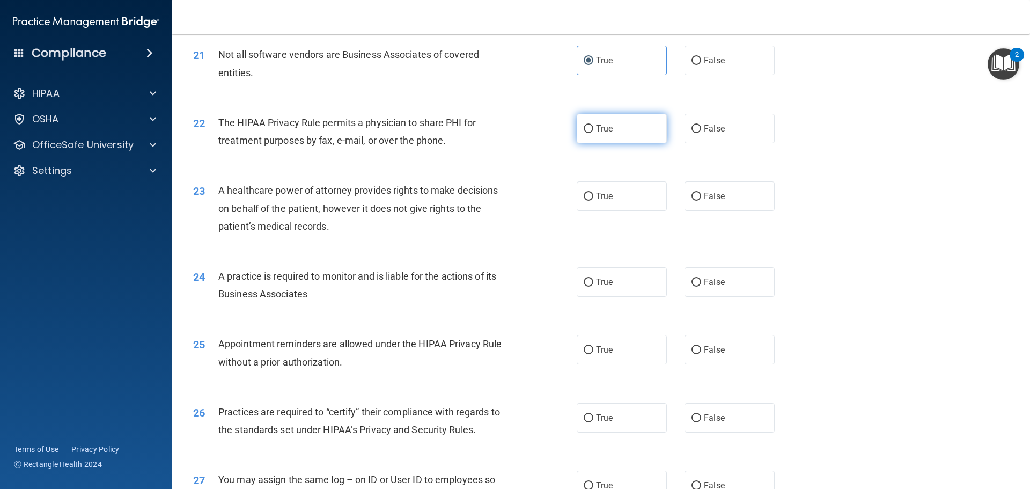
click at [617, 137] on label "True" at bounding box center [622, 129] width 90 height 30
click at [593, 133] on input "True" at bounding box center [589, 129] width 10 height 8
radio input "true"
click at [712, 134] on label "False" at bounding box center [730, 129] width 90 height 30
click at [701, 133] on input "False" at bounding box center [697, 129] width 10 height 8
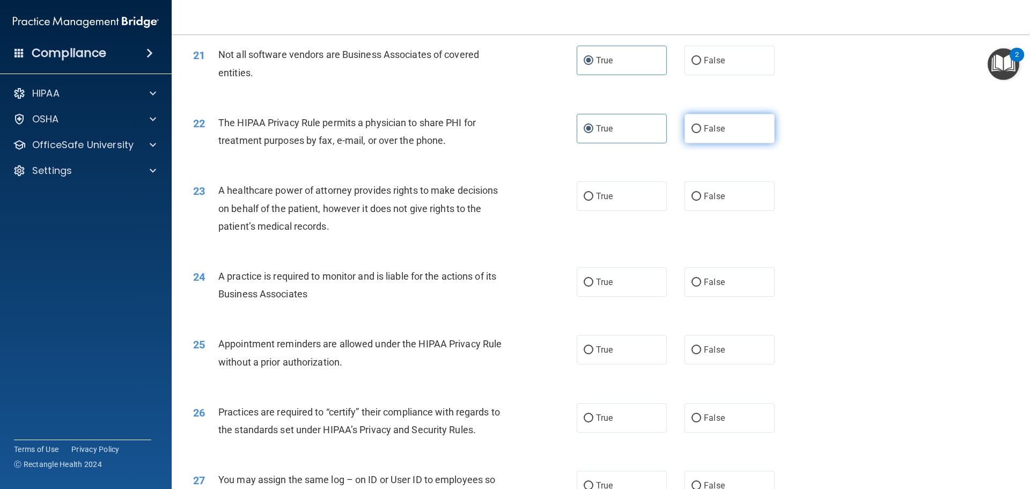
radio input "true"
radio input "false"
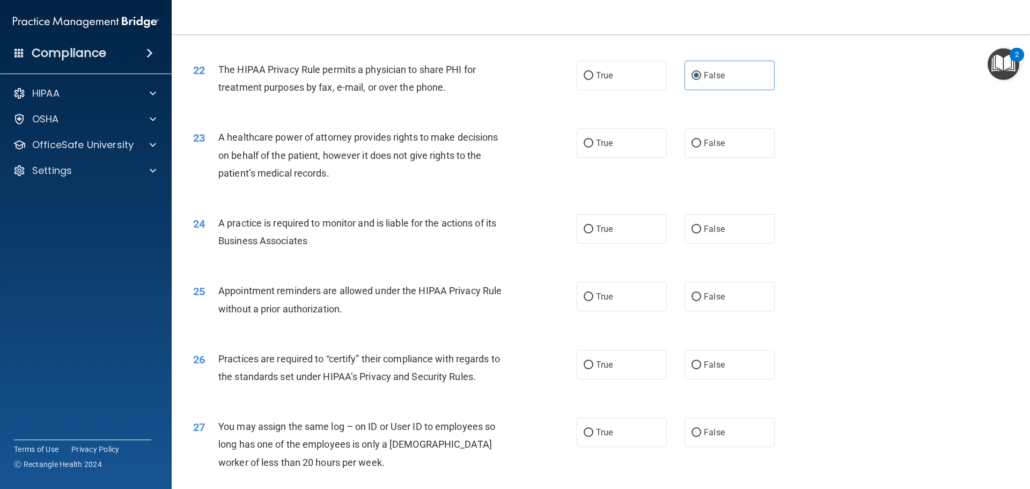
scroll to position [1717, 0]
click at [611, 155] on label "True" at bounding box center [622, 143] width 90 height 30
click at [593, 147] on input "True" at bounding box center [589, 143] width 10 height 8
radio input "true"
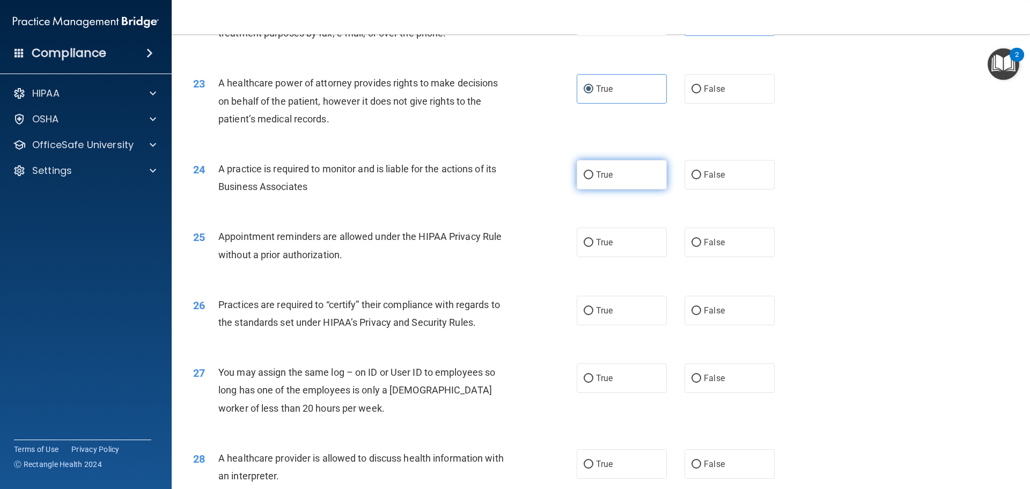
click at [583, 188] on label "True" at bounding box center [622, 175] width 90 height 30
click at [584, 179] on input "True" at bounding box center [589, 175] width 10 height 8
radio input "true"
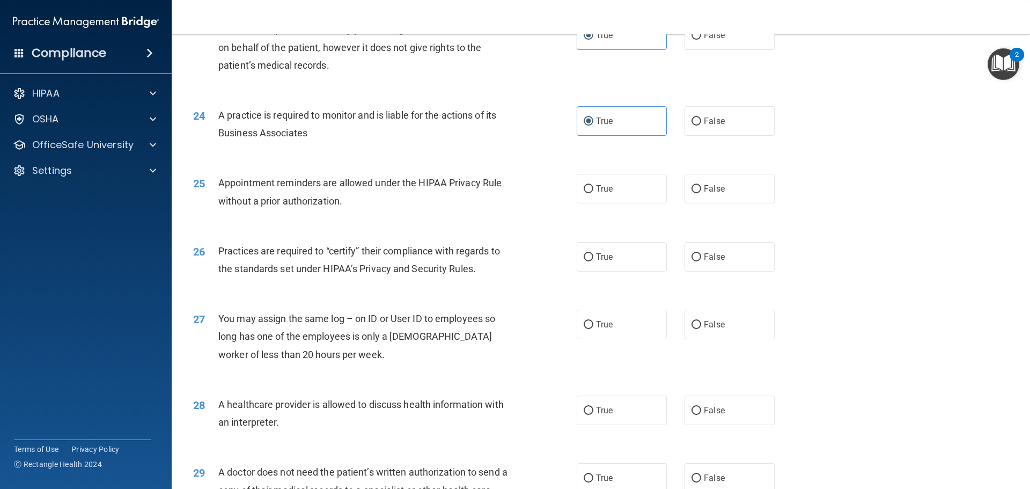
scroll to position [1878, 0]
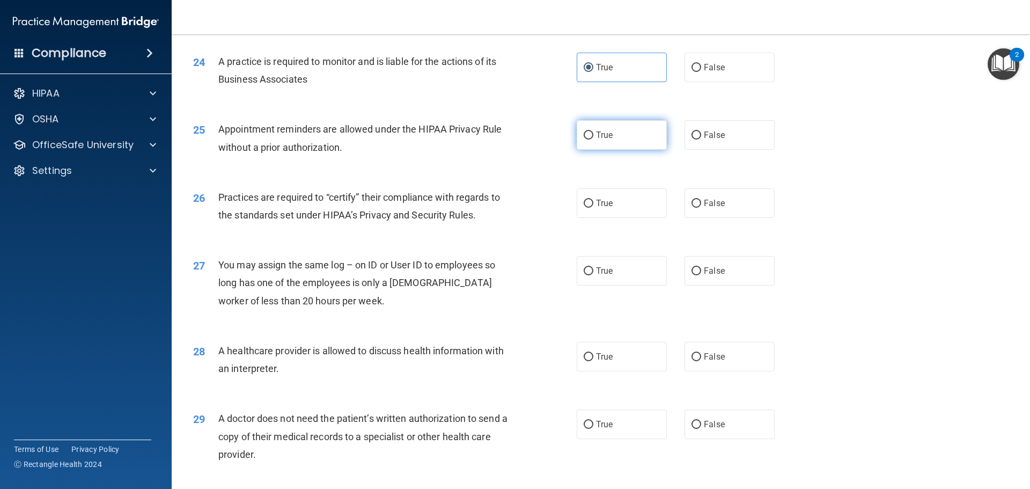
click at [642, 149] on label "True" at bounding box center [622, 135] width 90 height 30
click at [593, 140] on input "True" at bounding box center [589, 135] width 10 height 8
radio input "true"
click at [720, 145] on label "False" at bounding box center [730, 135] width 90 height 30
click at [701, 140] on input "False" at bounding box center [697, 135] width 10 height 8
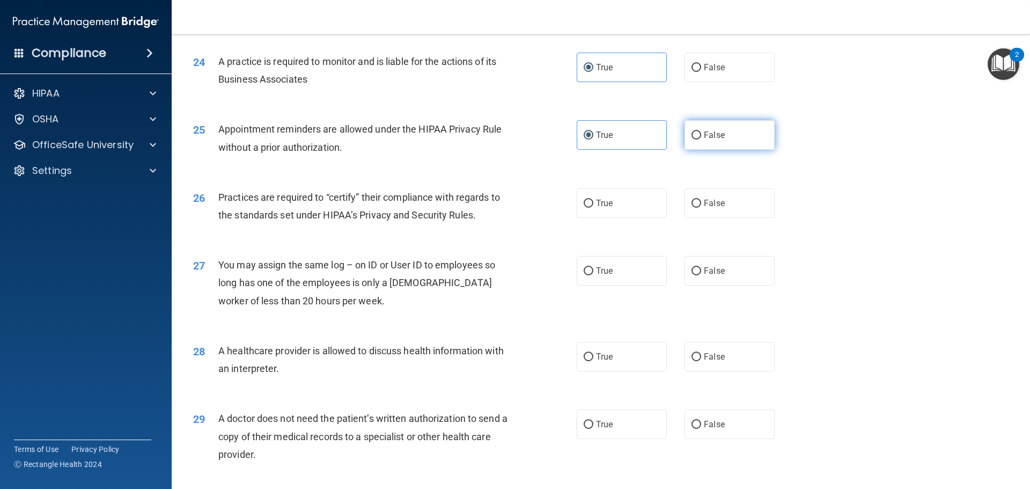
radio input "true"
radio input "false"
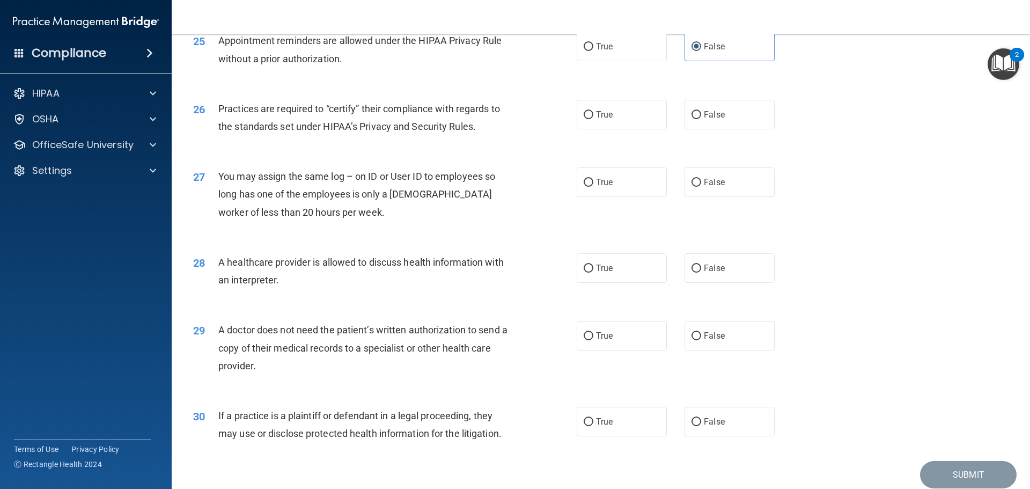
scroll to position [2009, 0]
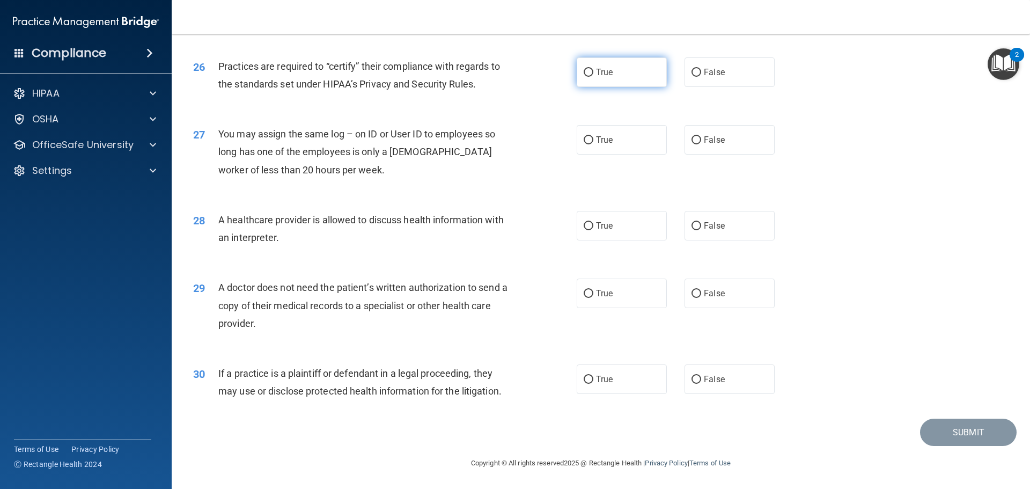
click at [624, 86] on label "True" at bounding box center [622, 72] width 90 height 30
click at [593, 77] on input "True" at bounding box center [589, 73] width 10 height 8
radio input "true"
click at [704, 143] on span "False" at bounding box center [714, 140] width 21 height 10
click at [701, 143] on input "False" at bounding box center [697, 140] width 10 height 8
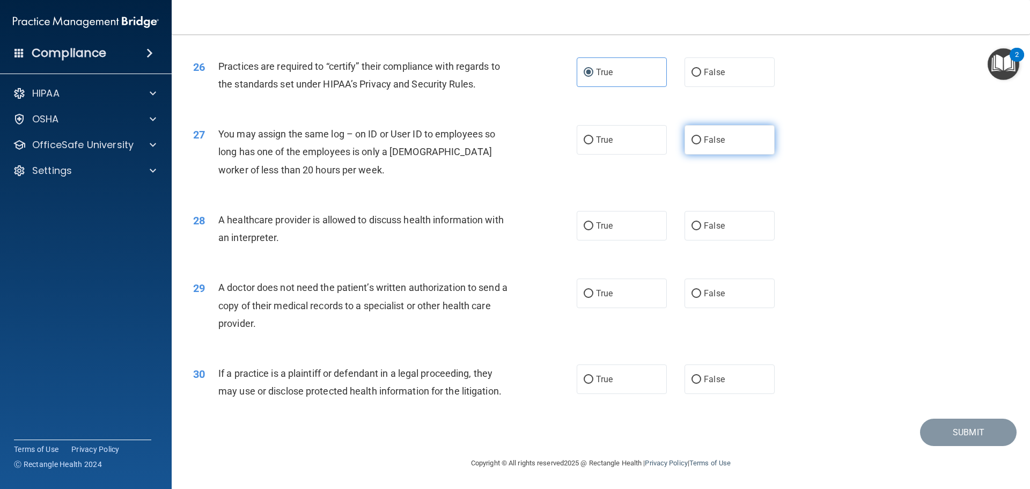
radio input "true"
click at [620, 230] on label "True" at bounding box center [622, 226] width 90 height 30
click at [593, 230] on input "True" at bounding box center [589, 226] width 10 height 8
radio input "true"
click at [720, 222] on label "False" at bounding box center [730, 226] width 90 height 30
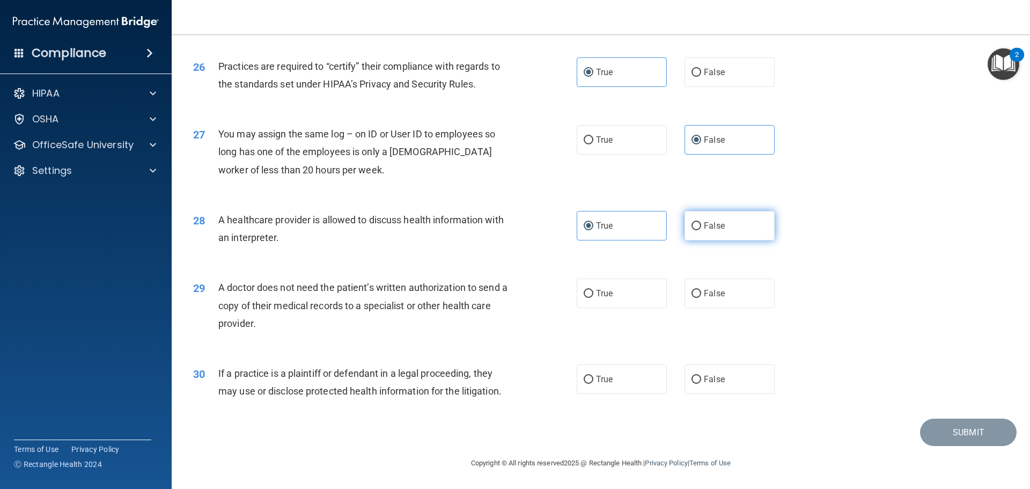
click at [701, 222] on input "False" at bounding box center [697, 226] width 10 height 8
radio input "true"
radio input "false"
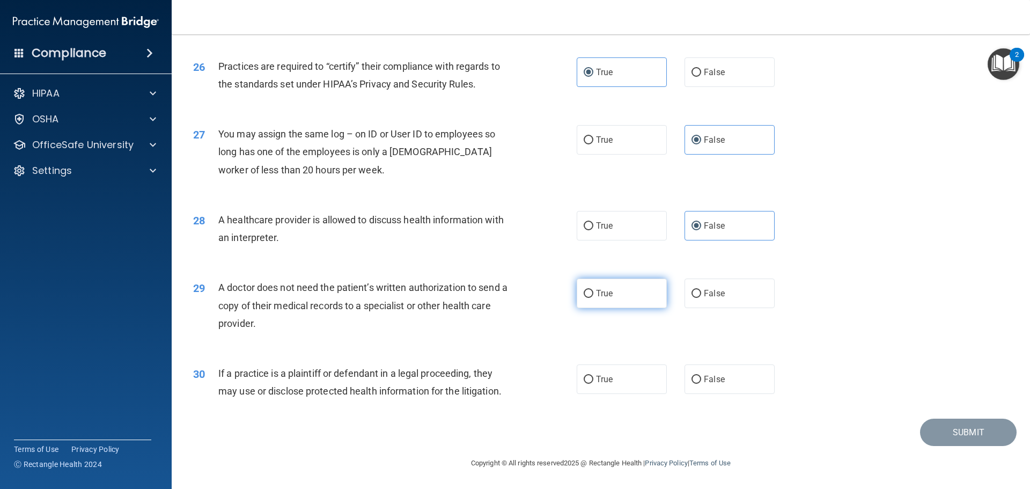
click at [577, 300] on label "True" at bounding box center [622, 293] width 90 height 30
click at [584, 298] on input "True" at bounding box center [589, 294] width 10 height 8
radio input "true"
click at [626, 382] on label "True" at bounding box center [622, 379] width 90 height 30
click at [593, 382] on input "True" at bounding box center [589, 380] width 10 height 8
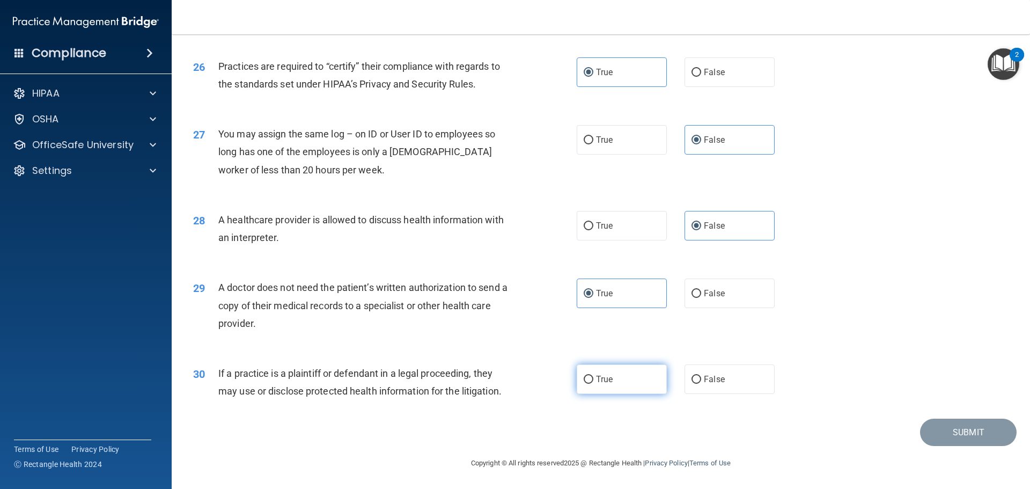
radio input "true"
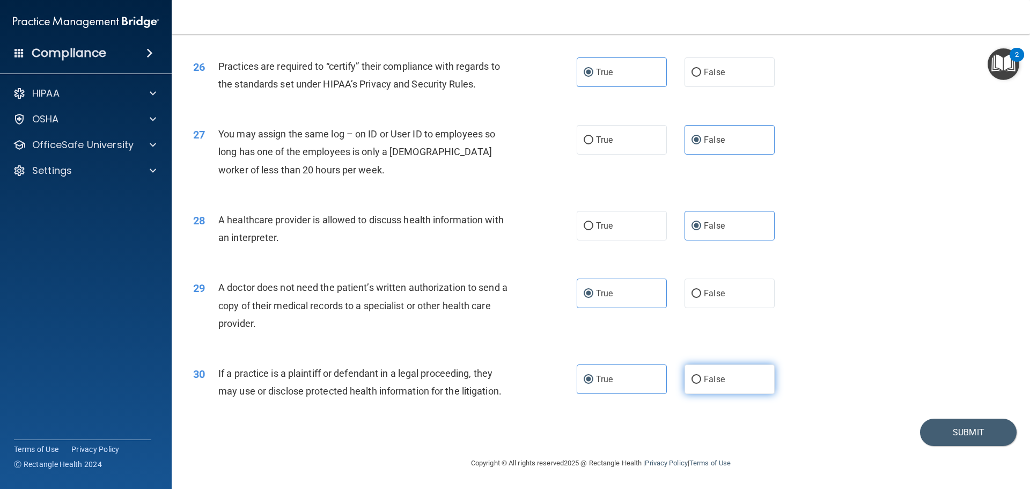
click at [686, 383] on label "False" at bounding box center [730, 379] width 90 height 30
click at [692, 383] on input "False" at bounding box center [697, 380] width 10 height 8
radio input "true"
radio input "false"
click at [949, 436] on button "Submit" at bounding box center [968, 432] width 97 height 27
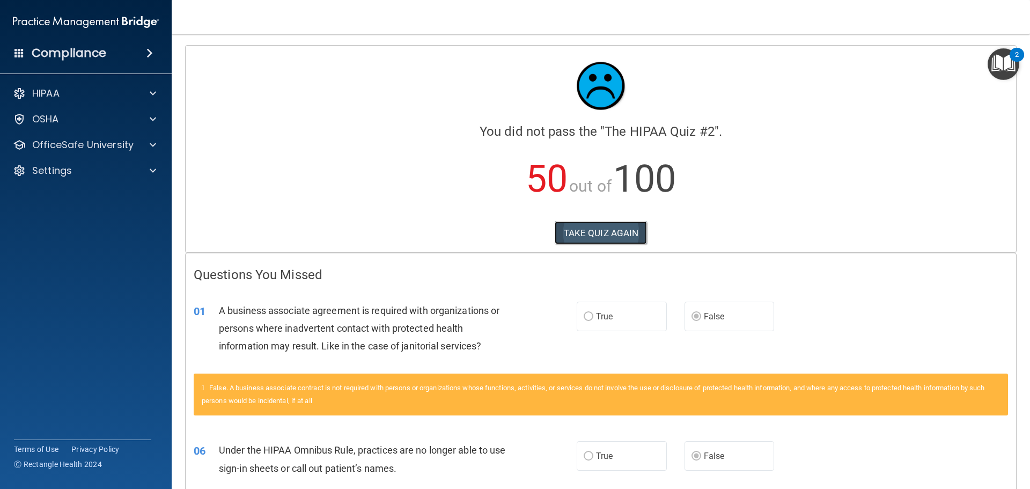
click at [635, 239] on button "TAKE QUIZ AGAIN" at bounding box center [601, 233] width 93 height 24
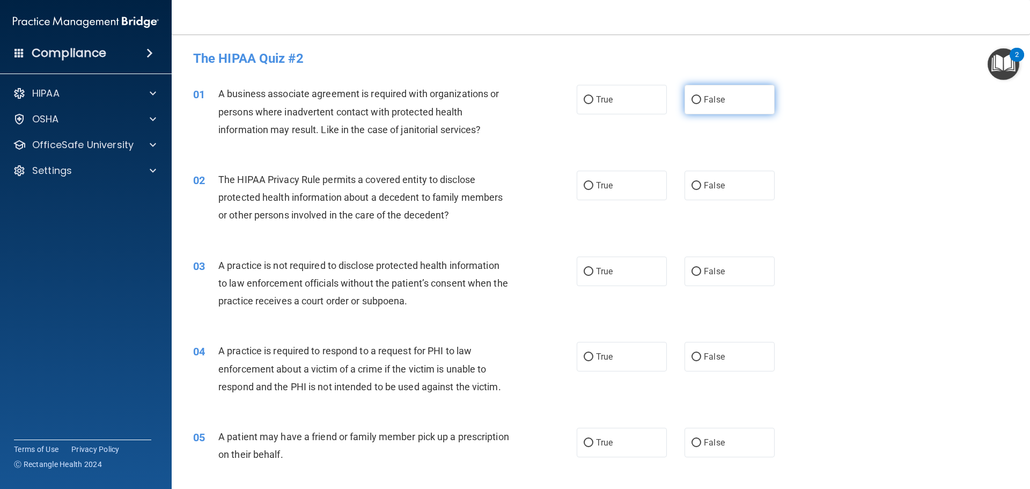
click at [713, 102] on span "False" at bounding box center [714, 99] width 21 height 10
click at [701, 102] on input "False" at bounding box center [697, 100] width 10 height 8
radio input "true"
click at [585, 109] on label "True" at bounding box center [622, 100] width 90 height 30
click at [585, 104] on input "True" at bounding box center [589, 100] width 10 height 8
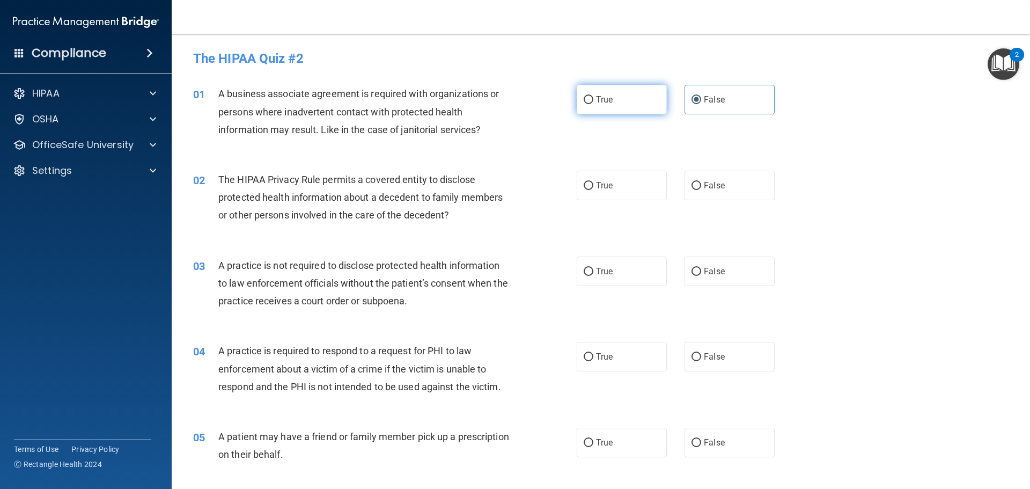
radio input "true"
click at [704, 100] on span "False" at bounding box center [714, 99] width 21 height 10
click at [701, 100] on input "False" at bounding box center [697, 100] width 10 height 8
radio input "true"
radio input "false"
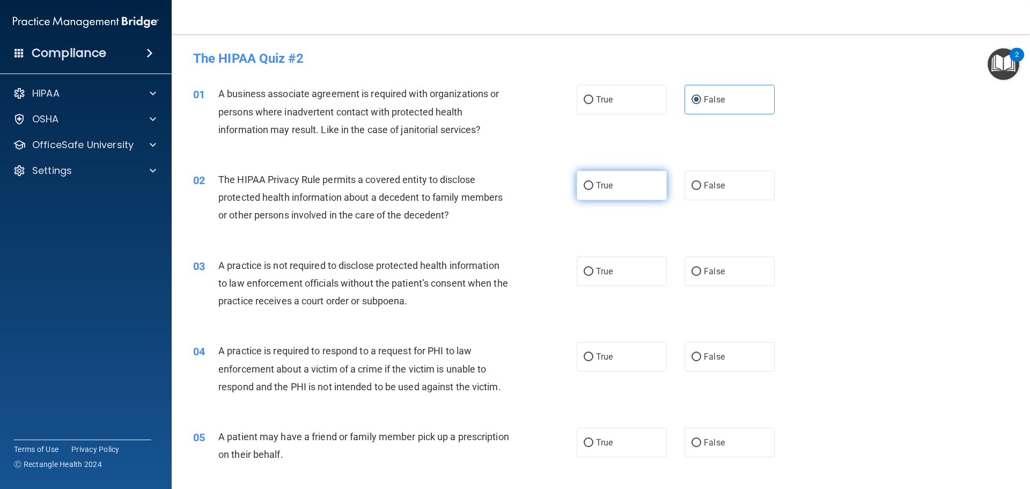
click at [607, 198] on label "True" at bounding box center [622, 186] width 90 height 30
click at [593, 190] on input "True" at bounding box center [589, 186] width 10 height 8
radio input "true"
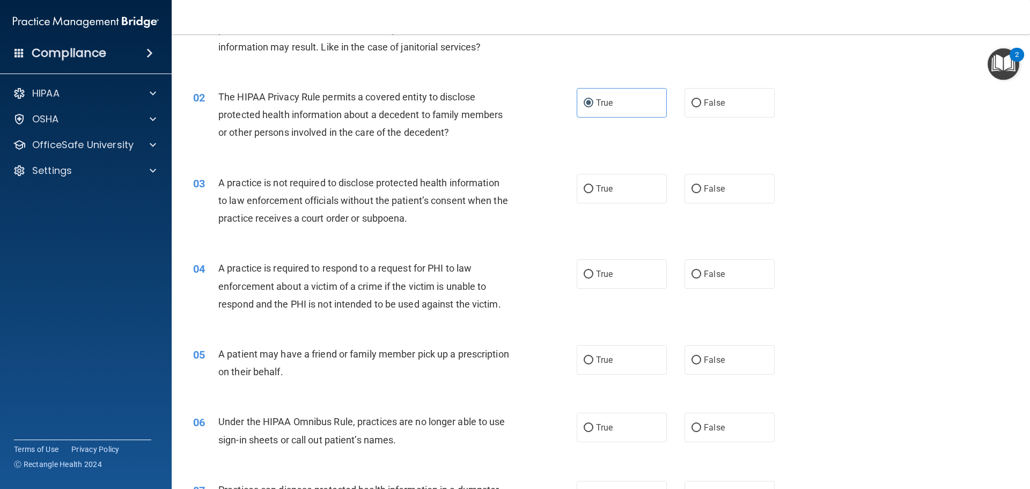
scroll to position [107, 0]
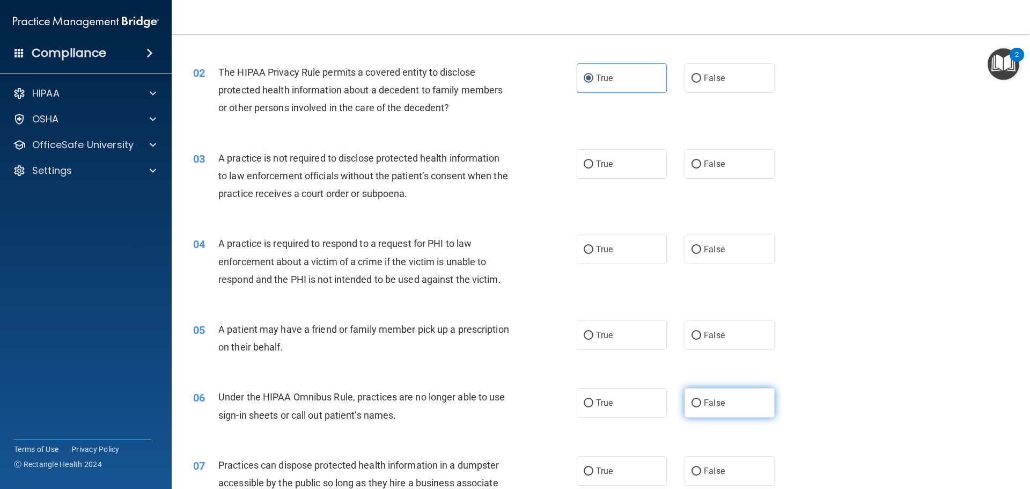
click at [714, 408] on label "False" at bounding box center [730, 403] width 90 height 30
click at [701, 407] on input "False" at bounding box center [697, 403] width 10 height 8
radio input "true"
click at [696, 169] on label "False" at bounding box center [730, 164] width 90 height 30
click at [696, 168] on input "False" at bounding box center [697, 164] width 10 height 8
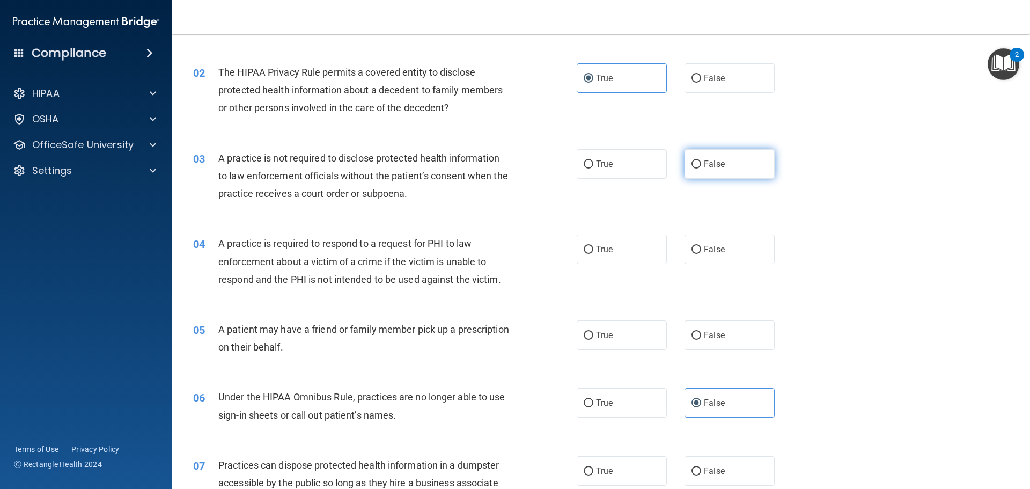
radio input "true"
click at [707, 251] on span "False" at bounding box center [714, 249] width 21 height 10
click at [701, 251] on input "False" at bounding box center [697, 250] width 10 height 8
radio input "true"
click at [589, 260] on label "True" at bounding box center [622, 249] width 90 height 30
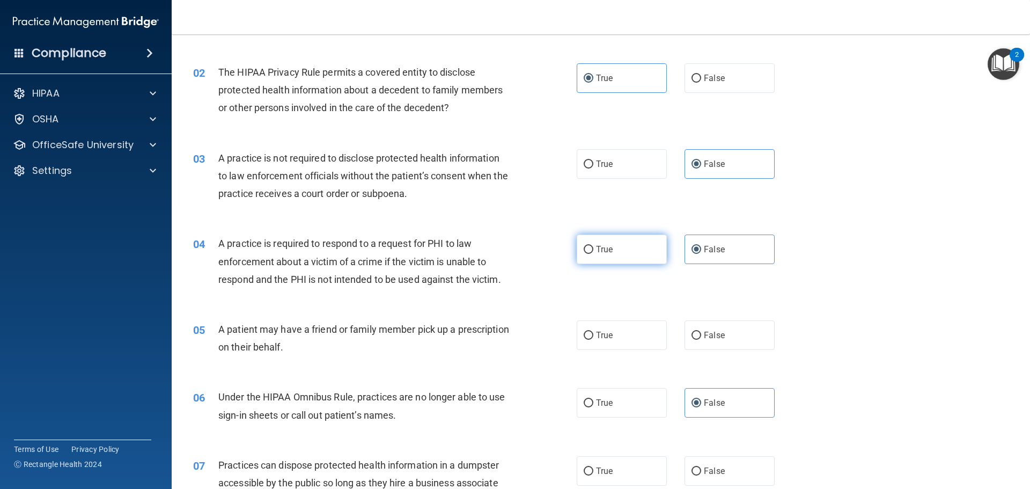
click at [589, 254] on input "True" at bounding box center [589, 250] width 10 height 8
radio input "true"
radio input "false"
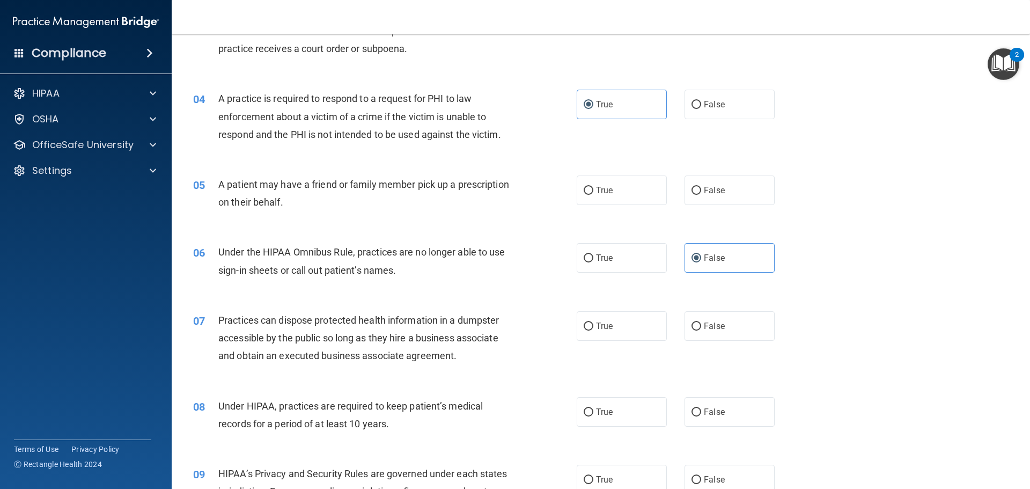
scroll to position [268, 0]
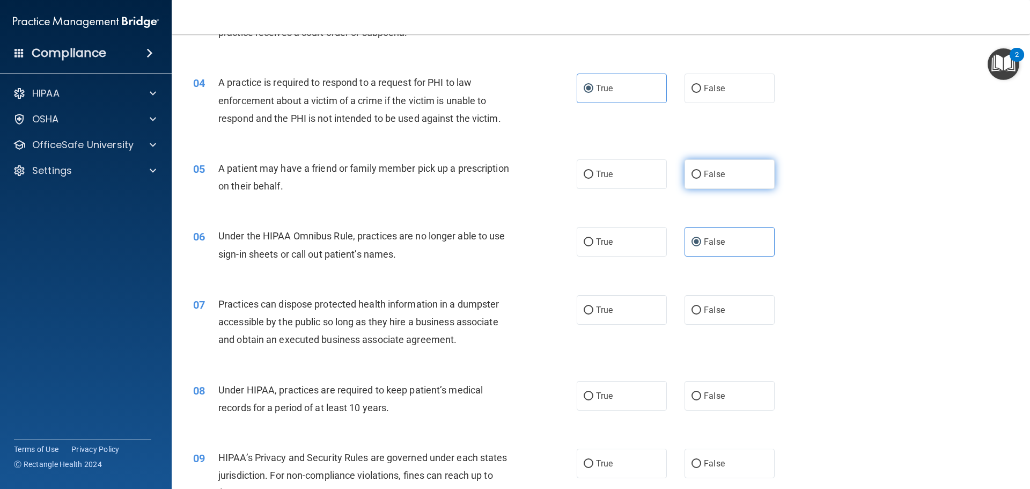
click at [704, 172] on span "False" at bounding box center [714, 174] width 21 height 10
click at [699, 172] on input "False" at bounding box center [697, 175] width 10 height 8
click at [588, 171] on input "True" at bounding box center [589, 175] width 10 height 8
click at [727, 174] on label "False" at bounding box center [730, 174] width 90 height 30
click at [701, 174] on input "False" at bounding box center [697, 175] width 10 height 8
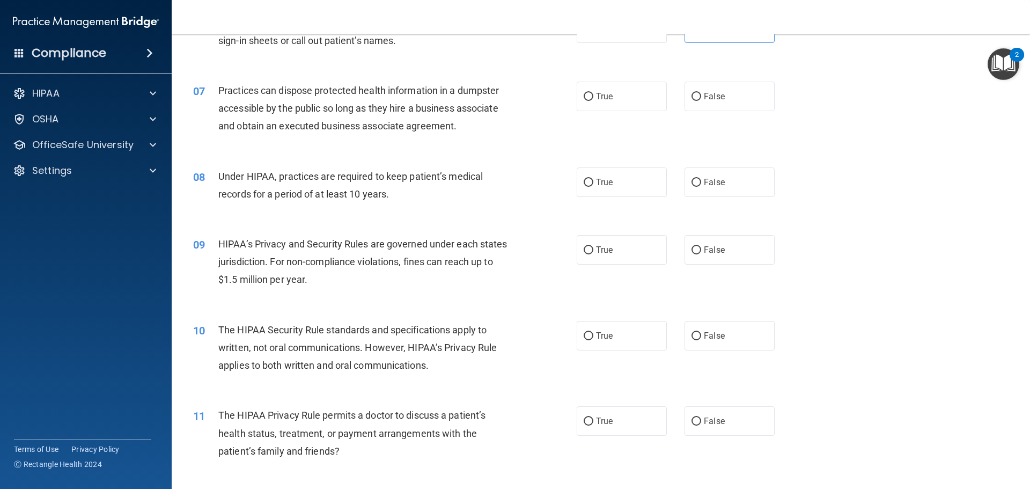
scroll to position [483, 0]
click at [712, 252] on span "False" at bounding box center [714, 249] width 21 height 10
click at [701, 252] on input "False" at bounding box center [697, 249] width 10 height 8
click at [635, 421] on label "True" at bounding box center [622, 420] width 90 height 30
click at [593, 421] on input "True" at bounding box center [589, 420] width 10 height 8
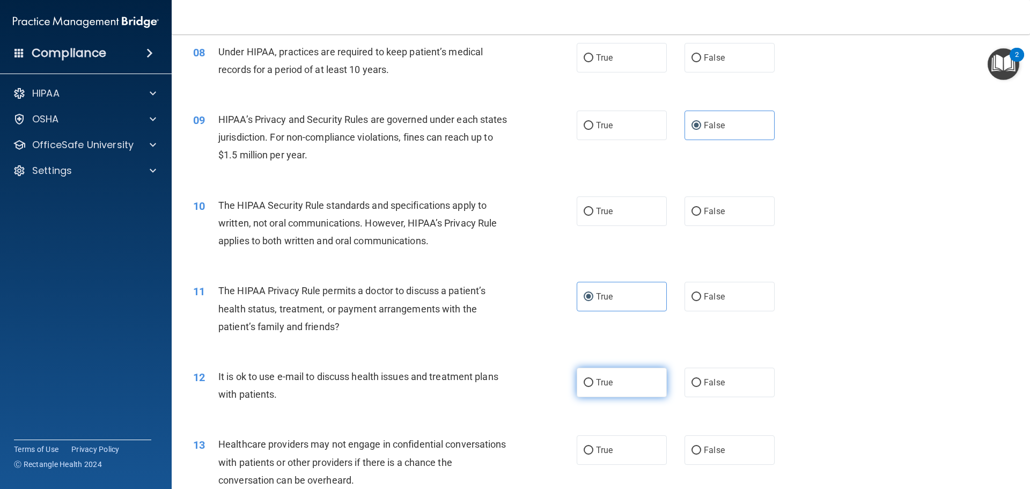
scroll to position [644, 0]
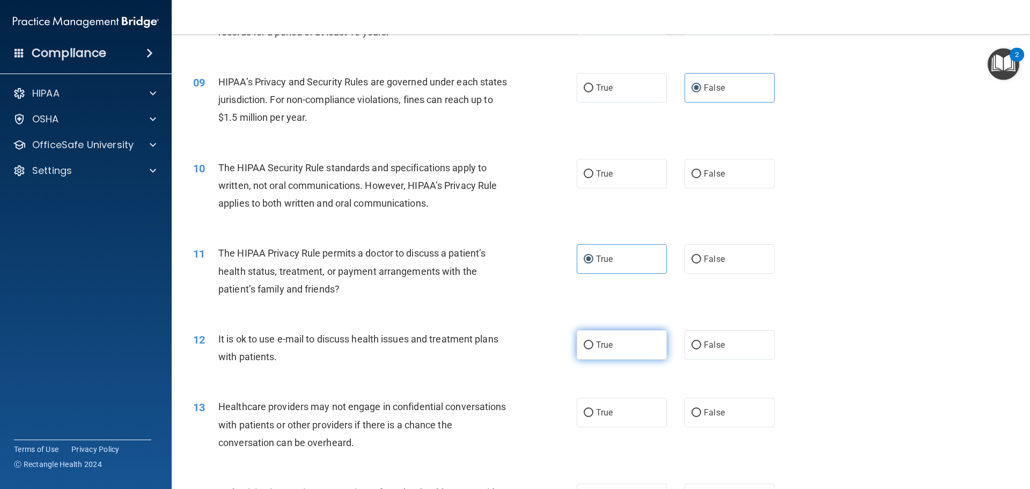
click at [612, 351] on label "True" at bounding box center [622, 345] width 90 height 30
click at [593, 349] on input "True" at bounding box center [589, 345] width 10 height 8
click at [708, 408] on span "False" at bounding box center [714, 412] width 21 height 10
click at [701, 409] on input "False" at bounding box center [697, 413] width 10 height 8
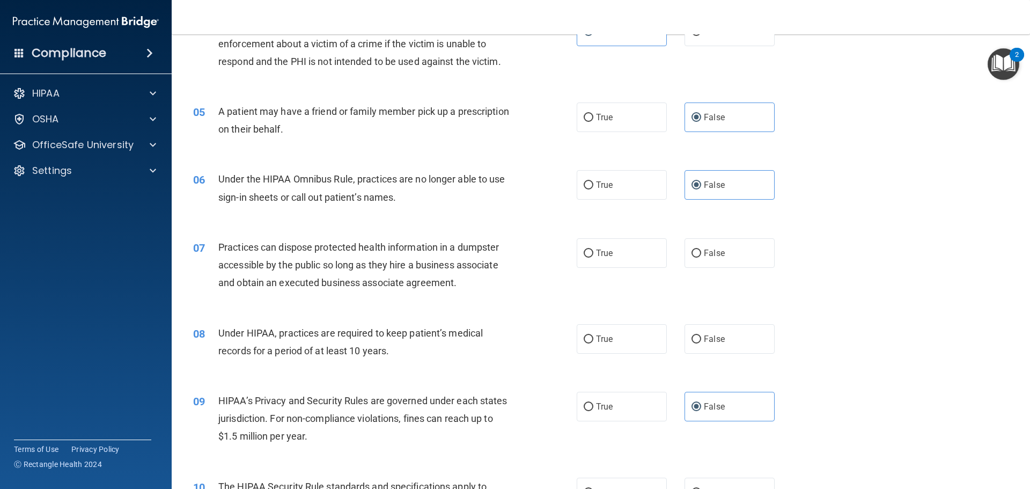
scroll to position [483, 0]
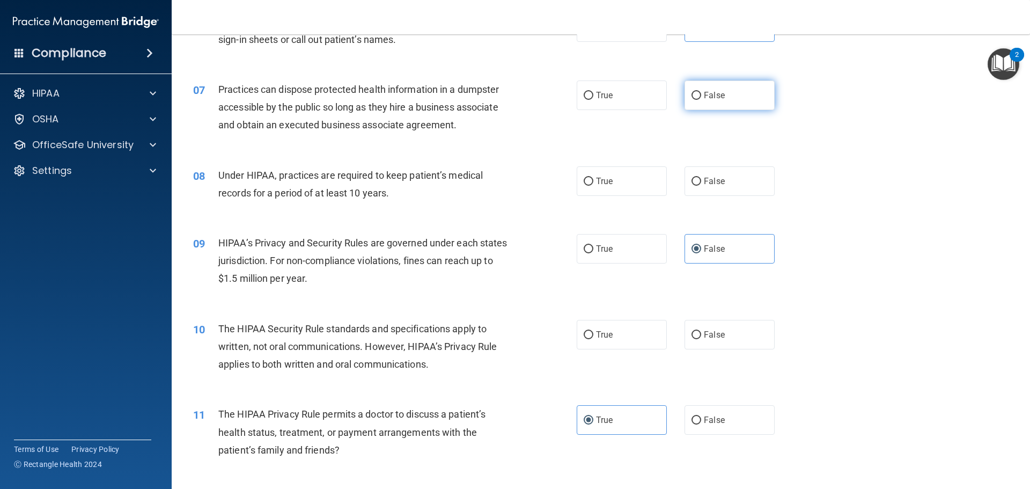
click at [698, 106] on label "False" at bounding box center [730, 95] width 90 height 30
click at [698, 100] on input "False" at bounding box center [697, 96] width 10 height 8
click at [707, 180] on span "False" at bounding box center [714, 181] width 21 height 10
click at [701, 180] on input "False" at bounding box center [697, 182] width 10 height 8
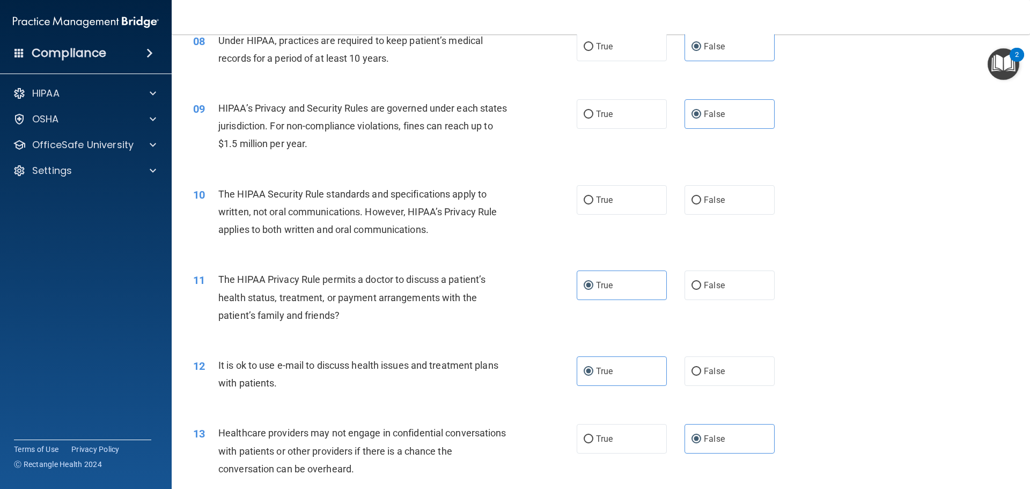
scroll to position [644, 0]
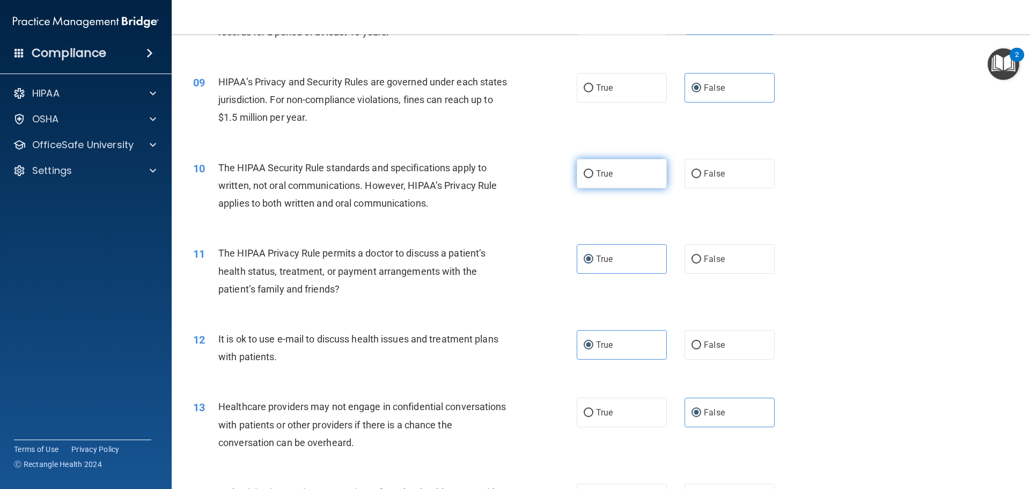
click at [593, 183] on label "True" at bounding box center [622, 174] width 90 height 30
click at [593, 178] on input "True" at bounding box center [589, 174] width 10 height 8
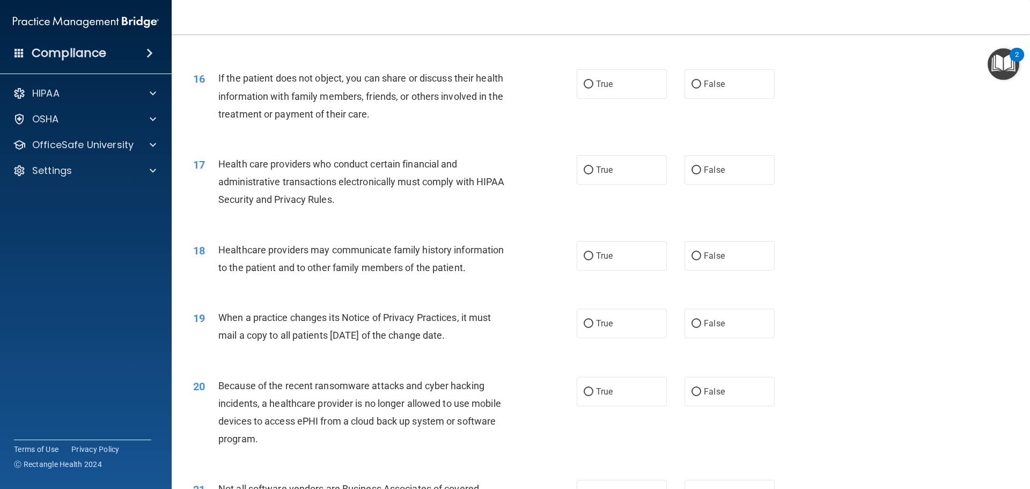
scroll to position [1234, 0]
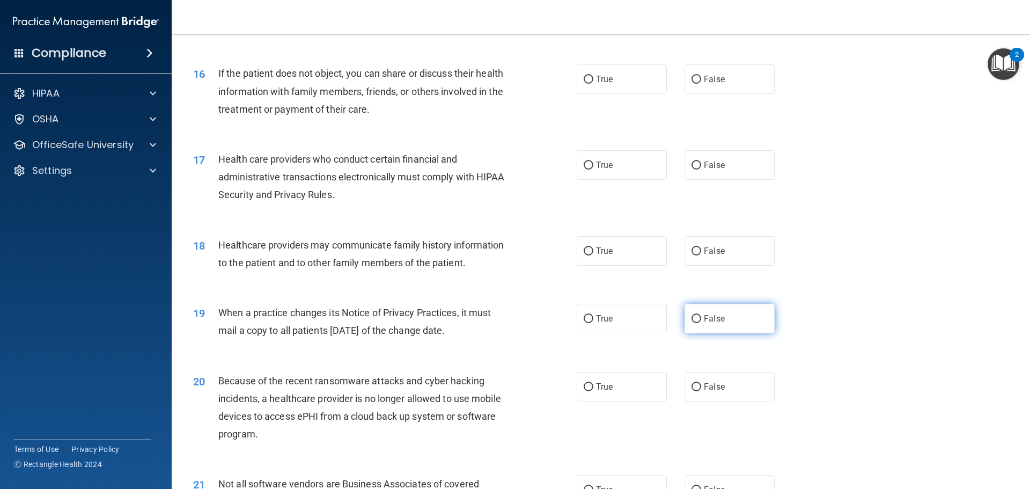
click at [722, 313] on label "False" at bounding box center [730, 319] width 90 height 30
click at [701, 315] on input "False" at bounding box center [697, 319] width 10 height 8
click at [709, 376] on label "False" at bounding box center [730, 387] width 90 height 30
click at [701, 383] on input "False" at bounding box center [697, 387] width 10 height 8
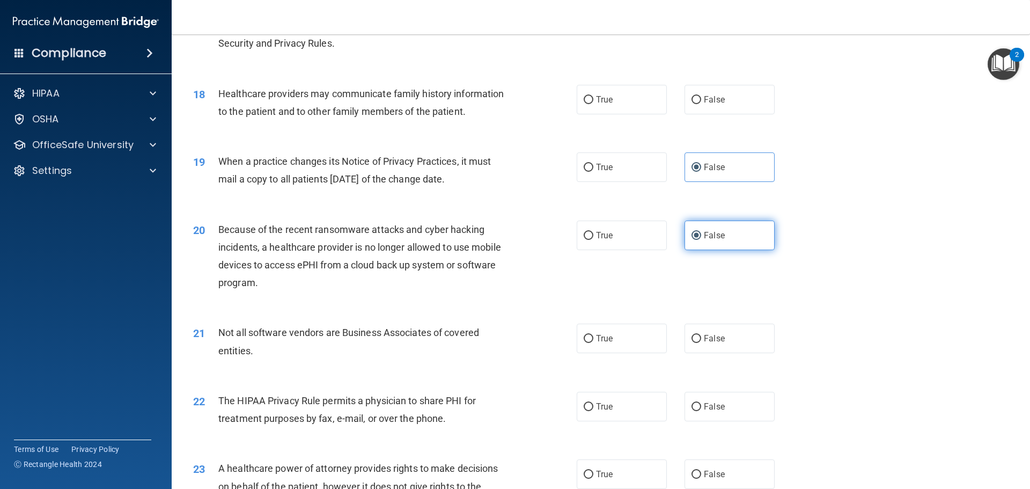
scroll to position [1395, 0]
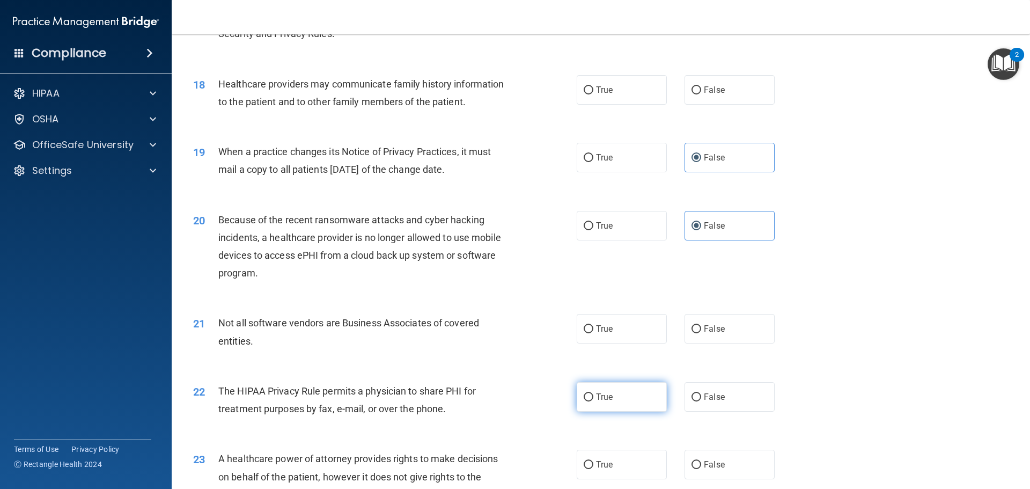
click at [596, 391] on label "True" at bounding box center [622, 397] width 90 height 30
click at [593, 393] on input "True" at bounding box center [589, 397] width 10 height 8
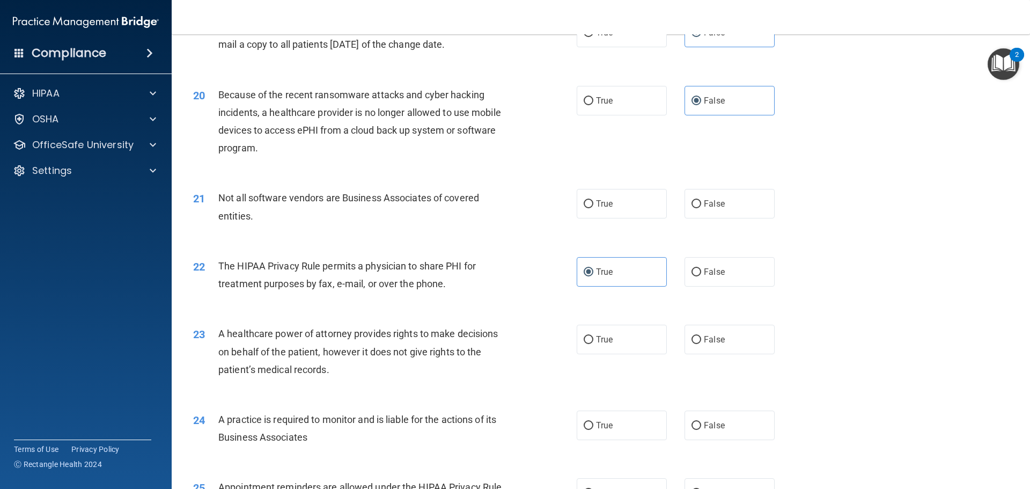
scroll to position [1556, 0]
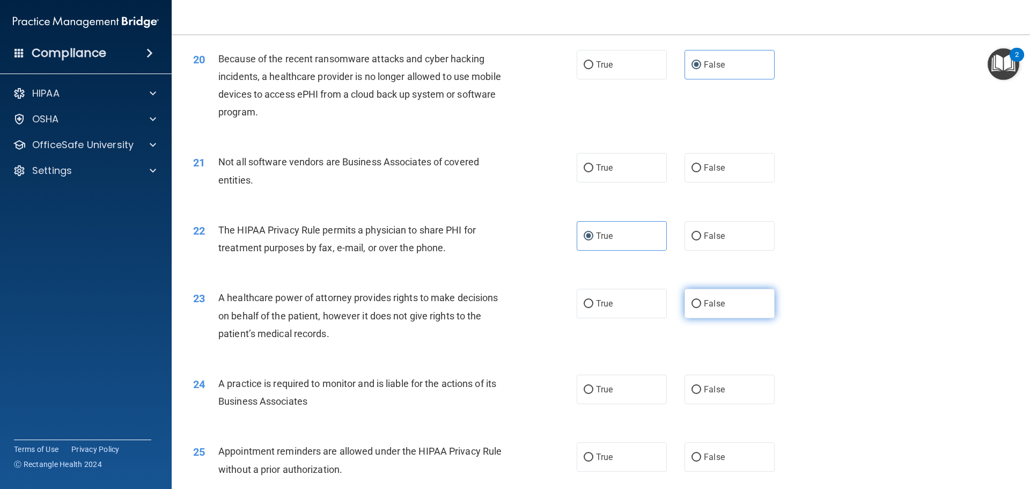
click at [718, 316] on label "False" at bounding box center [730, 304] width 90 height 30
click at [701, 308] on input "False" at bounding box center [697, 304] width 10 height 8
click at [700, 382] on label "False" at bounding box center [730, 390] width 90 height 30
click at [700, 386] on input "False" at bounding box center [697, 390] width 10 height 8
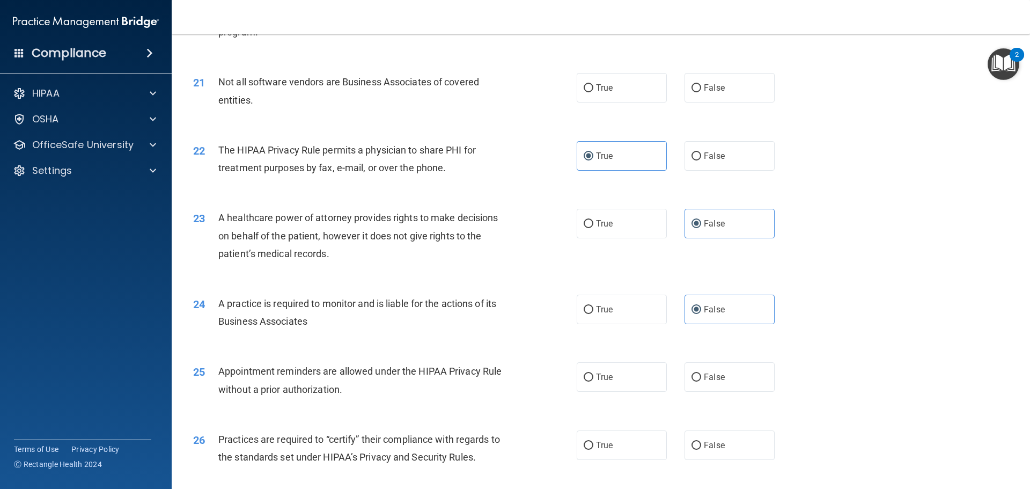
scroll to position [1663, 0]
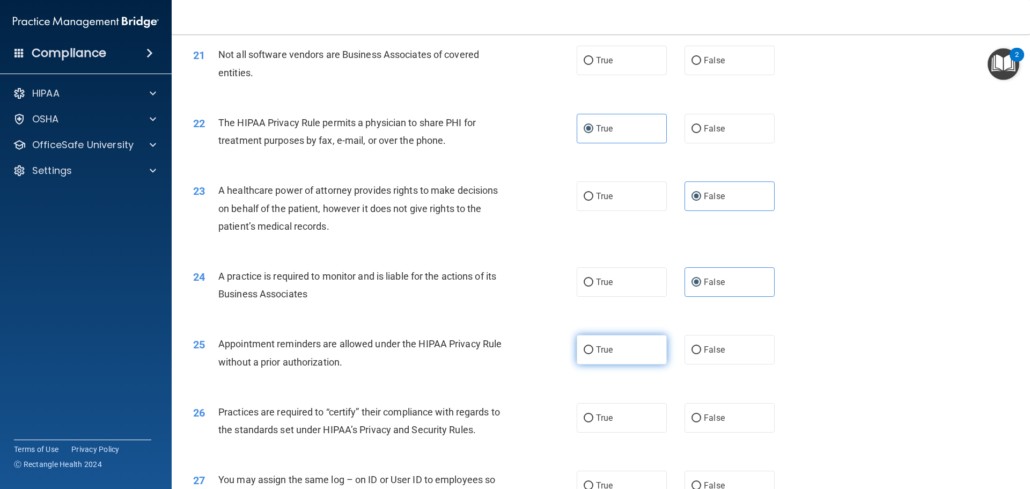
click at [582, 343] on label "True" at bounding box center [622, 350] width 90 height 30
click at [584, 346] on input "True" at bounding box center [589, 350] width 10 height 8
click at [709, 410] on label "False" at bounding box center [730, 418] width 90 height 30
click at [701, 414] on input "False" at bounding box center [697, 418] width 10 height 8
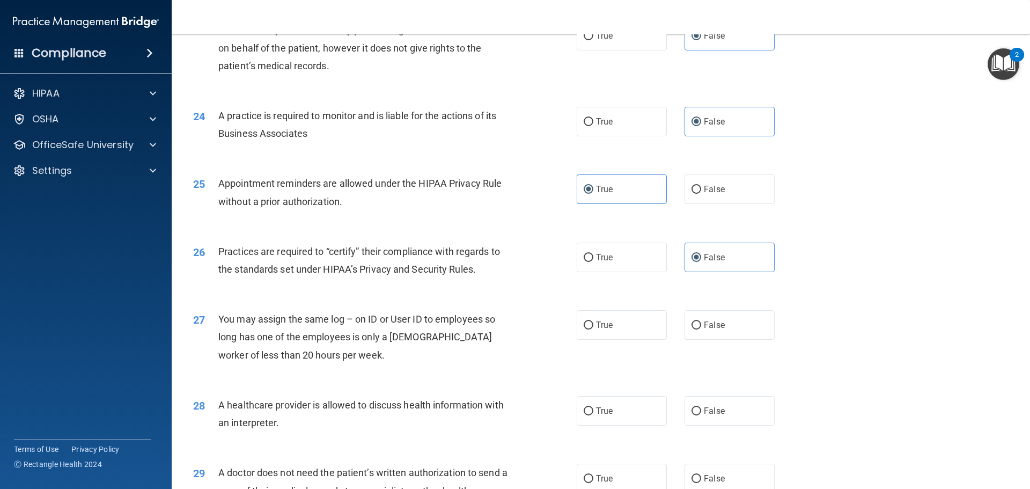
scroll to position [1824, 0]
click at [598, 399] on label "True" at bounding box center [622, 410] width 90 height 30
click at [593, 407] on input "True" at bounding box center [589, 411] width 10 height 8
click at [596, 479] on span "True" at bounding box center [604, 478] width 17 height 10
click at [592, 479] on input "True" at bounding box center [589, 478] width 10 height 8
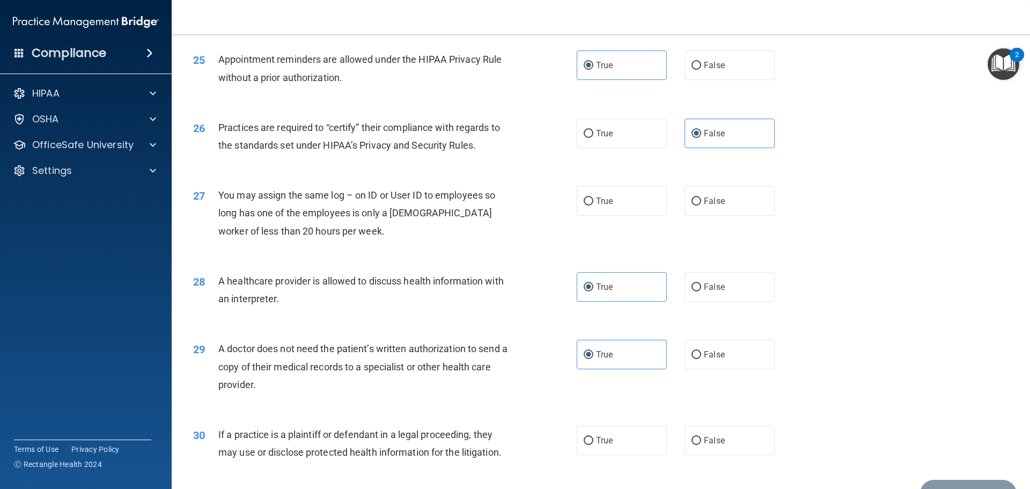
scroll to position [1985, 0]
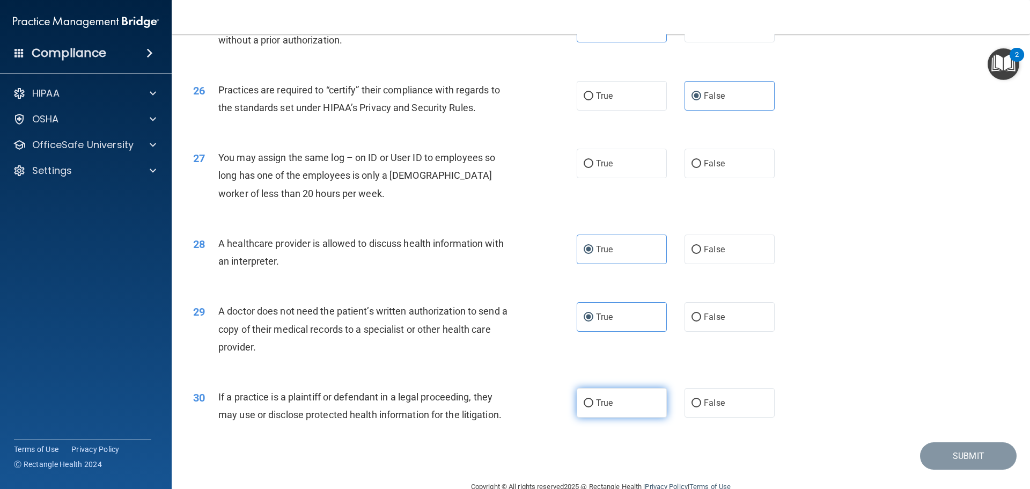
click at [603, 396] on label "True" at bounding box center [622, 403] width 90 height 30
click at [593, 399] on input "True" at bounding box center [589, 403] width 10 height 8
click at [736, 168] on label "False" at bounding box center [730, 164] width 90 height 30
click at [701, 168] on input "False" at bounding box center [697, 164] width 10 height 8
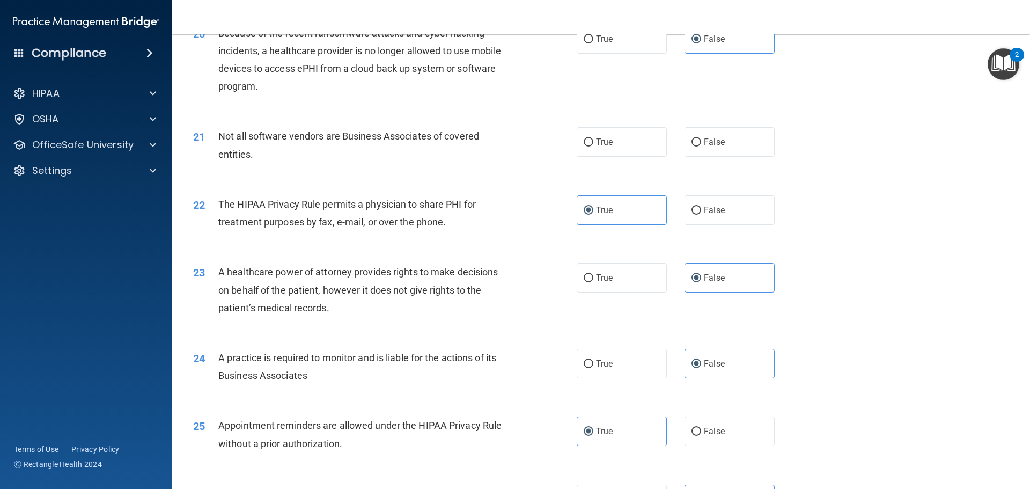
scroll to position [1556, 0]
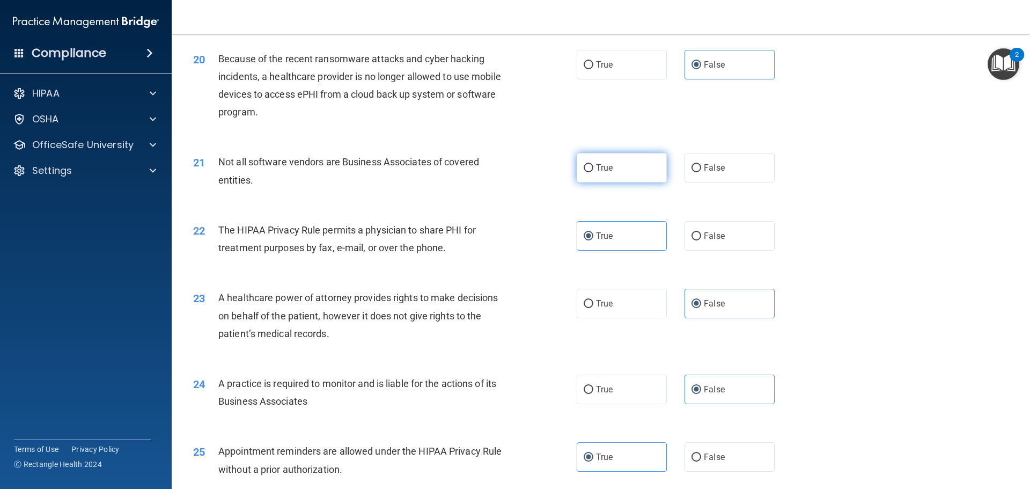
click at [616, 178] on label "True" at bounding box center [622, 168] width 90 height 30
click at [593, 172] on input "True" at bounding box center [589, 168] width 10 height 8
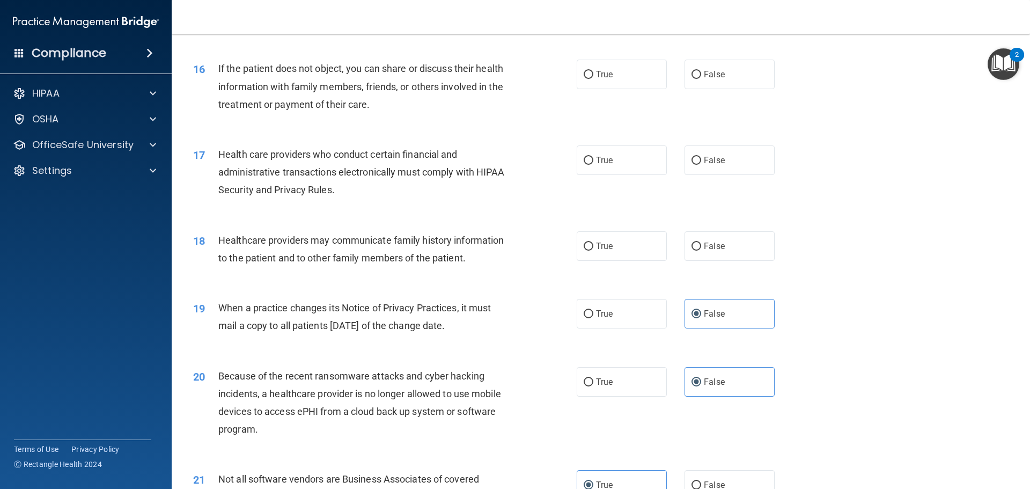
scroll to position [1234, 0]
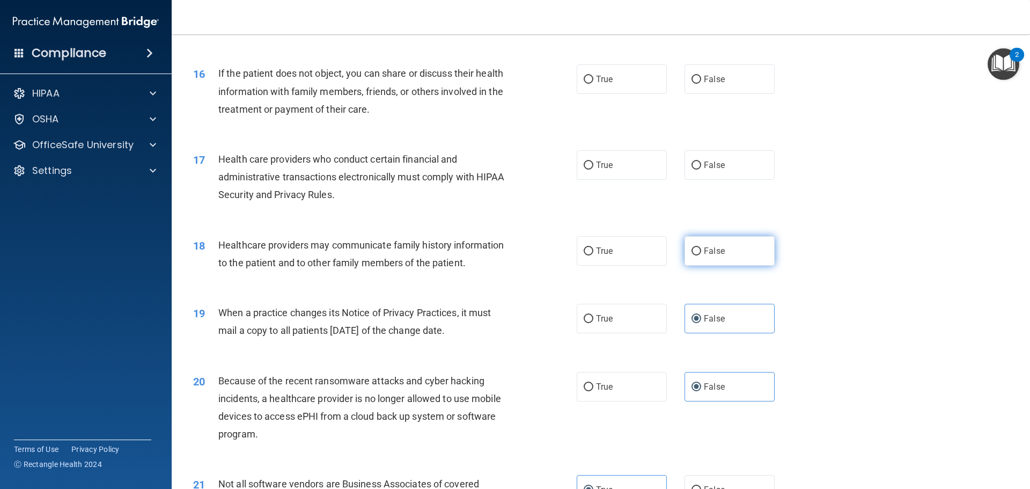
click at [737, 258] on label "False" at bounding box center [730, 251] width 90 height 30
click at [701, 255] on input "False" at bounding box center [697, 251] width 10 height 8
click at [622, 167] on label "True" at bounding box center [622, 165] width 90 height 30
click at [593, 167] on input "True" at bounding box center [589, 166] width 10 height 8
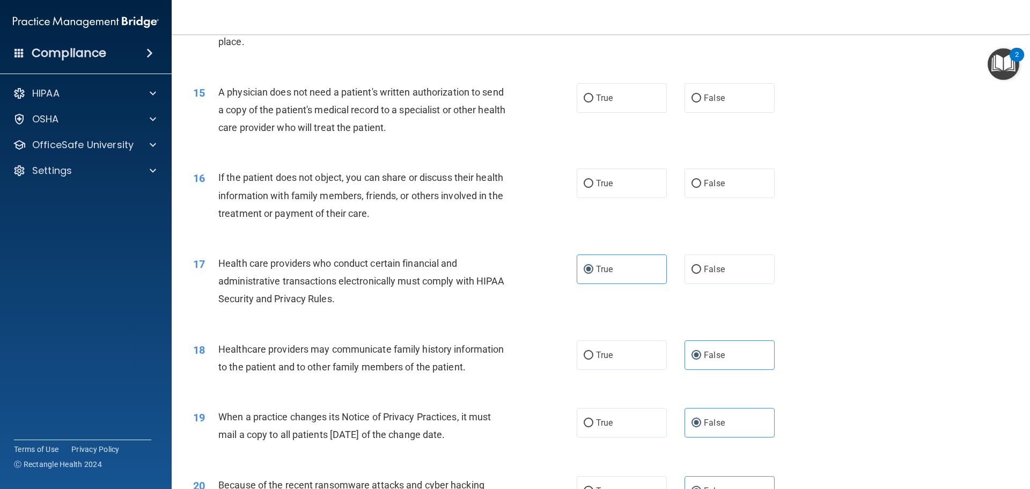
scroll to position [1127, 0]
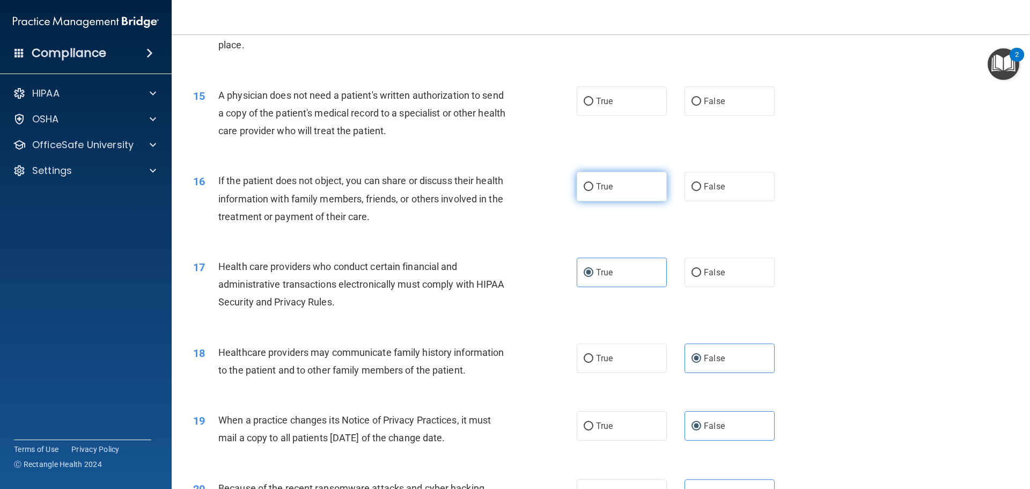
click at [590, 187] on label "True" at bounding box center [622, 187] width 90 height 30
click at [590, 187] on input "True" at bounding box center [589, 187] width 10 height 8
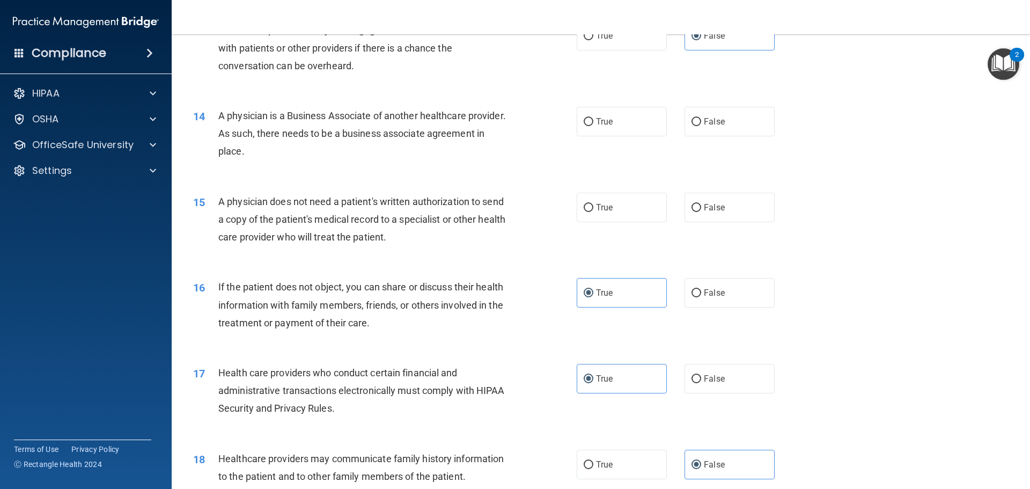
scroll to position [1020, 0]
drag, startPoint x: 546, startPoint y: 210, endPoint x: 581, endPoint y: 211, distance: 34.4
click at [550, 210] on div "15 A physician does not need a patient's written authorization to send a copy o…" at bounding box center [385, 223] width 416 height 59
click at [584, 211] on input "True" at bounding box center [589, 209] width 10 height 8
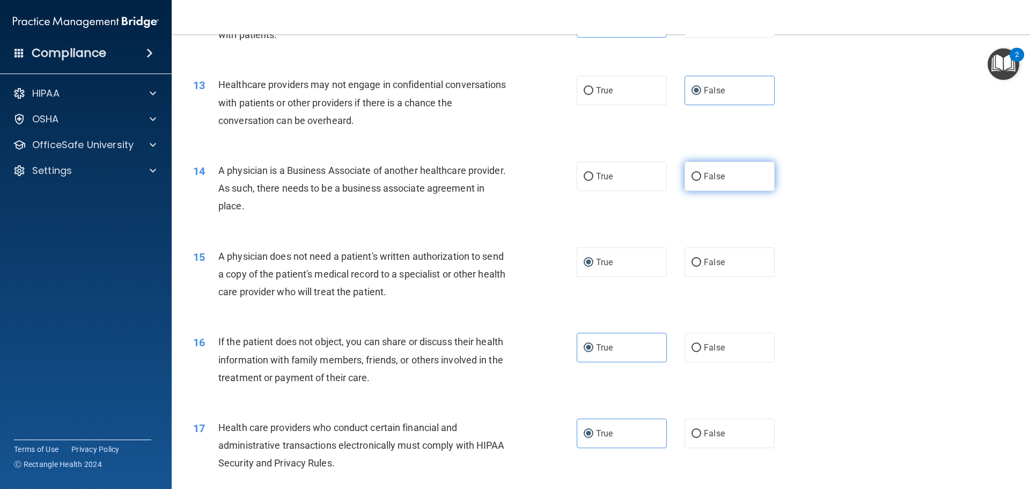
click at [695, 183] on label "False" at bounding box center [730, 177] width 90 height 30
click at [695, 181] on input "False" at bounding box center [697, 177] width 10 height 8
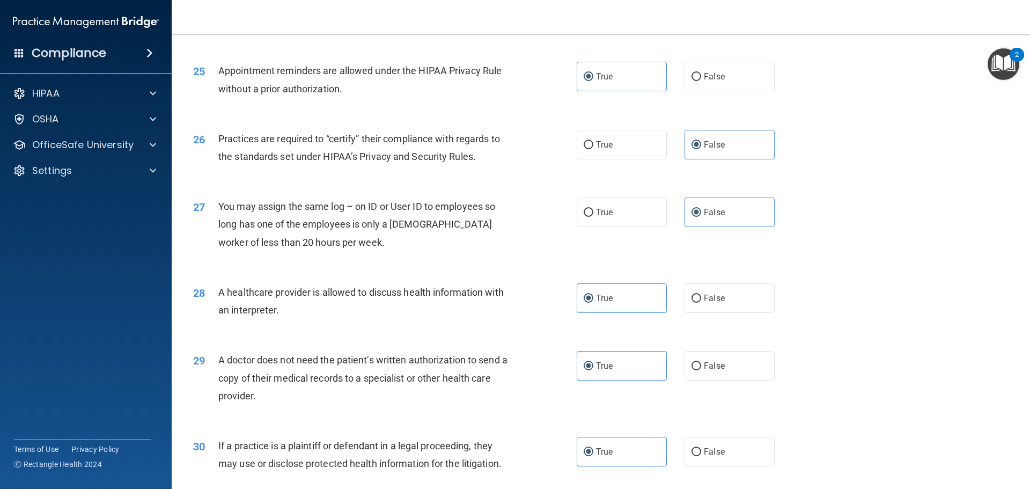
scroll to position [2009, 0]
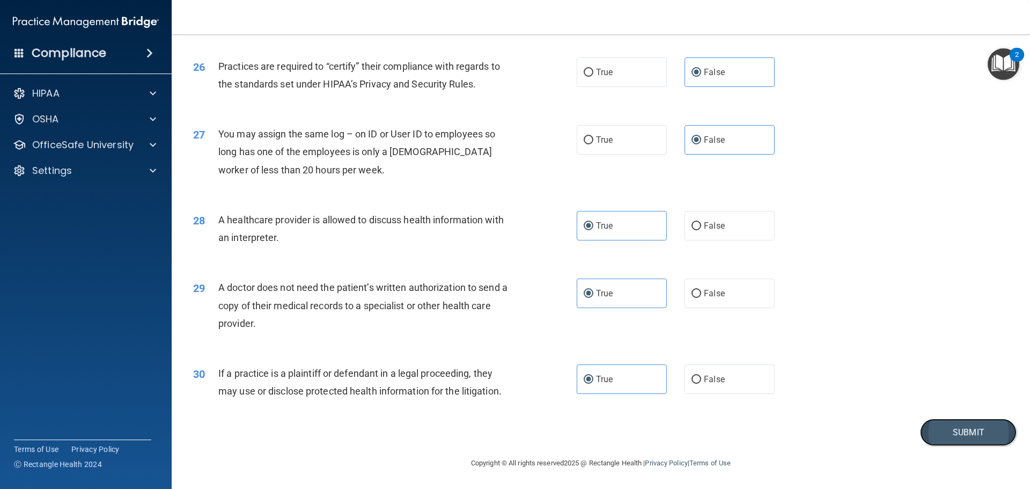
click at [933, 426] on button "Submit" at bounding box center [968, 432] width 97 height 27
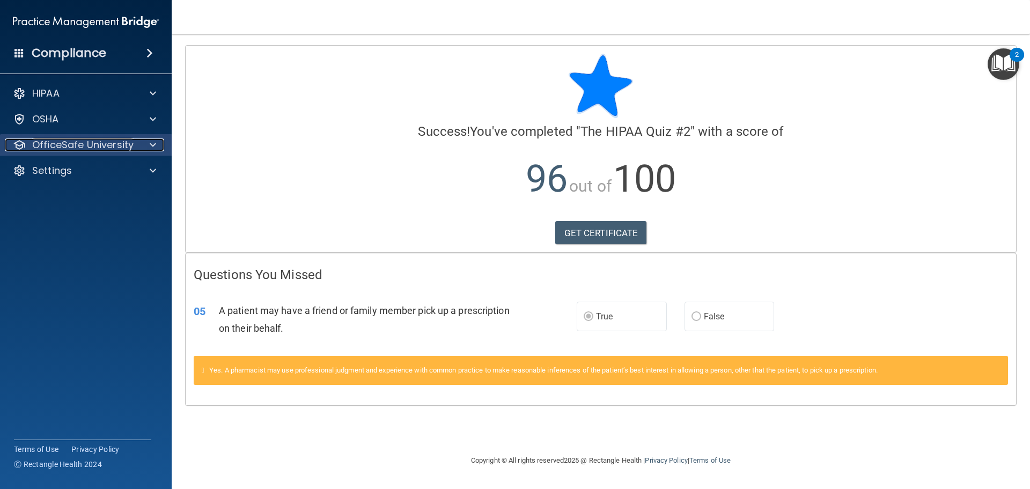
click at [82, 146] on p "OfficeSafe University" at bounding box center [82, 144] width 101 height 13
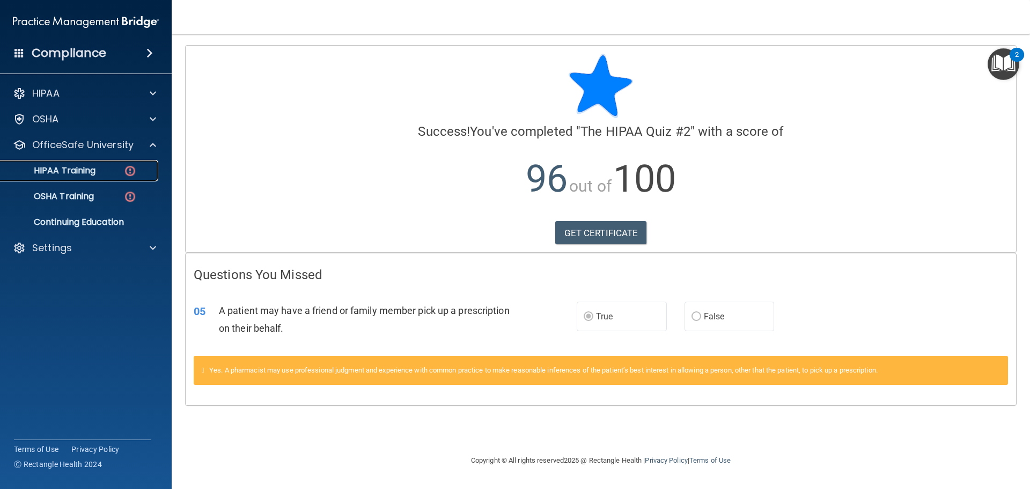
click at [99, 172] on div "HIPAA Training" at bounding box center [80, 170] width 146 height 11
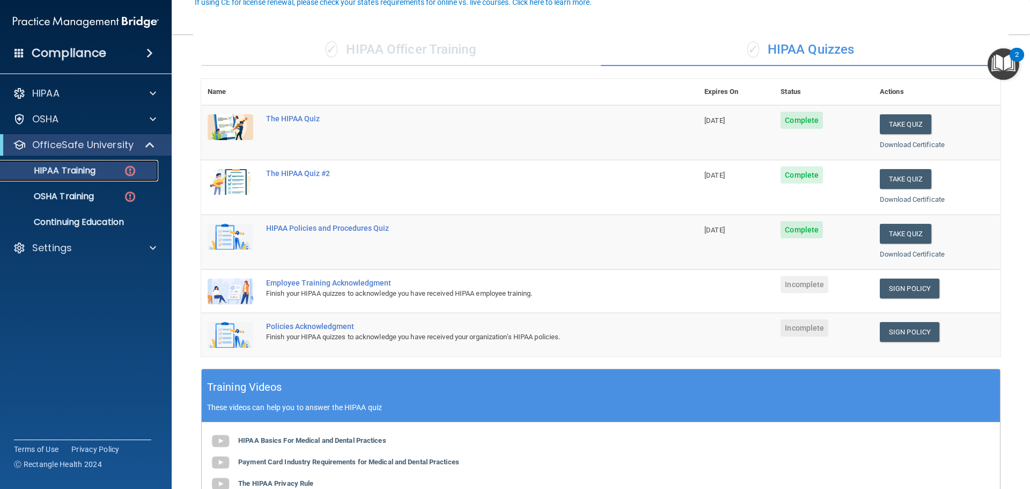
scroll to position [107, 0]
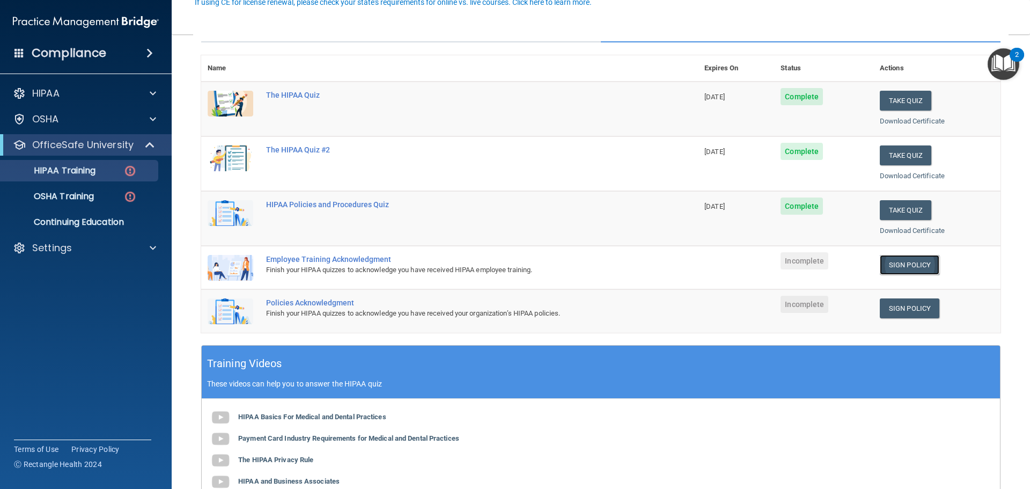
click at [911, 267] on link "Sign Policy" at bounding box center [910, 265] width 60 height 20
click at [98, 173] on div "HIPAA Training" at bounding box center [80, 170] width 146 height 11
click at [150, 149] on span at bounding box center [150, 144] width 9 height 13
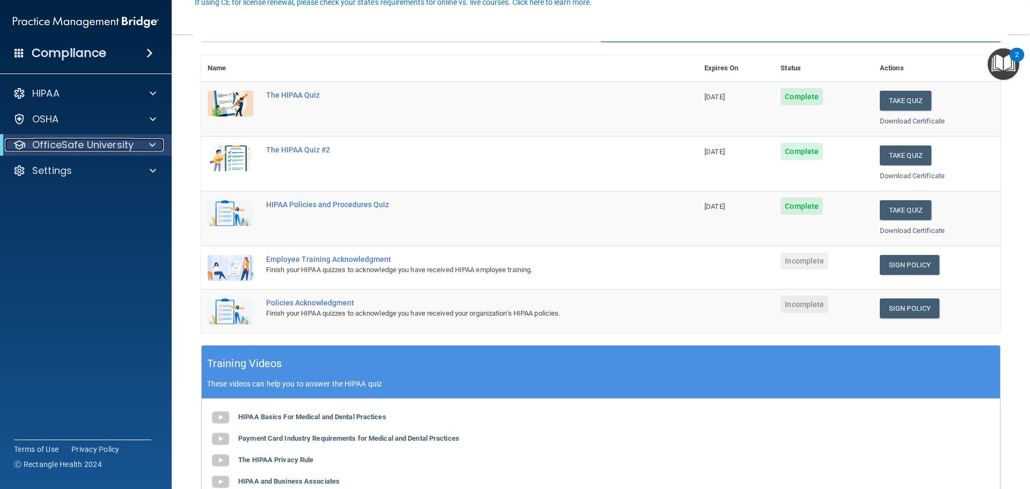
click at [76, 146] on p "OfficeSafe University" at bounding box center [82, 144] width 101 height 13
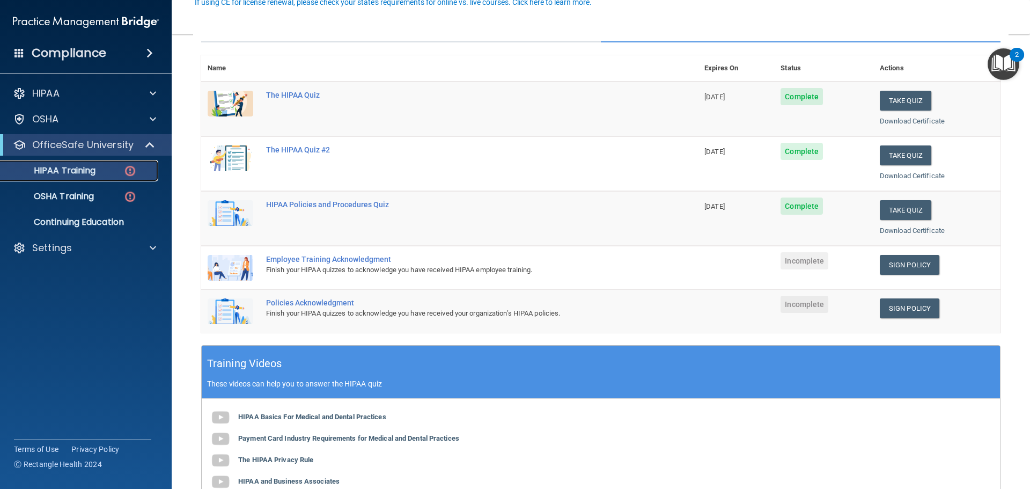
click at [72, 176] on p "HIPAA Training" at bounding box center [51, 170] width 89 height 11
click at [905, 267] on link "Sign Policy" at bounding box center [910, 265] width 60 height 20
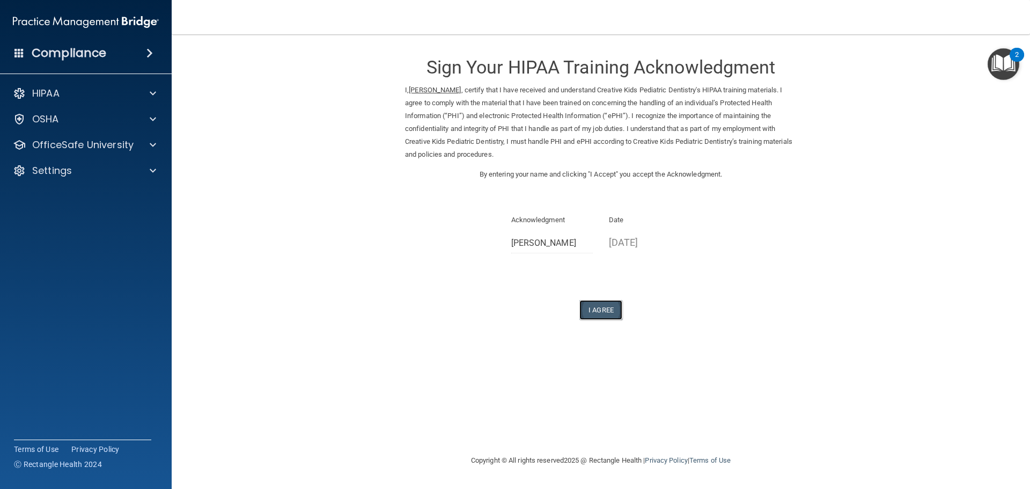
click at [611, 316] on button "I Agree" at bounding box center [601, 310] width 43 height 20
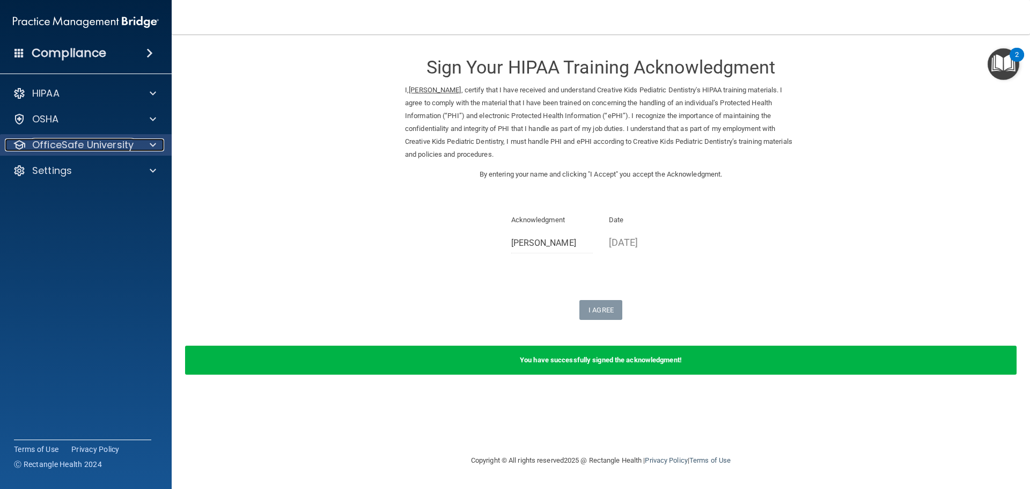
click at [50, 149] on p "OfficeSafe University" at bounding box center [82, 144] width 101 height 13
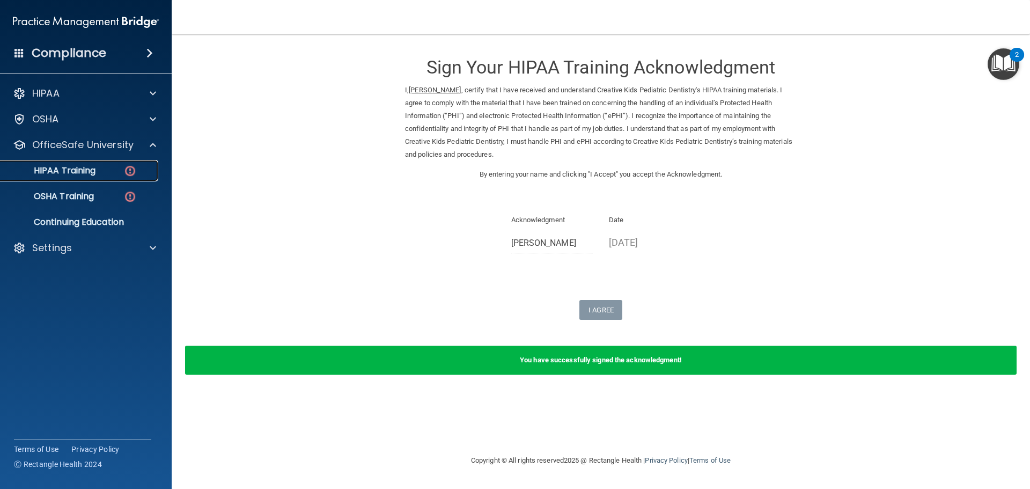
click at [85, 171] on p "HIPAA Training" at bounding box center [51, 170] width 89 height 11
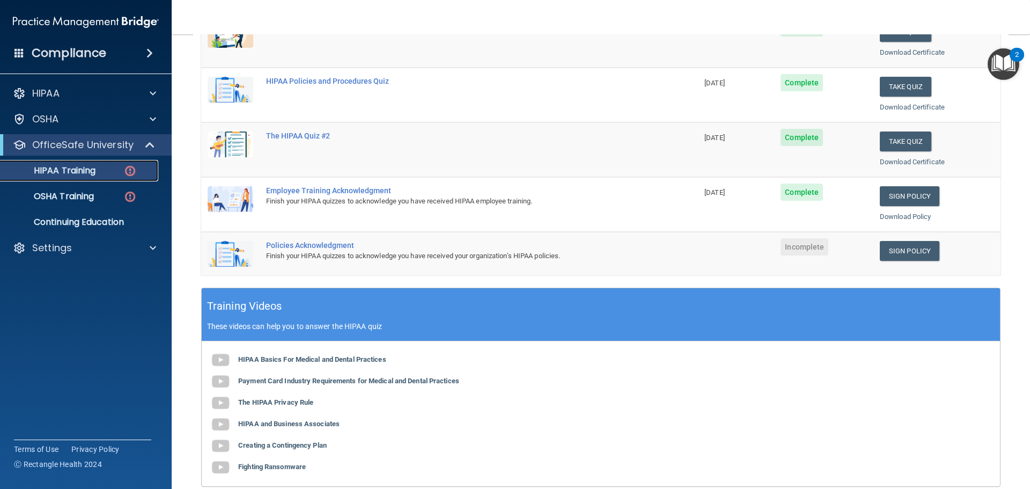
scroll to position [215, 0]
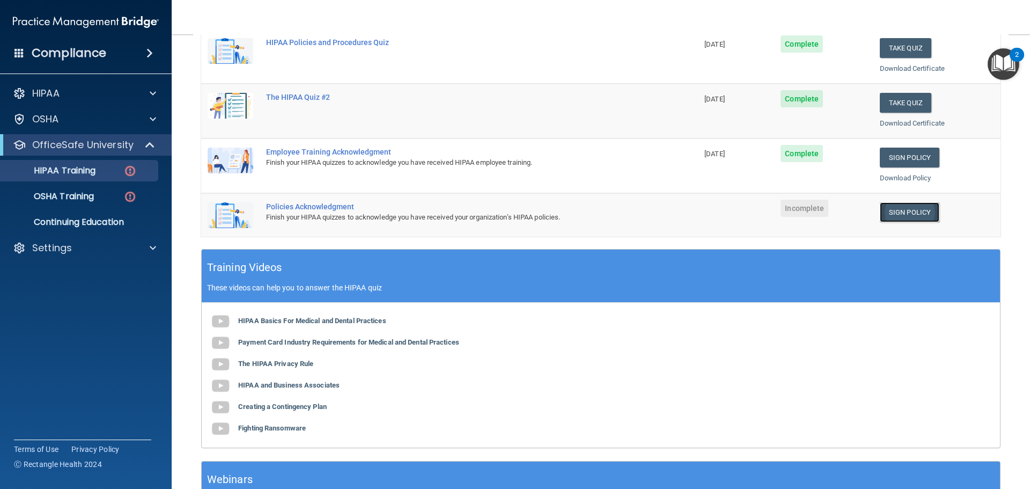
click at [901, 209] on link "Sign Policy" at bounding box center [910, 212] width 60 height 20
click at [908, 216] on link "Sign Policy" at bounding box center [910, 212] width 60 height 20
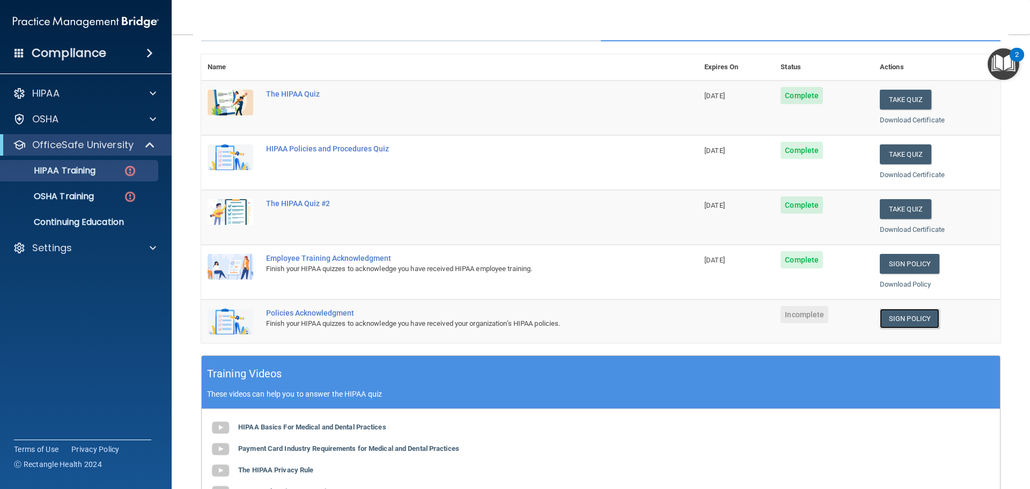
scroll to position [107, 0]
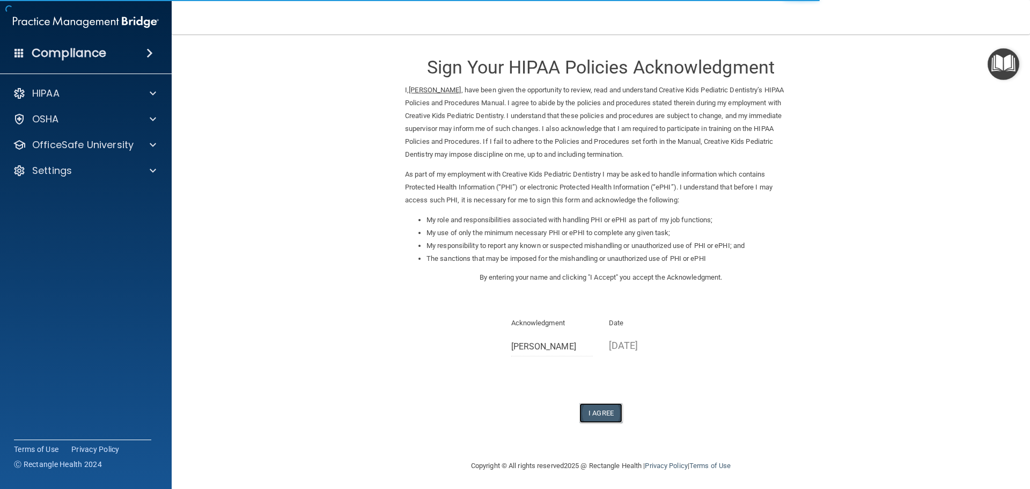
click at [604, 406] on button "I Agree" at bounding box center [601, 413] width 43 height 20
click at [600, 408] on button "I Agree" at bounding box center [601, 413] width 43 height 20
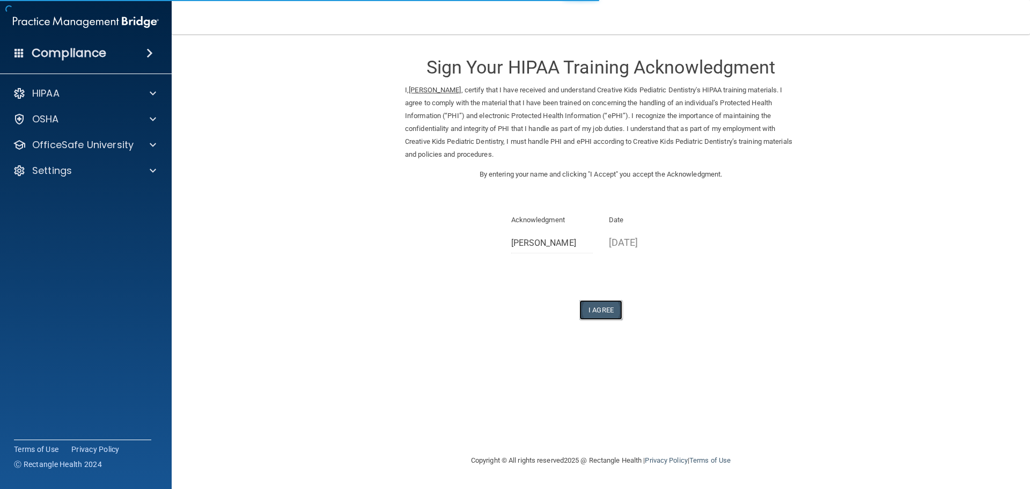
click at [612, 306] on button "I Agree" at bounding box center [601, 310] width 43 height 20
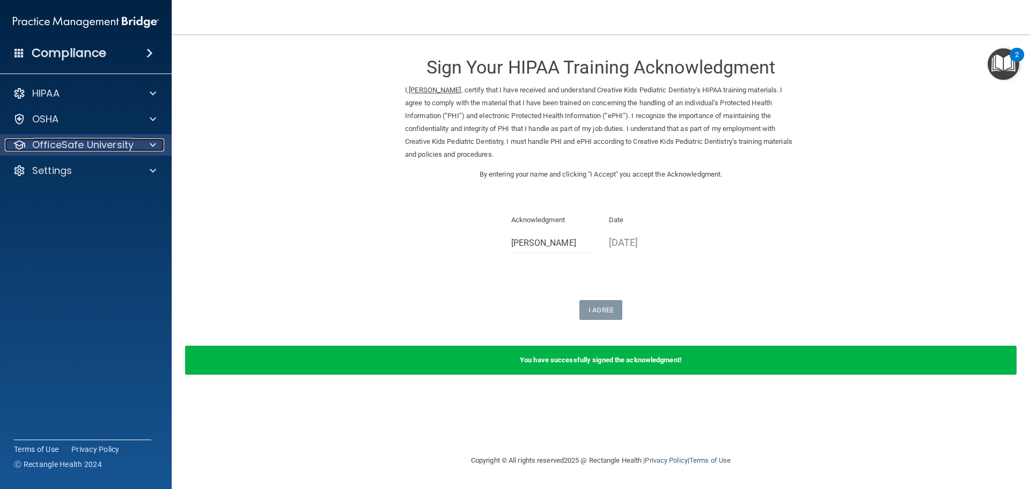
click at [93, 145] on p "OfficeSafe University" at bounding box center [82, 144] width 101 height 13
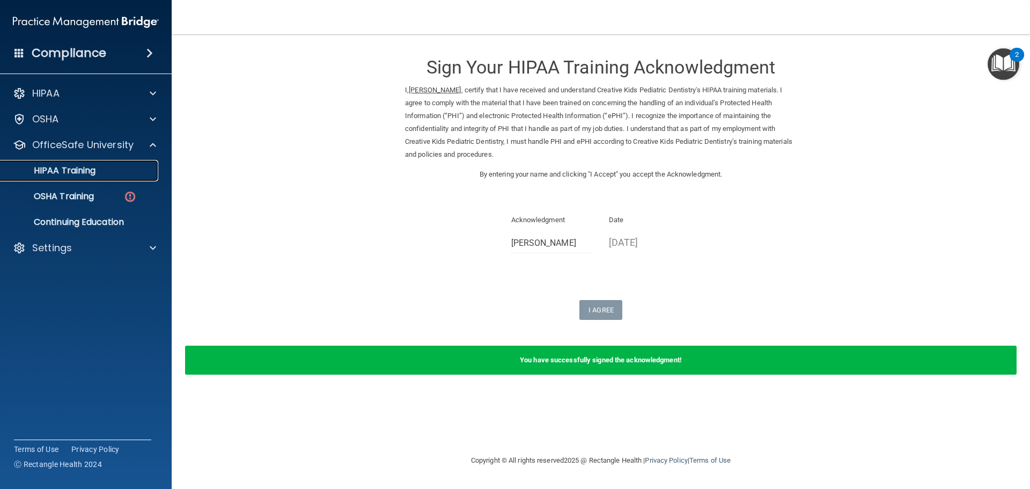
click at [108, 172] on div "HIPAA Training" at bounding box center [80, 170] width 146 height 11
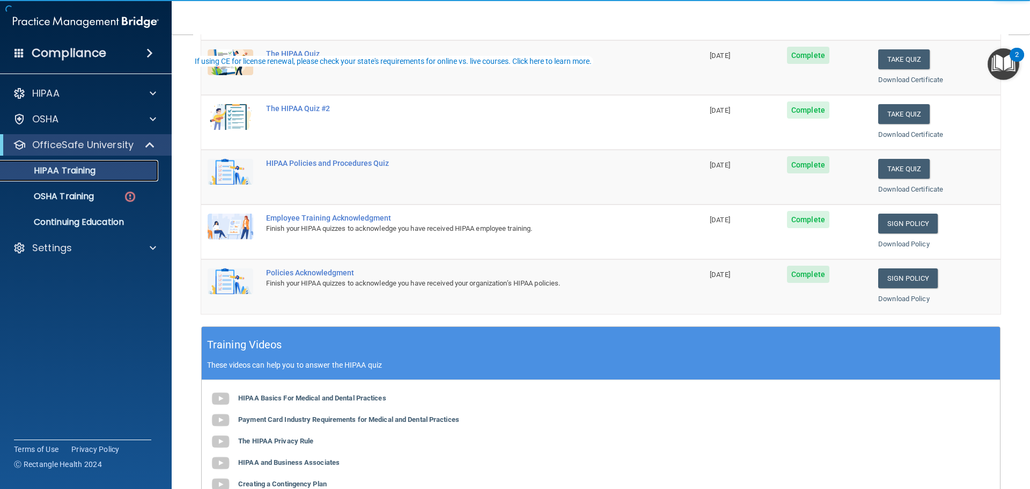
scroll to position [161, 0]
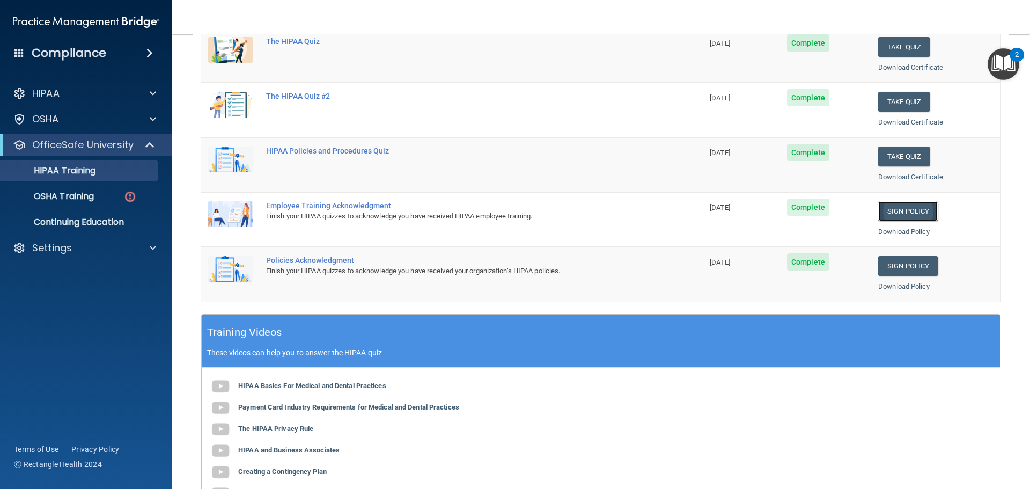
click at [893, 211] on link "Sign Policy" at bounding box center [908, 211] width 60 height 20
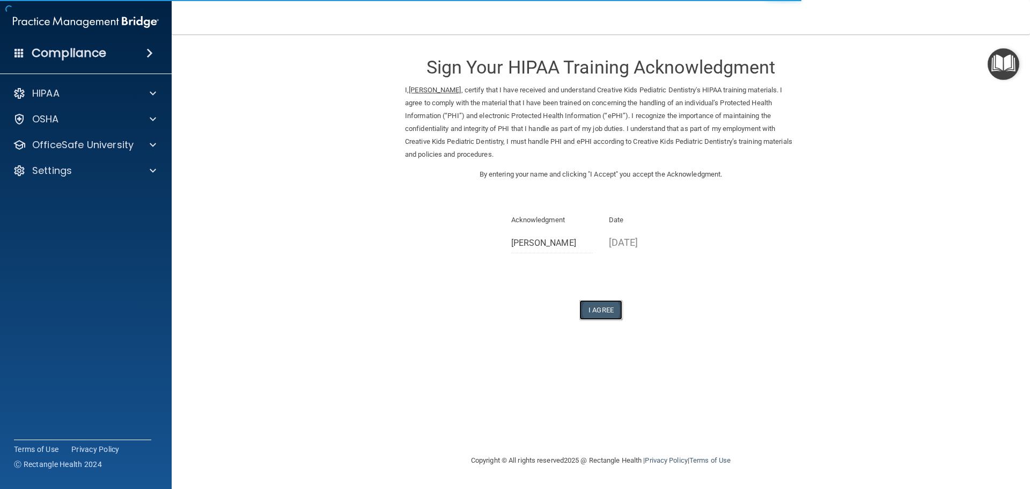
click at [606, 308] on button "I Agree" at bounding box center [601, 310] width 43 height 20
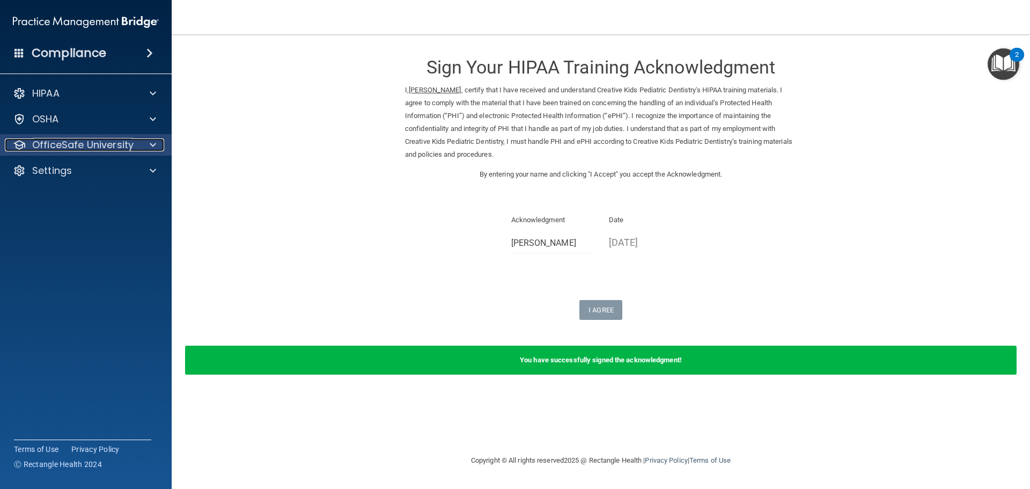
click at [32, 144] on p "OfficeSafe University" at bounding box center [82, 144] width 101 height 13
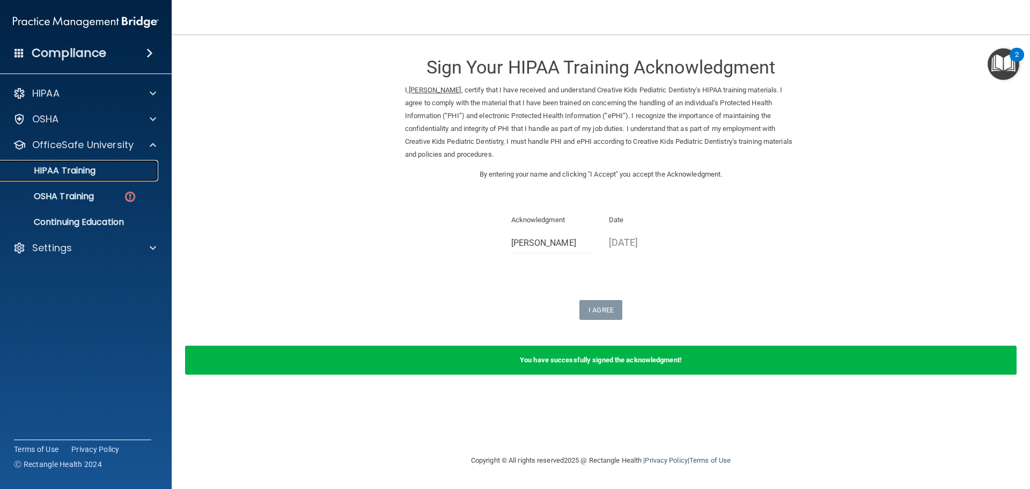
click at [69, 174] on p "HIPAA Training" at bounding box center [51, 170] width 89 height 11
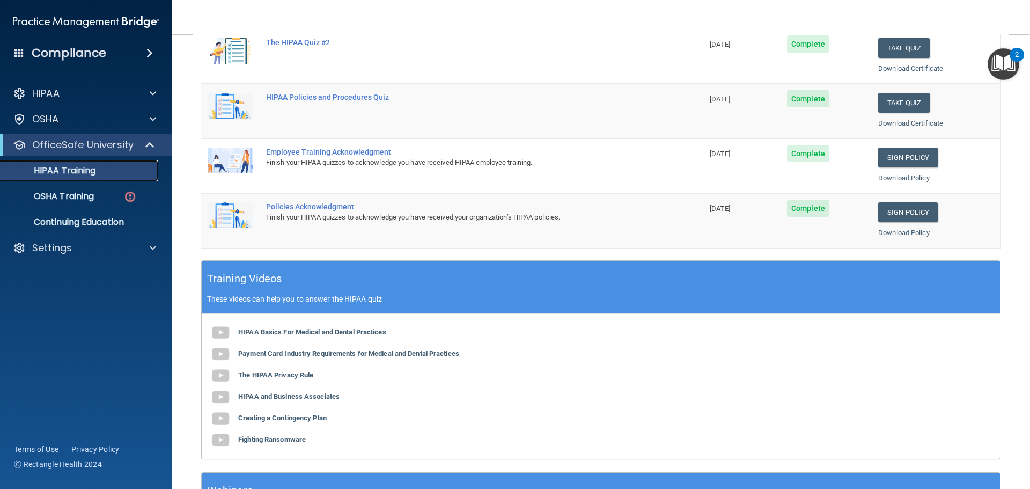
scroll to position [268, 0]
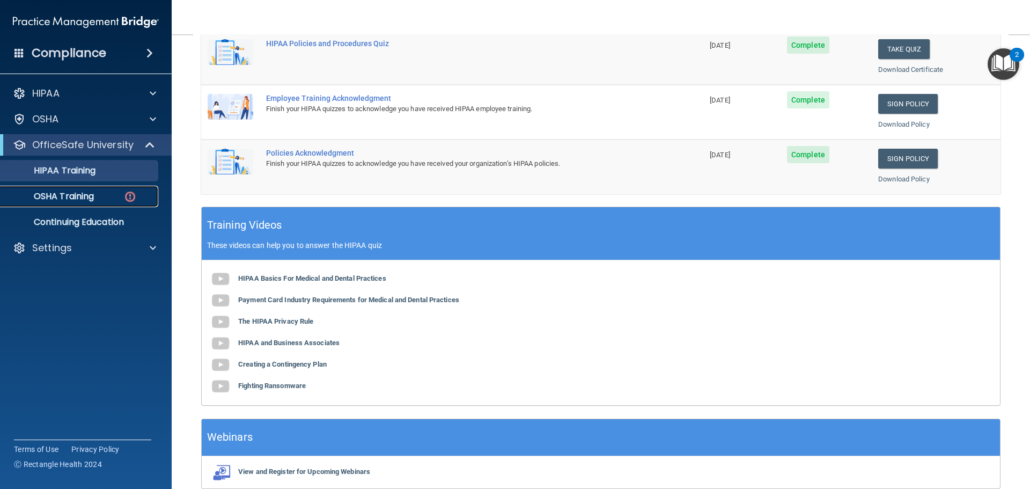
click at [61, 191] on p "OSHA Training" at bounding box center [50, 196] width 87 height 11
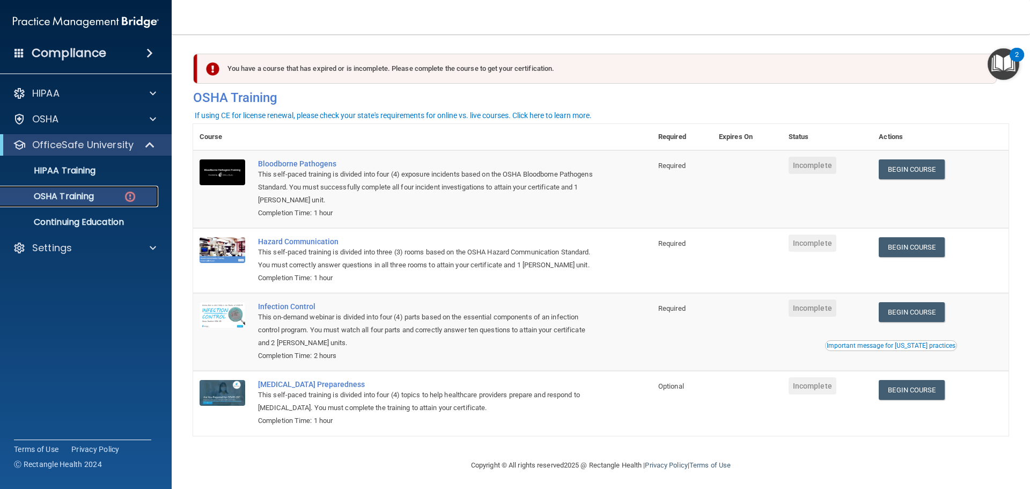
scroll to position [18, 0]
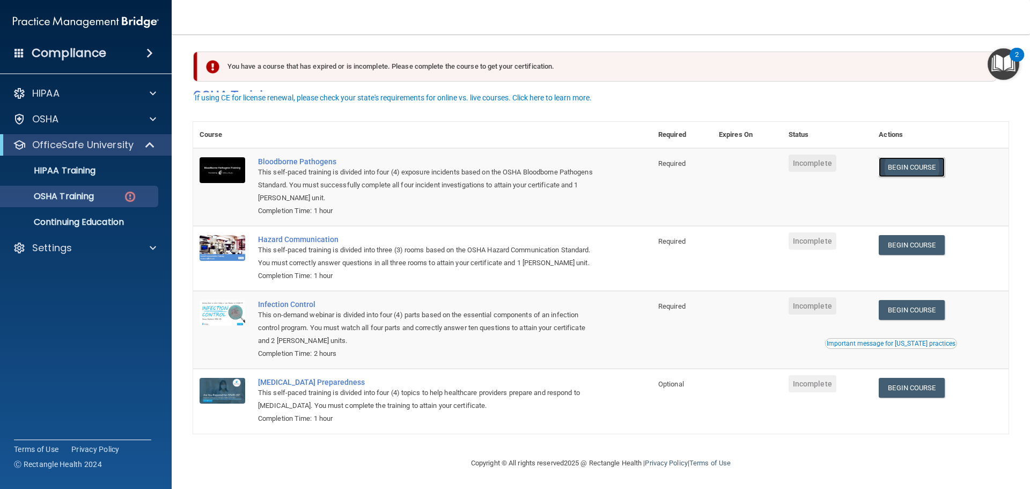
click at [925, 157] on link "Begin Course" at bounding box center [911, 167] width 65 height 20
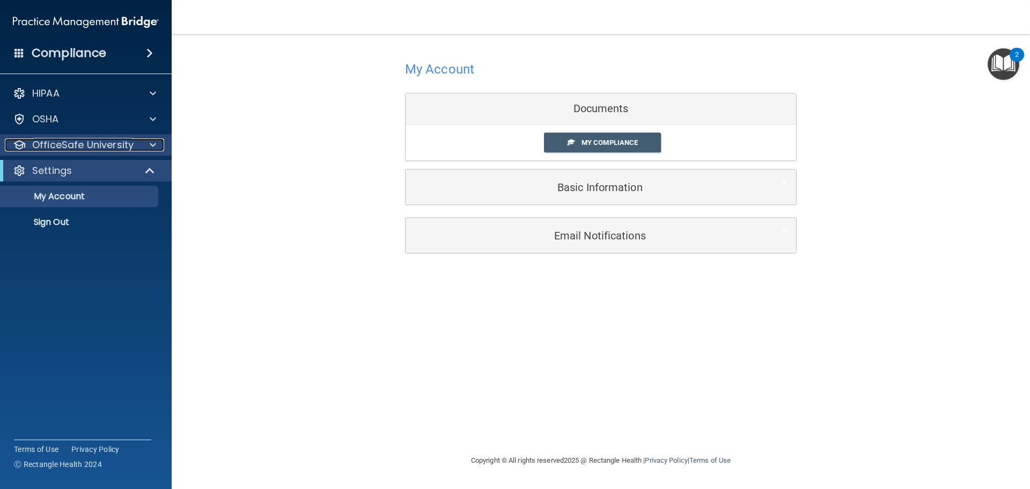
click at [106, 148] on p "OfficeSafe University" at bounding box center [82, 144] width 101 height 13
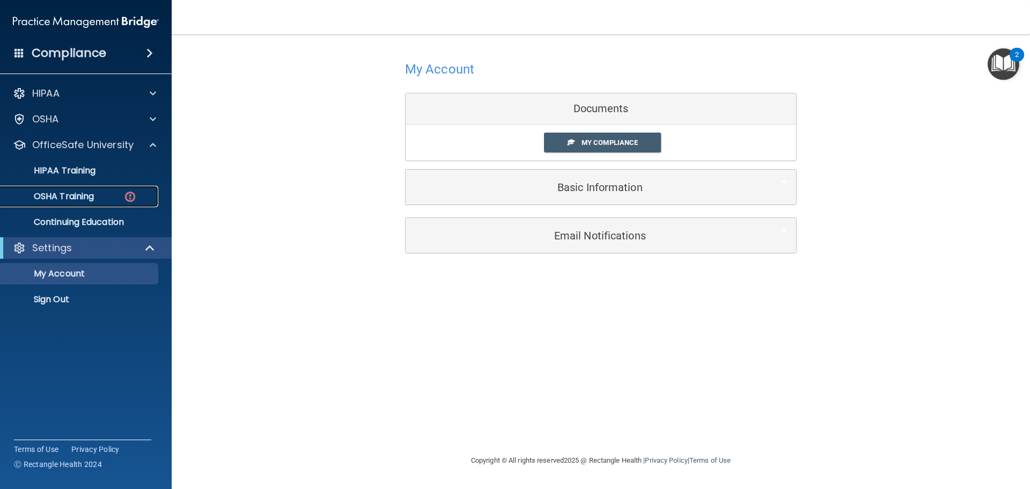
click at [98, 195] on div "OSHA Training" at bounding box center [80, 196] width 146 height 11
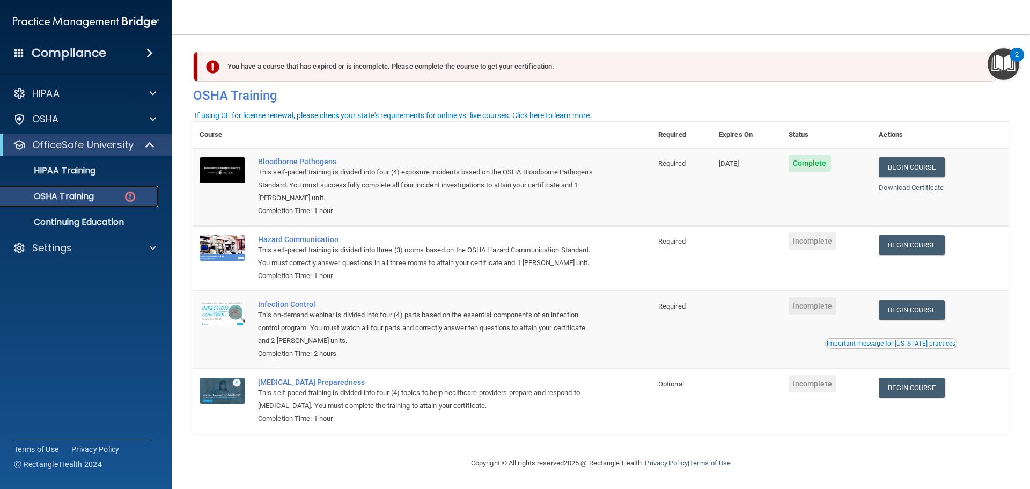
scroll to position [18, 0]
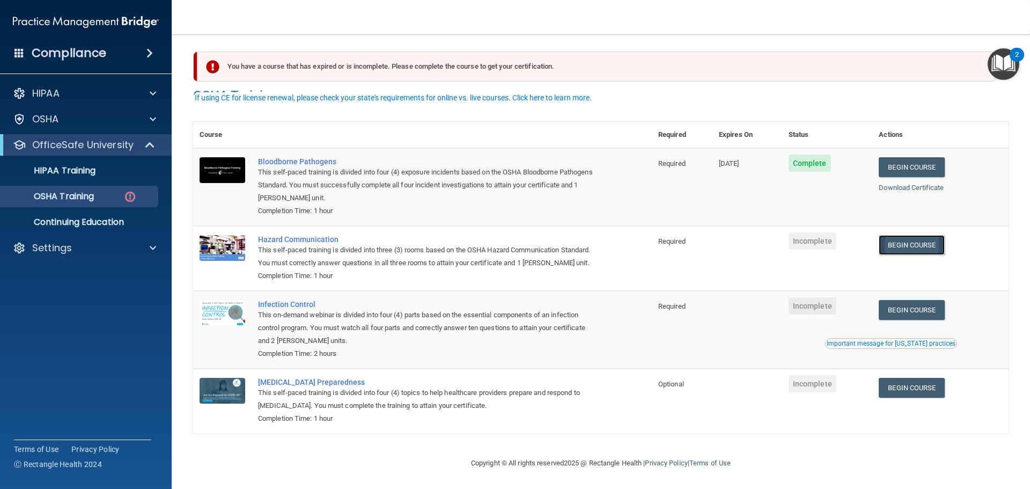
click at [921, 235] on link "Begin Course" at bounding box center [911, 245] width 65 height 20
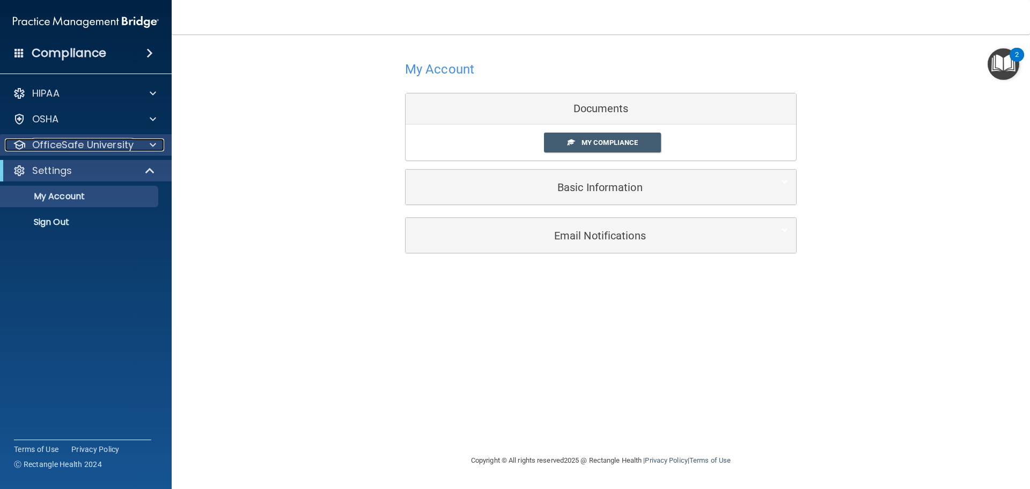
click at [116, 150] on p "OfficeSafe University" at bounding box center [82, 144] width 101 height 13
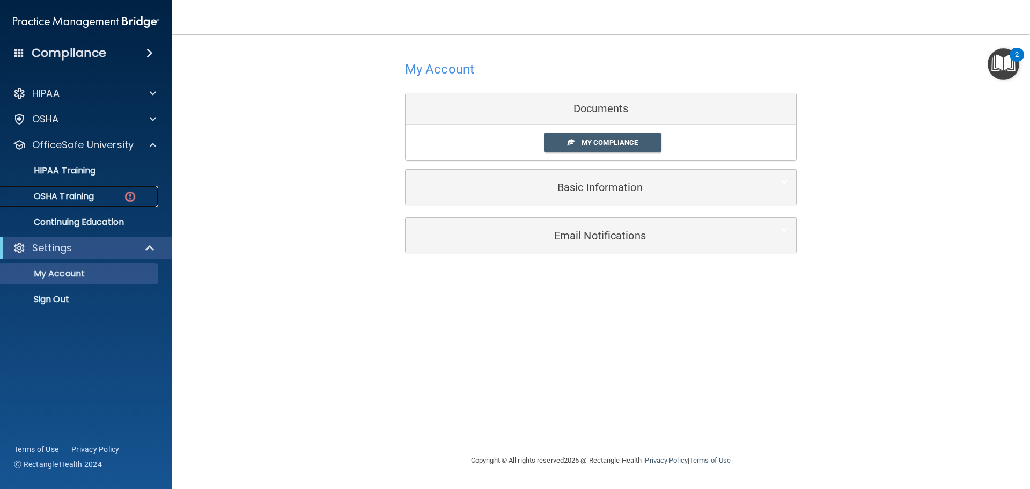
click at [114, 194] on div "OSHA Training" at bounding box center [80, 196] width 146 height 11
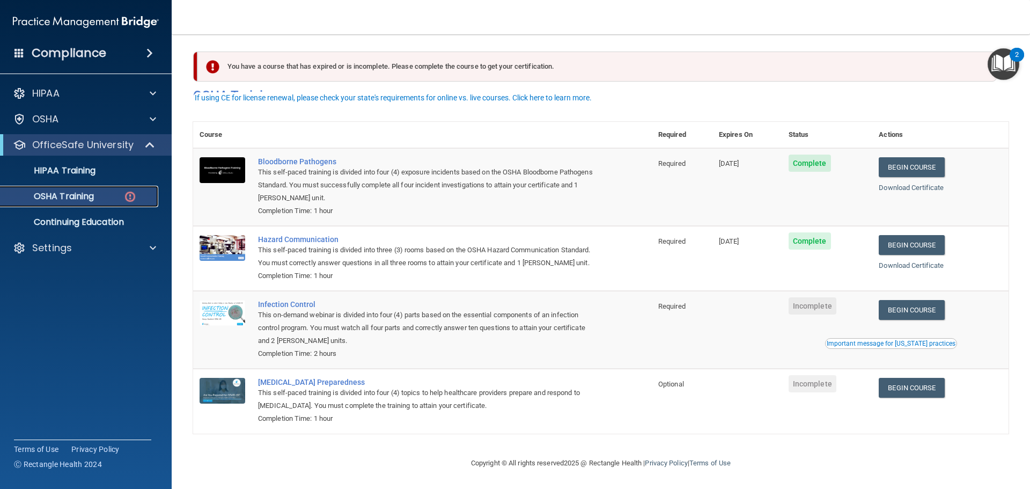
scroll to position [18, 0]
click at [936, 310] on link "Begin Course" at bounding box center [911, 310] width 65 height 20
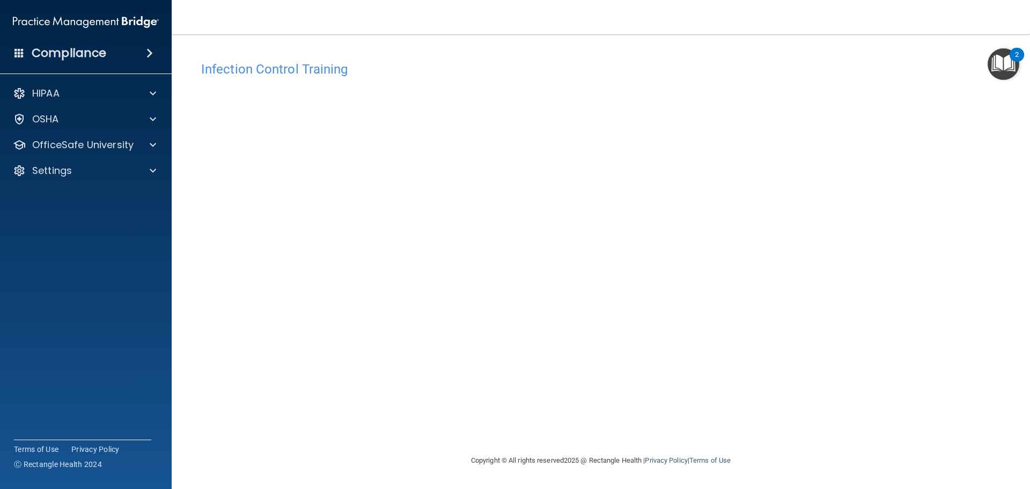
click at [820, 228] on div "Infection Control Training This course doesn’t expire until . Are you sure you …" at bounding box center [601, 255] width 816 height 398
click at [1003, 68] on img "Open Resource Center, 2 new notifications" at bounding box center [1004, 64] width 32 height 32
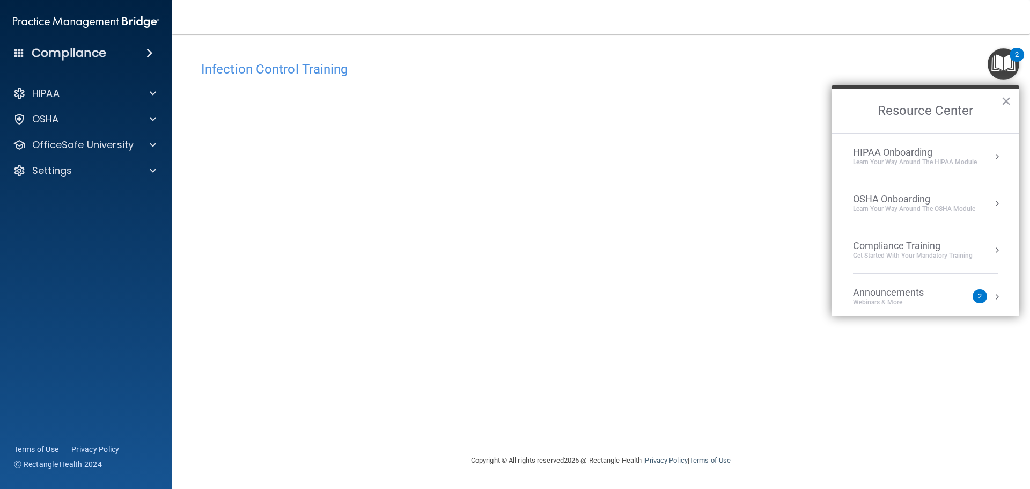
click at [819, 84] on div "Infection Control Training This course doesn’t expire until . Are you sure you …" at bounding box center [601, 255] width 816 height 398
click at [1008, 104] on button "×" at bounding box center [1006, 100] width 10 height 17
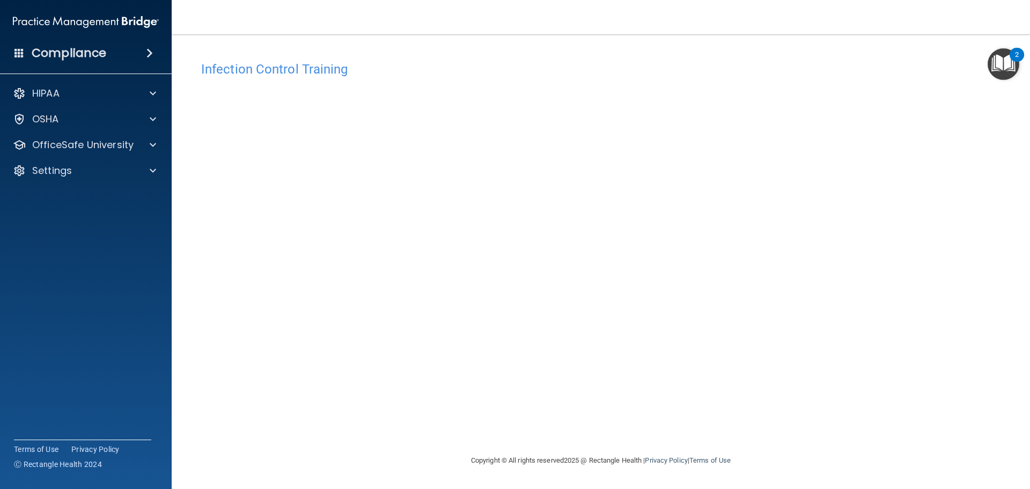
click at [790, 434] on div "Infection Control Training This course doesn’t expire until . Are you sure you …" at bounding box center [601, 255] width 816 height 398
click at [93, 143] on p "OfficeSafe University" at bounding box center [82, 144] width 101 height 13
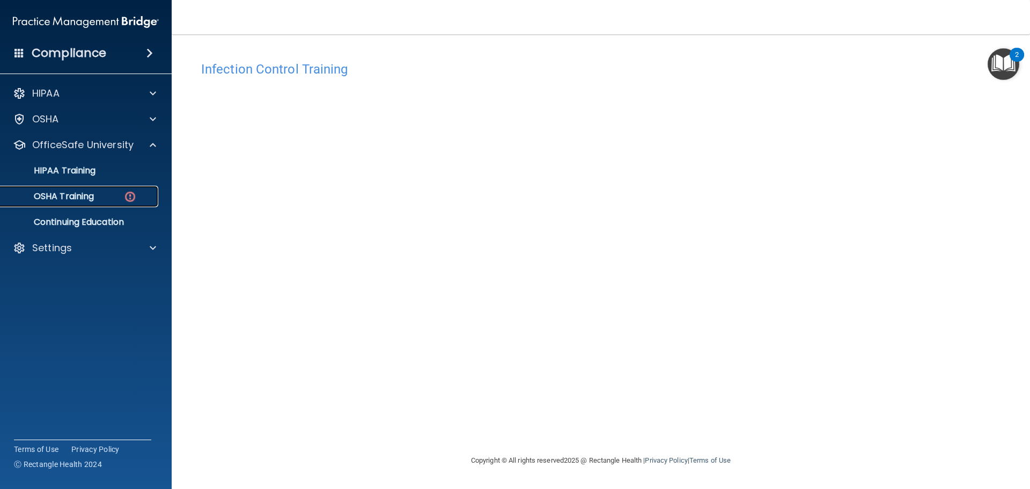
click at [73, 197] on p "OSHA Training" at bounding box center [50, 196] width 87 height 11
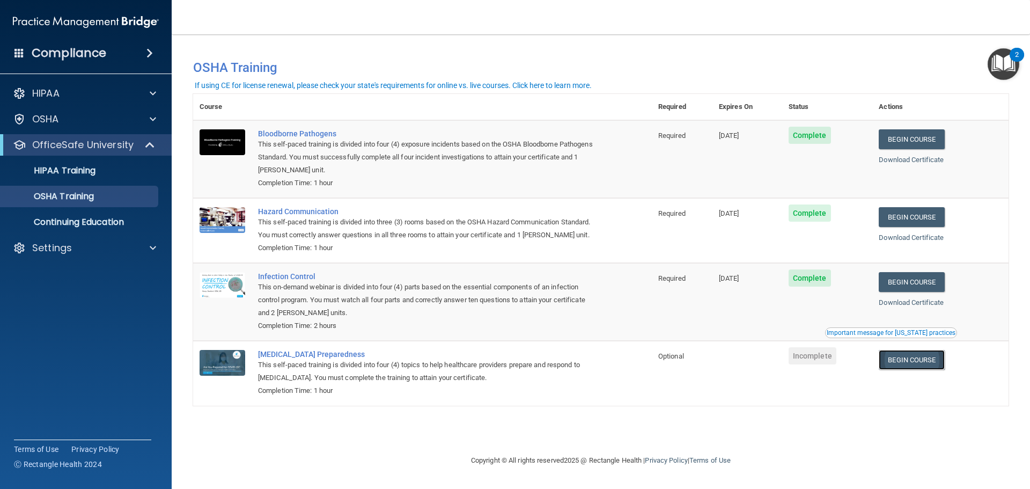
click at [912, 364] on link "Begin Course" at bounding box center [911, 360] width 65 height 20
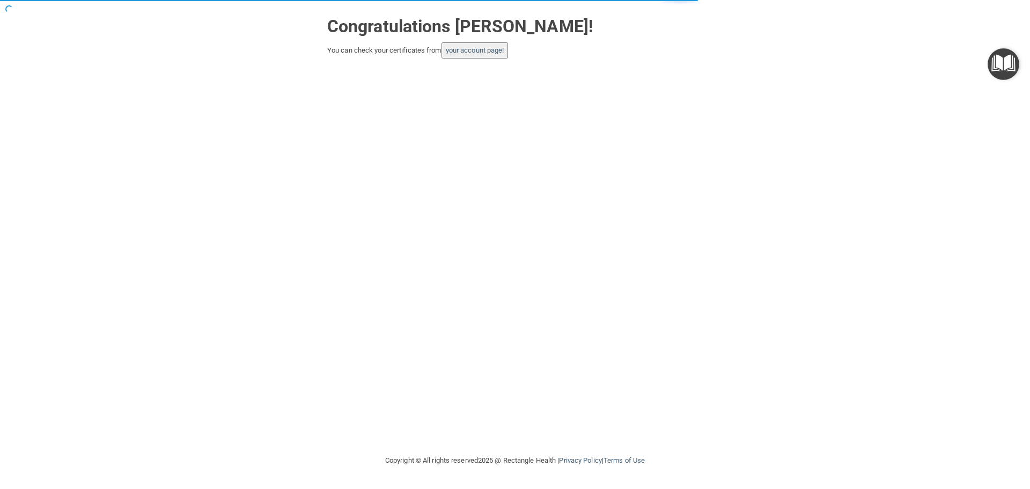
click at [472, 55] on button "your account page!" at bounding box center [475, 50] width 67 height 16
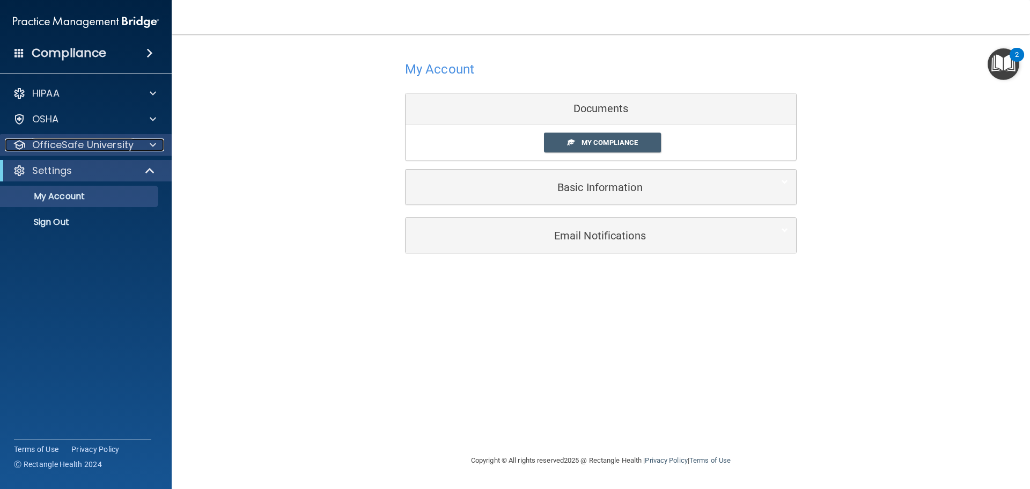
click at [134, 151] on div "OfficeSafe University" at bounding box center [71, 144] width 133 height 13
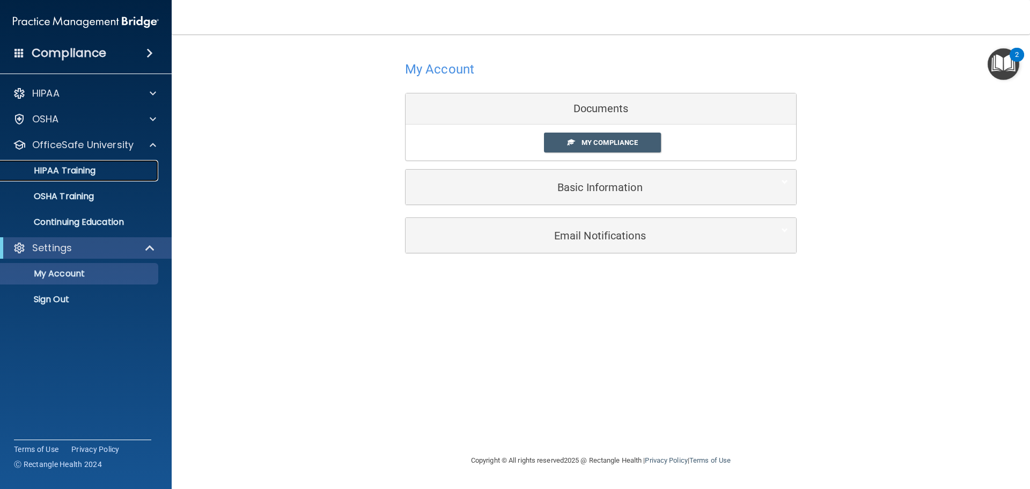
click at [77, 178] on link "HIPAA Training" at bounding box center [73, 170] width 169 height 21
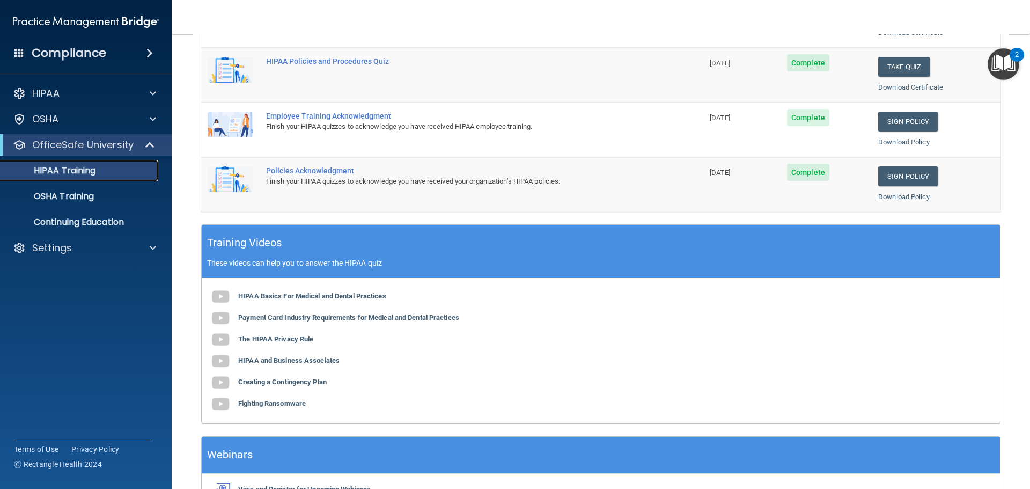
scroll to position [319, 0]
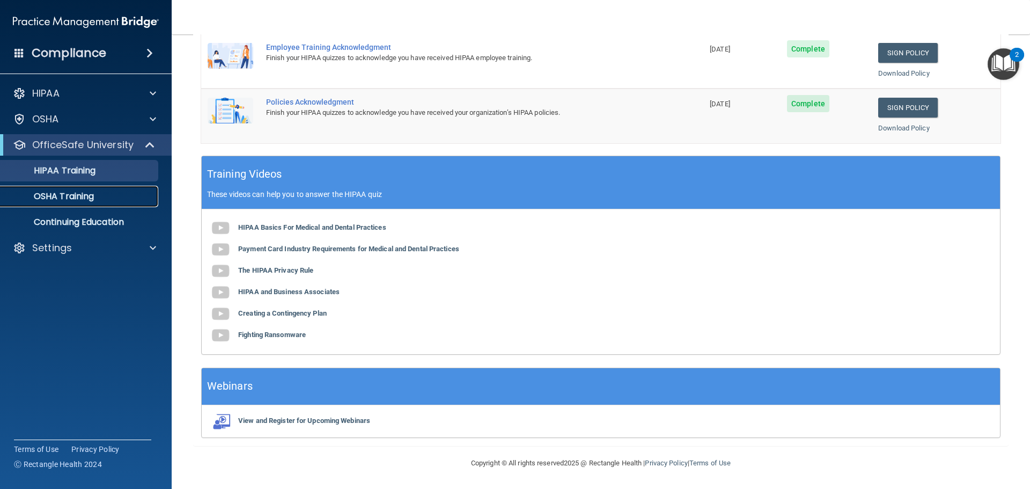
click at [63, 195] on p "OSHA Training" at bounding box center [50, 196] width 87 height 11
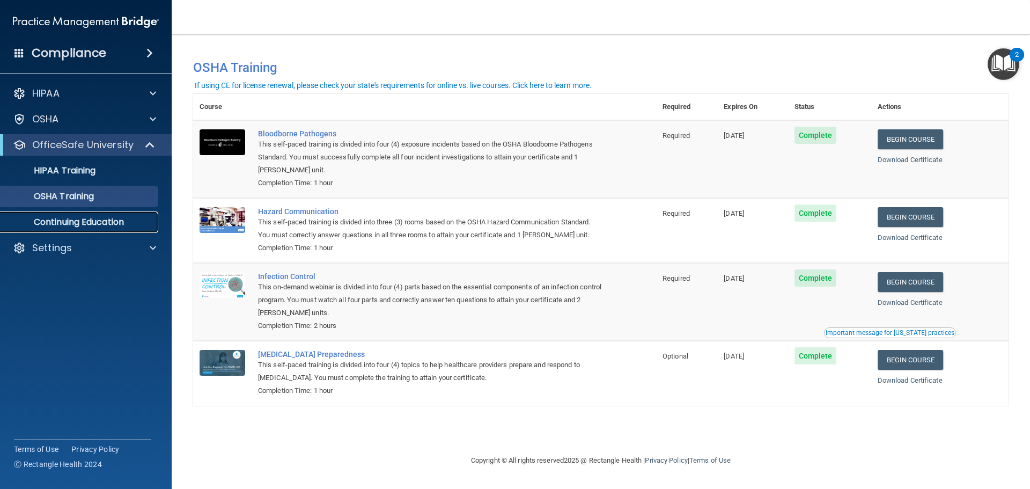
click at [71, 223] on p "Continuing Education" at bounding box center [80, 222] width 146 height 11
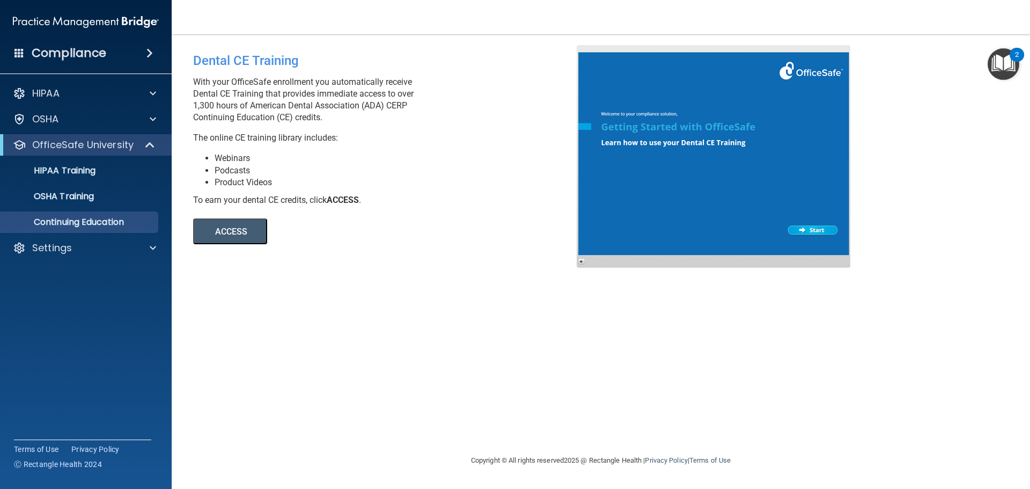
click at [56, 55] on h4 "Compliance" at bounding box center [69, 53] width 75 height 15
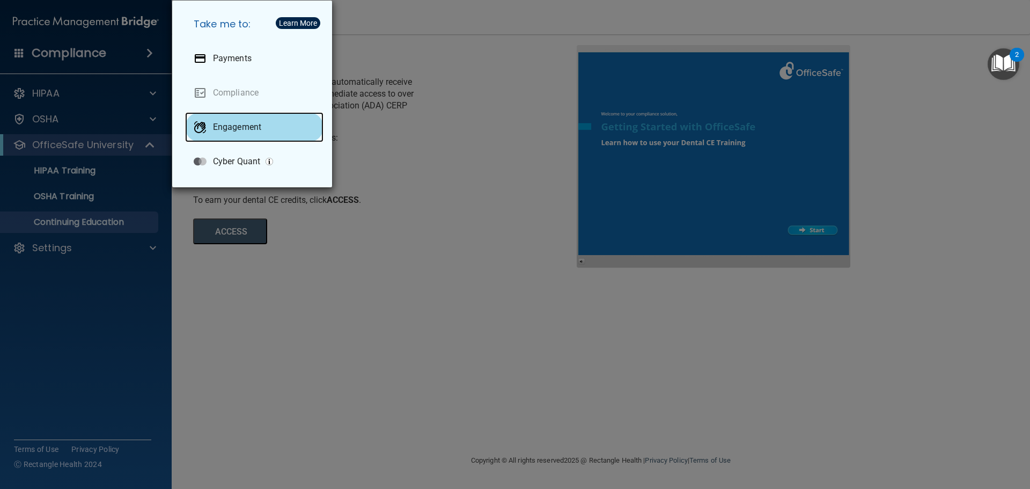
click at [239, 127] on p "Engagement" at bounding box center [237, 127] width 48 height 11
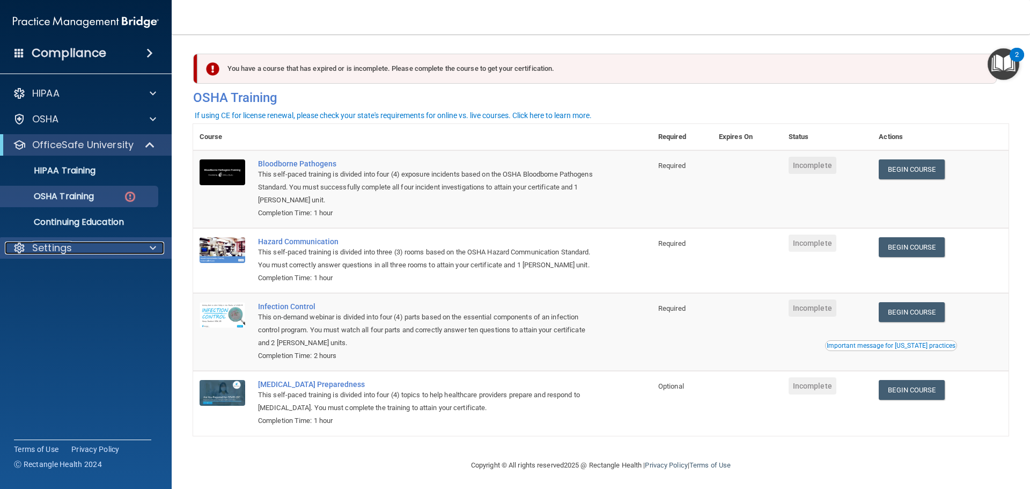
click at [82, 251] on div "Settings" at bounding box center [71, 247] width 133 height 13
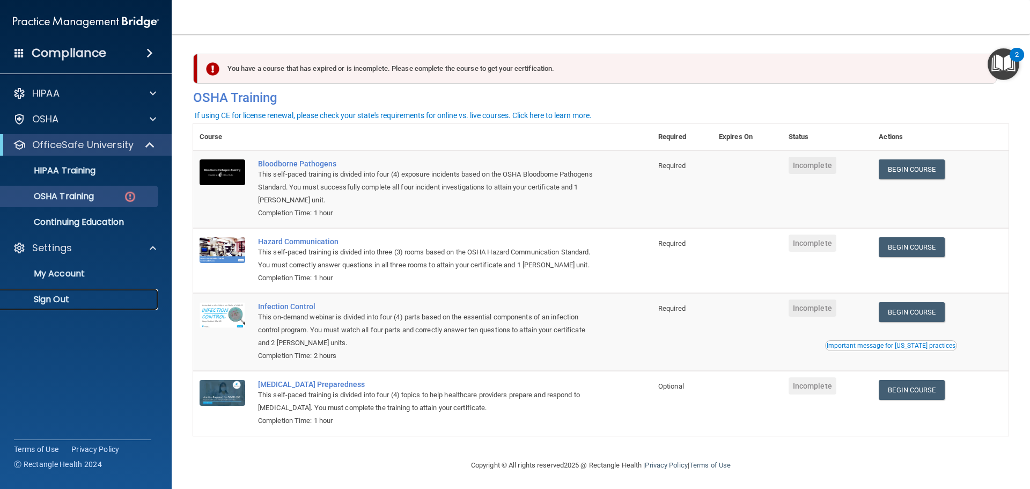
click at [68, 300] on p "Sign Out" at bounding box center [80, 299] width 146 height 11
